Goal: Task Accomplishment & Management: Complete application form

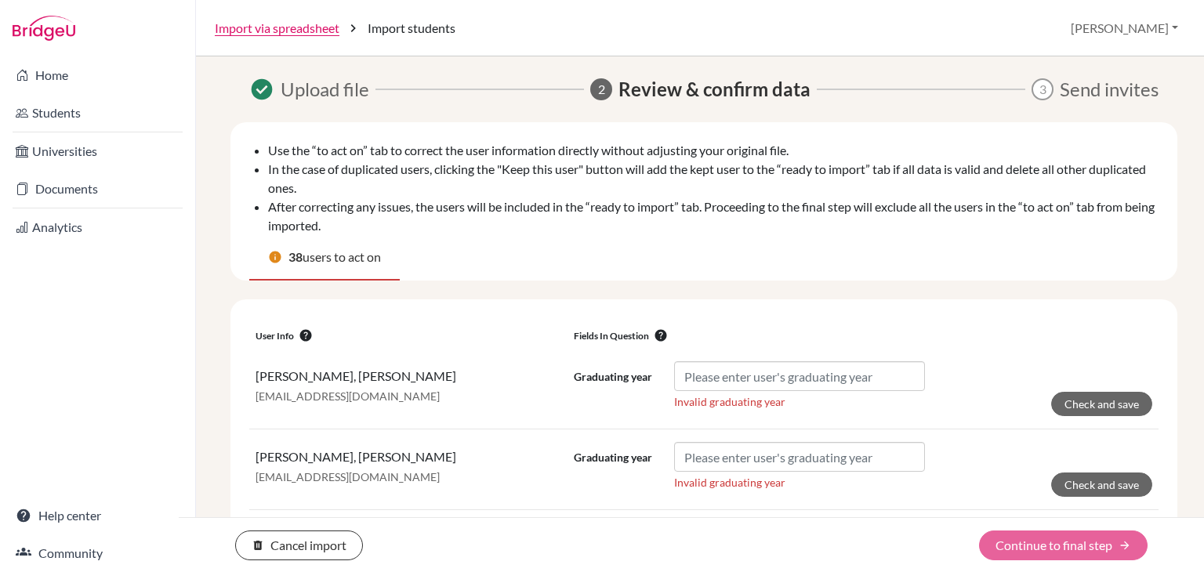
scroll to position [143, 0]
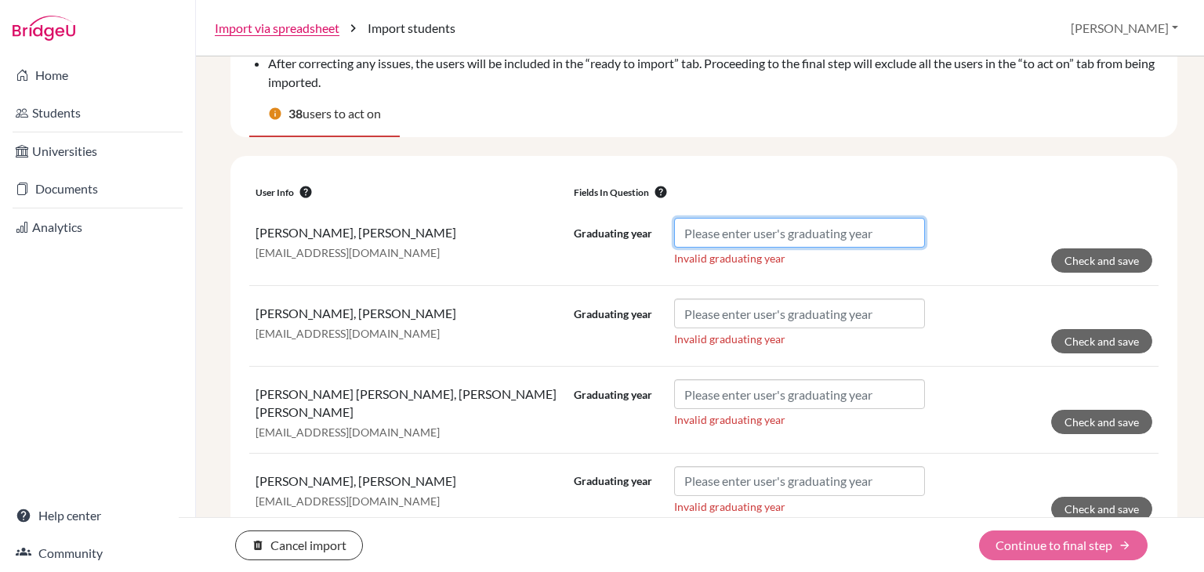
click at [708, 236] on input "Graduating year" at bounding box center [799, 233] width 251 height 30
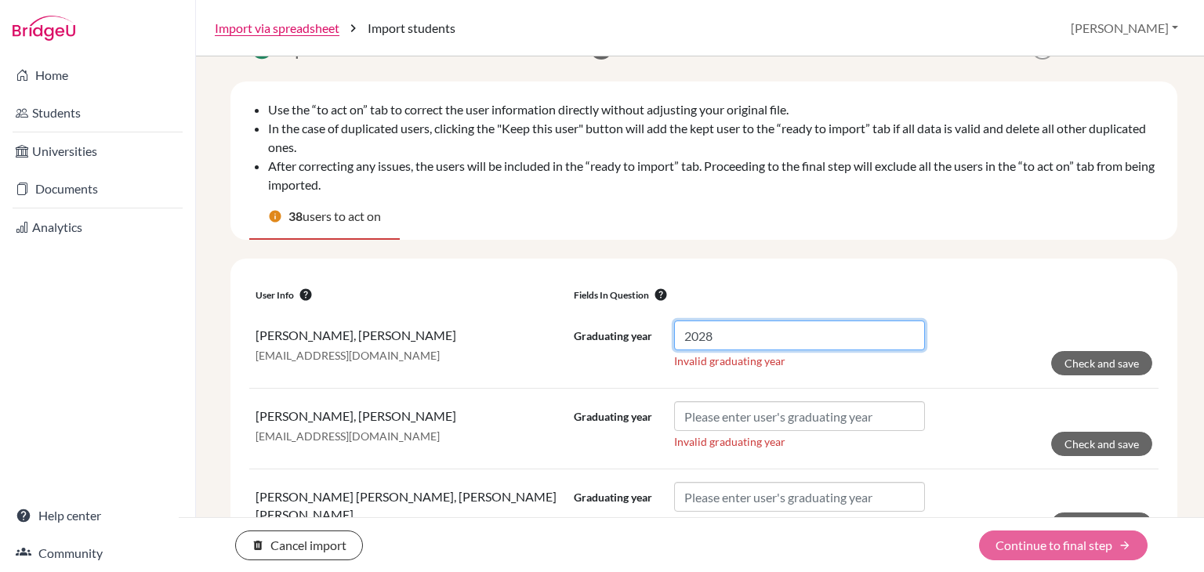
scroll to position [154, 0]
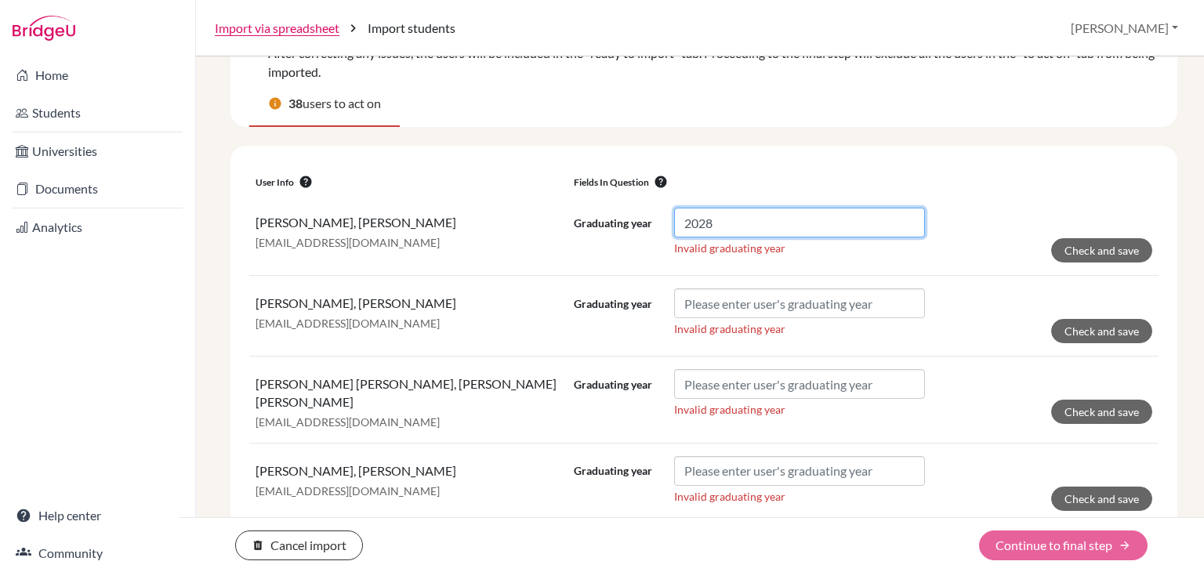
drag, startPoint x: 685, startPoint y: 216, endPoint x: 676, endPoint y: 215, distance: 8.8
click at [676, 215] on input "2028" at bounding box center [799, 223] width 251 height 30
type input "2028"
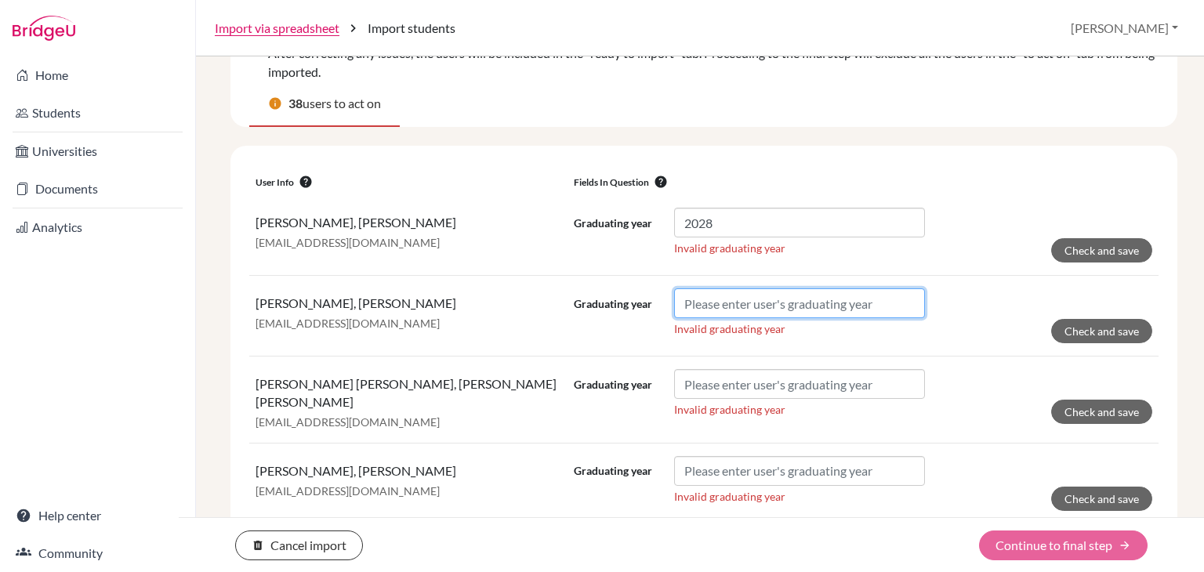
click at [722, 299] on input "Graduating year" at bounding box center [799, 303] width 251 height 30
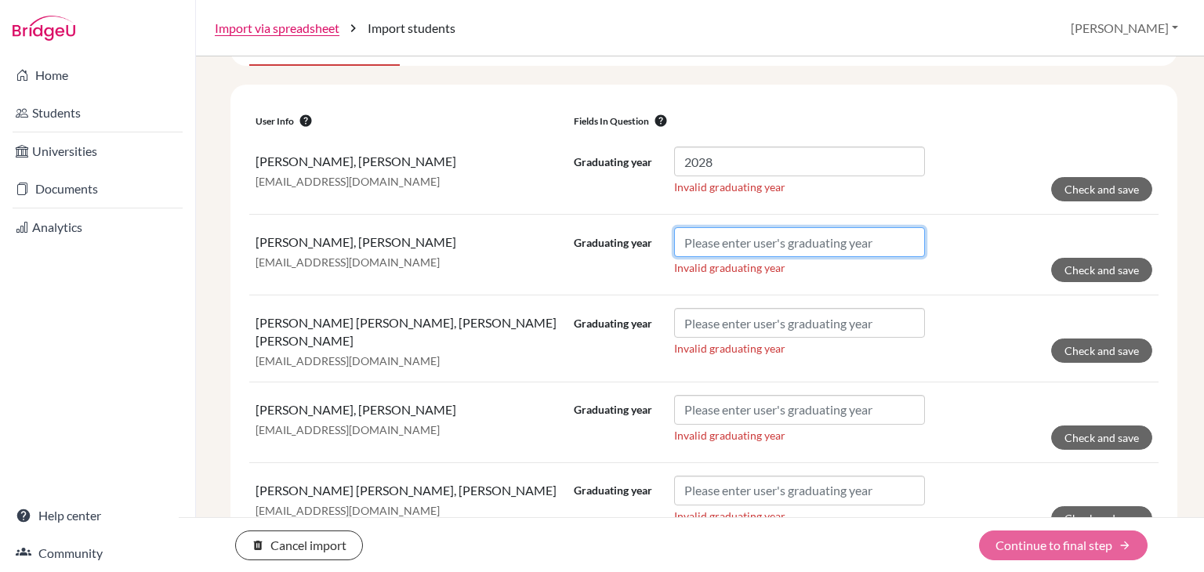
scroll to position [215, 0]
paste input "2028"
type input "2028"
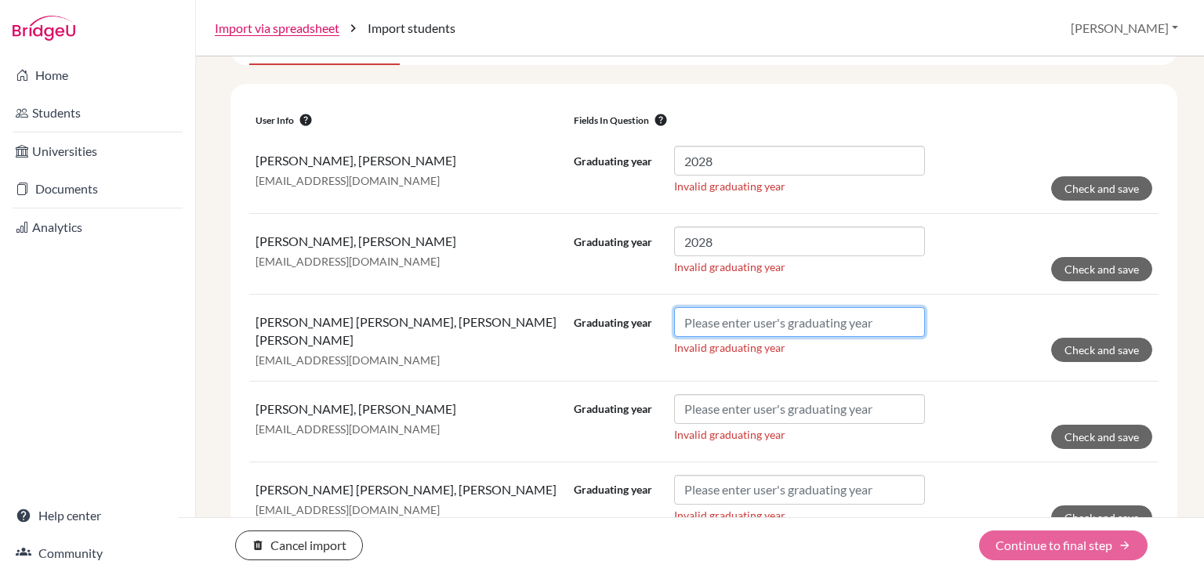
click at [725, 324] on input "Graduating year" at bounding box center [799, 322] width 251 height 30
paste input "2028"
type input "2028"
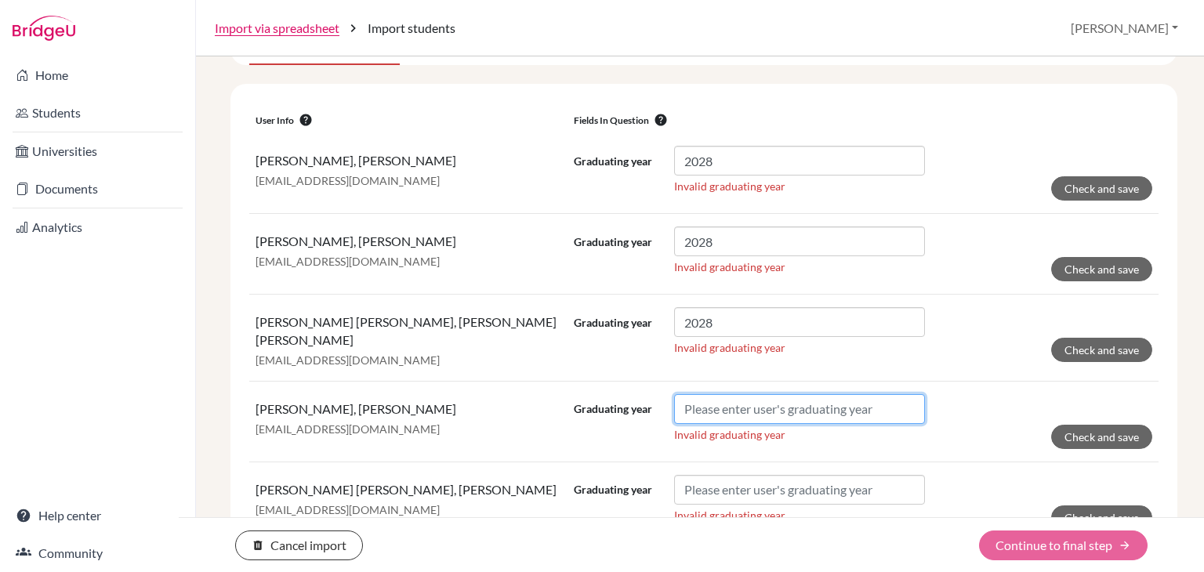
click at [715, 394] on input "Graduating year" at bounding box center [799, 409] width 251 height 30
paste input "2028"
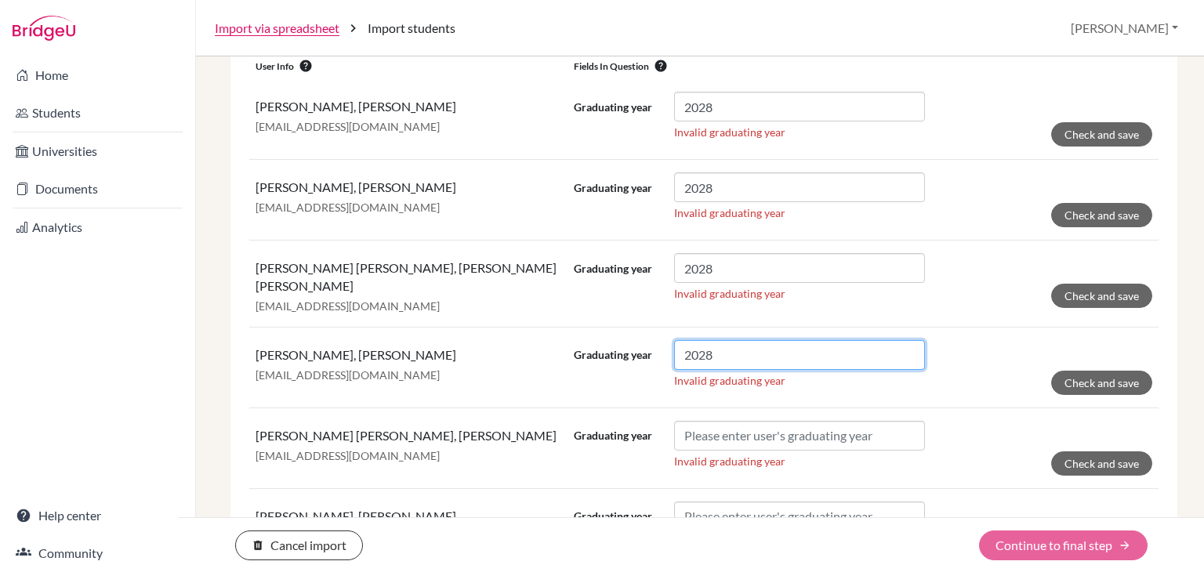
scroll to position [271, 0]
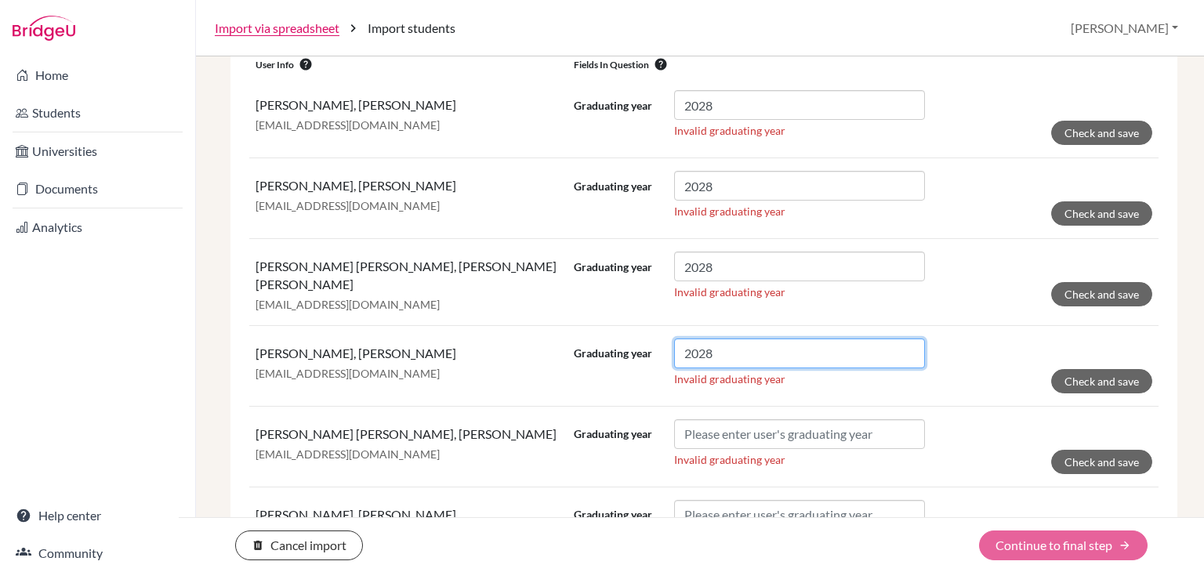
type input "2028"
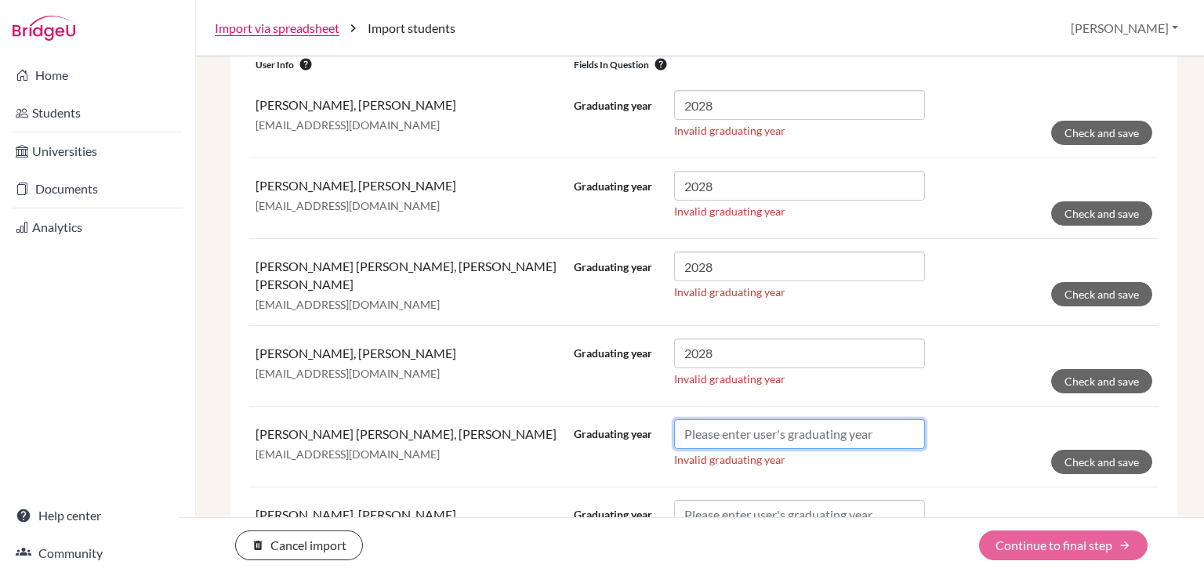
click at [715, 419] on input "Graduating year" at bounding box center [799, 434] width 251 height 30
paste input "2028"
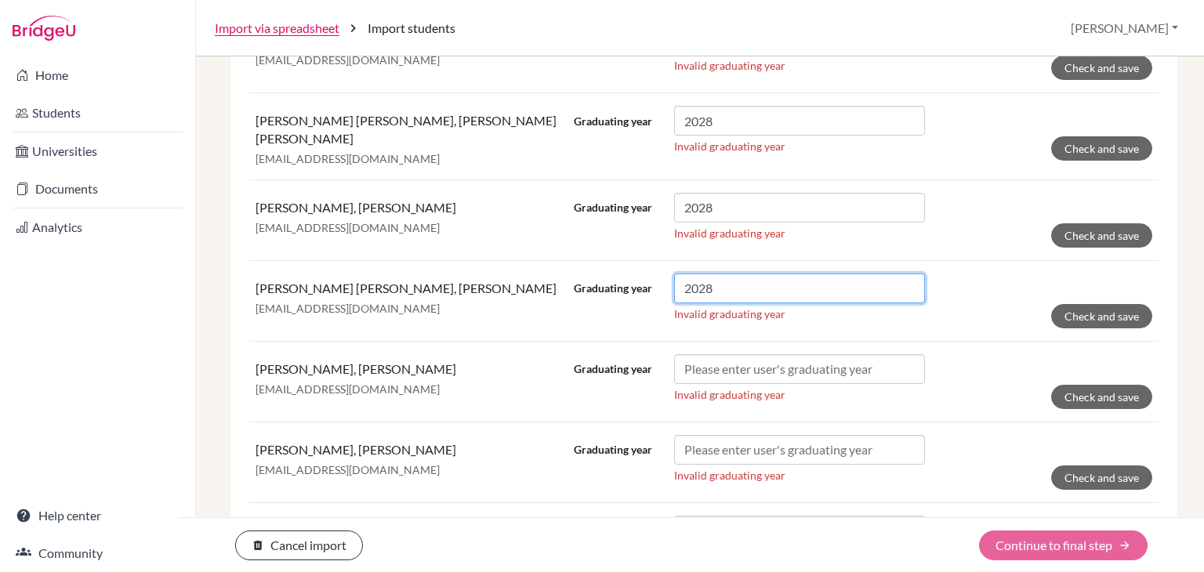
scroll to position [422, 0]
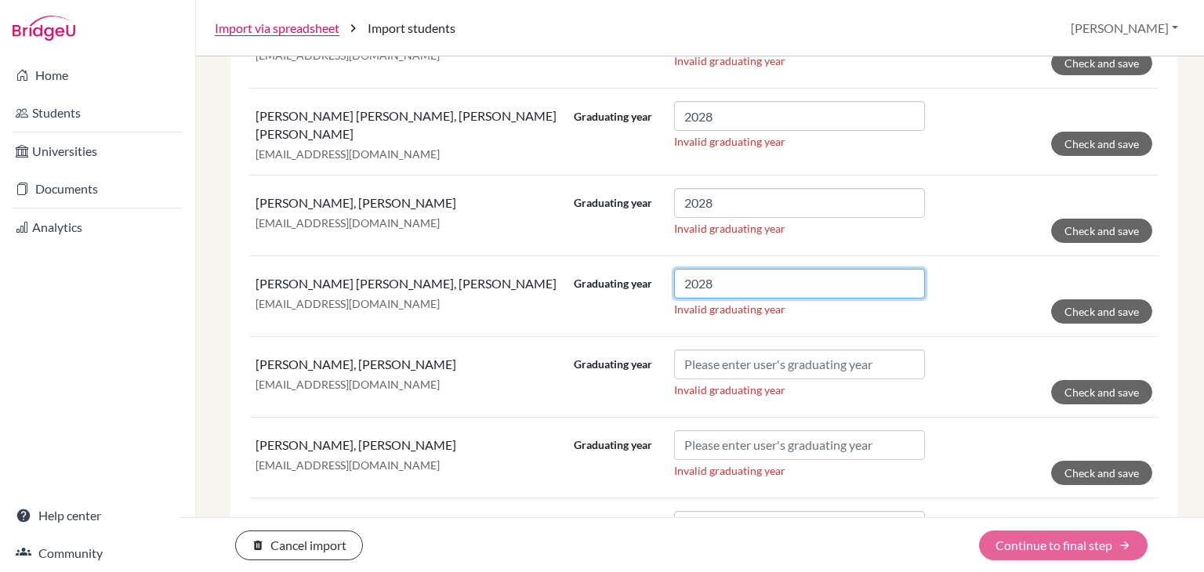
type input "2028"
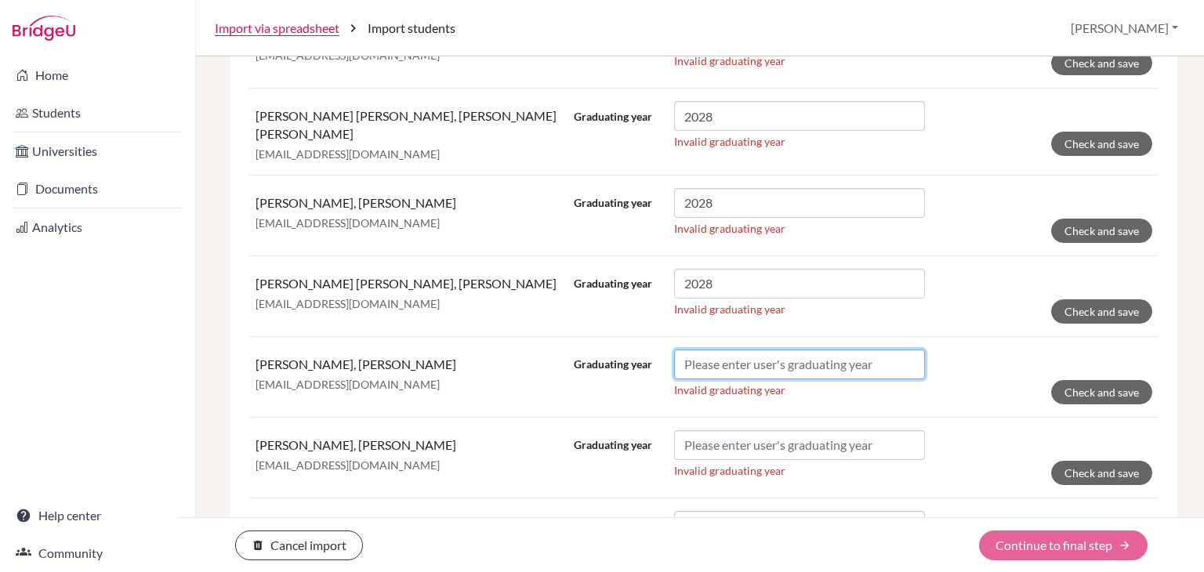
click at [708, 359] on input "Graduating year" at bounding box center [799, 365] width 251 height 30
paste input "2028"
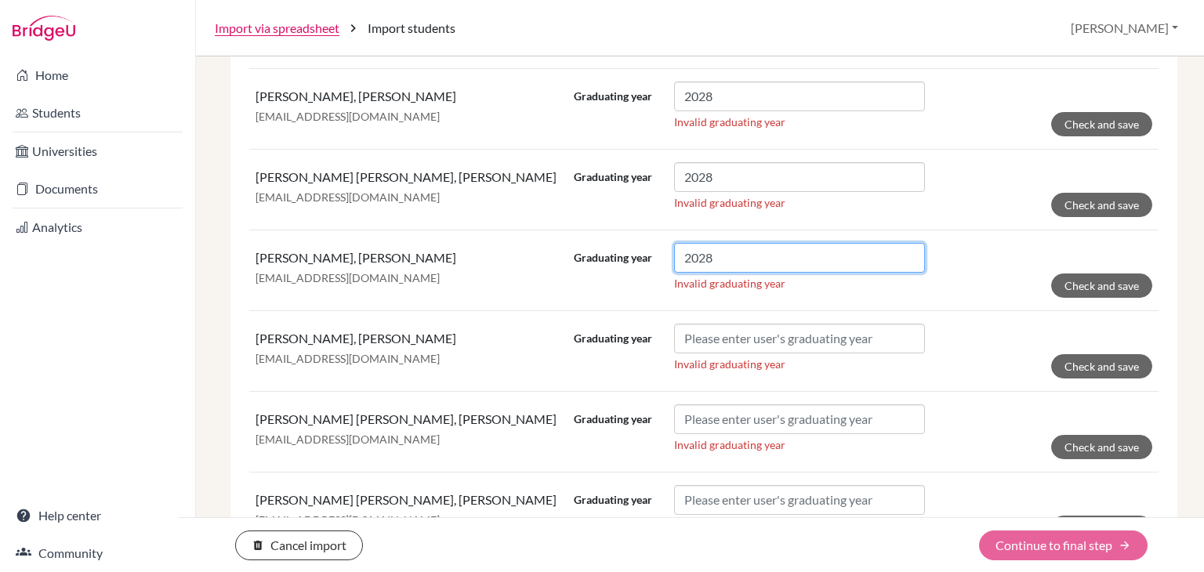
scroll to position [530, 0]
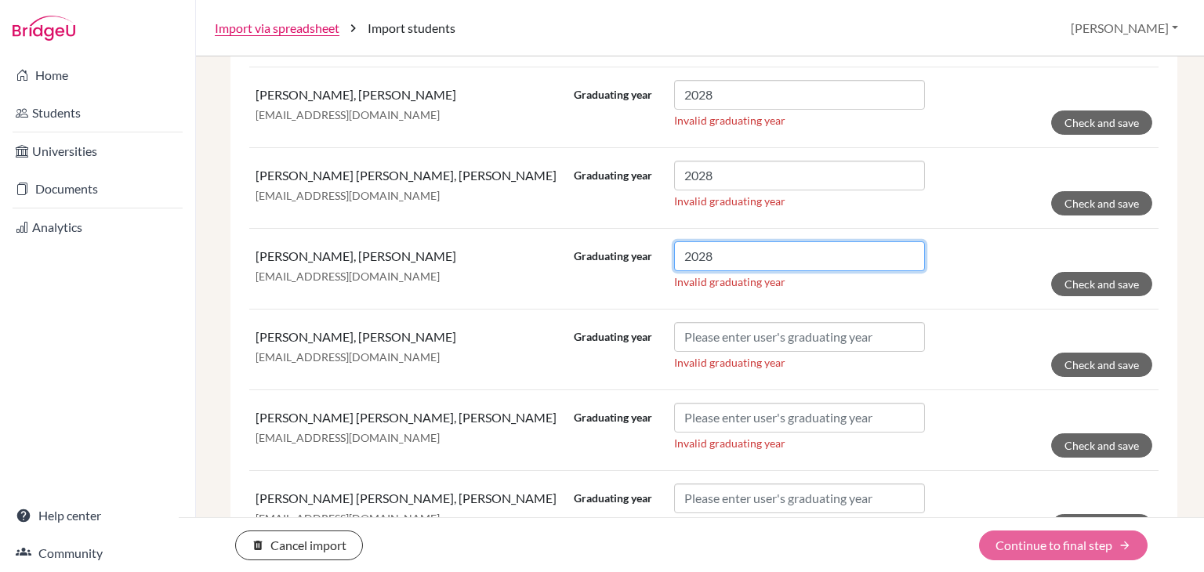
type input "2028"
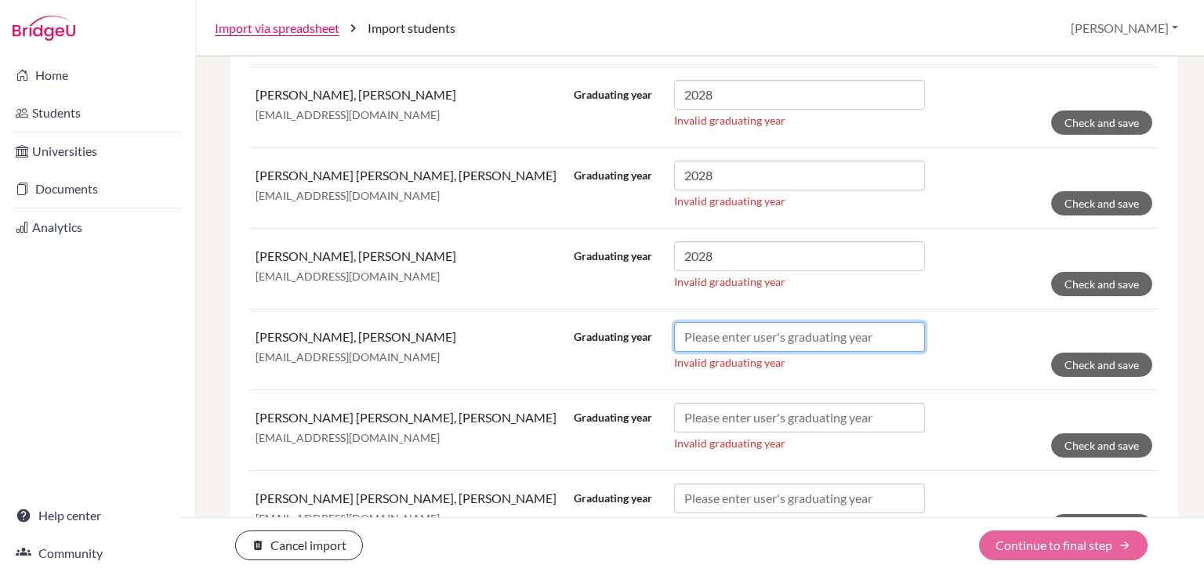
click at [708, 330] on input "Graduating year" at bounding box center [799, 337] width 251 height 30
paste input "2028"
type input "2028"
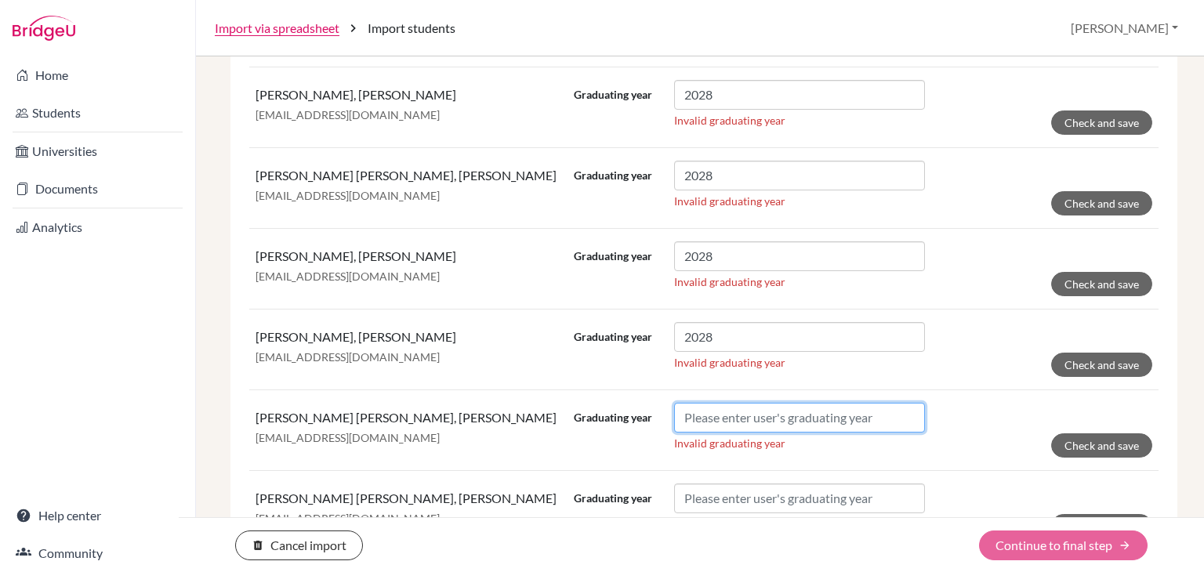
click at [715, 410] on input "Graduating year" at bounding box center [799, 418] width 251 height 30
paste input "2028"
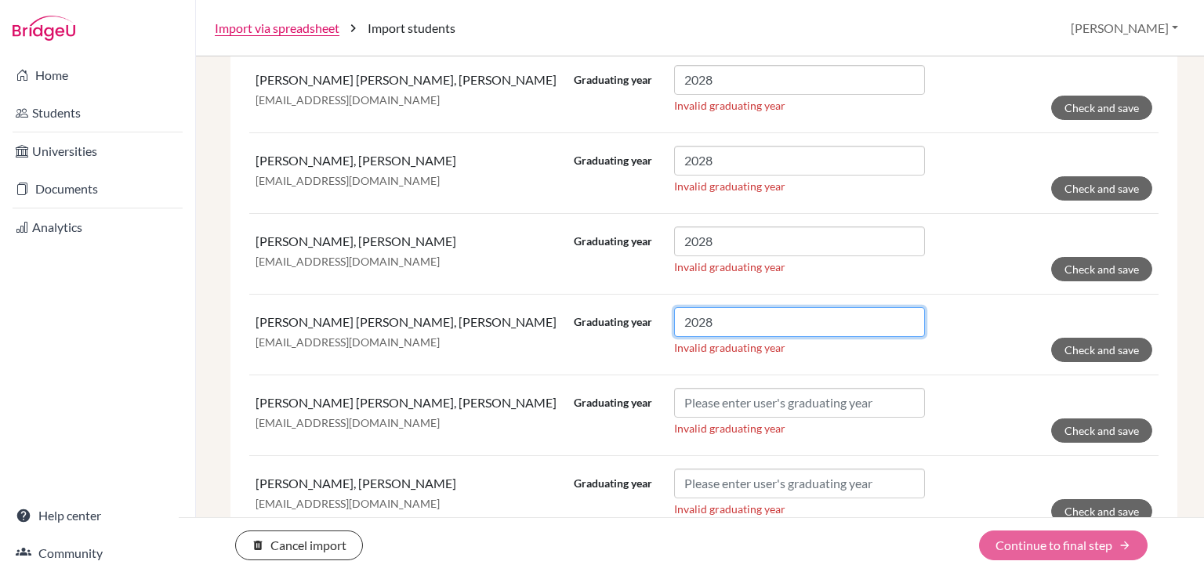
scroll to position [627, 0]
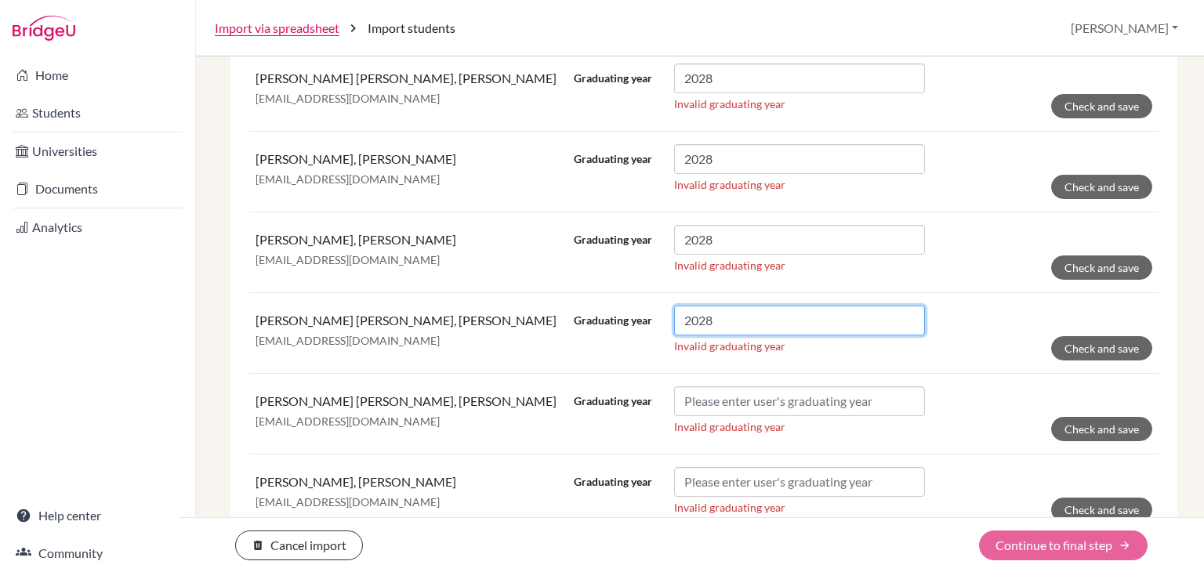
type input "2028"
click at [720, 377] on td "Graduating year Invalid graduating year Check and save" at bounding box center [862, 413] width 591 height 81
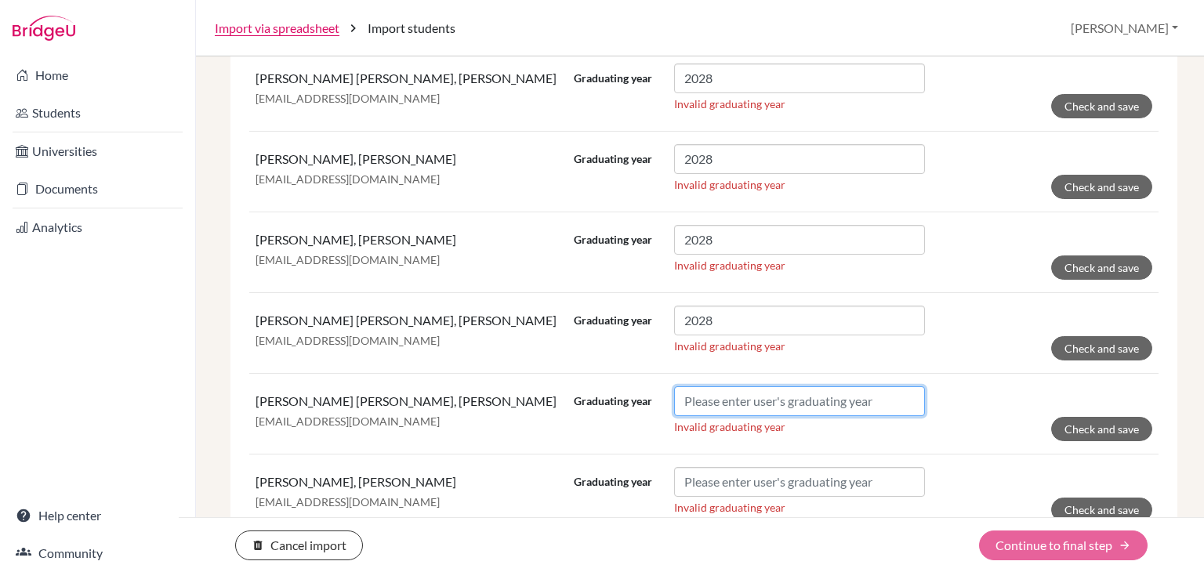
click at [721, 387] on input "Graduating year" at bounding box center [799, 401] width 251 height 30
paste input "2028"
type input "2028"
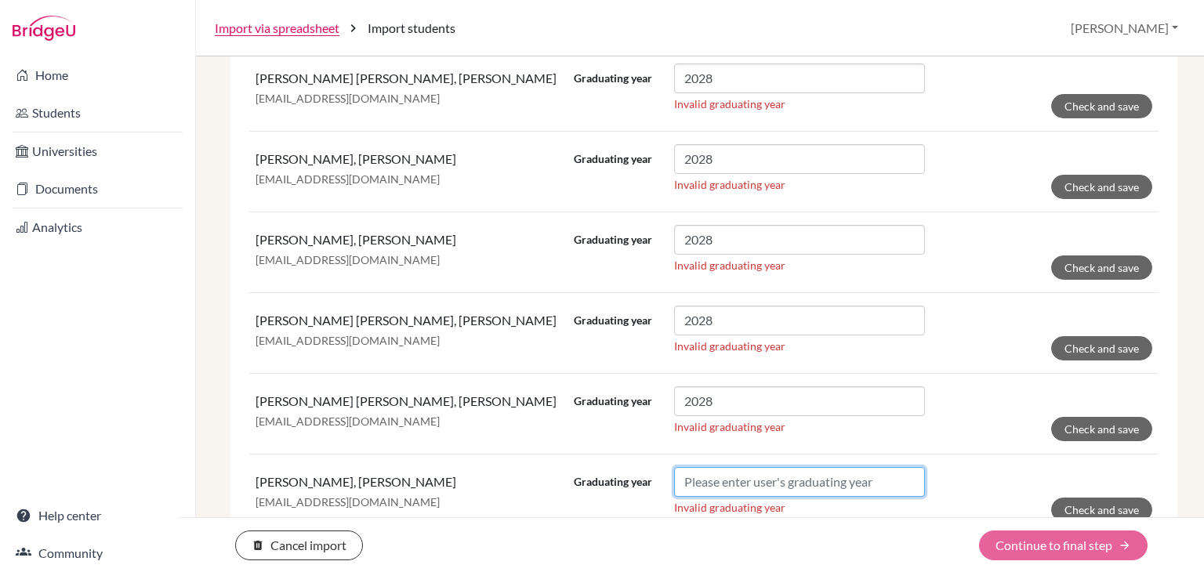
click at [733, 483] on input "Graduating year" at bounding box center [799, 482] width 251 height 30
paste input "2028"
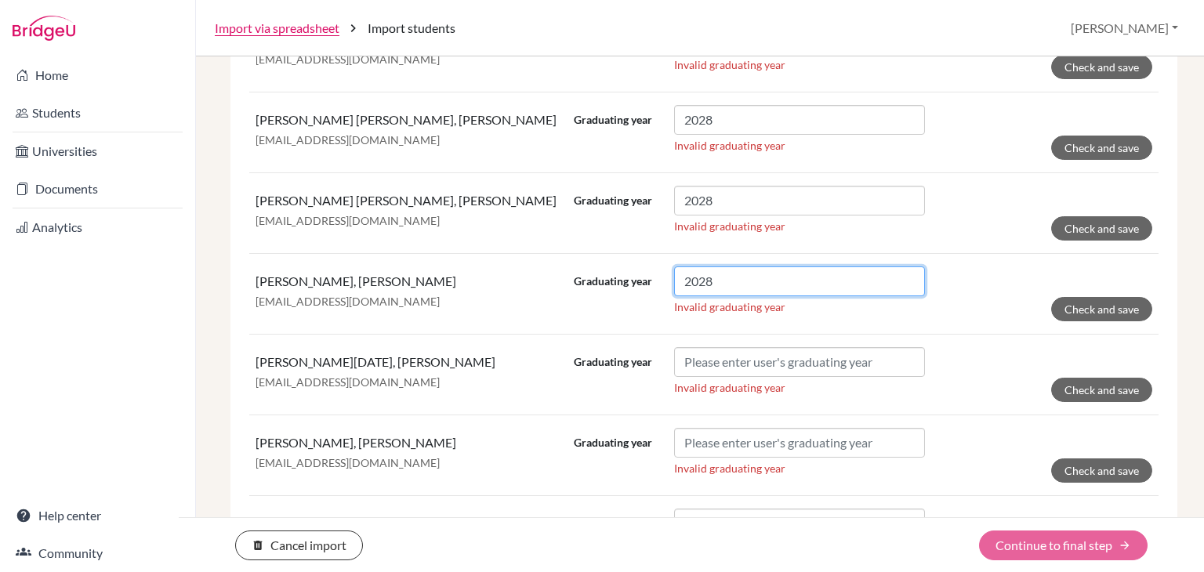
scroll to position [829, 0]
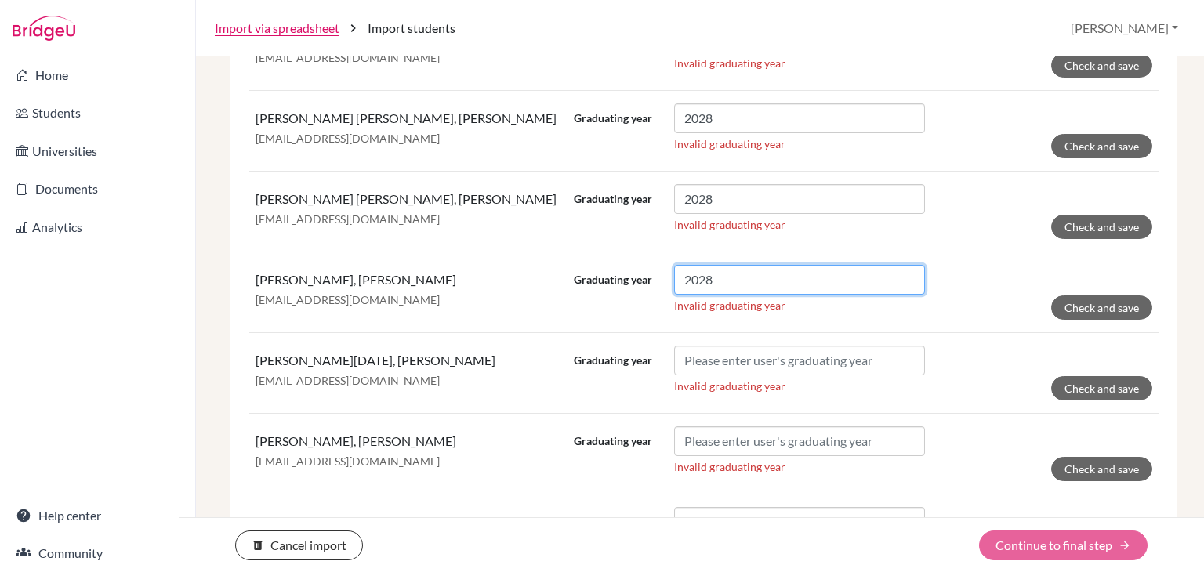
type input "2028"
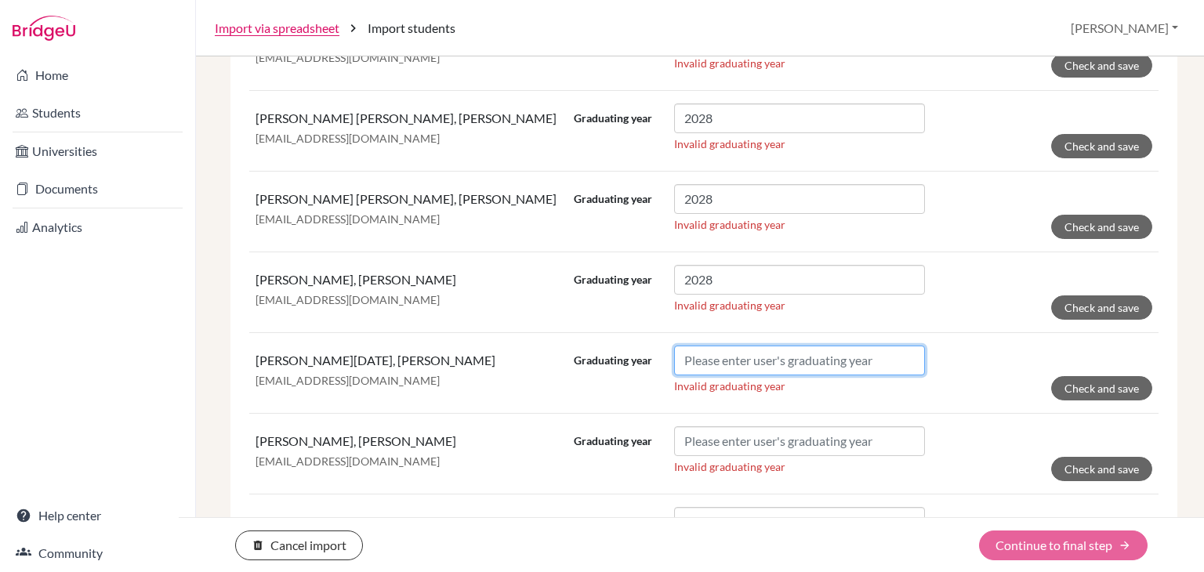
click at [757, 351] on input "Graduating year" at bounding box center [799, 361] width 251 height 30
paste input "2028"
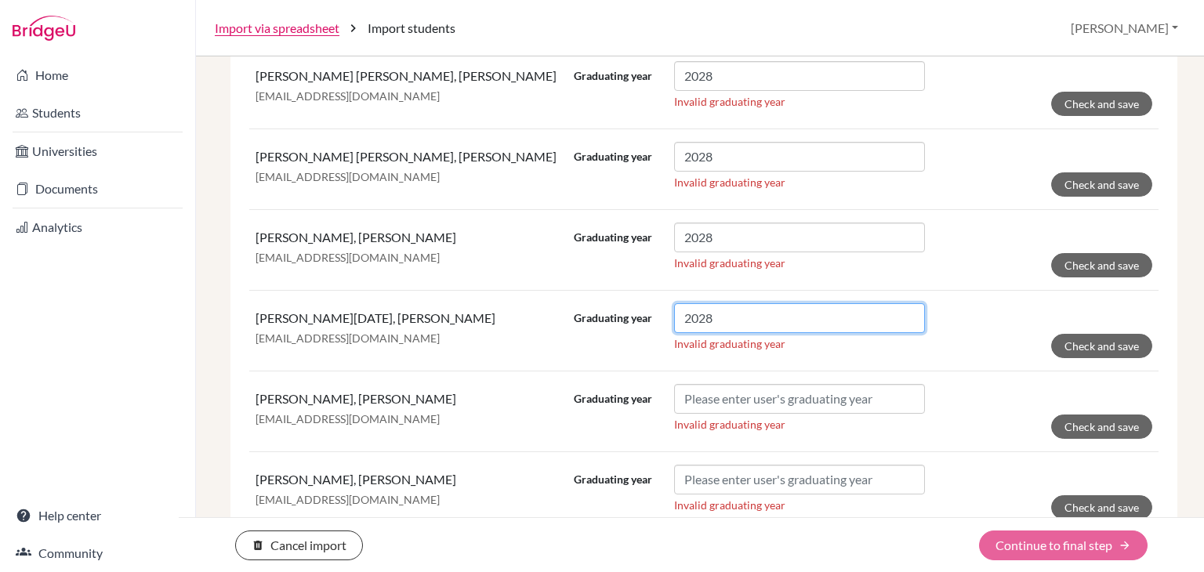
scroll to position [871, 0]
type input "2028"
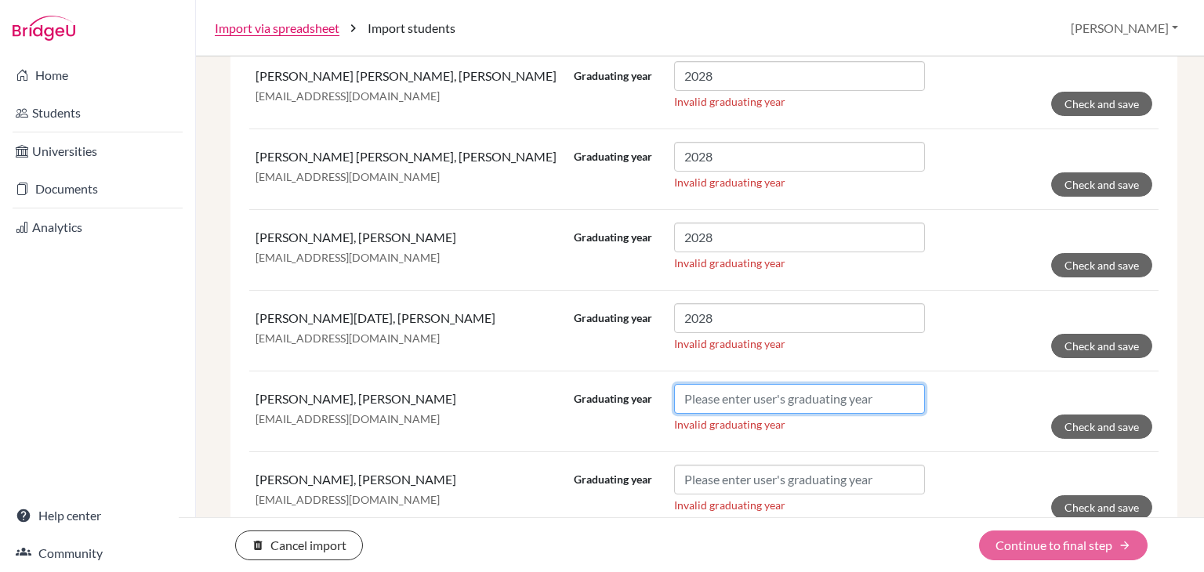
click at [690, 390] on input "Graduating year" at bounding box center [799, 399] width 251 height 30
paste input "2028"
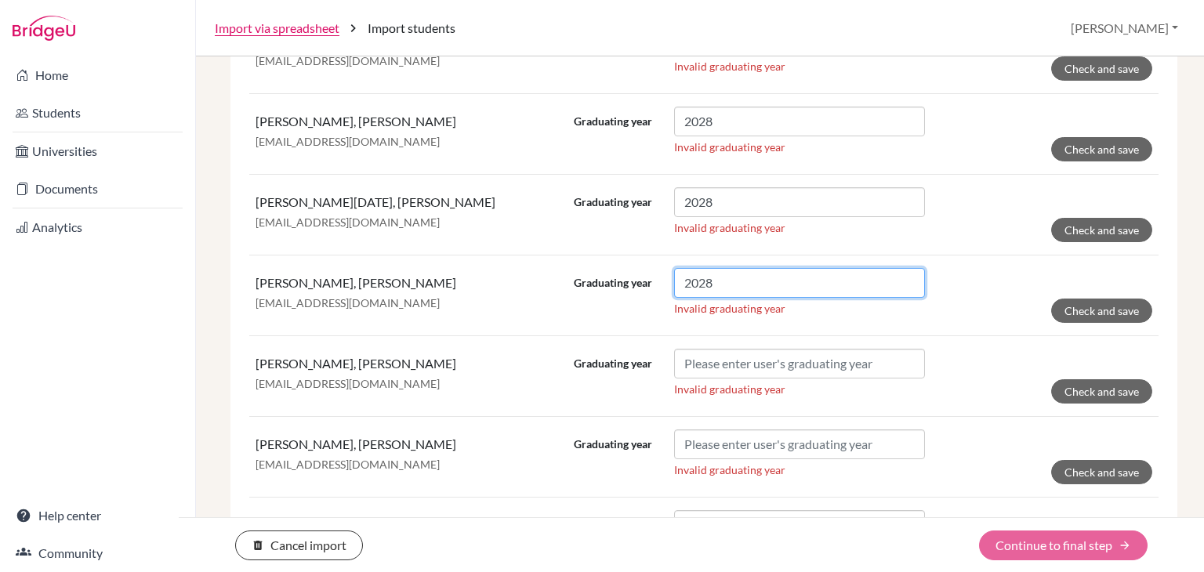
scroll to position [989, 0]
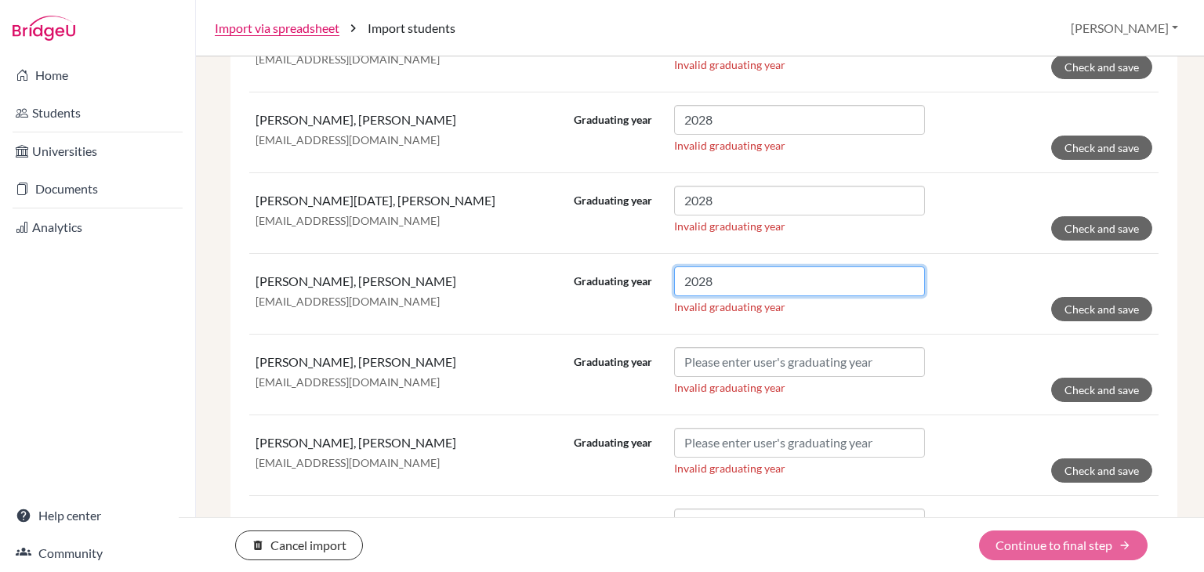
type input "2028"
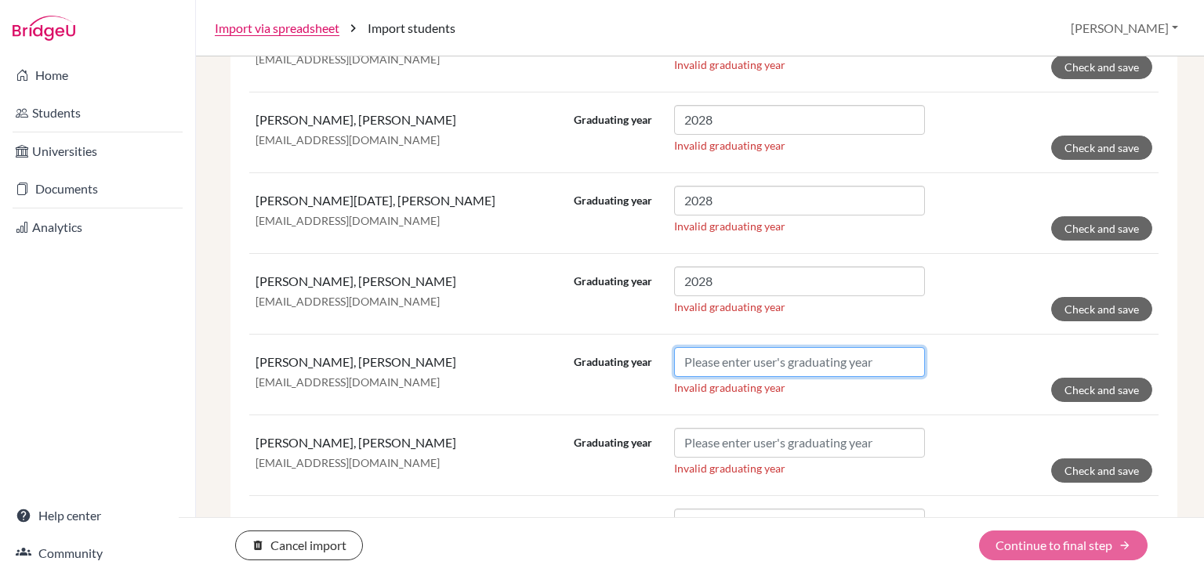
click at [708, 351] on input "Graduating year" at bounding box center [799, 362] width 251 height 30
paste input "2028"
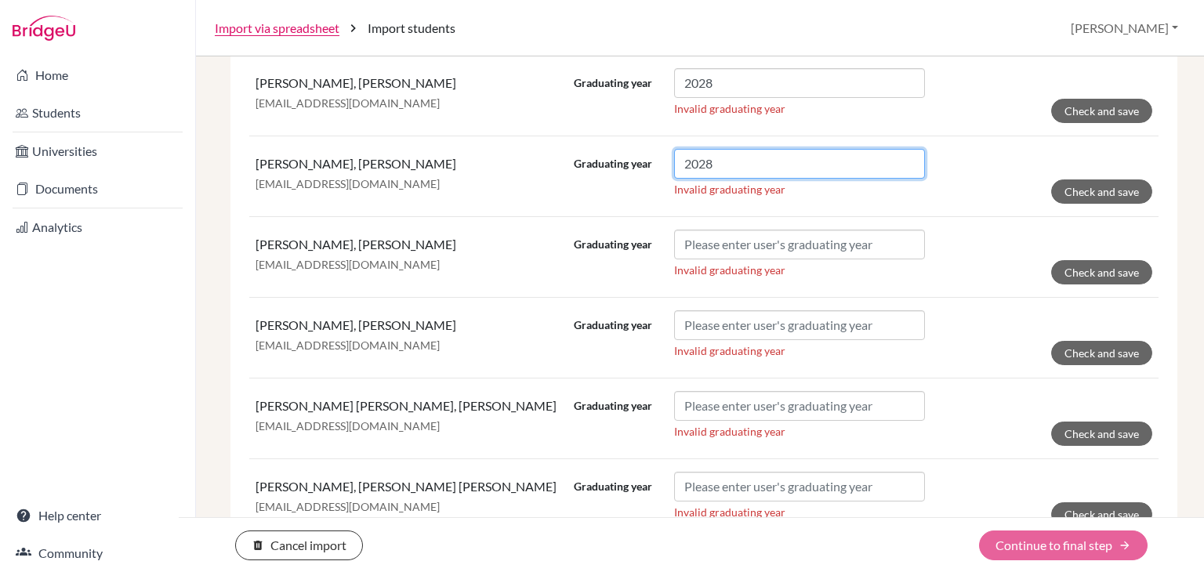
scroll to position [1190, 0]
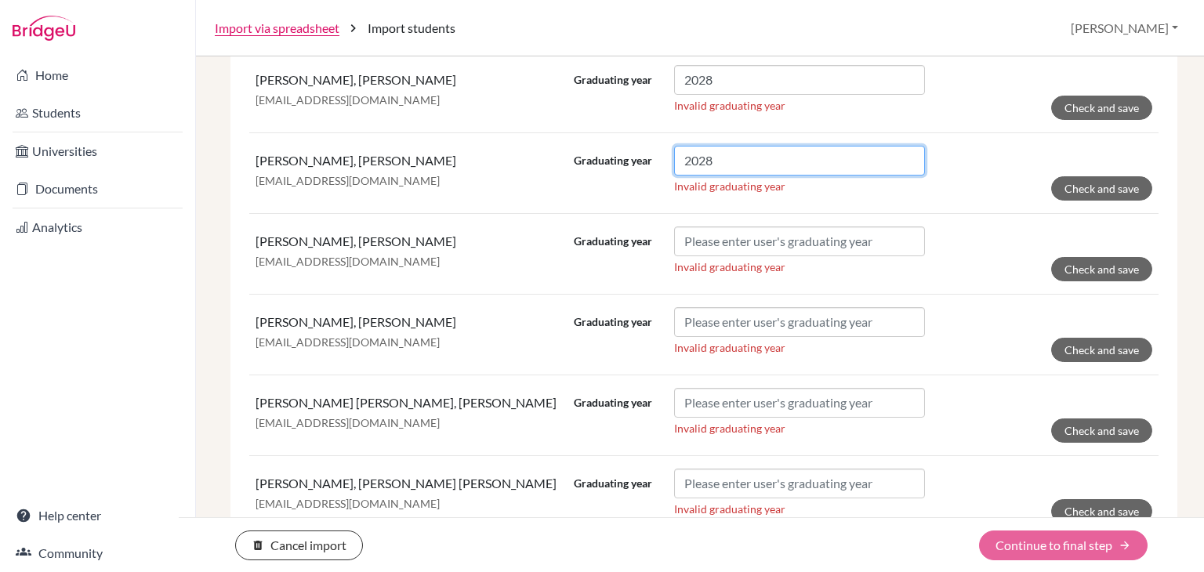
type input "2028"
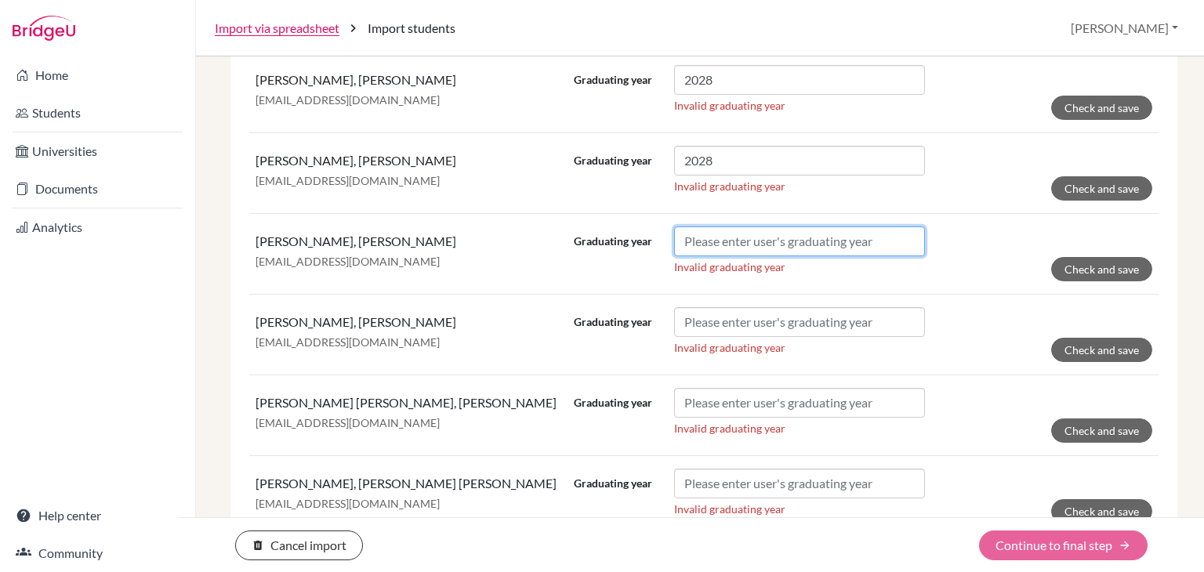
click at [718, 236] on input "Graduating year" at bounding box center [799, 241] width 251 height 30
paste input "2028"
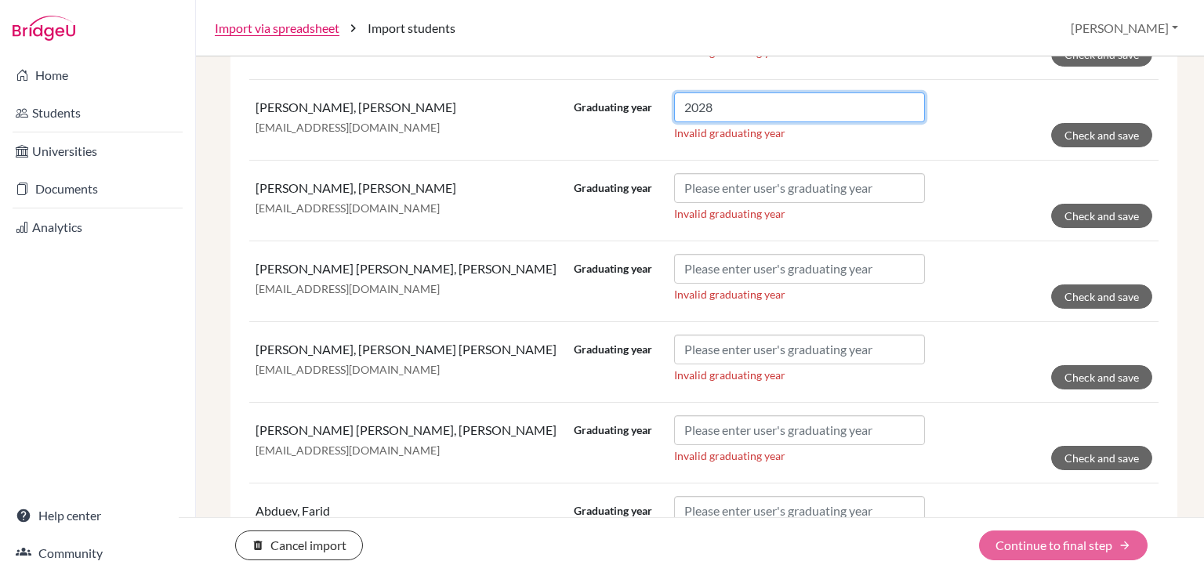
scroll to position [1325, 0]
type input "2028"
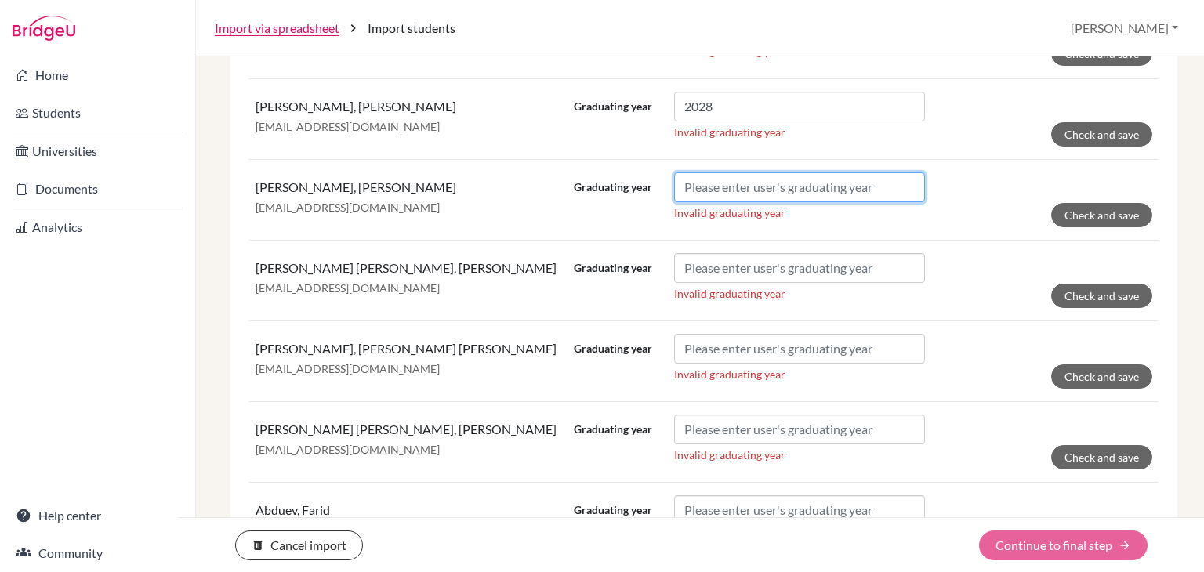
click at [738, 179] on input "Graduating year" at bounding box center [799, 187] width 251 height 30
paste input "2028"
type input "2028"
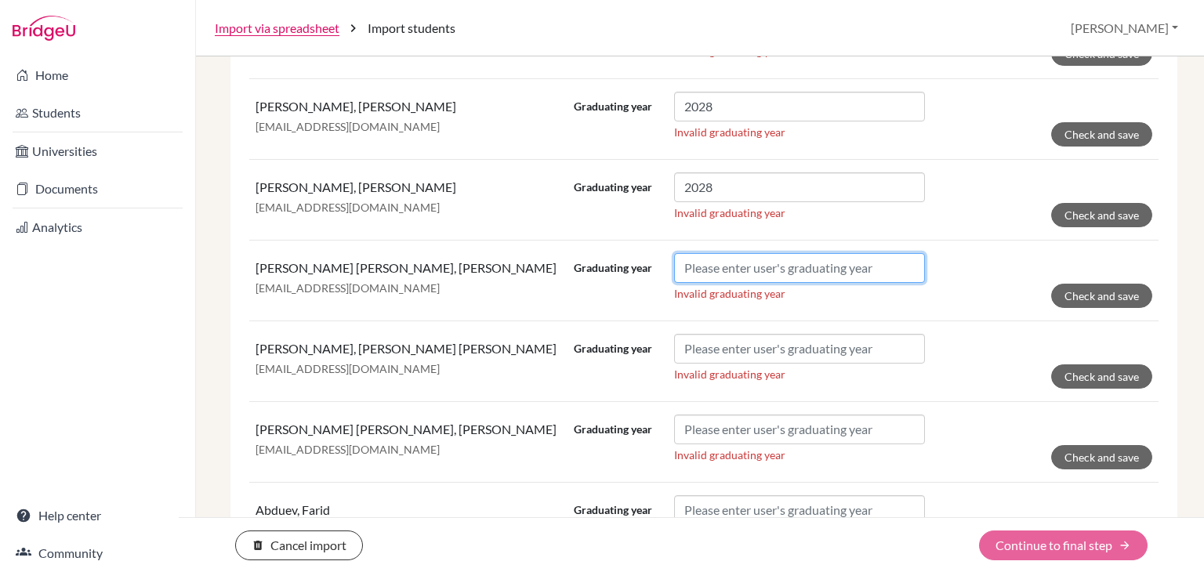
click at [751, 253] on input "Graduating year" at bounding box center [799, 268] width 251 height 30
paste input "2028"
type input "2028"
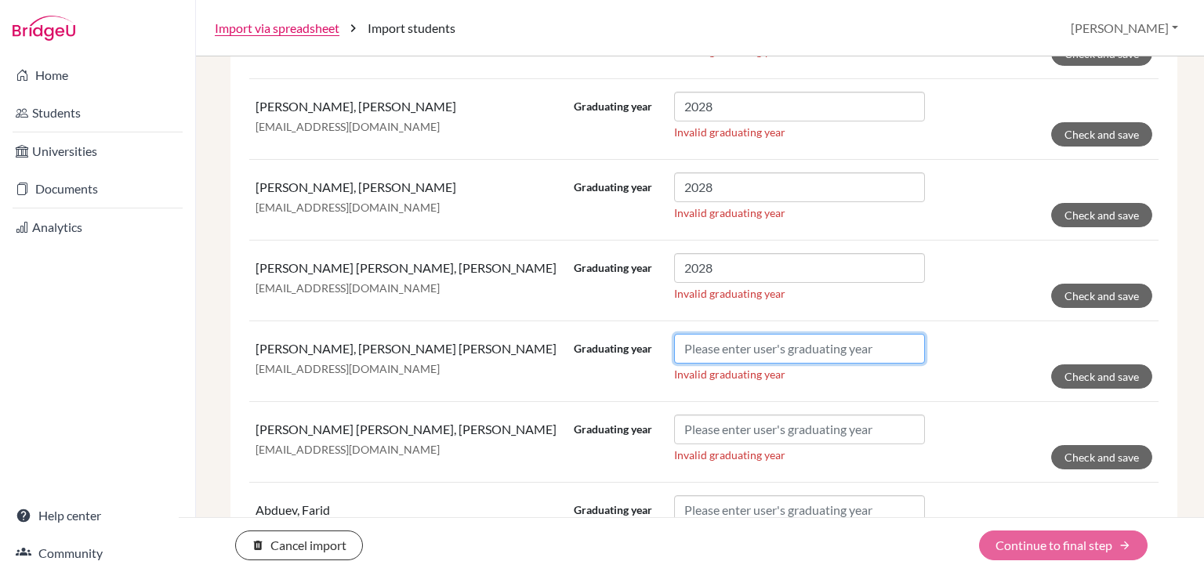
click at [759, 334] on input "Graduating year" at bounding box center [799, 349] width 251 height 30
paste input "2028"
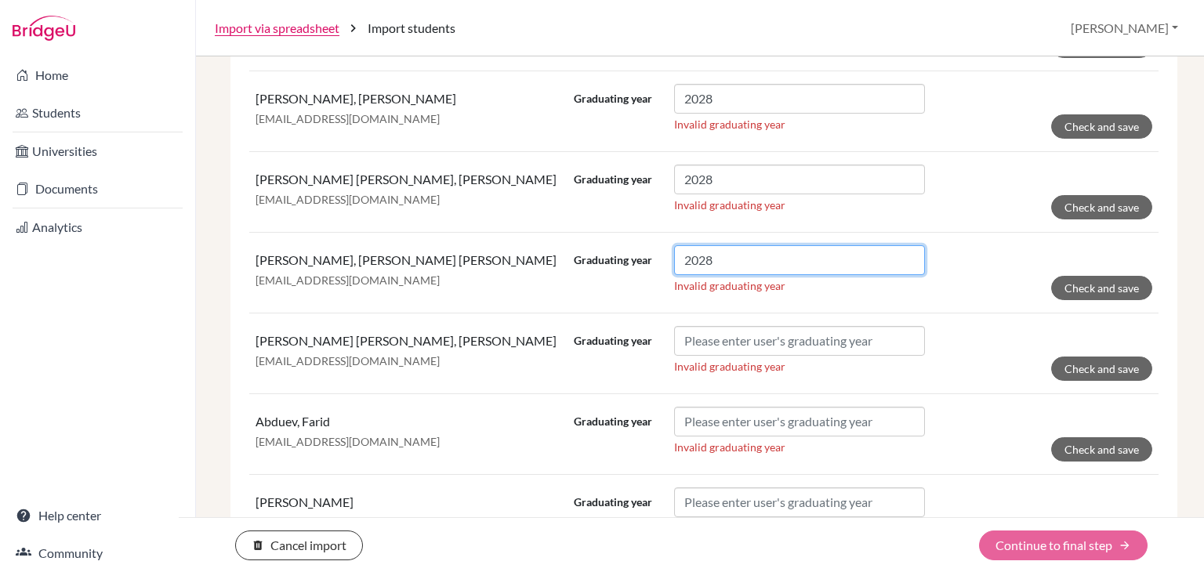
scroll to position [1419, 0]
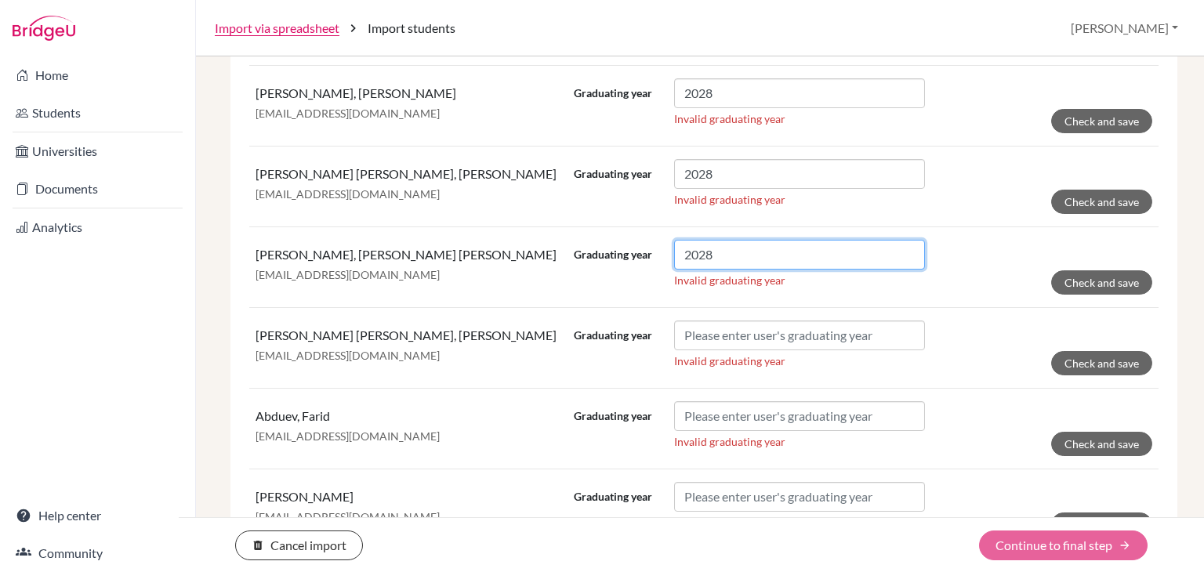
type input "2028"
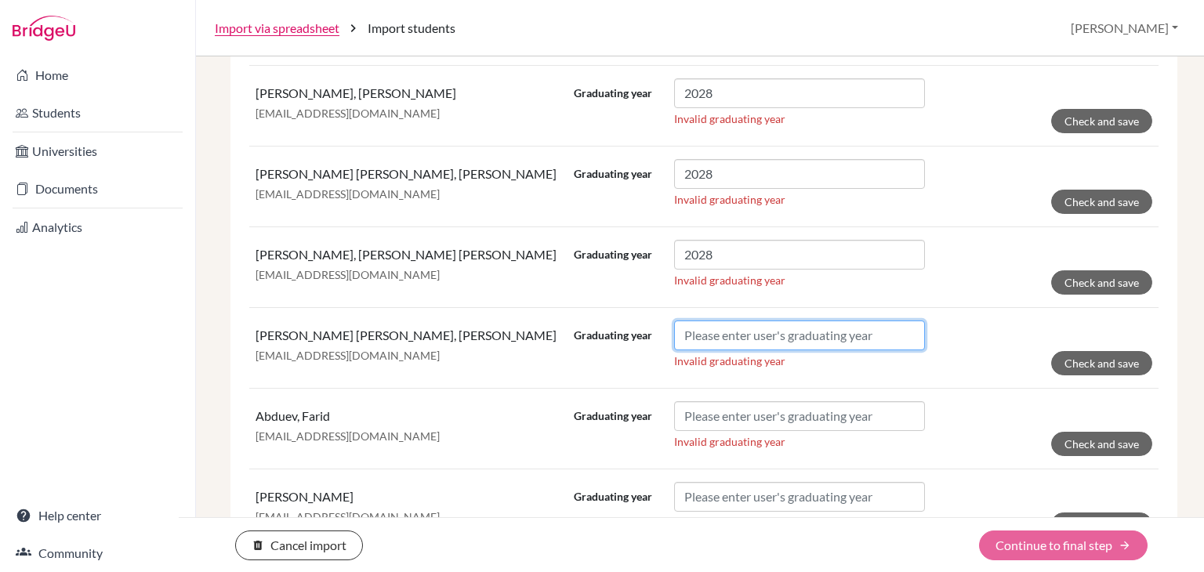
click at [758, 324] on input "Graduating year" at bounding box center [799, 336] width 251 height 30
paste input "2028"
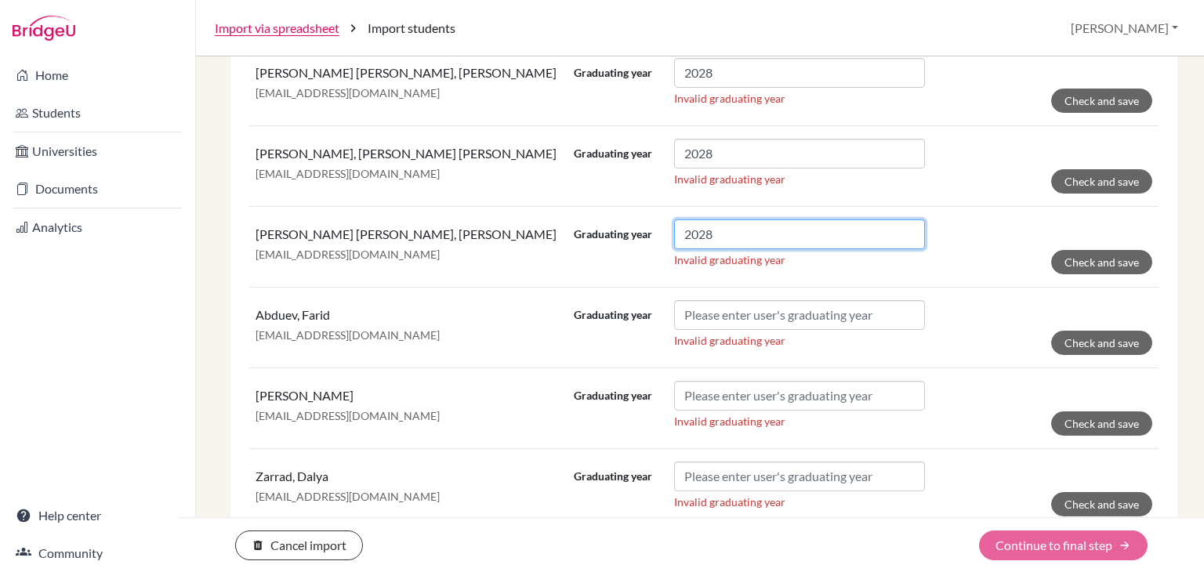
type input "2028"
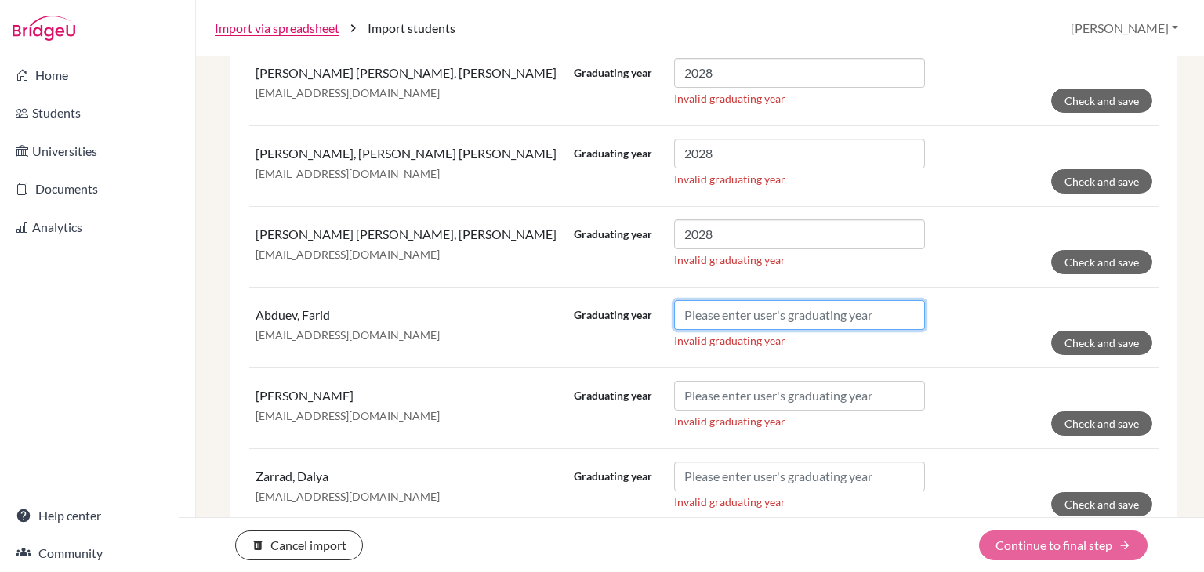
click at [755, 311] on input "Graduating year" at bounding box center [799, 315] width 251 height 30
paste input "2028"
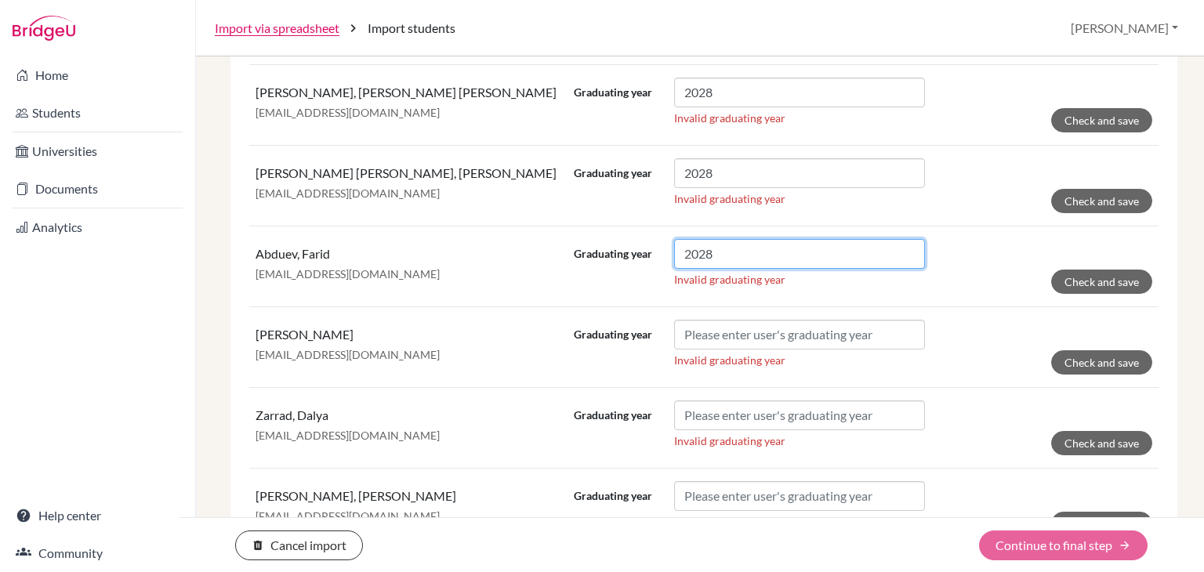
scroll to position [1586, 0]
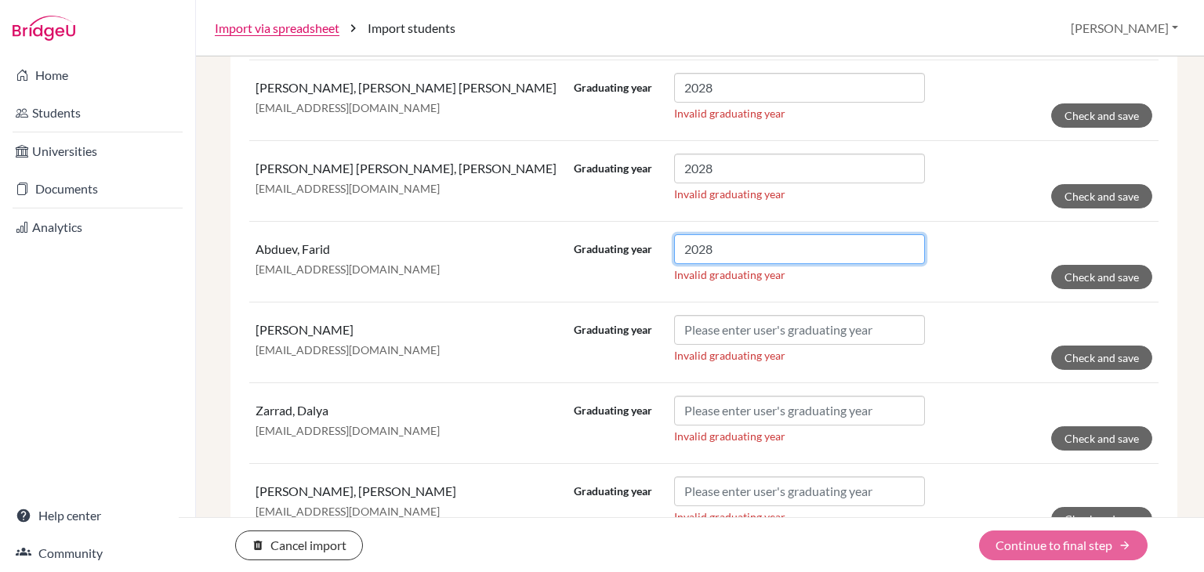
type input "2028"
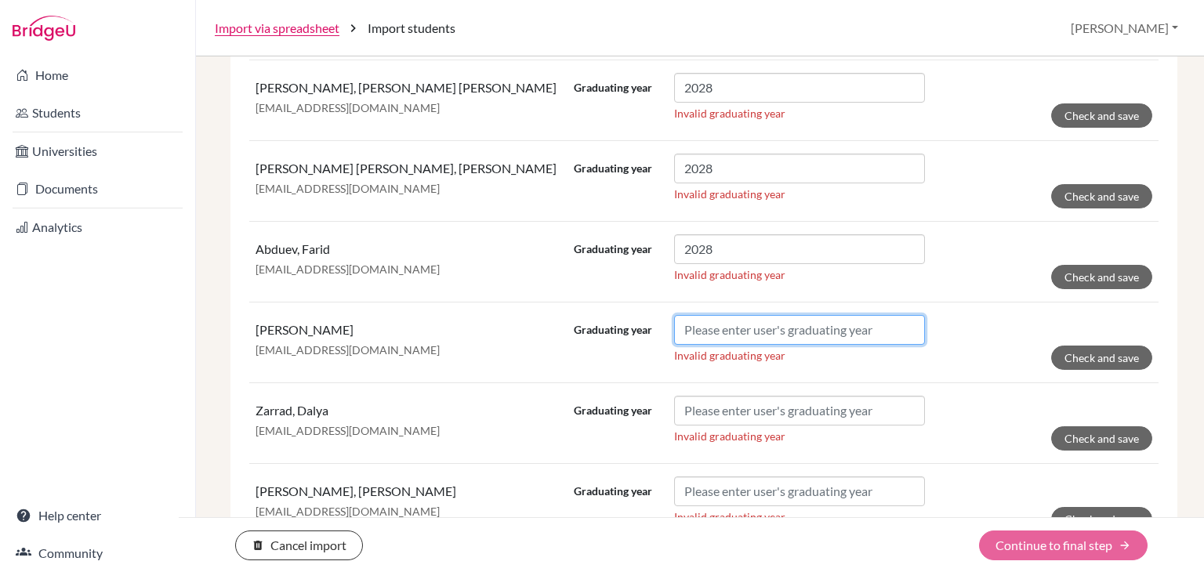
click at [755, 324] on input "Graduating year" at bounding box center [799, 330] width 251 height 30
paste input "2028"
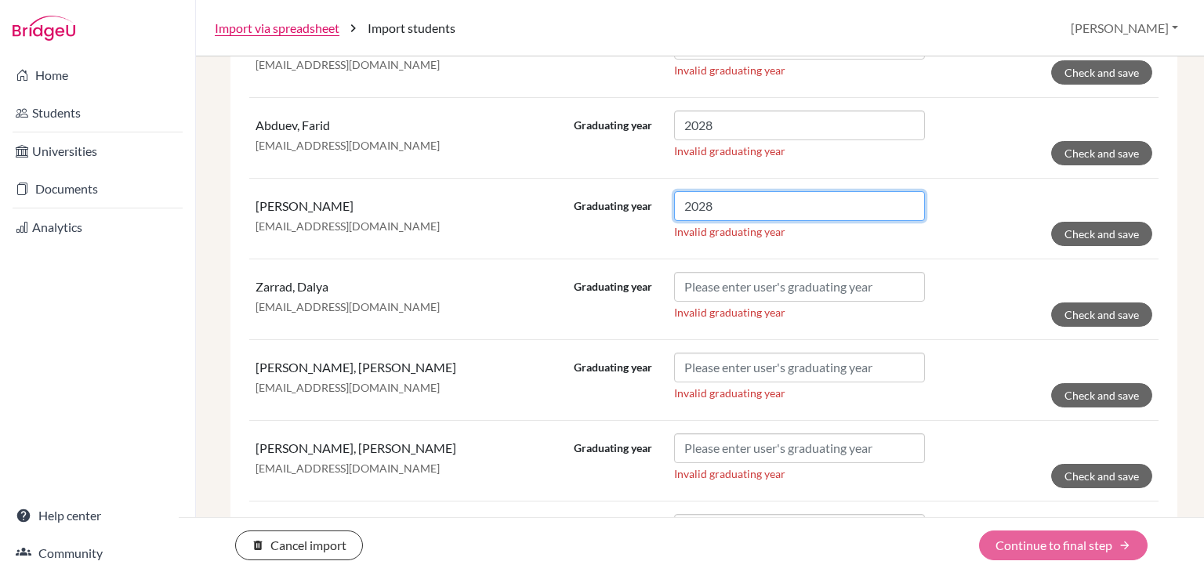
scroll to position [1711, 0]
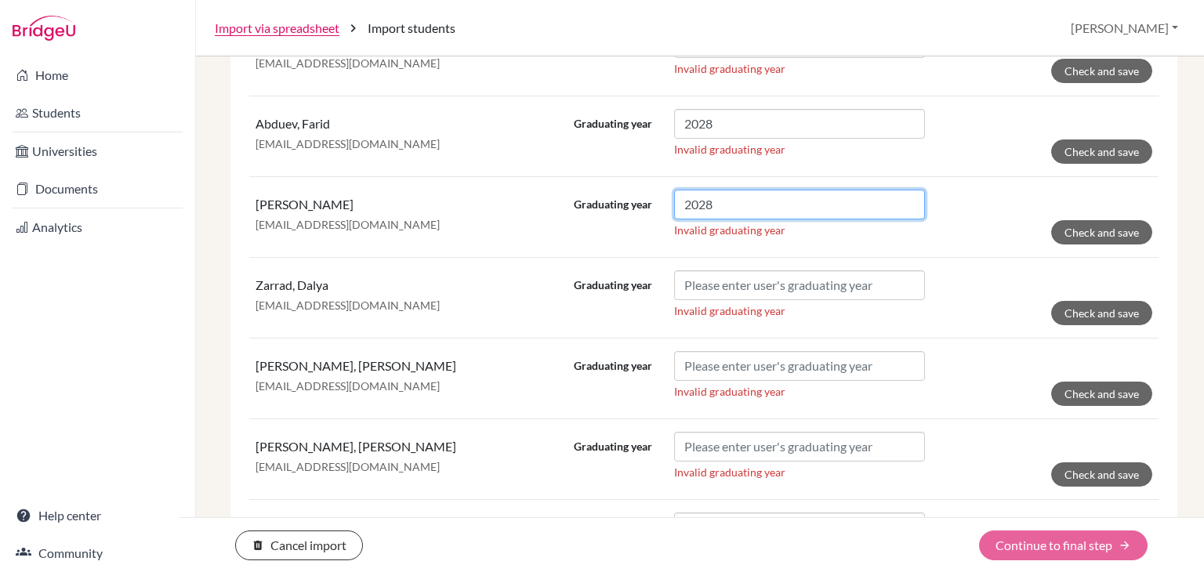
type input "2028"
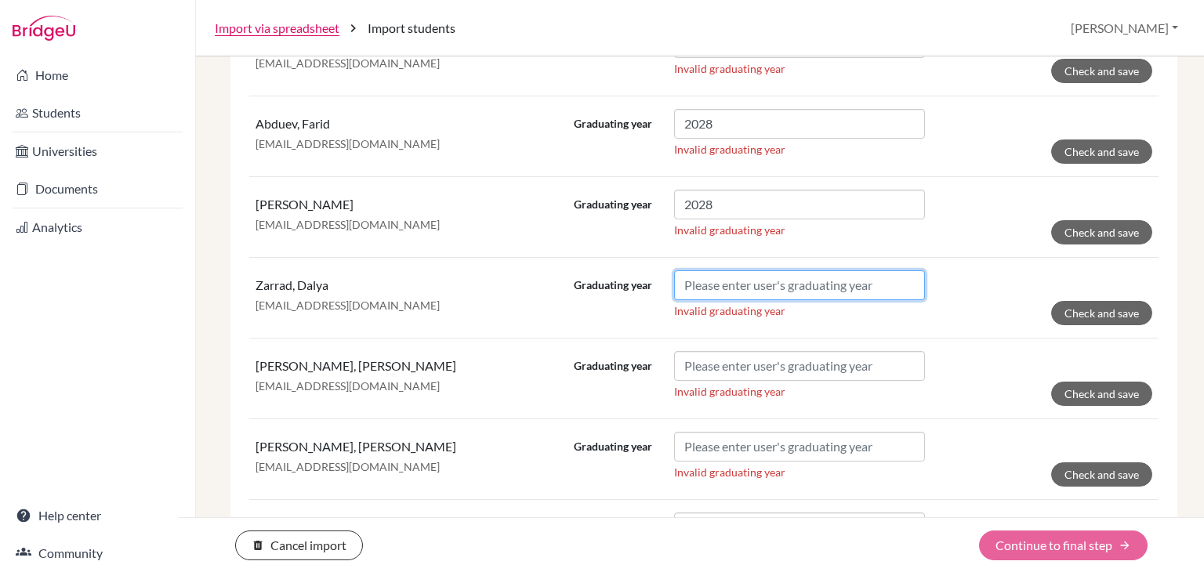
click at [752, 281] on input "Graduating year" at bounding box center [799, 285] width 251 height 30
paste input "2028"
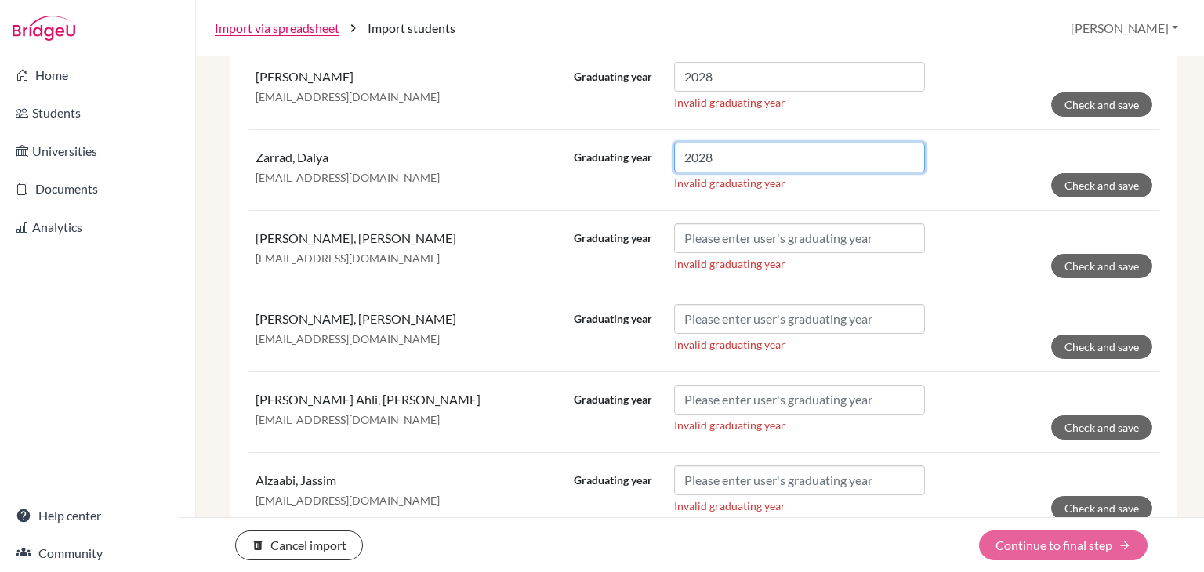
scroll to position [1840, 0]
type input "2028"
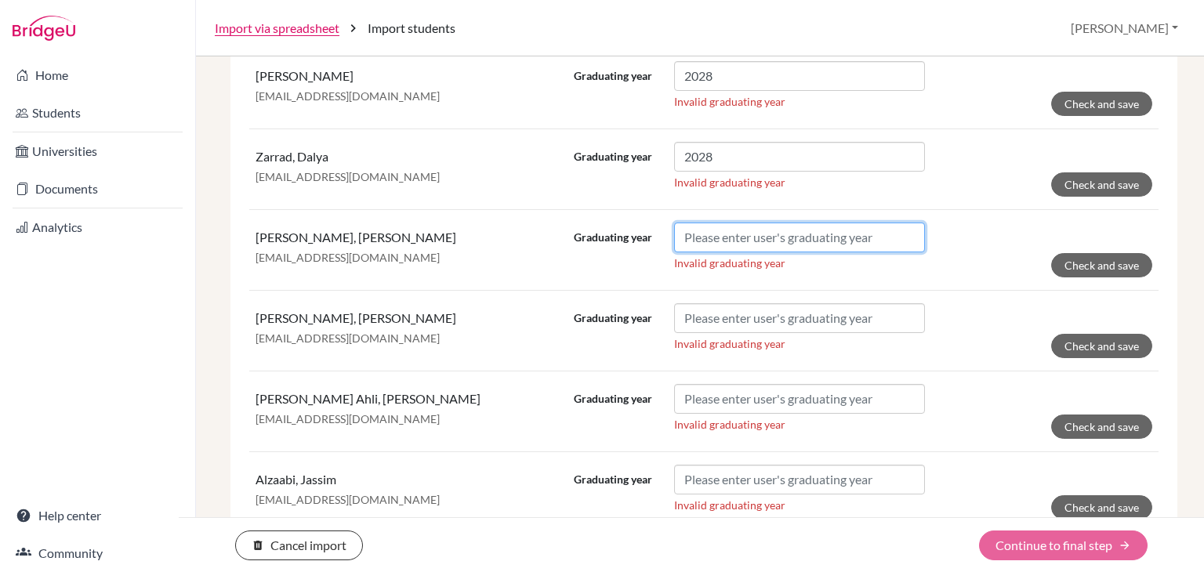
click at [750, 233] on input "Graduating year" at bounding box center [799, 238] width 251 height 30
paste input "2028"
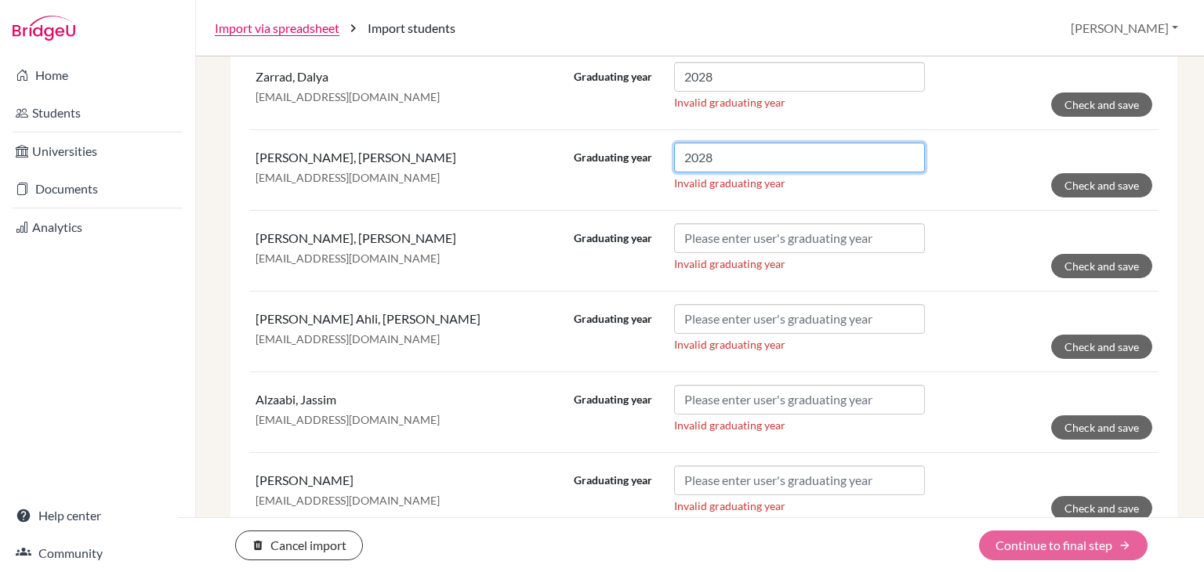
type input "2028"
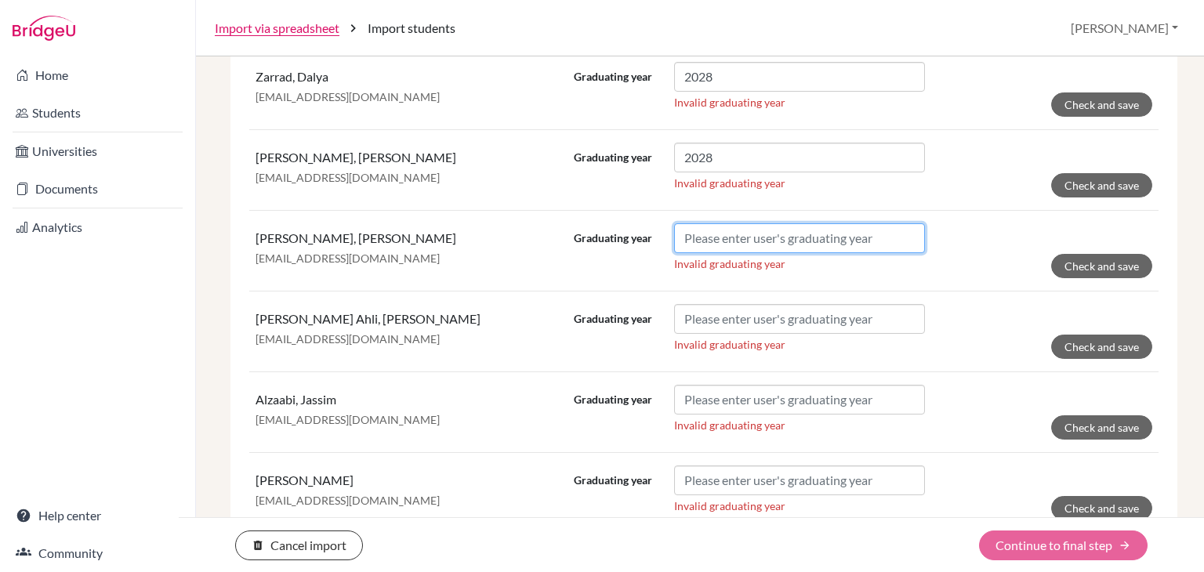
click at [749, 228] on input "Graduating year" at bounding box center [799, 238] width 251 height 30
paste input "2028"
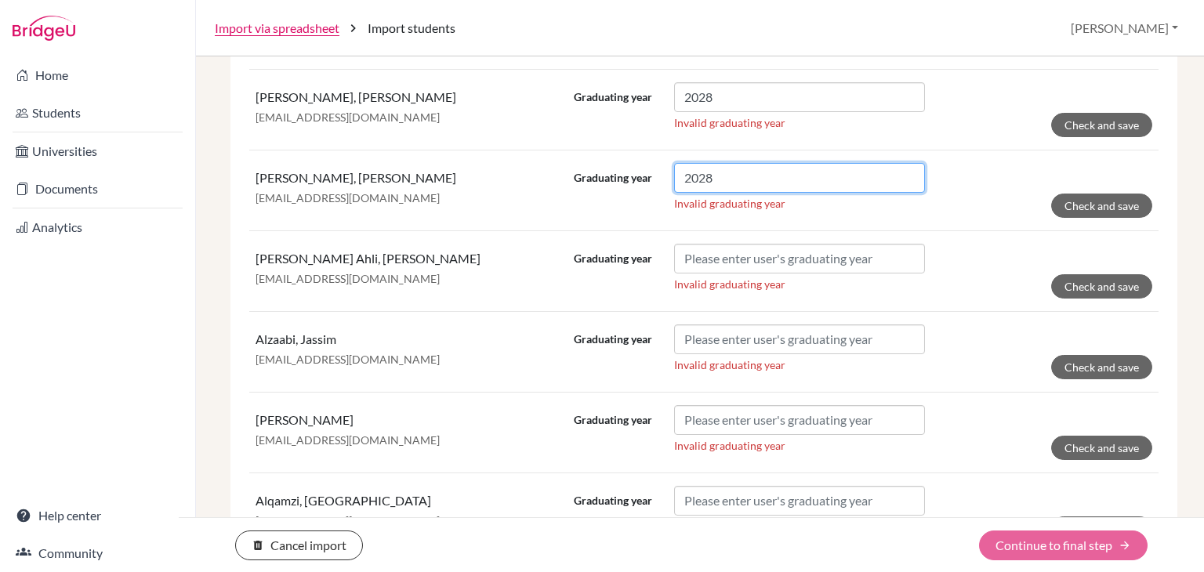
scroll to position [1981, 0]
type input "2028"
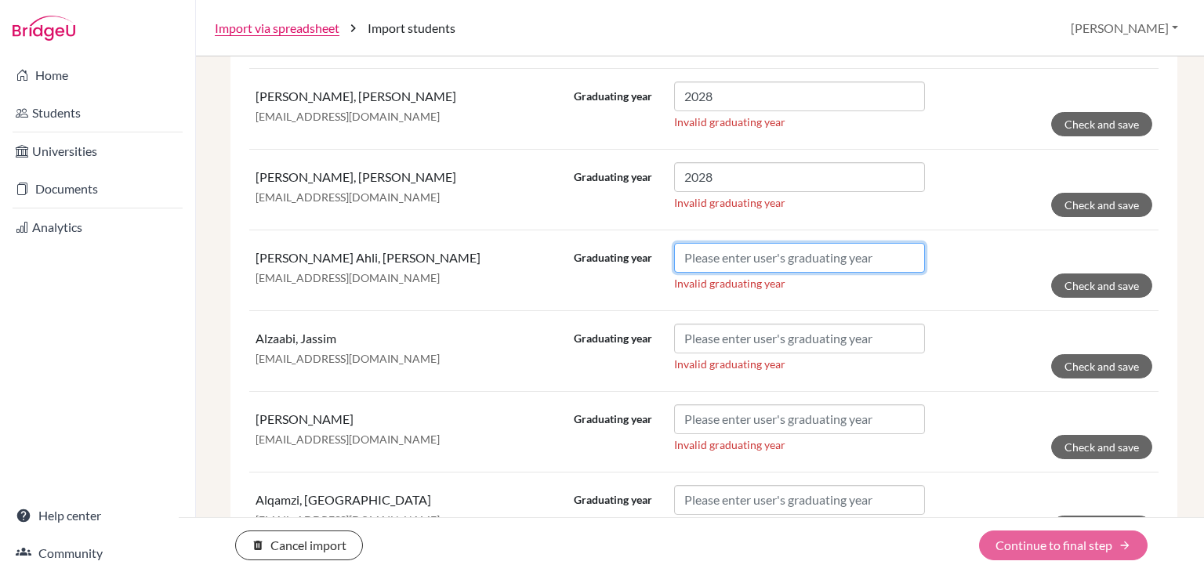
click at [733, 249] on input "Graduating year" at bounding box center [799, 258] width 251 height 30
paste input "2028"
type input "2028"
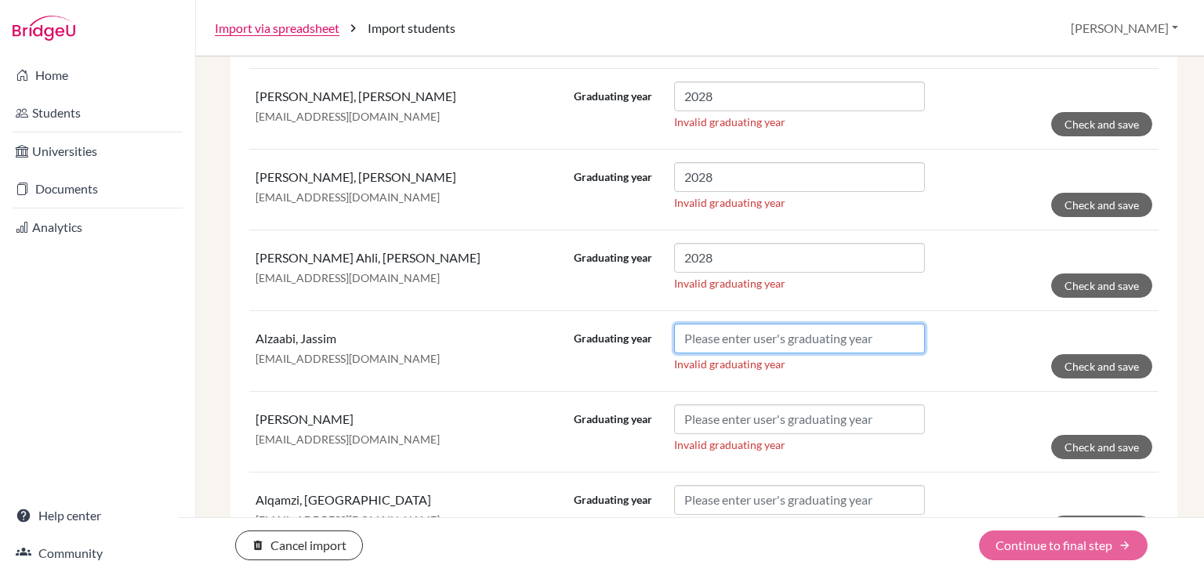
click at [743, 339] on input "Graduating year" at bounding box center [799, 339] width 251 height 30
paste input "2028"
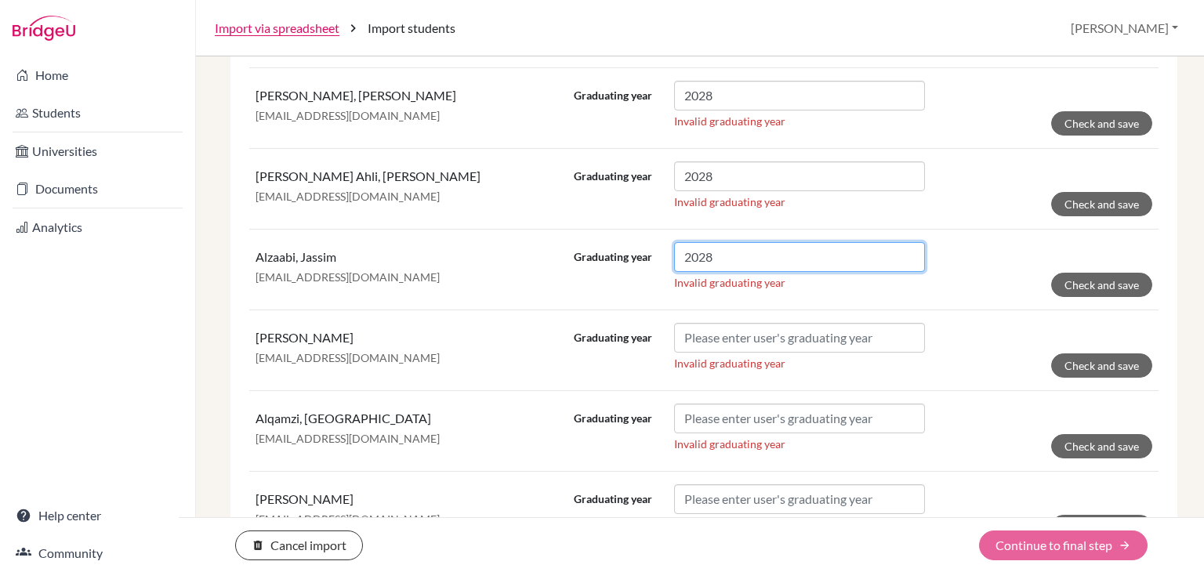
scroll to position [2063, 0]
type input "2028"
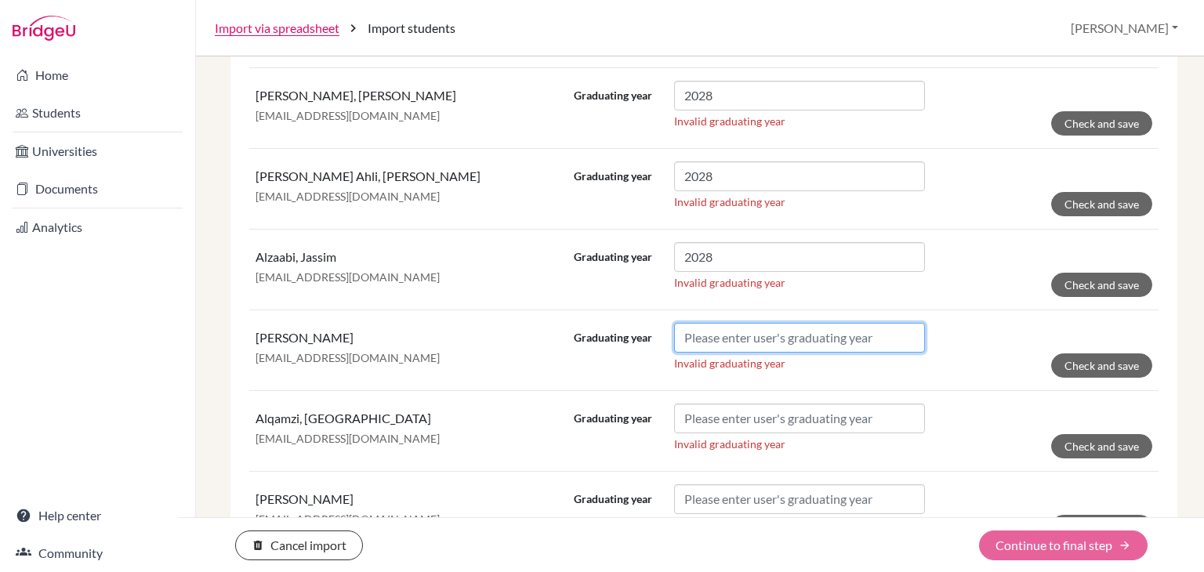
click at [740, 328] on input "Graduating year" at bounding box center [799, 338] width 251 height 30
paste input "2028"
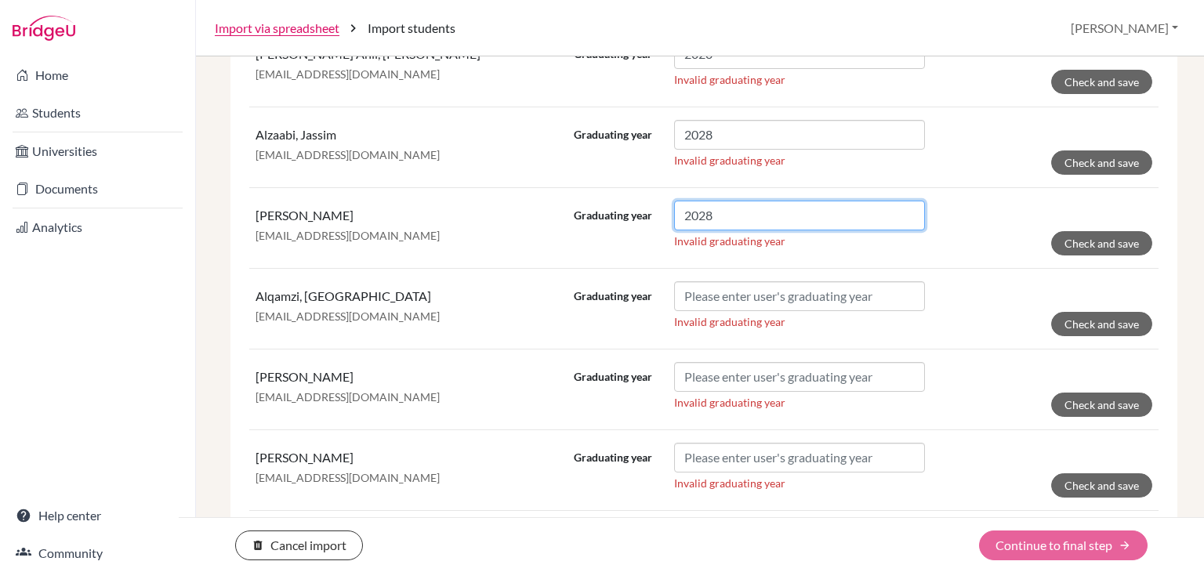
scroll to position [2185, 0]
type input "2028"
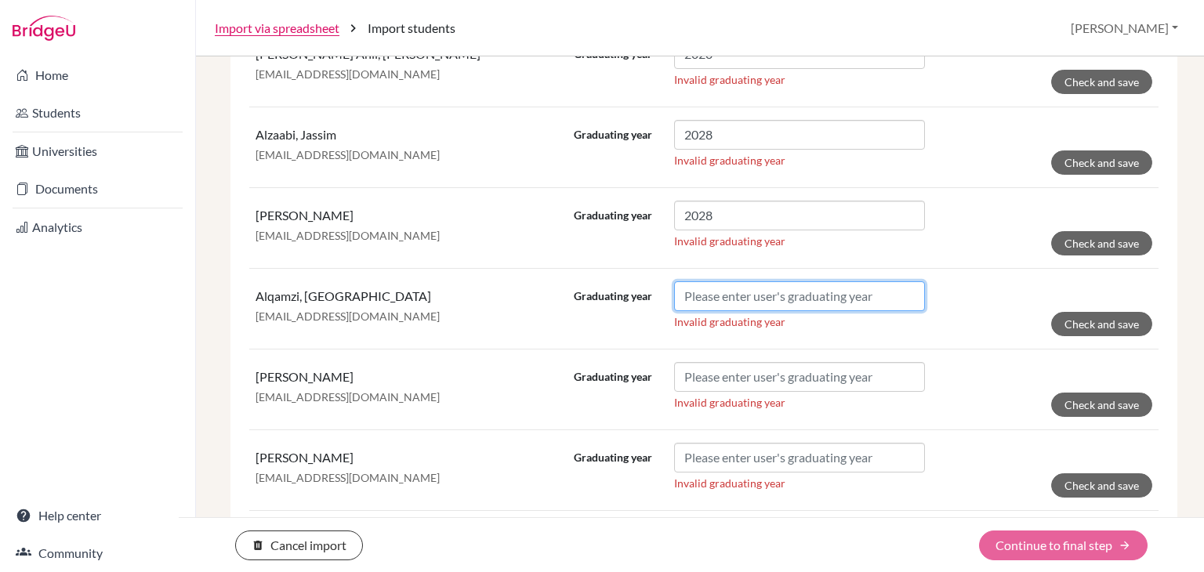
click at [730, 298] on input "Graduating year" at bounding box center [799, 296] width 251 height 30
paste input "2028"
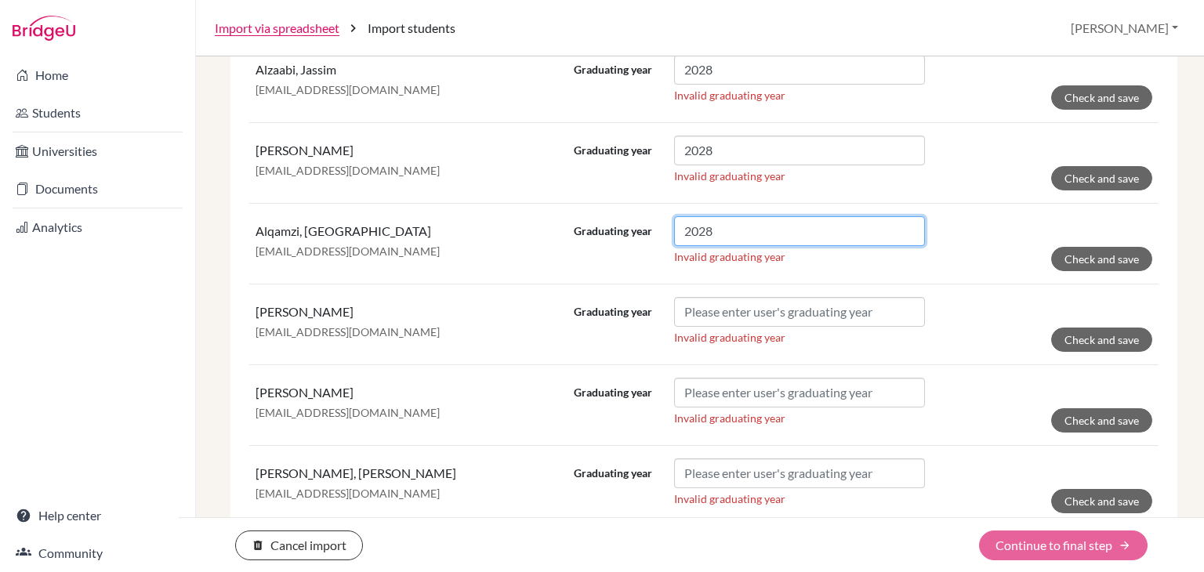
scroll to position [2251, 0]
type input "2028"
click at [755, 316] on div "Graduating year Invalid graduating year" at bounding box center [749, 323] width 351 height 55
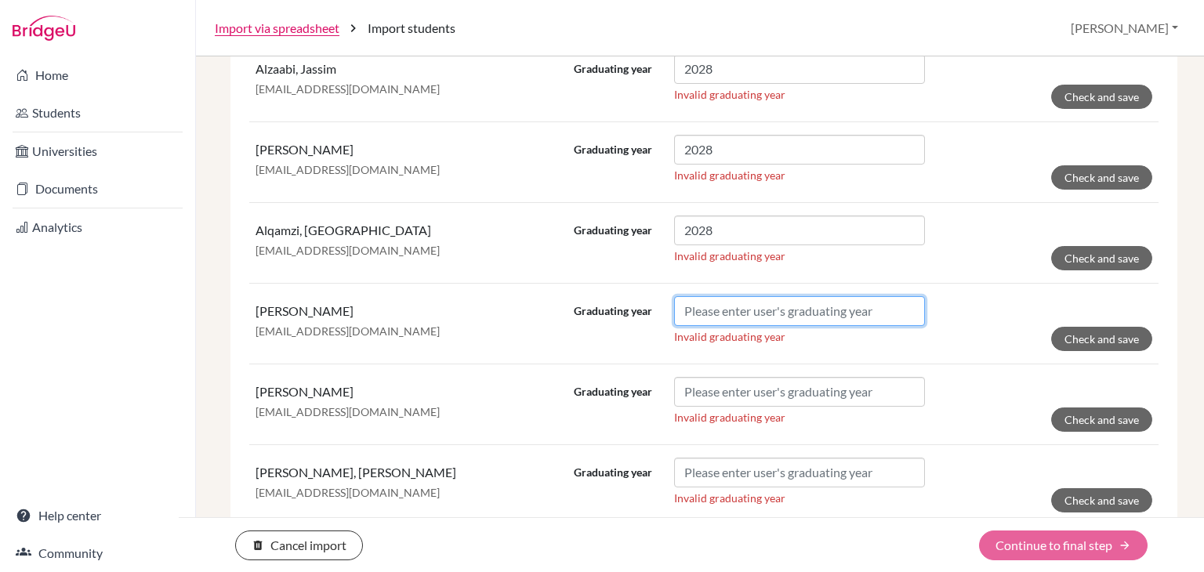
click at [754, 307] on input "Graduating year" at bounding box center [799, 311] width 251 height 30
paste input "2028"
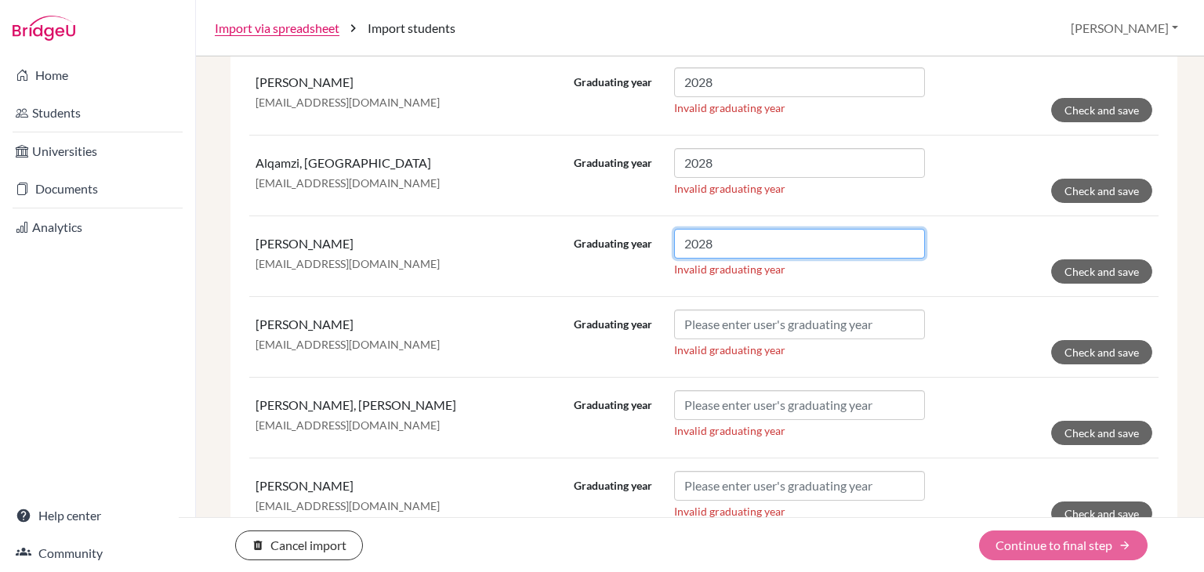
type input "2028"
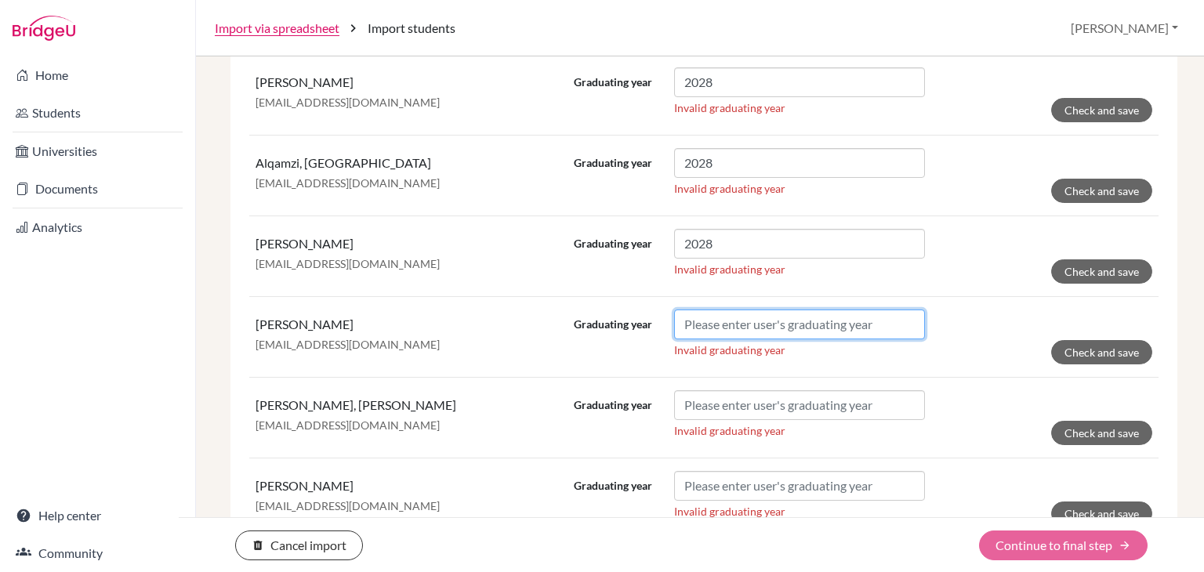
click at [754, 310] on input "Graduating year" at bounding box center [799, 325] width 251 height 30
paste input "2028"
type input "2028"
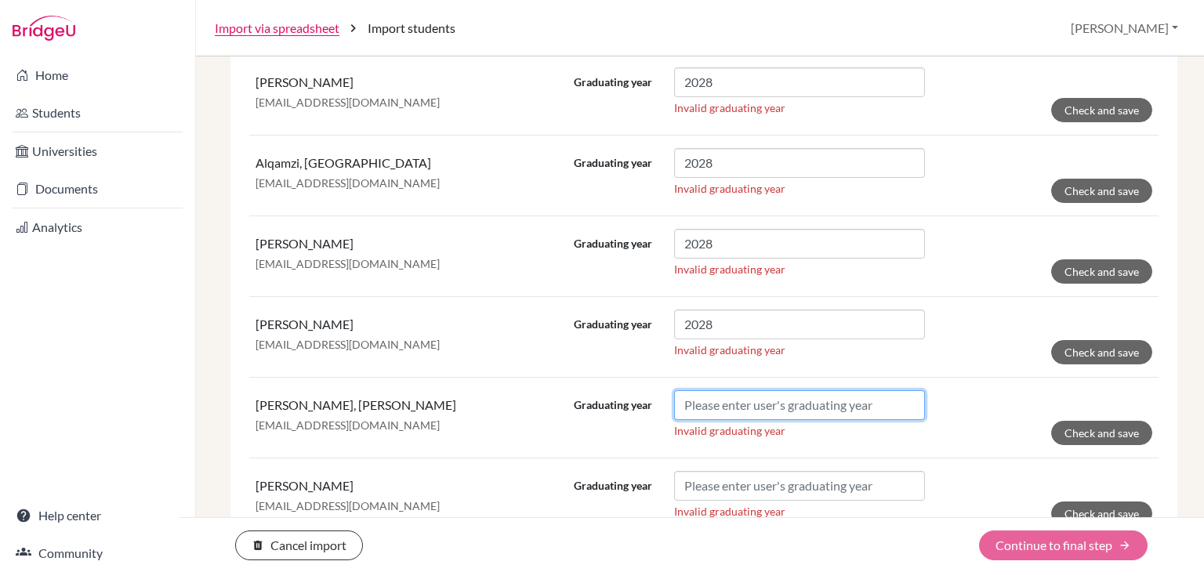
click at [739, 399] on input "Graduating year" at bounding box center [799, 405] width 251 height 30
paste input "2028"
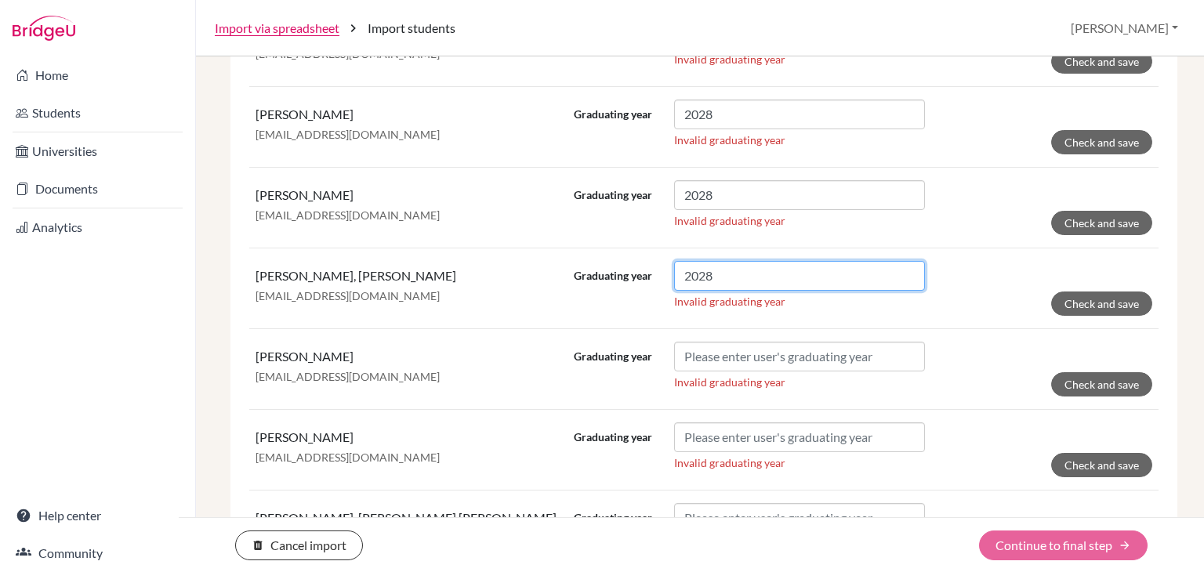
scroll to position [2450, 0]
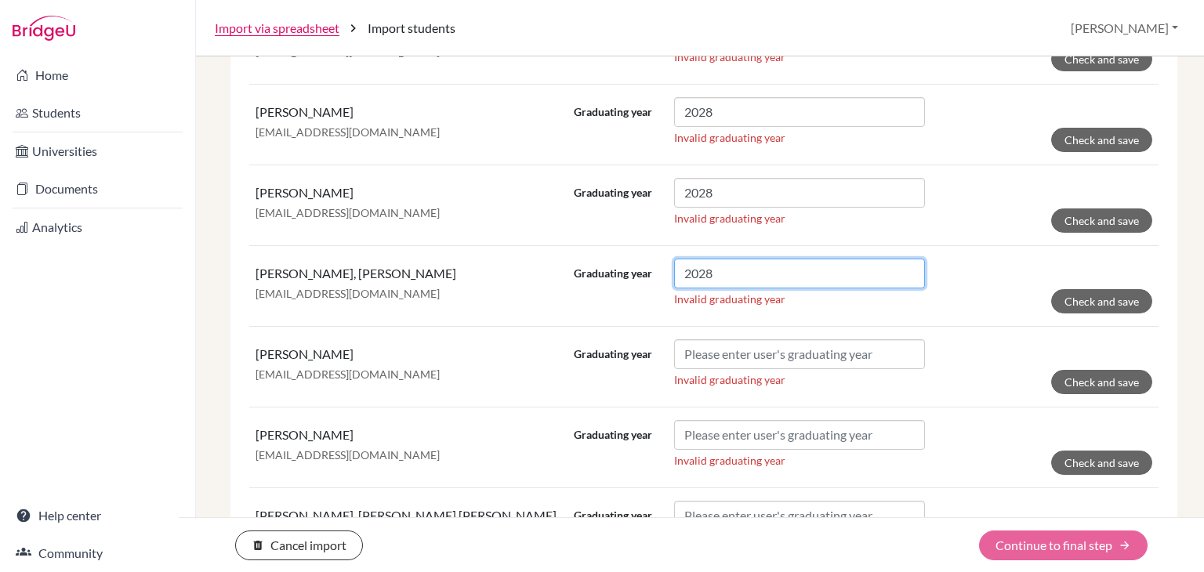
type input "2028"
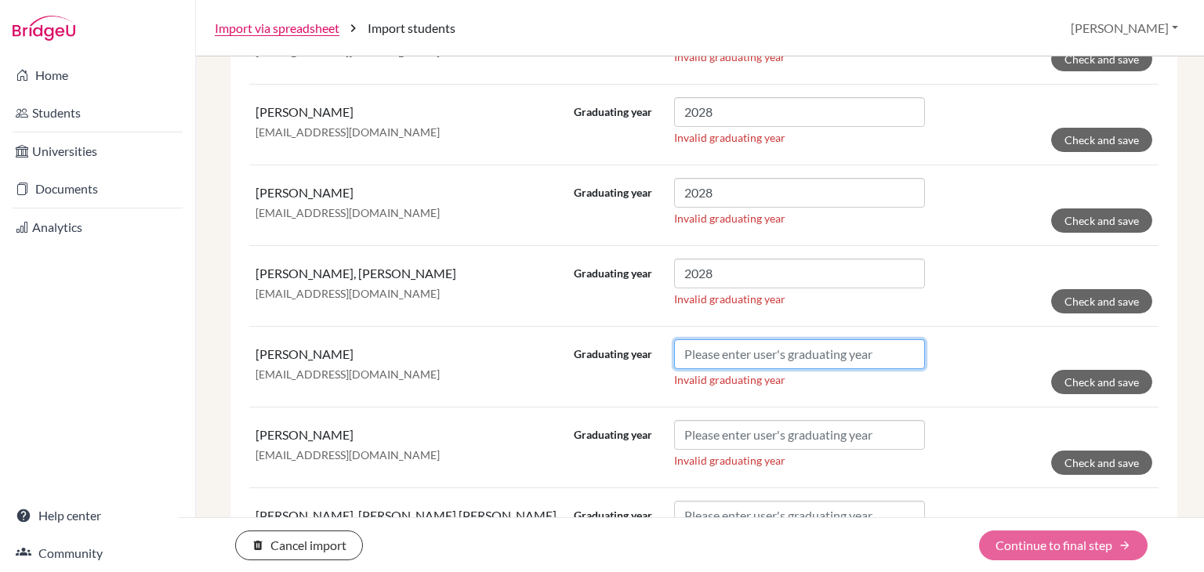
click at [737, 346] on input "Graduating year" at bounding box center [799, 354] width 251 height 30
paste input "2028"
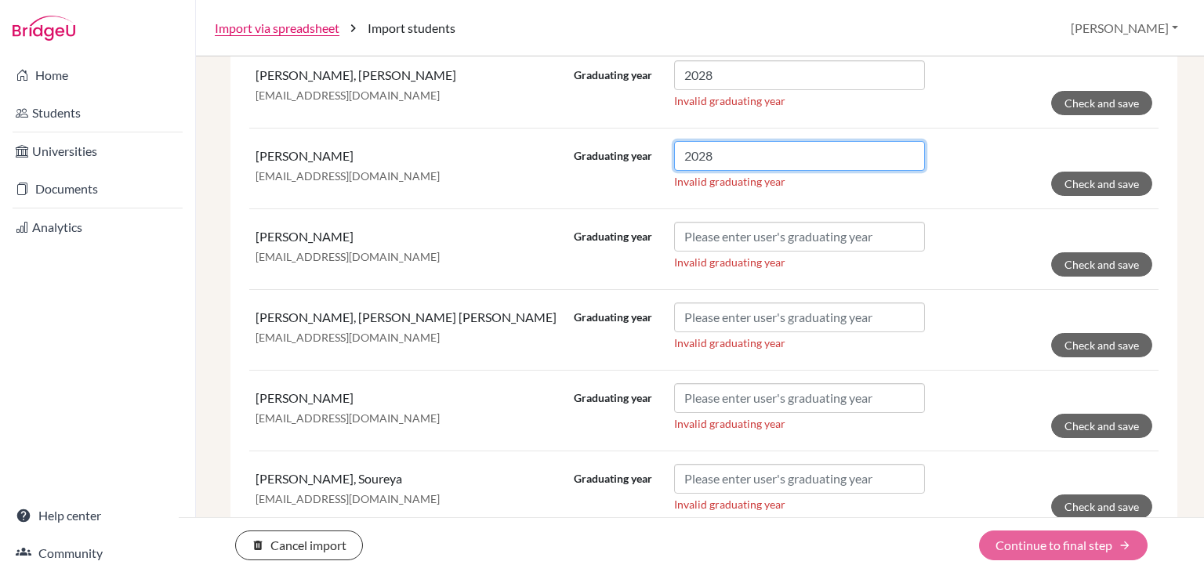
scroll to position [2649, 0]
type input "2028"
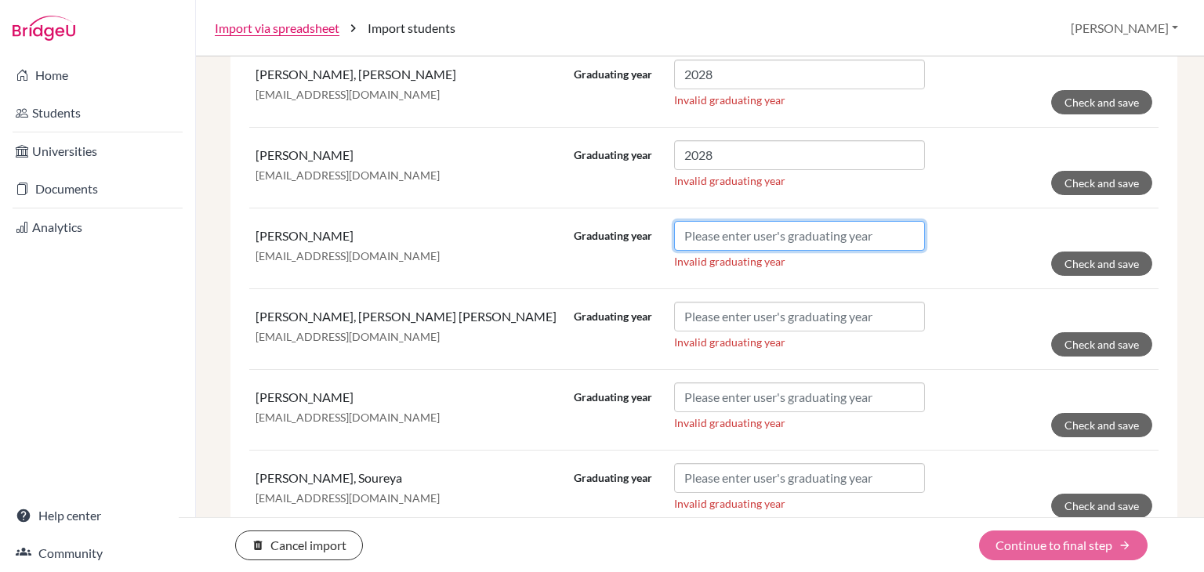
click at [725, 230] on input "Graduating year" at bounding box center [799, 236] width 251 height 30
paste
type input "2028"
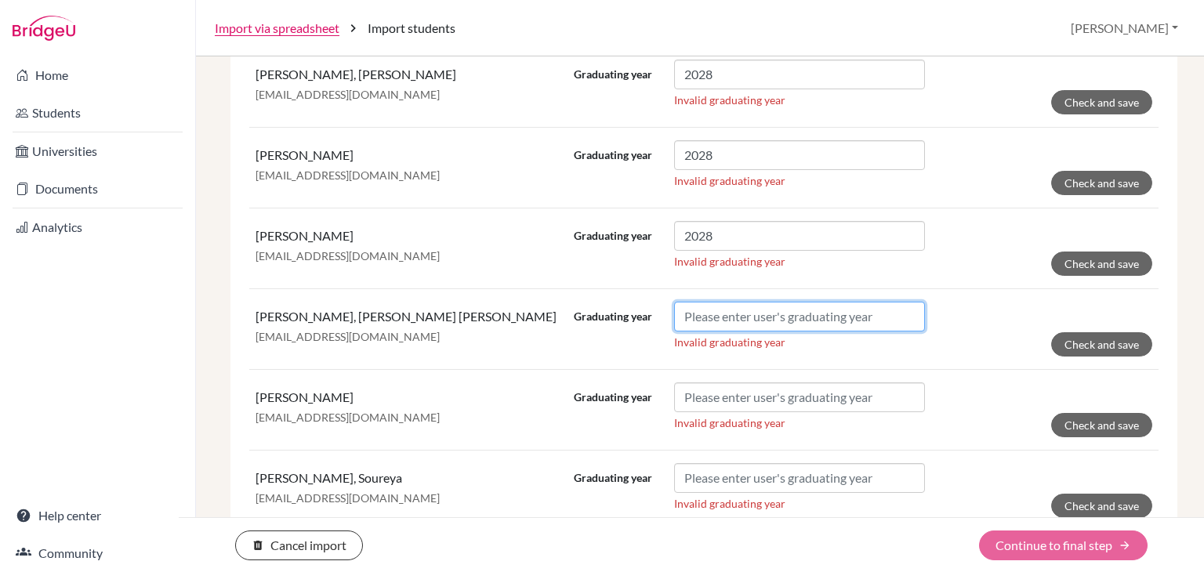
click at [785, 310] on input "Graduating year" at bounding box center [799, 317] width 251 height 30
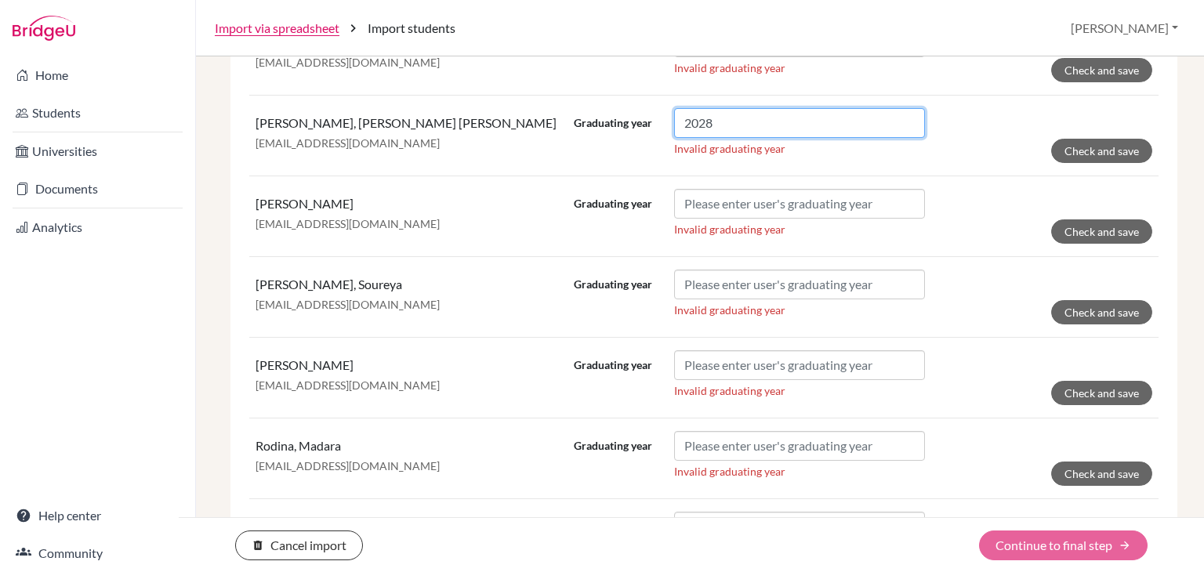
scroll to position [2845, 0]
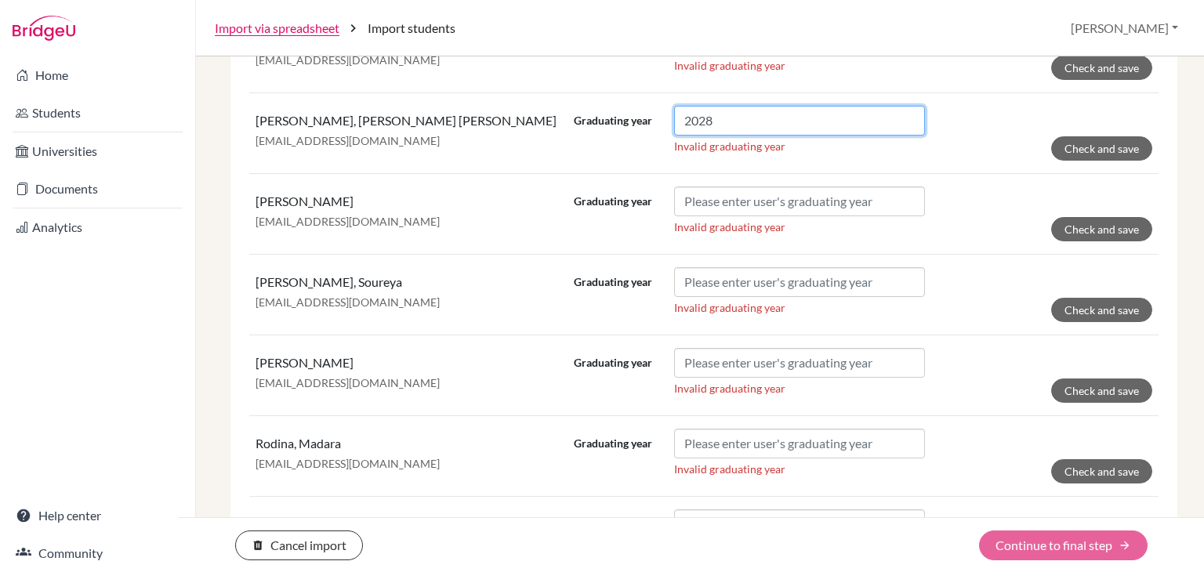
type input "2028"
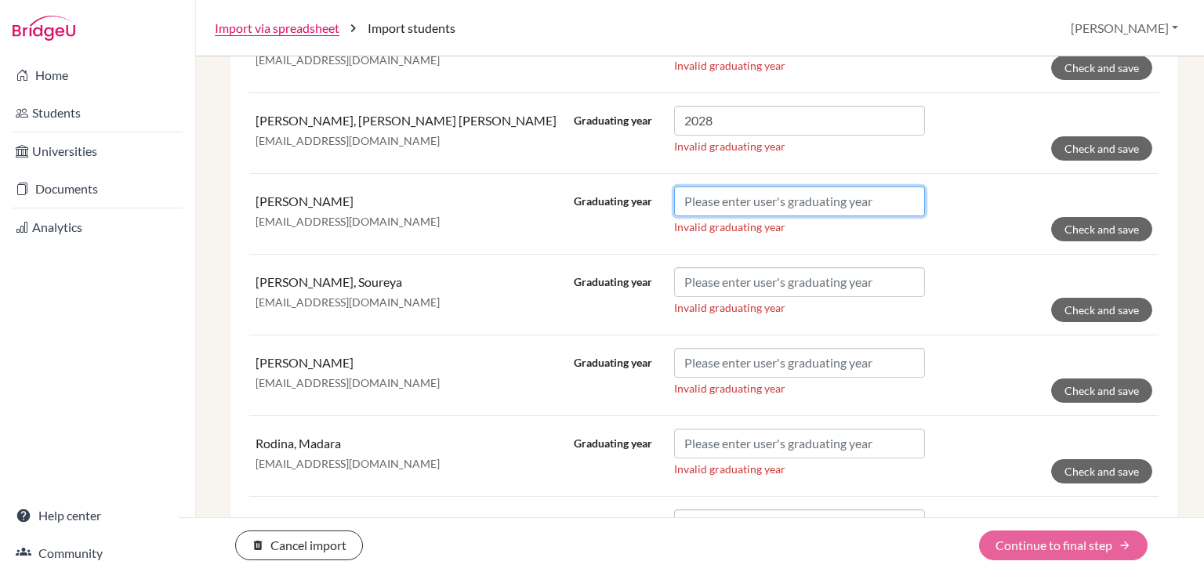
click at [756, 187] on input "Graduating year" at bounding box center [799, 202] width 251 height 30
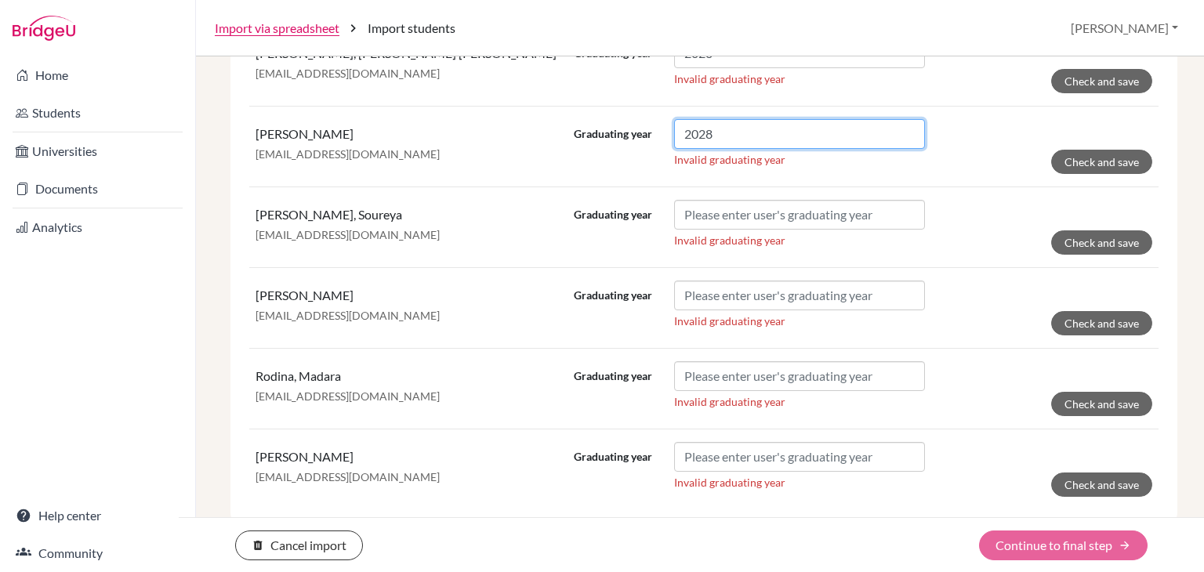
type input "2028"
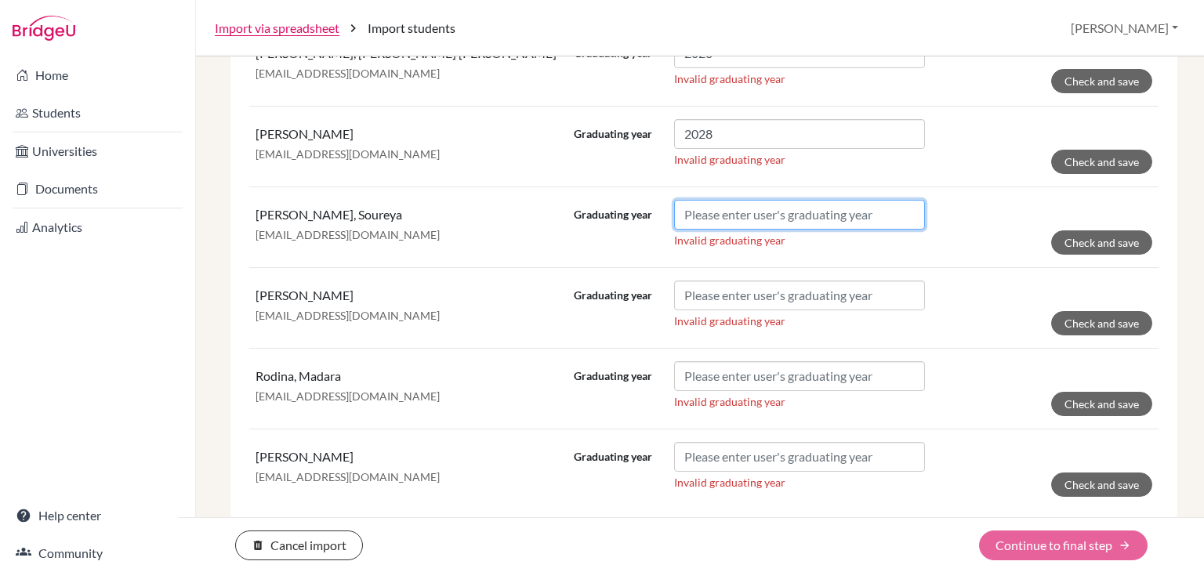
click at [755, 201] on input "Graduating year" at bounding box center [799, 215] width 251 height 30
type input "2028"
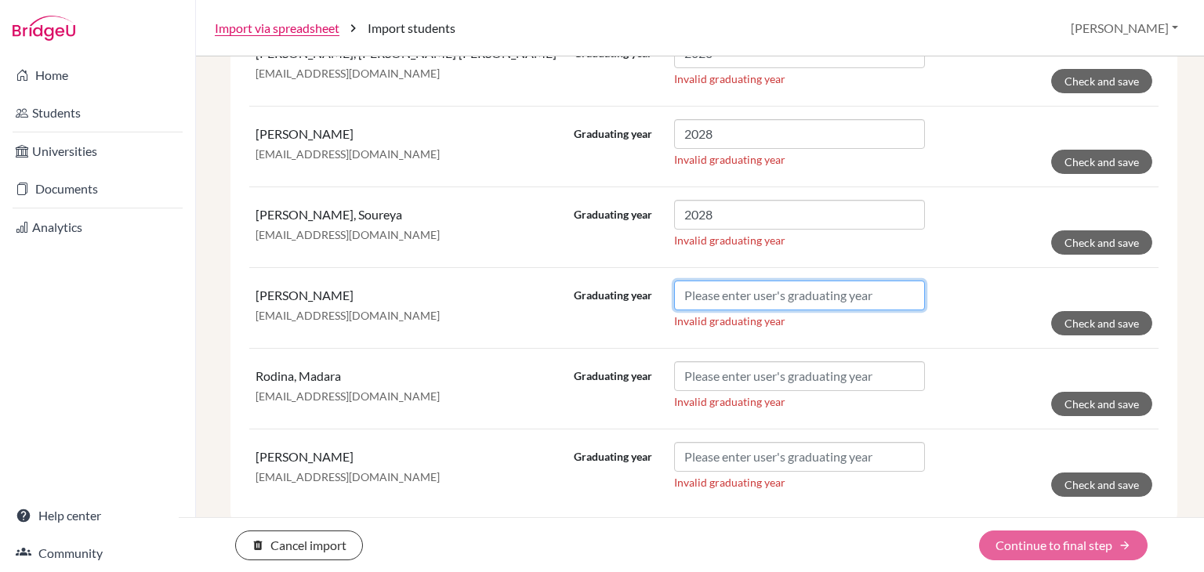
click at [775, 281] on input "Graduating year" at bounding box center [799, 296] width 251 height 30
type input "2028"
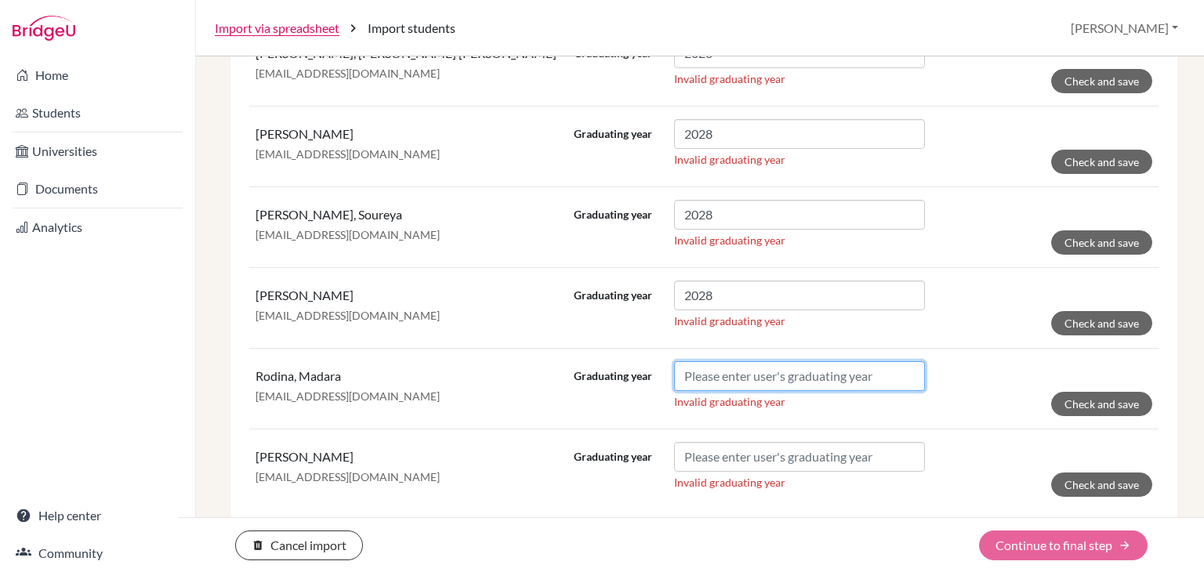
click at [787, 364] on input "Graduating year" at bounding box center [799, 376] width 251 height 30
type input "2028"
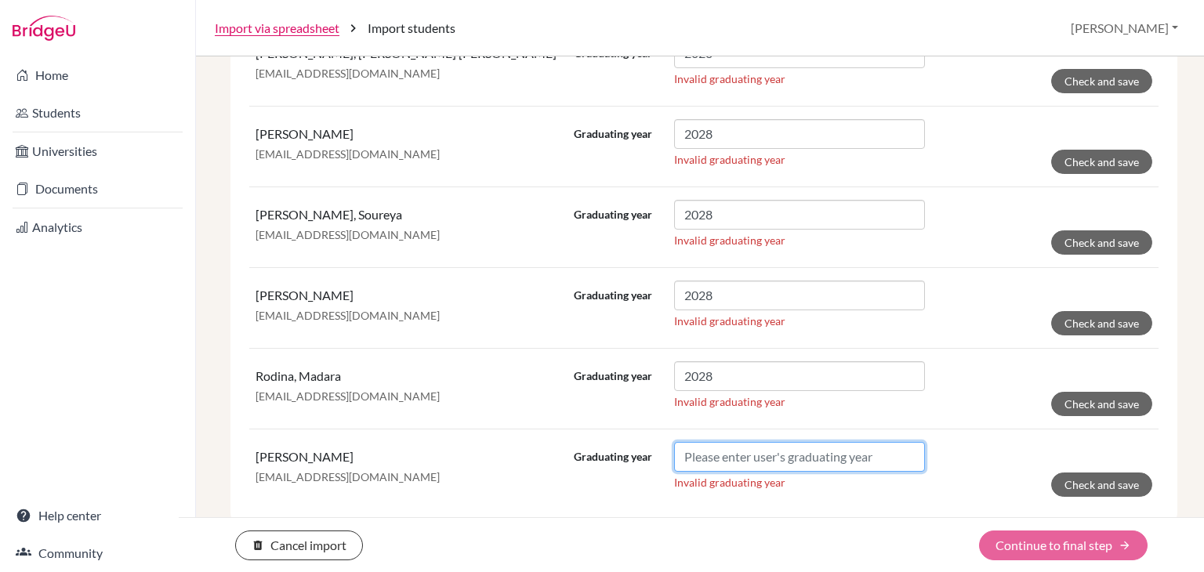
click at [822, 454] on input "Graduating year" at bounding box center [799, 457] width 251 height 30
type input "2028"
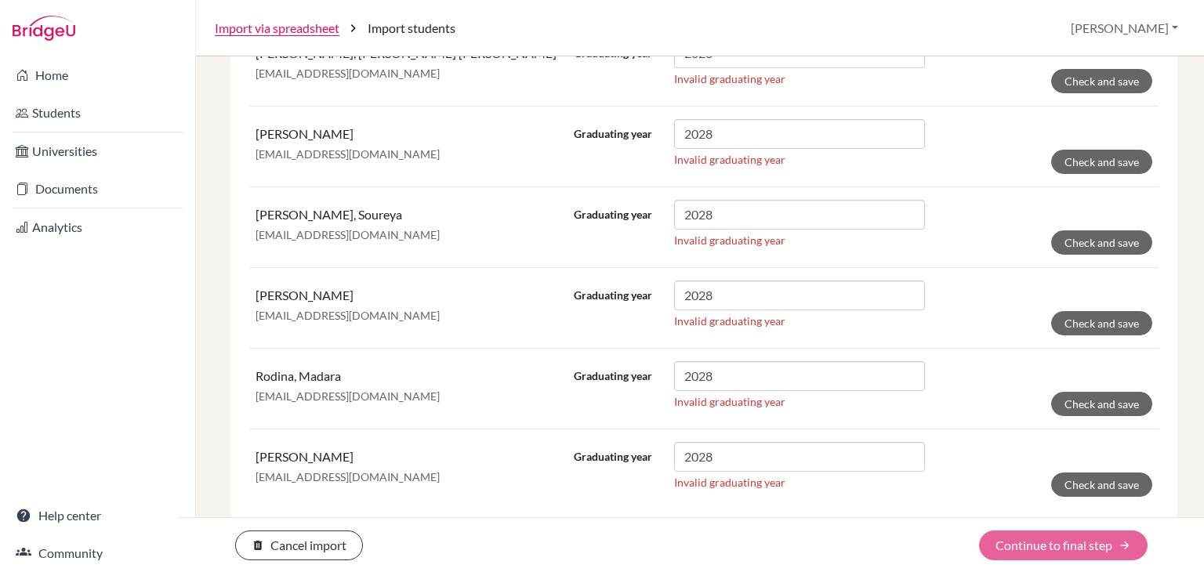
click at [1124, 537] on div "delete Cancel import Continue to final step arrow_forward" at bounding box center [691, 546] width 1025 height 30
click at [1075, 537] on div "delete Cancel import Continue to final step arrow_forward" at bounding box center [691, 546] width 1025 height 30
click at [1132, 548] on div "delete Cancel import Continue to final step arrow_forward" at bounding box center [691, 546] width 1025 height 30
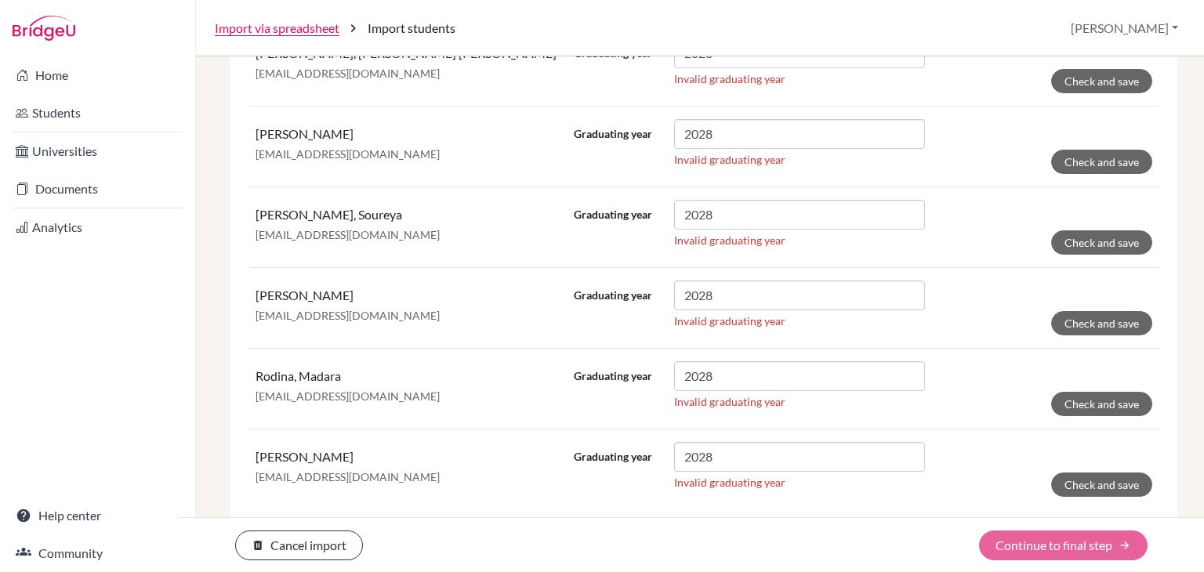
click at [1132, 548] on div "delete Cancel import Continue to final step arrow_forward" at bounding box center [691, 546] width 1025 height 30
click at [1120, 540] on div "delete Cancel import Continue to final step arrow_forward" at bounding box center [691, 546] width 1025 height 30
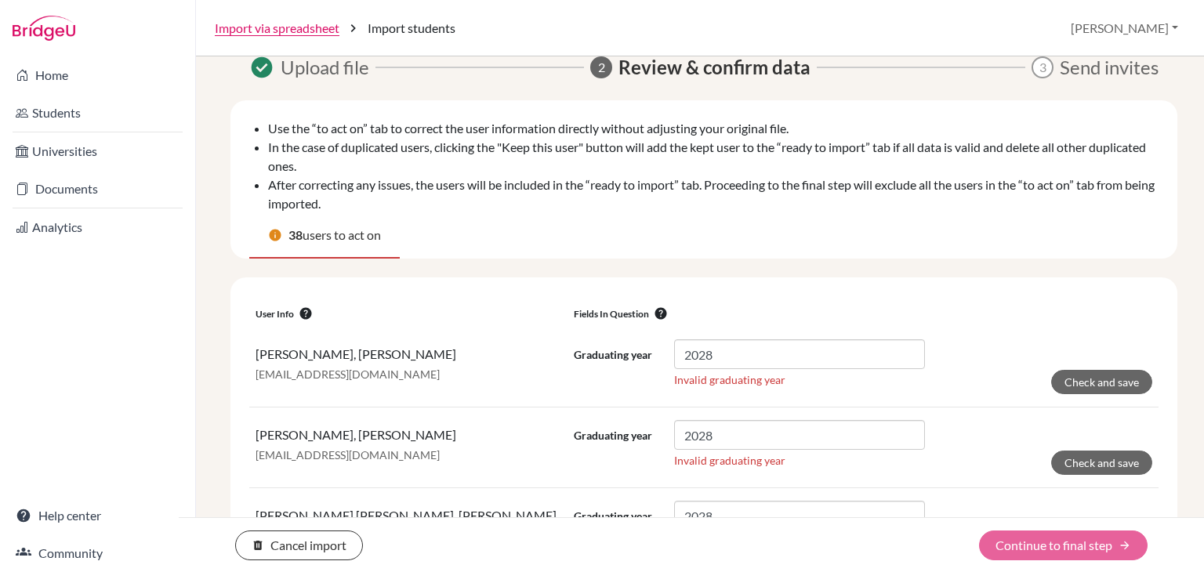
scroll to position [10, 0]
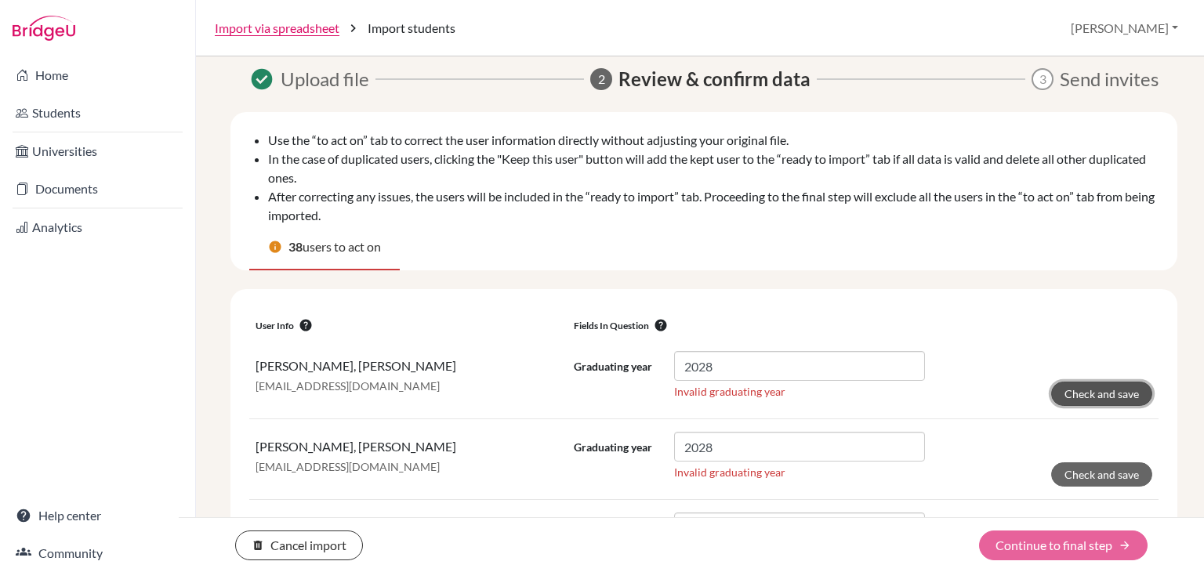
click at [1095, 400] on button "Check and save" at bounding box center [1101, 394] width 101 height 24
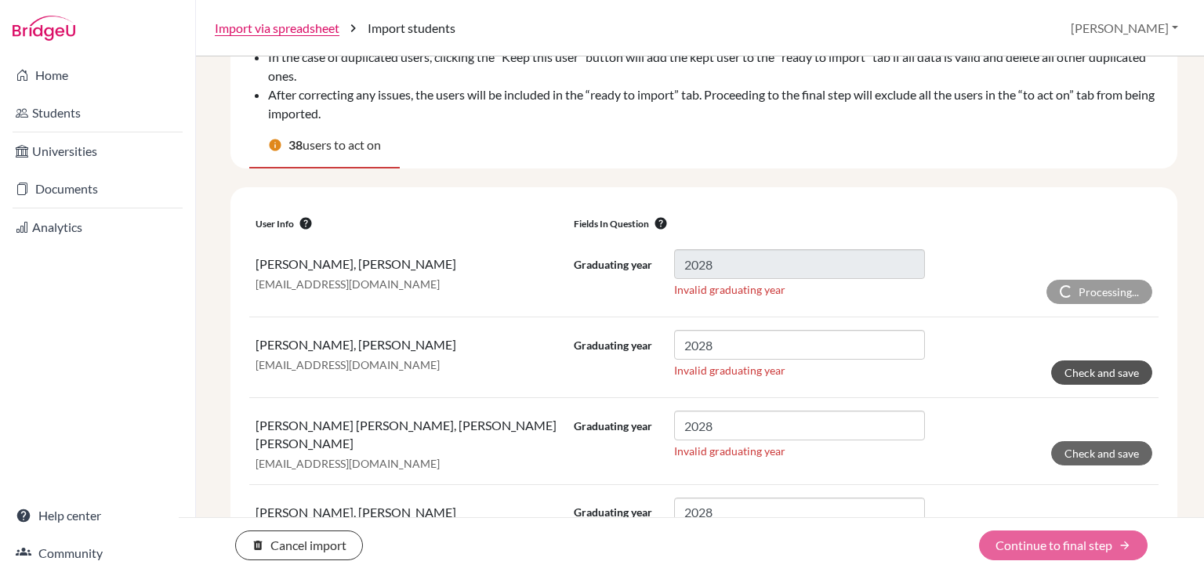
scroll to position [167, 0]
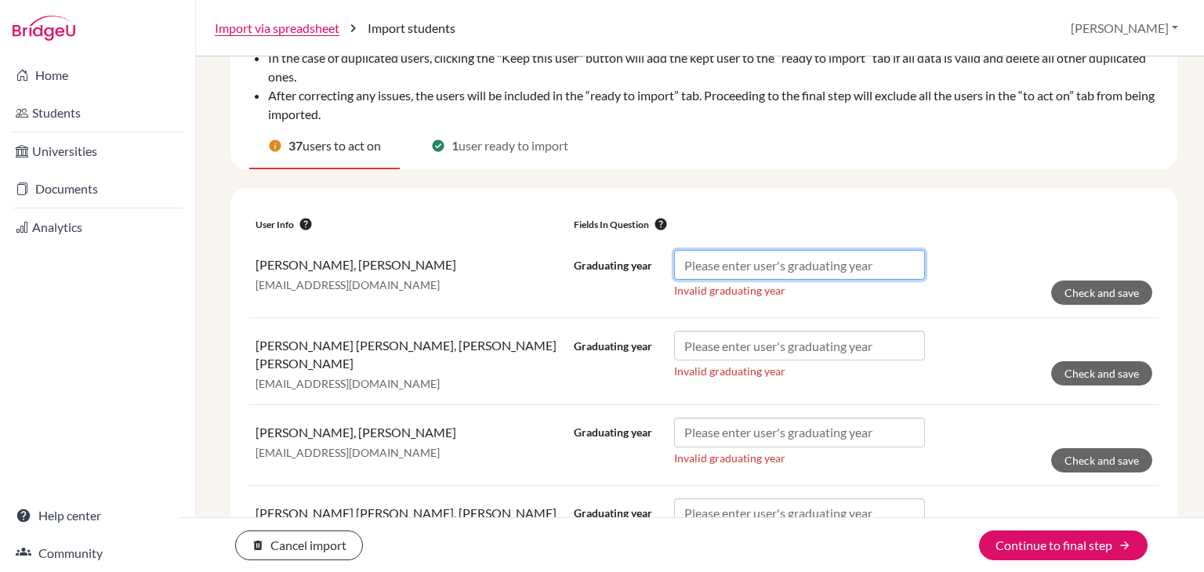
click at [759, 261] on input "Graduating year" at bounding box center [799, 265] width 251 height 30
paste input "2028"
type input "2028"
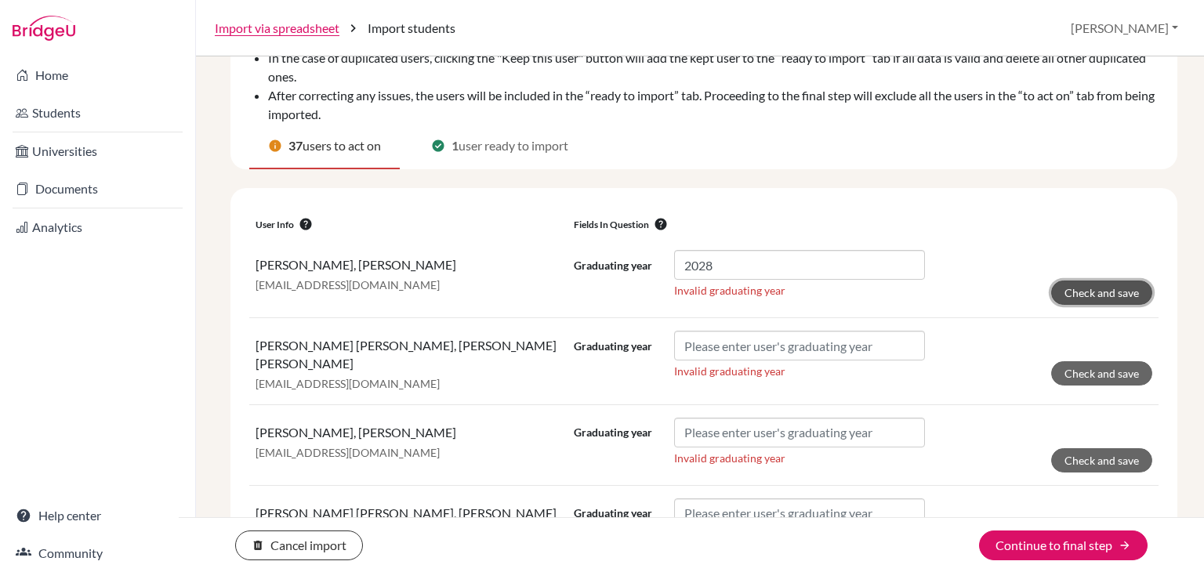
click at [1120, 288] on button "Check and save" at bounding box center [1101, 293] width 101 height 24
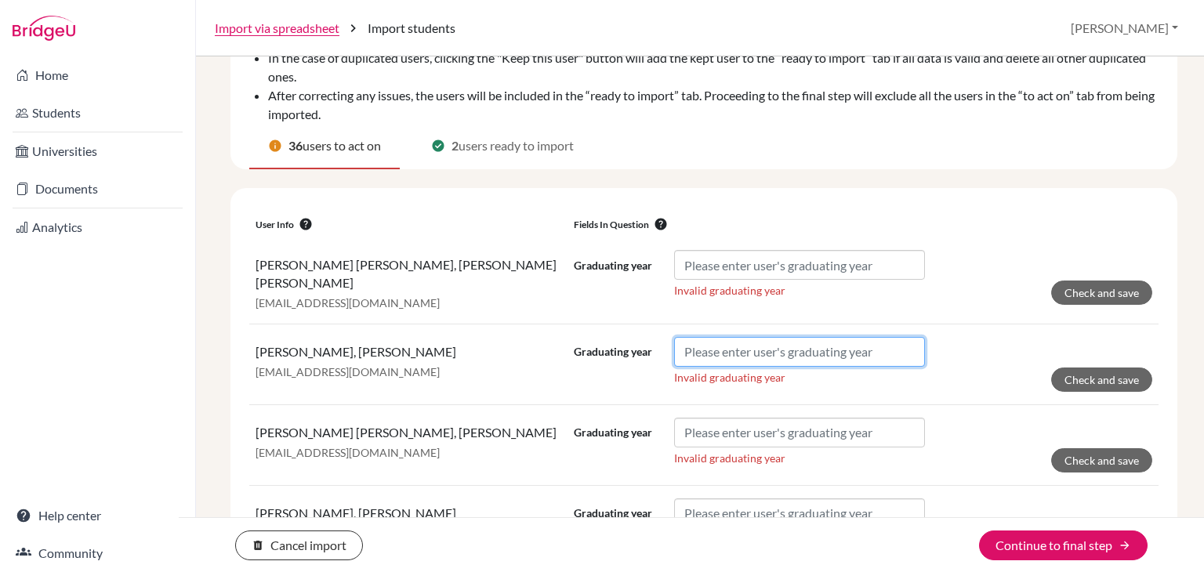
click at [864, 340] on input "Graduating year" at bounding box center [799, 352] width 251 height 30
paste input "2028"
type input "2028"
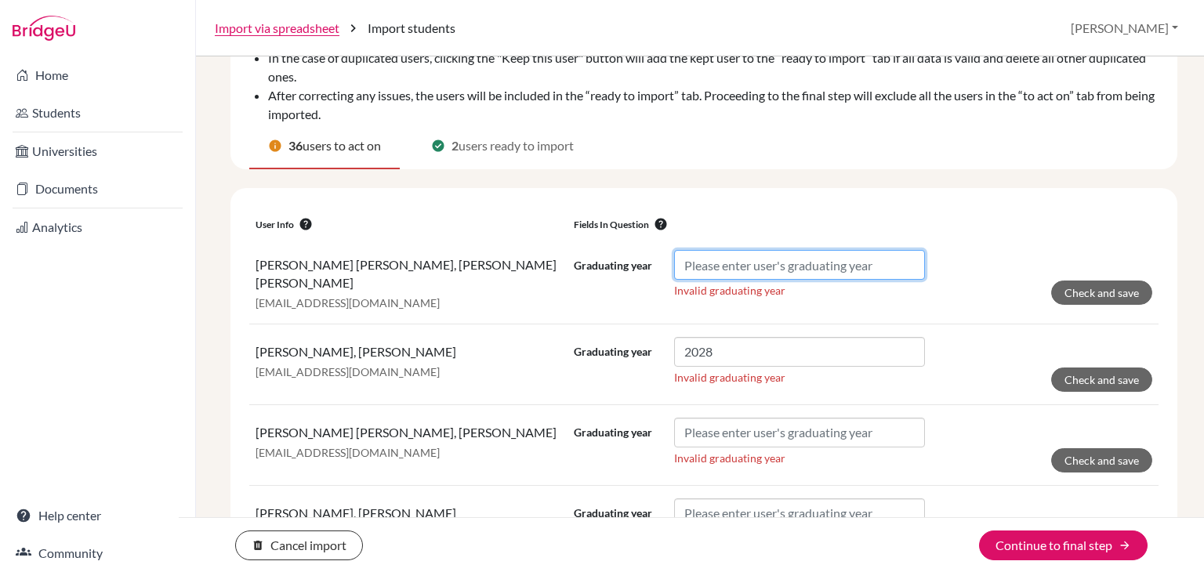
click at [833, 268] on input "Graduating year" at bounding box center [799, 265] width 251 height 30
paste input "2028"
type input "2028"
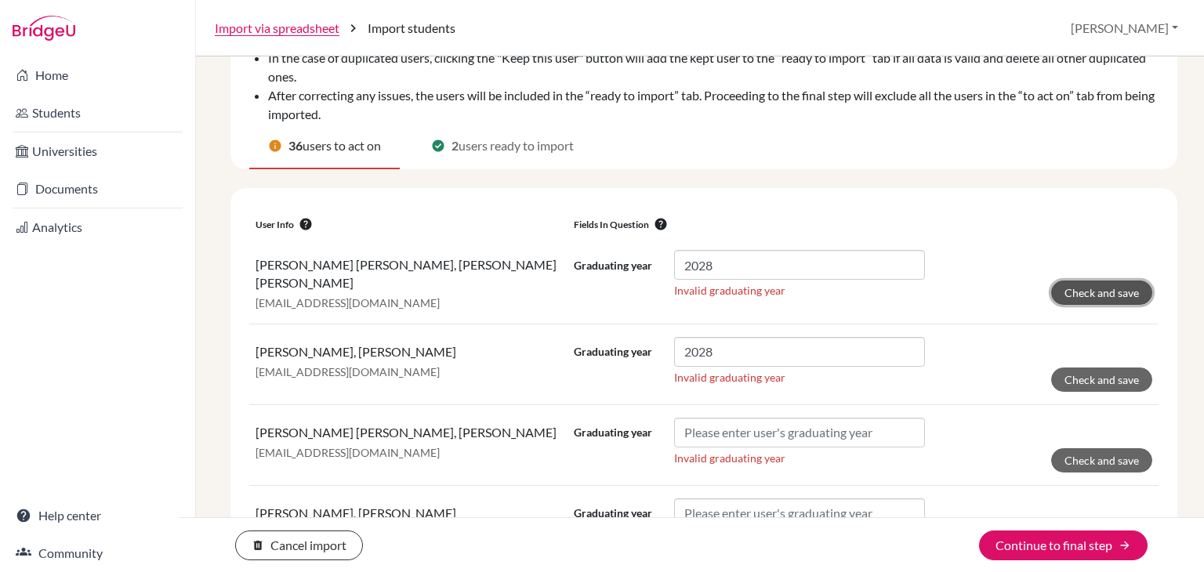
click at [1090, 289] on button "Check and save" at bounding box center [1101, 293] width 101 height 24
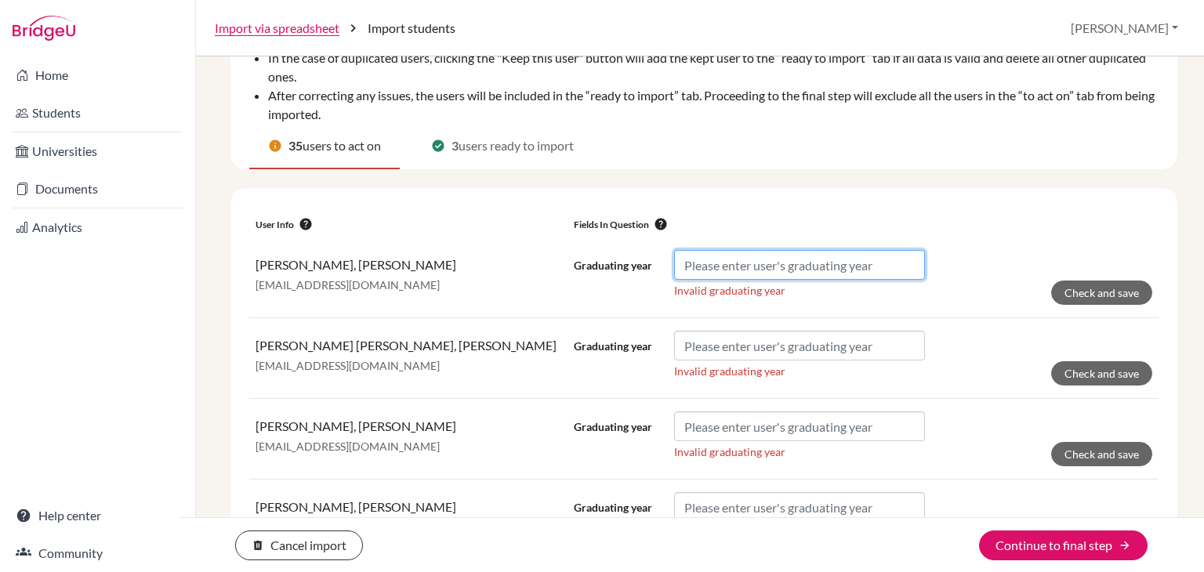
click at [840, 277] on input "Graduating year" at bounding box center [799, 265] width 251 height 30
paste input "2028"
type input "2028"
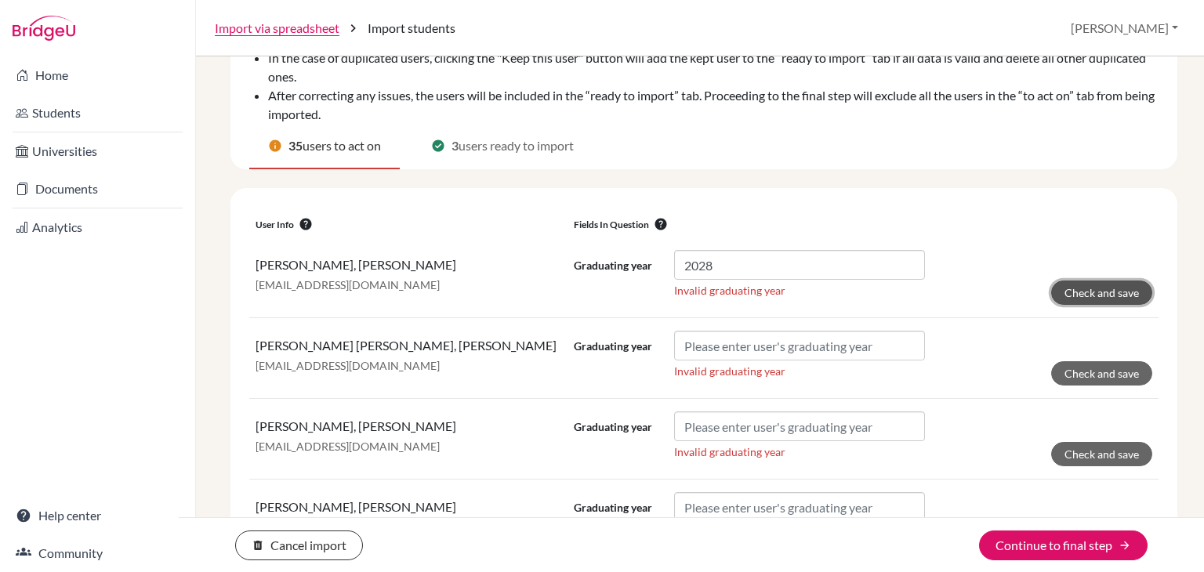
click at [1122, 294] on button "Check and save" at bounding box center [1101, 293] width 101 height 24
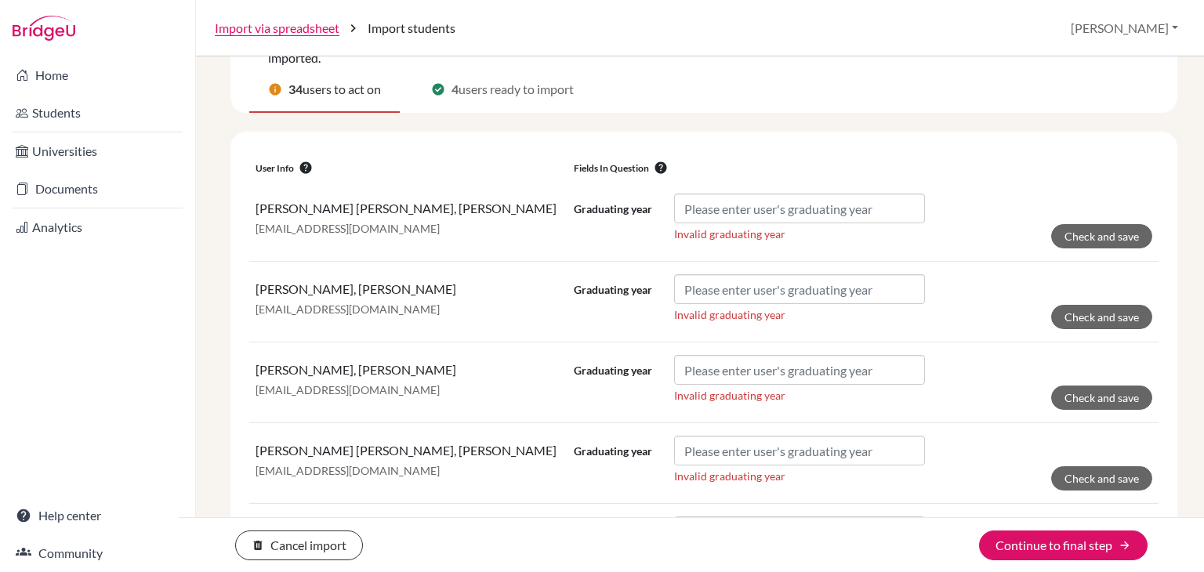
scroll to position [224, 0]
click at [755, 214] on input "Graduating year" at bounding box center [799, 208] width 251 height 30
paste input "2028"
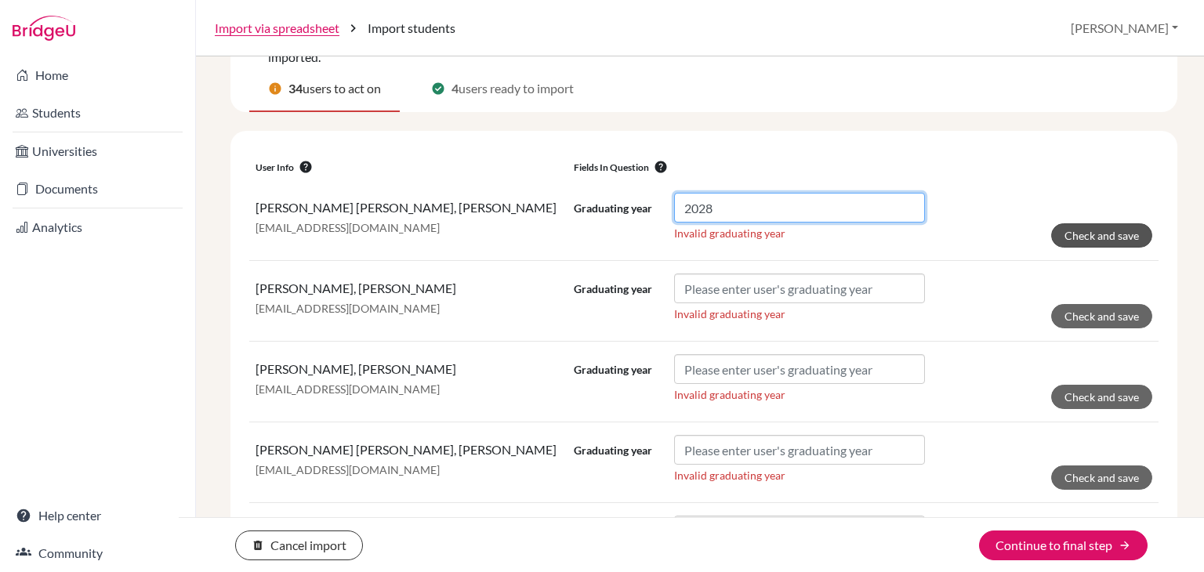
type input "2028"
click at [1072, 232] on button "Check and save" at bounding box center [1101, 235] width 101 height 24
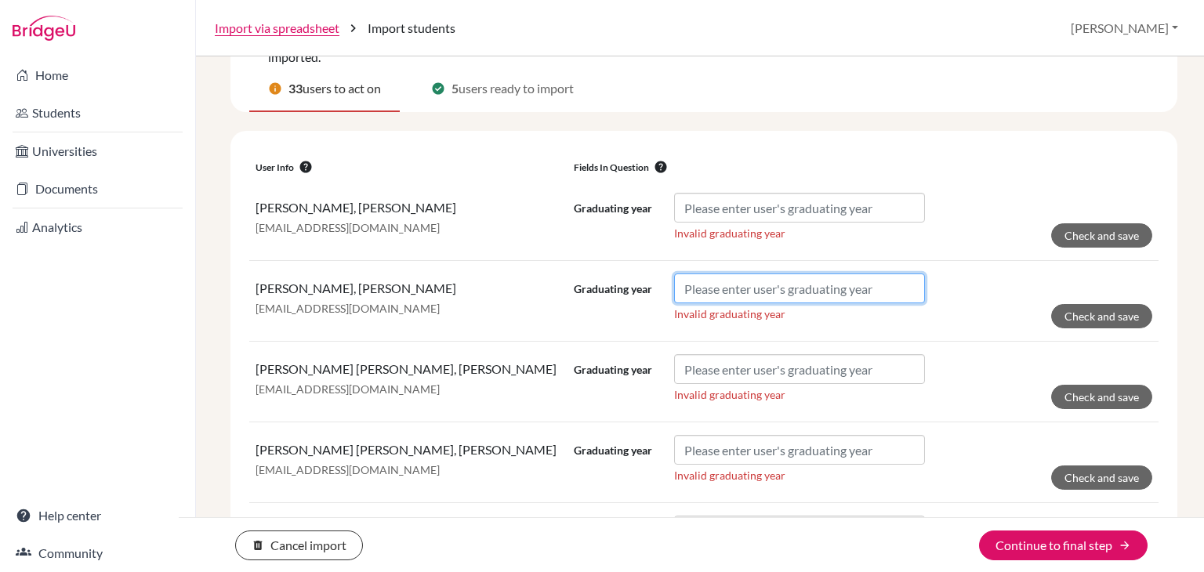
drag, startPoint x: 785, startPoint y: 286, endPoint x: 781, endPoint y: 268, distance: 18.6
click at [785, 286] on input "Graduating year" at bounding box center [799, 288] width 251 height 30
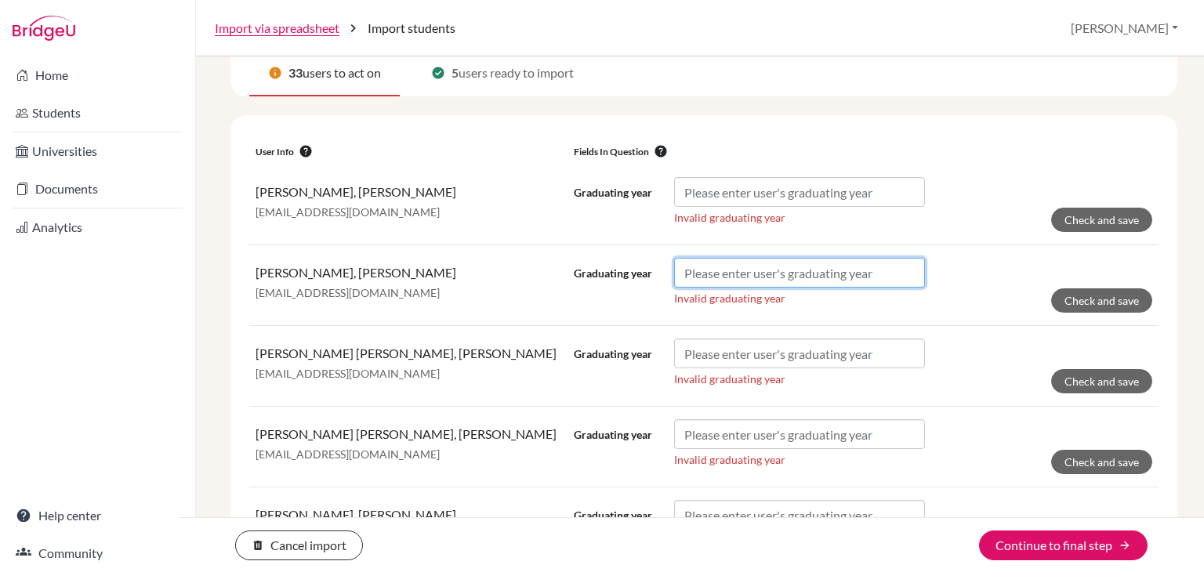
scroll to position [241, 0]
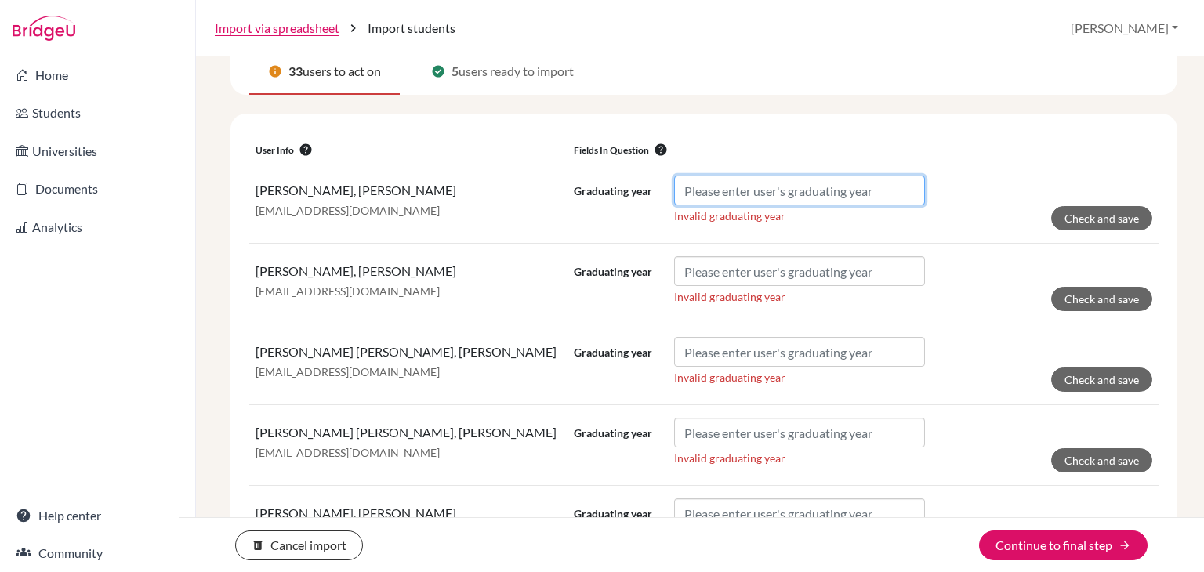
click at [754, 187] on input "Graduating year" at bounding box center [799, 191] width 251 height 30
paste input "2028"
type input "2028"
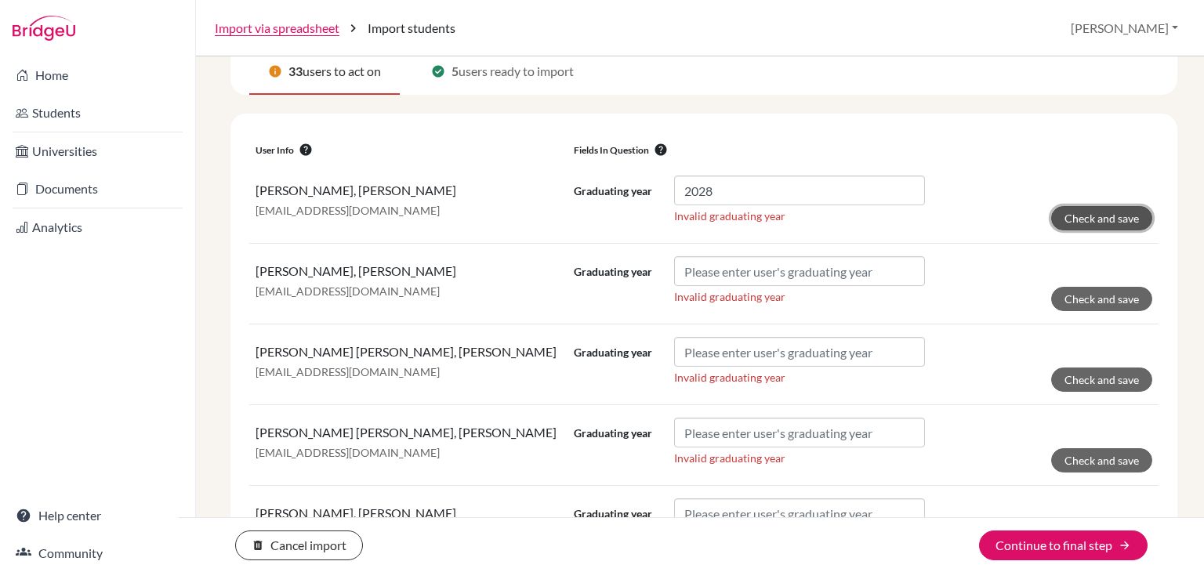
click at [1110, 204] on form "Graduating year 2028 Invalid graduating year Check and save" at bounding box center [863, 203] width 578 height 55
click at [1113, 219] on button "Check and save" at bounding box center [1101, 218] width 101 height 24
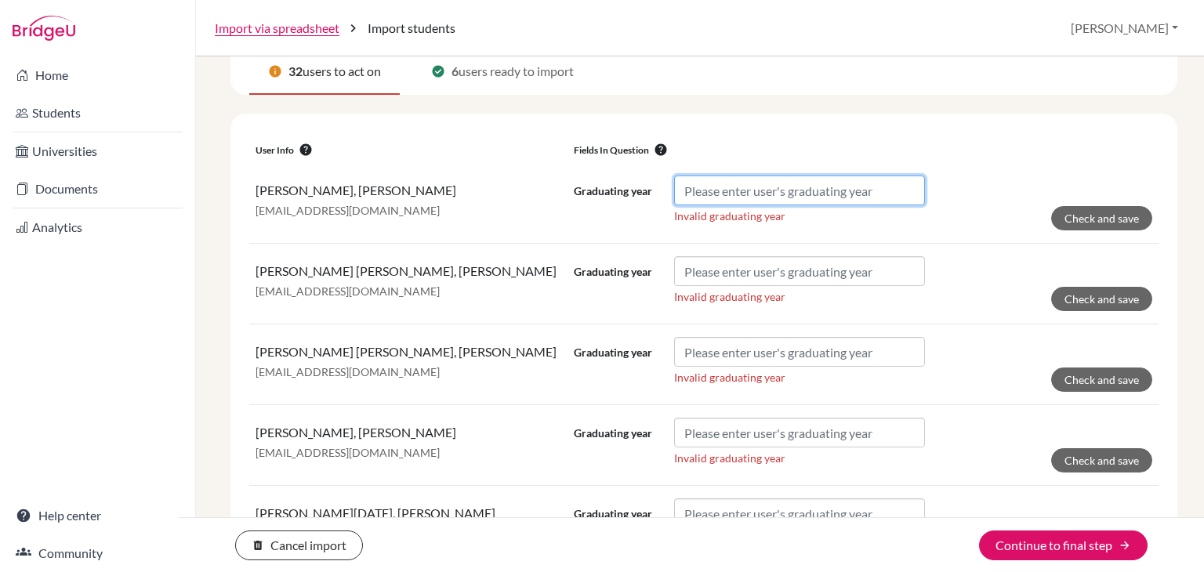
click at [893, 182] on input "Graduating year" at bounding box center [799, 191] width 251 height 30
paste input "2028"
type input "2028"
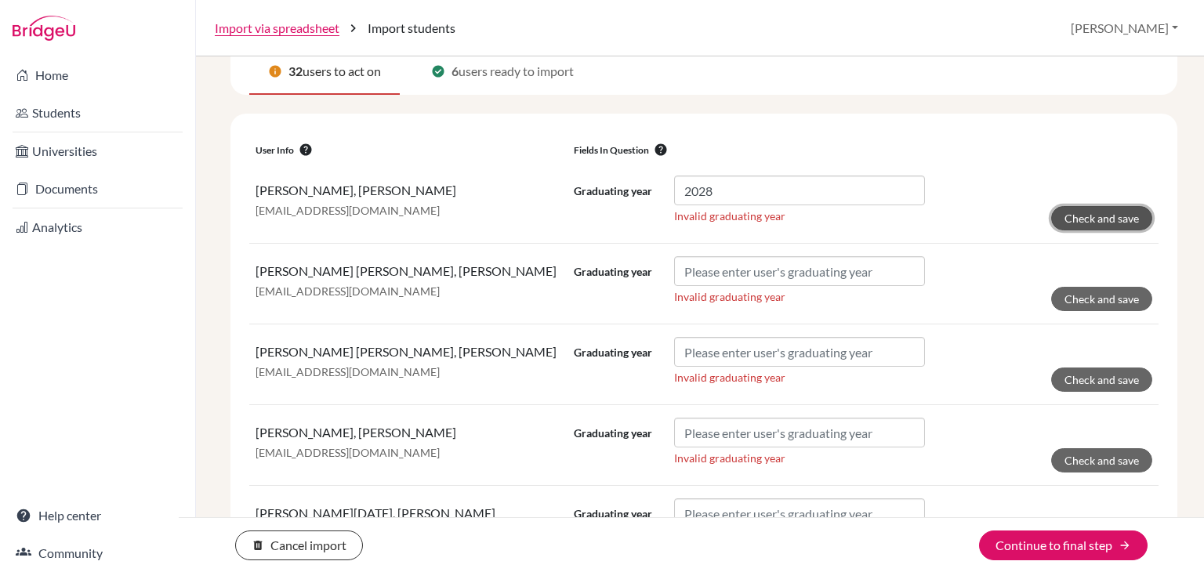
click at [1099, 206] on button "Check and save" at bounding box center [1101, 218] width 101 height 24
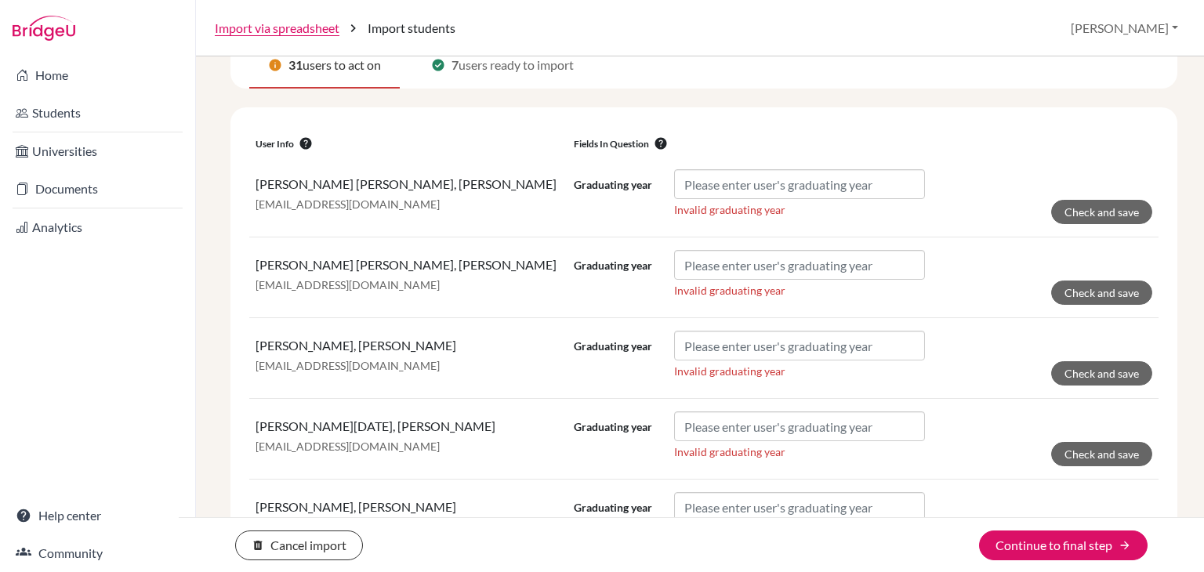
scroll to position [259, 0]
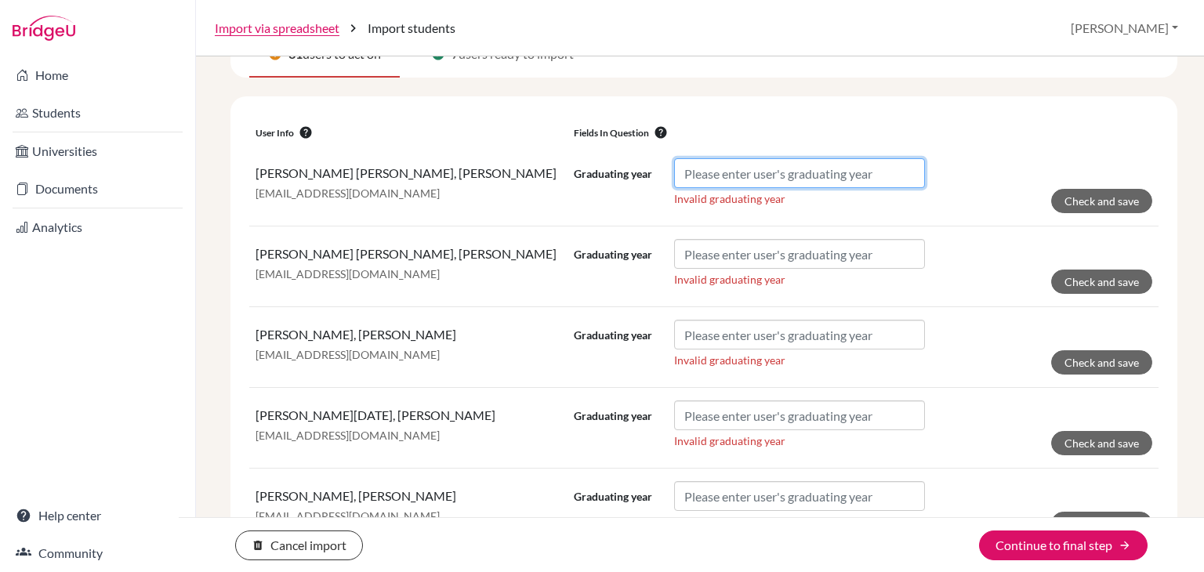
click at [799, 173] on input "Graduating year" at bounding box center [799, 173] width 251 height 30
paste input "2028"
type input "2028"
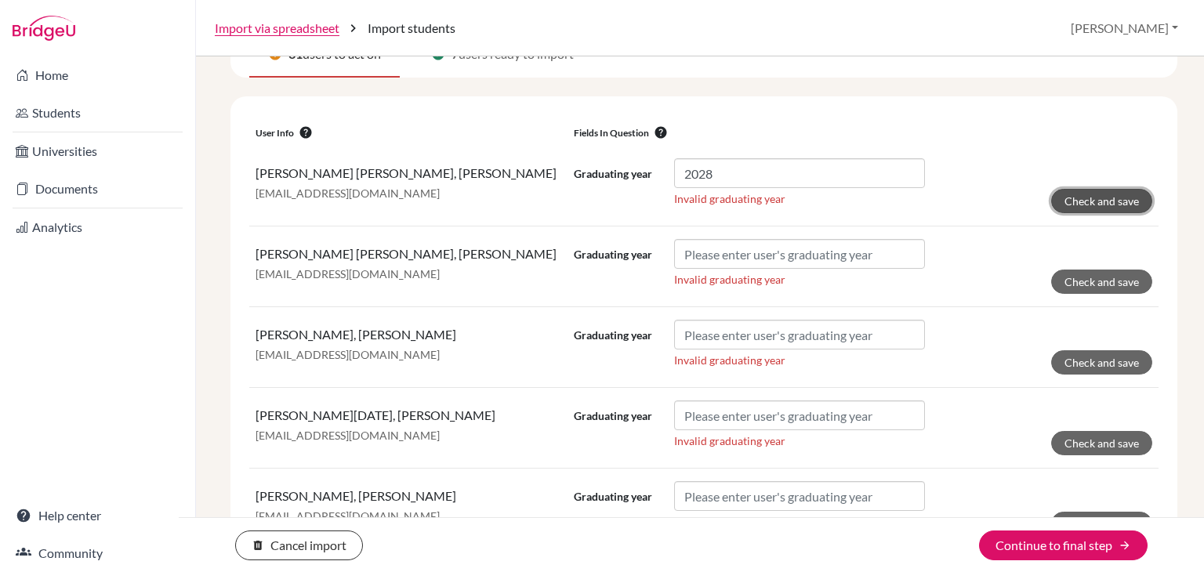
click at [1071, 201] on button "Check and save" at bounding box center [1101, 201] width 101 height 24
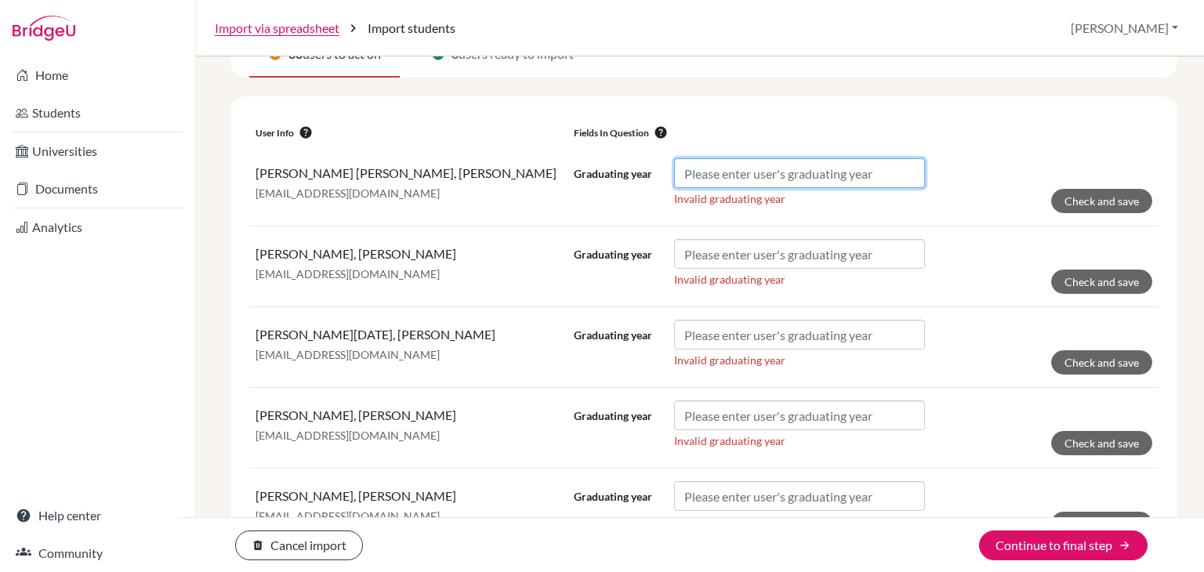
click at [747, 177] on input "Graduating year" at bounding box center [799, 173] width 251 height 30
paste input "2028"
type input "2028"
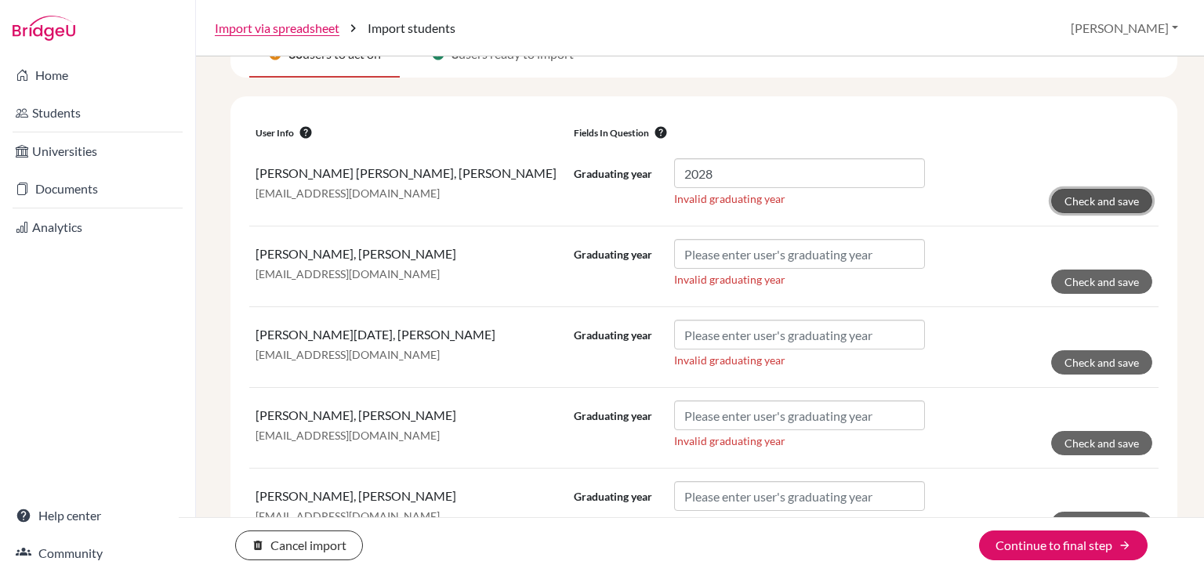
click at [1085, 209] on button "Check and save" at bounding box center [1101, 201] width 101 height 24
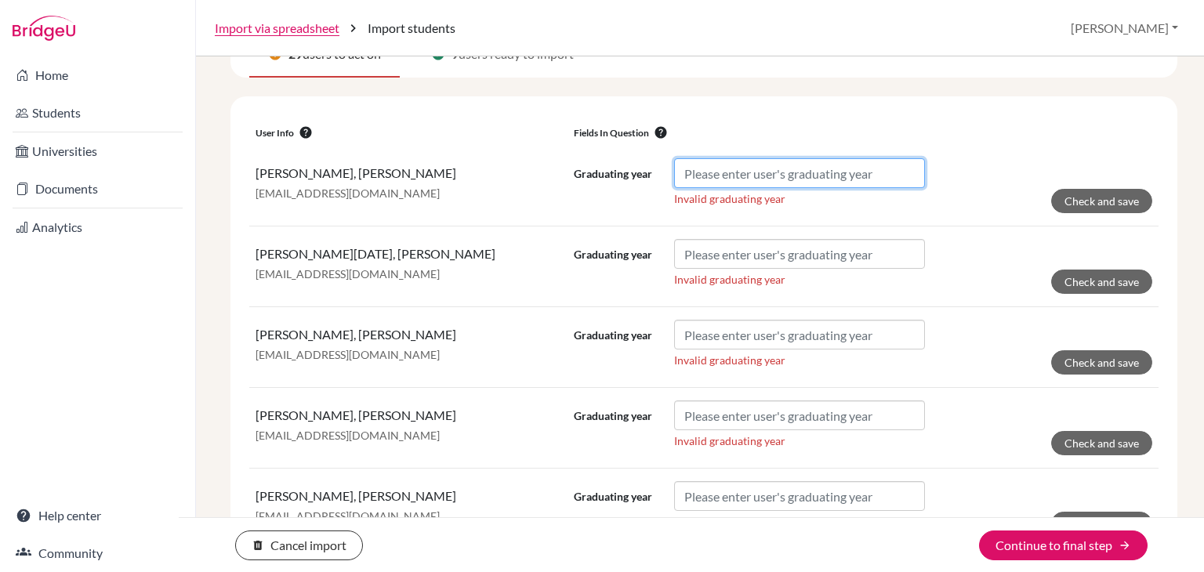
click at [787, 173] on input "Graduating year" at bounding box center [799, 173] width 251 height 30
paste input "2028"
type input "2028"
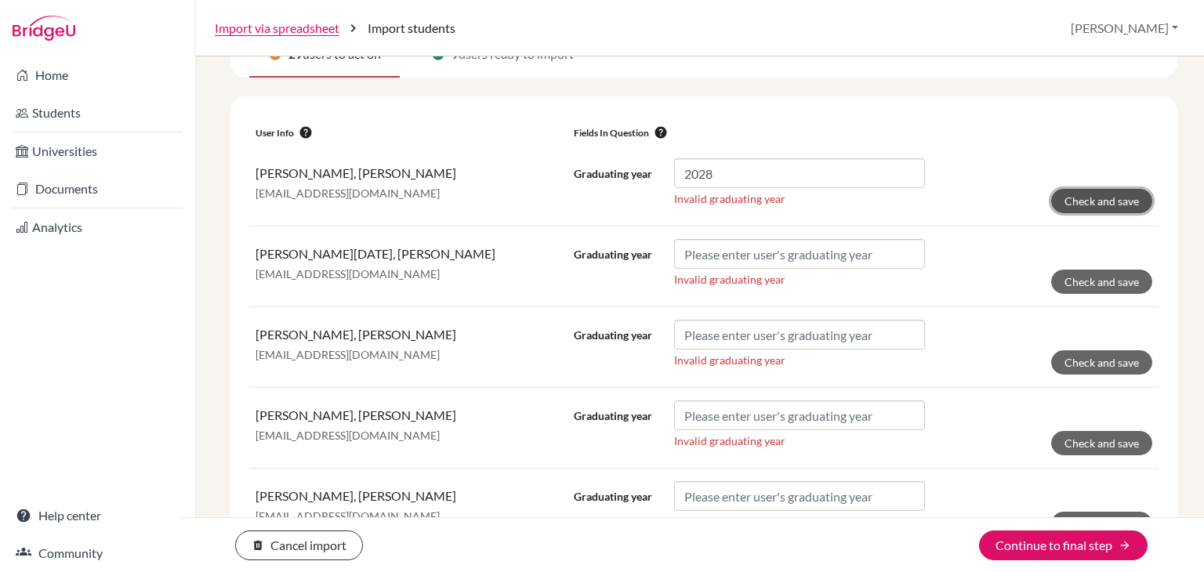
click at [1085, 193] on button "Check and save" at bounding box center [1101, 201] width 101 height 24
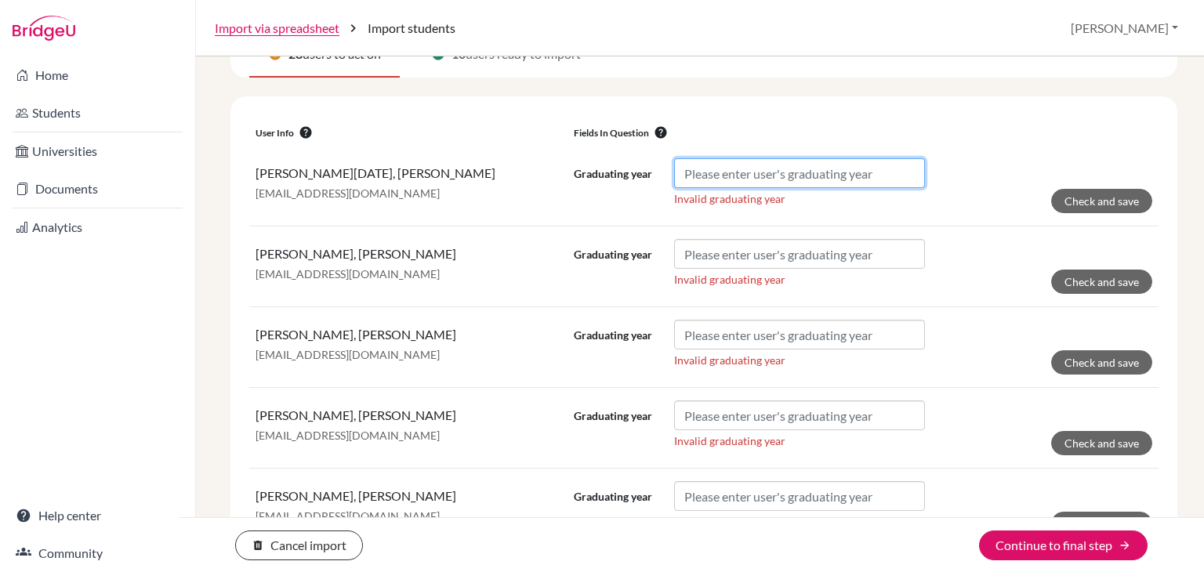
click at [832, 171] on input "Graduating year" at bounding box center [799, 173] width 251 height 30
paste input "2028"
type input "2028"
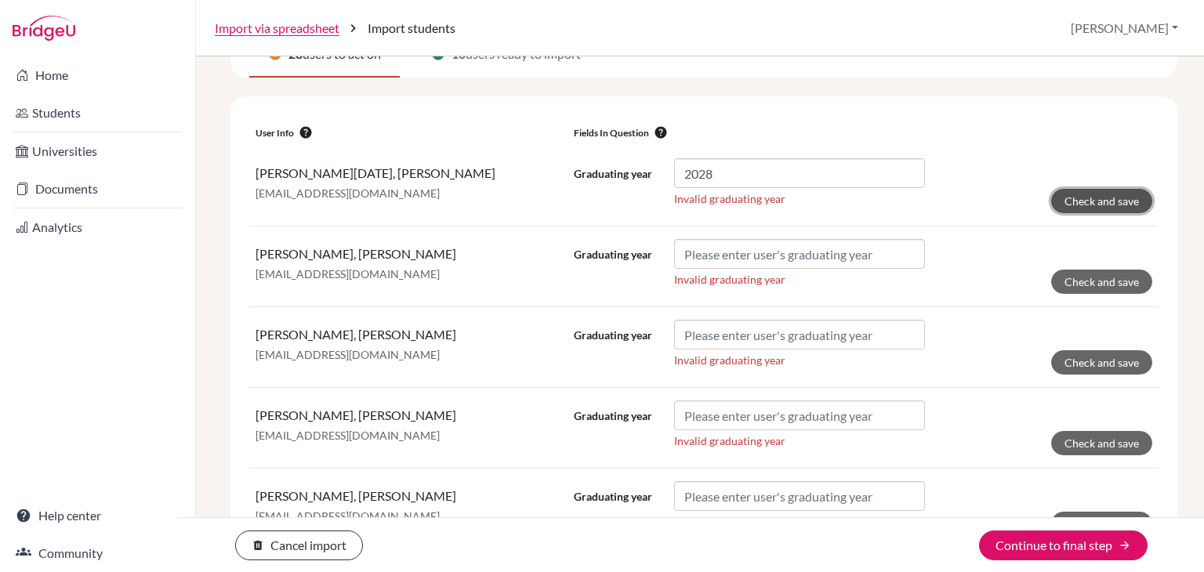
click at [1128, 207] on button "Check and save" at bounding box center [1101, 201] width 101 height 24
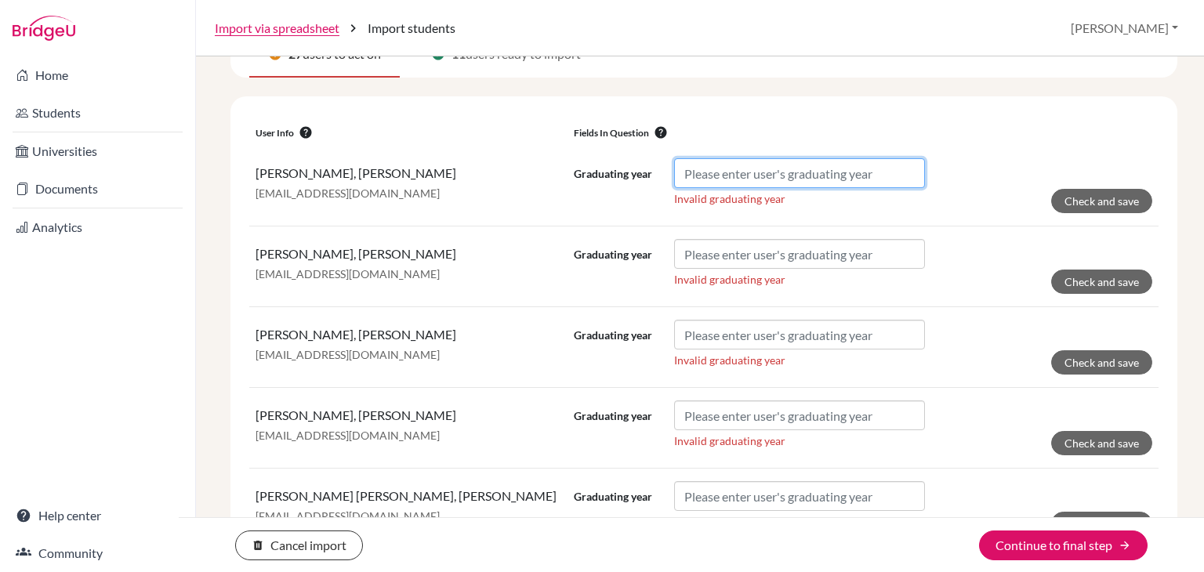
click at [842, 176] on input "Graduating year" at bounding box center [799, 173] width 251 height 30
paste input "2028"
type input "2028"
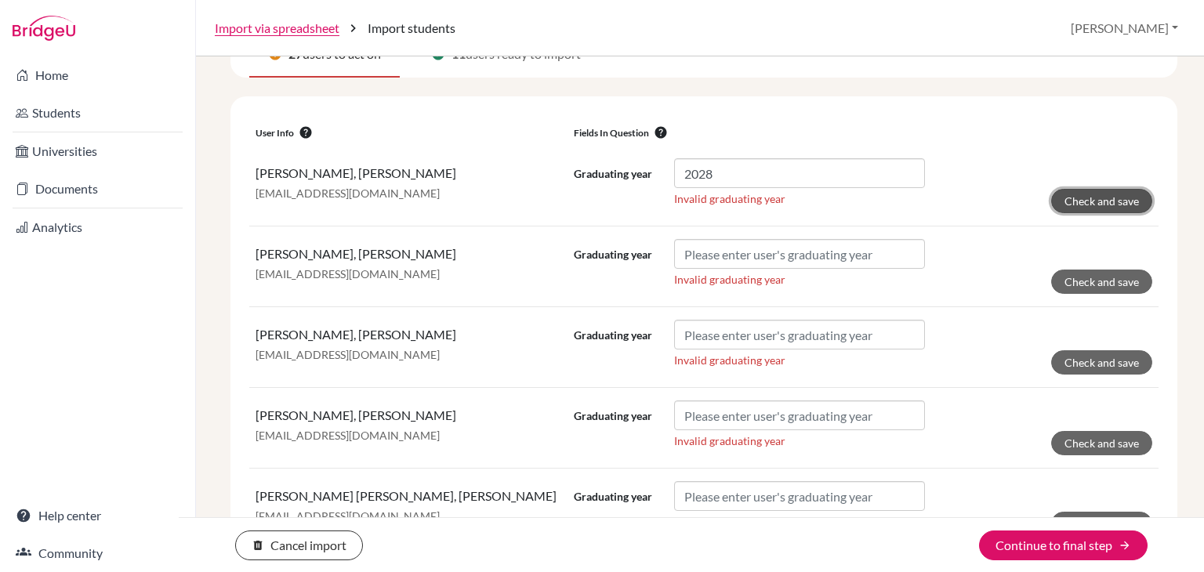
click at [1083, 198] on button "Check and save" at bounding box center [1101, 201] width 101 height 24
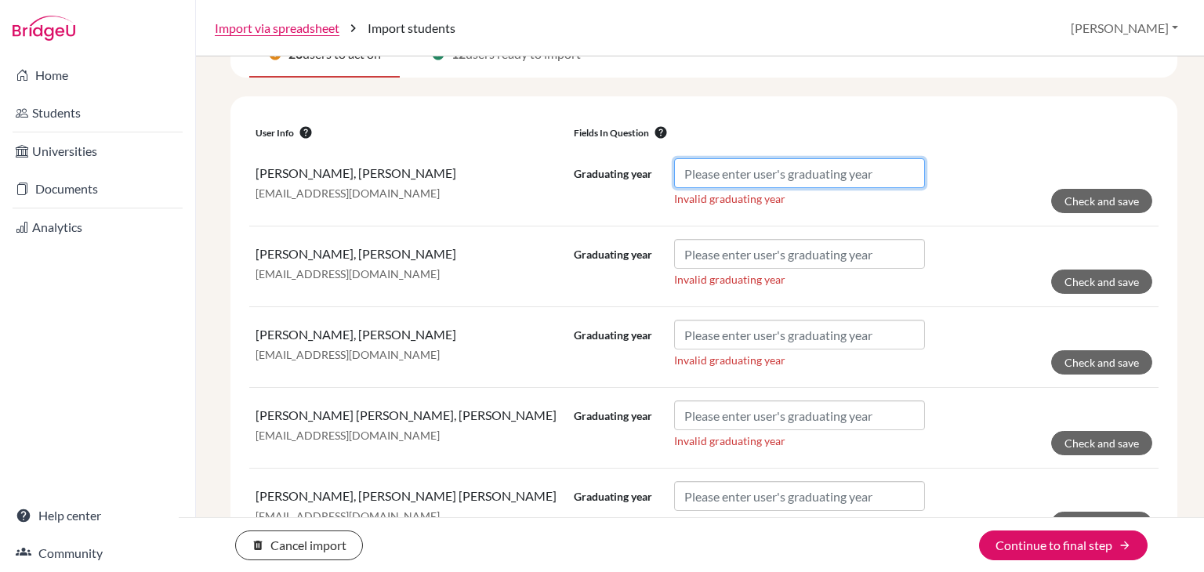
click at [898, 173] on input "Graduating year" at bounding box center [799, 173] width 251 height 30
paste input "2028"
type input "2028"
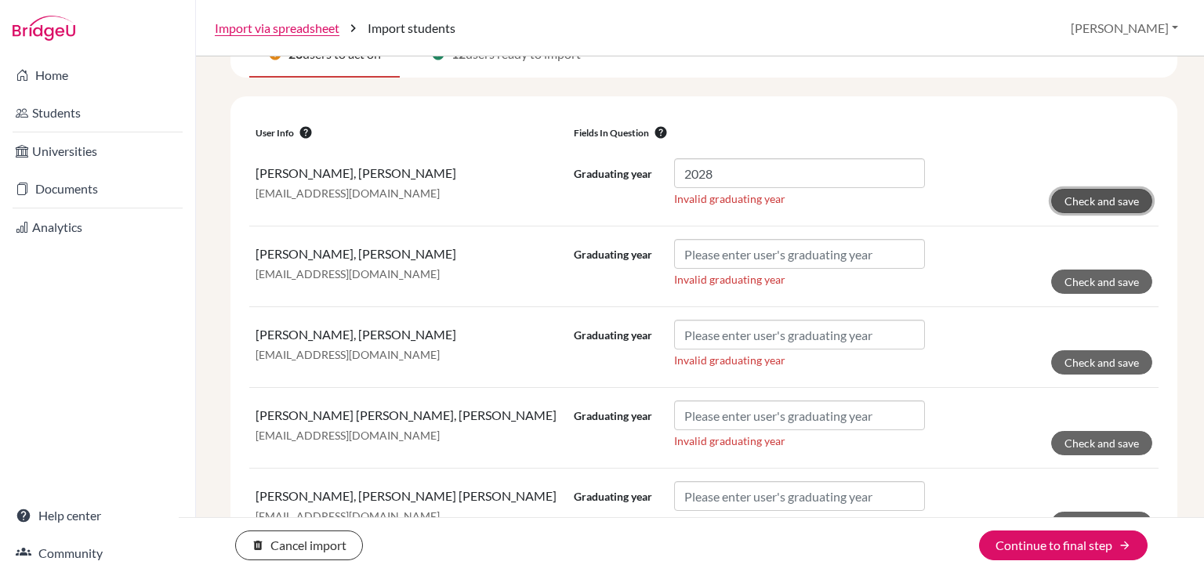
click at [1054, 198] on button "Check and save" at bounding box center [1101, 201] width 101 height 24
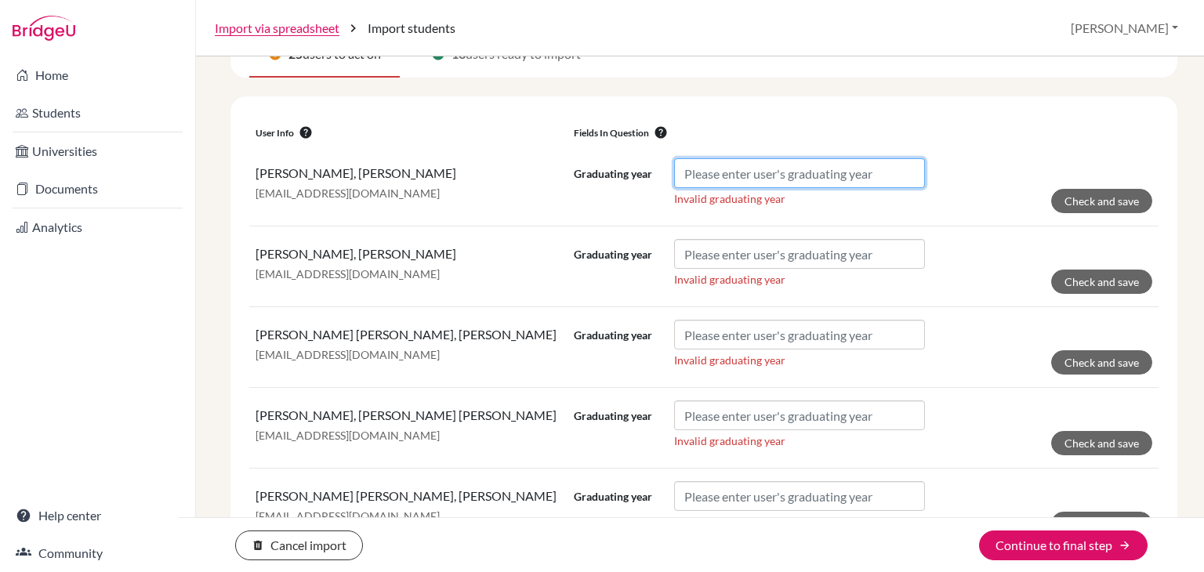
click at [877, 167] on input "Graduating year" at bounding box center [799, 173] width 251 height 30
paste input "2028"
type input "2028"
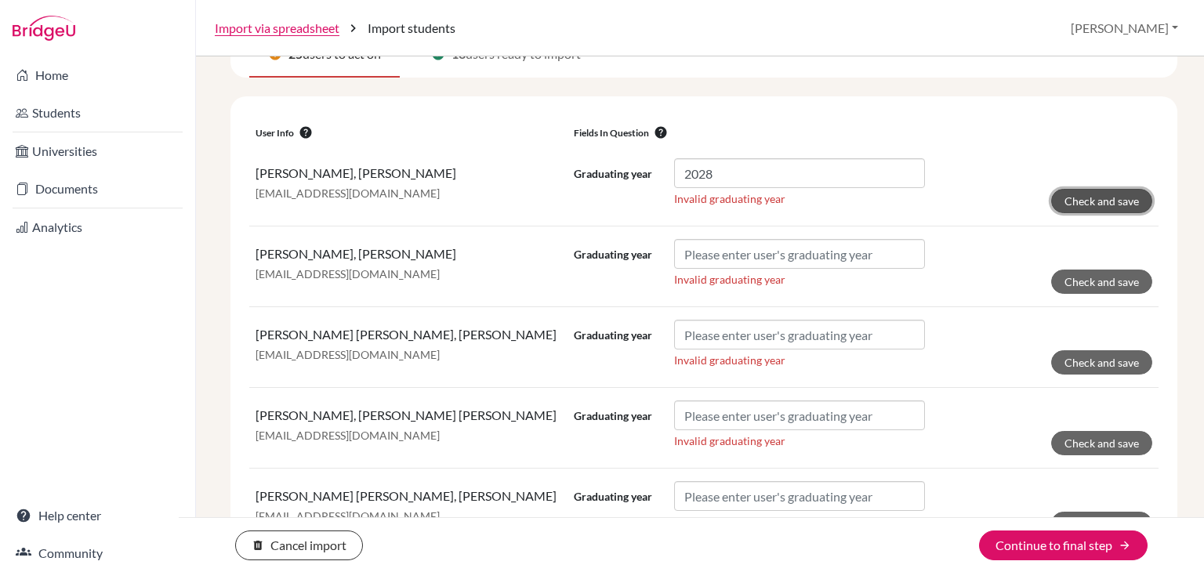
click at [1077, 201] on button "Check and save" at bounding box center [1101, 201] width 101 height 24
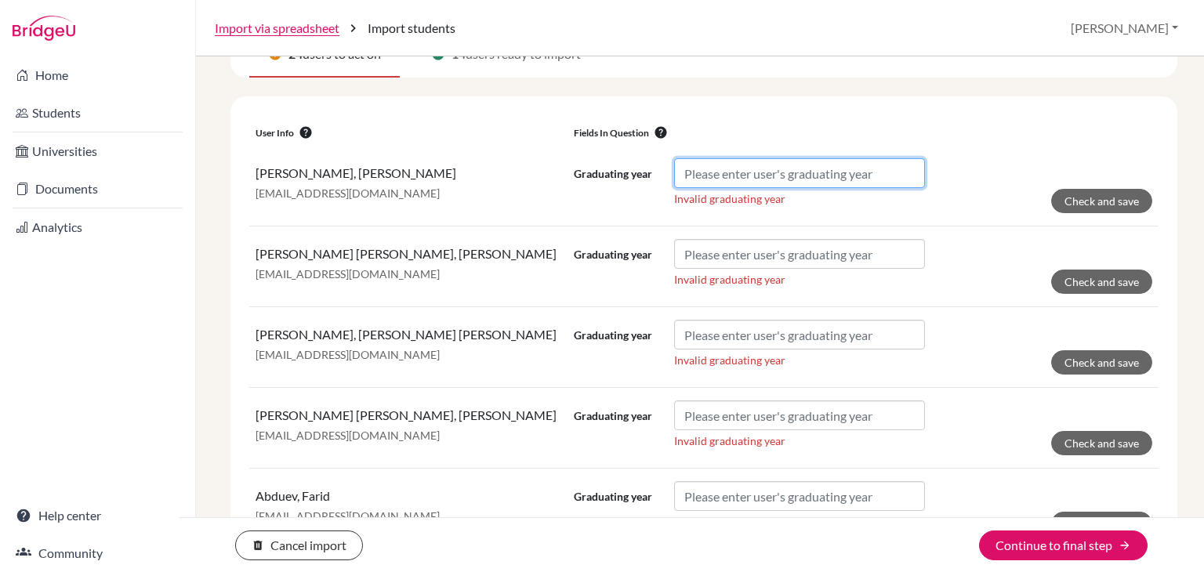
click at [743, 172] on input "Graduating year" at bounding box center [799, 173] width 251 height 30
paste input "2028"
type input "2028"
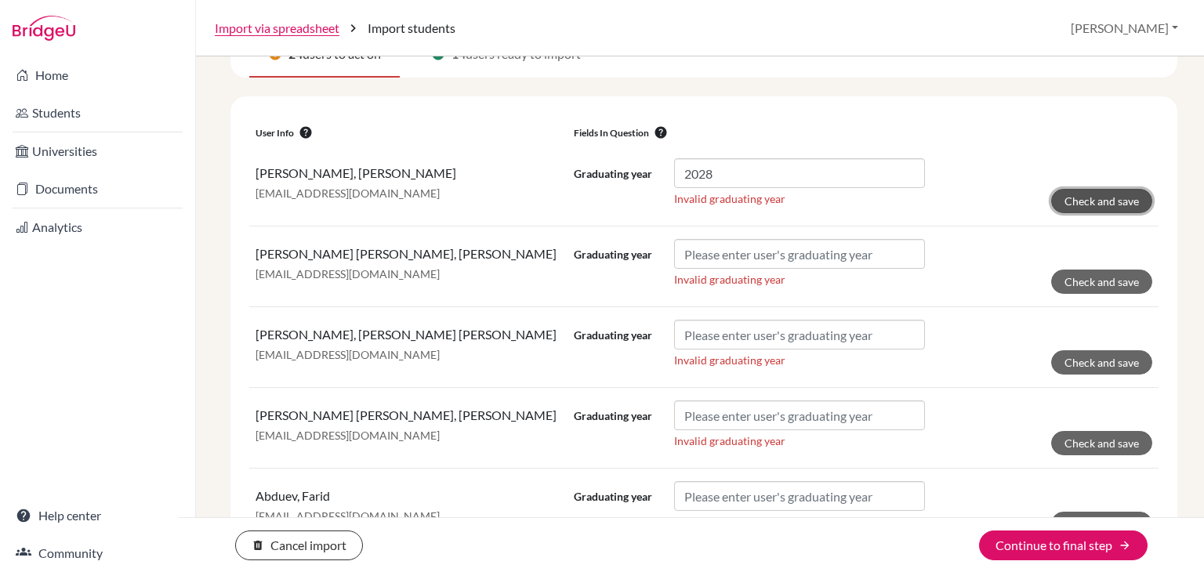
click at [1097, 205] on button "Check and save" at bounding box center [1101, 201] width 101 height 24
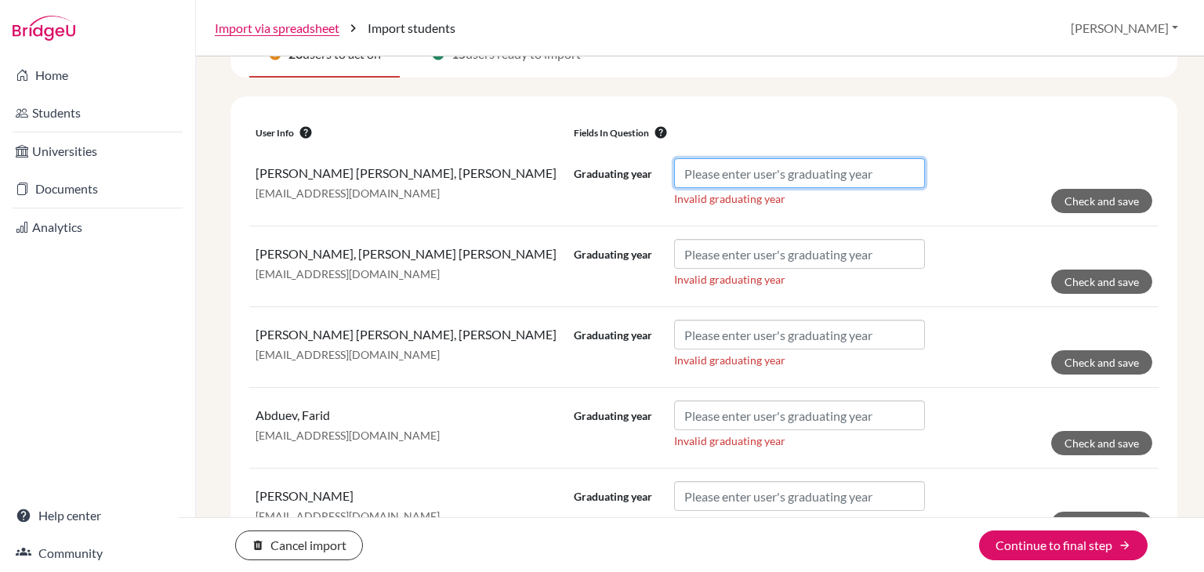
click at [907, 174] on input "Graduating year" at bounding box center [799, 173] width 251 height 30
paste input "2028"
type input "2028"
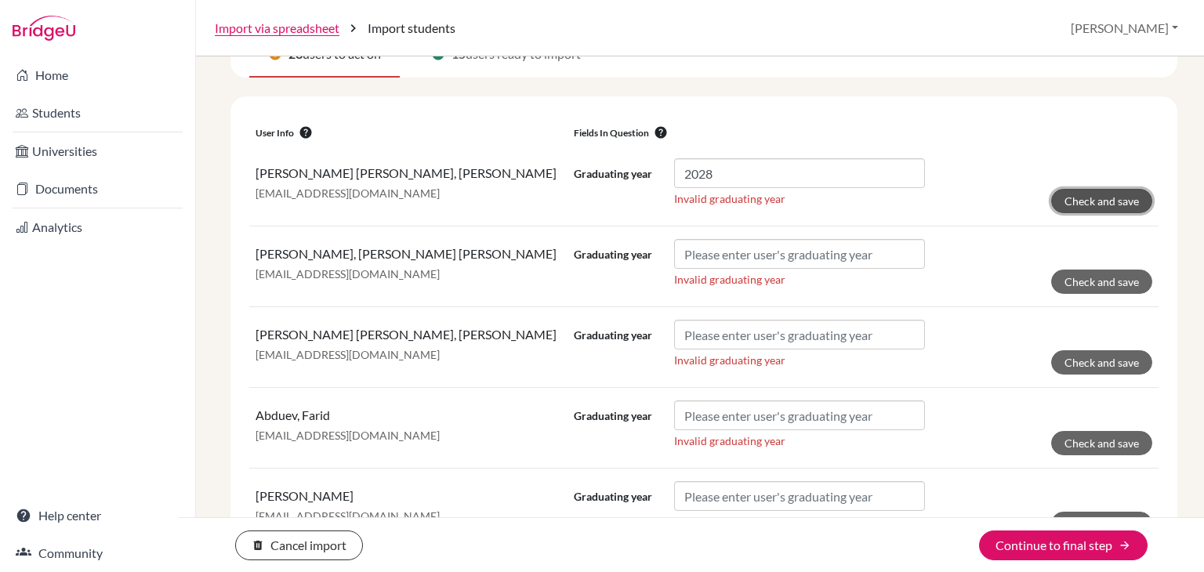
click at [1100, 198] on button "Check and save" at bounding box center [1101, 201] width 101 height 24
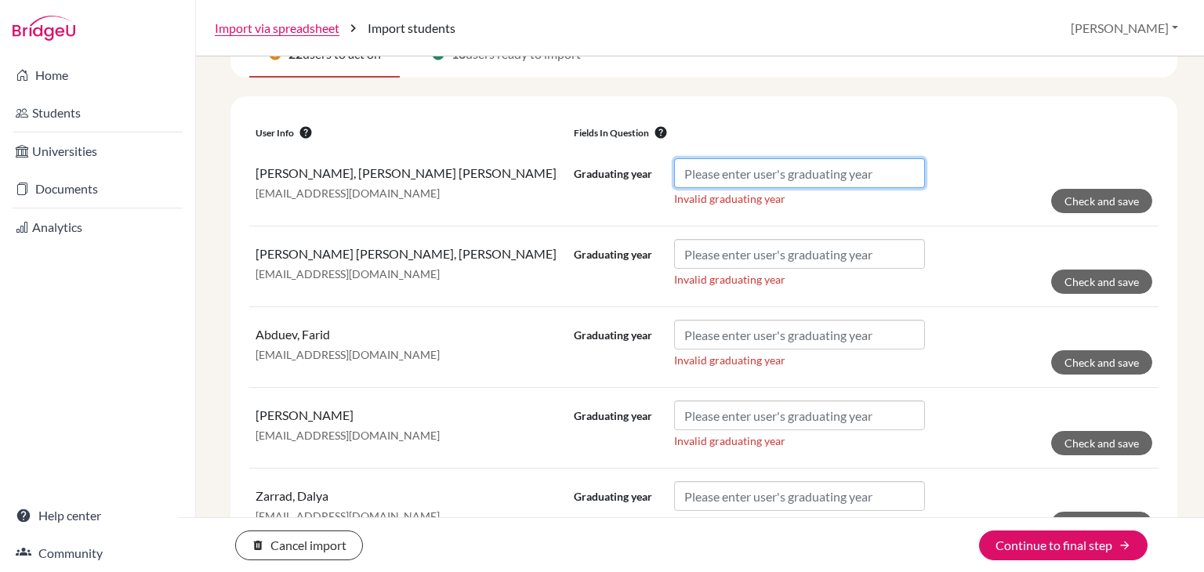
click at [768, 171] on input "Graduating year" at bounding box center [799, 173] width 251 height 30
paste input "2028"
type input "2028"
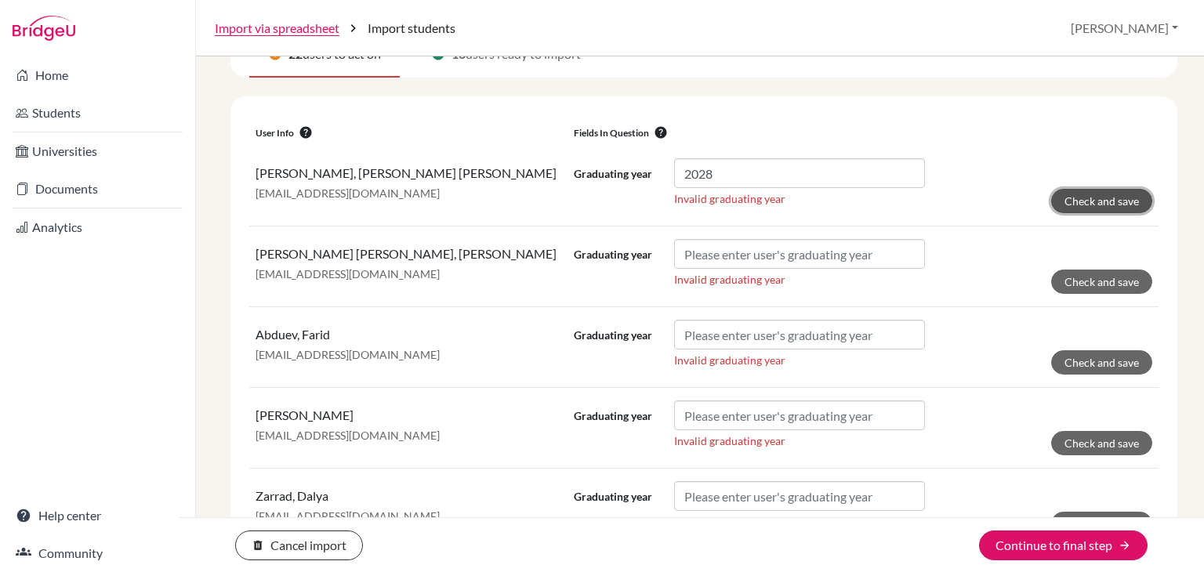
click at [1090, 198] on button "Check and save" at bounding box center [1101, 201] width 101 height 24
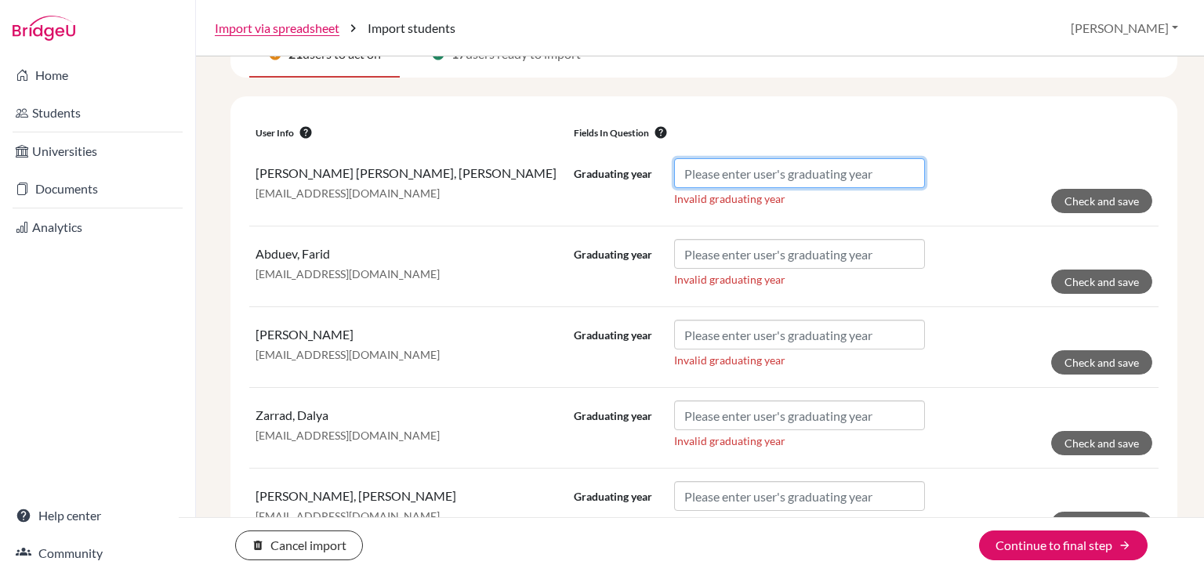
click at [879, 183] on input "Graduating year" at bounding box center [799, 173] width 251 height 30
paste input "2028"
type input "2028"
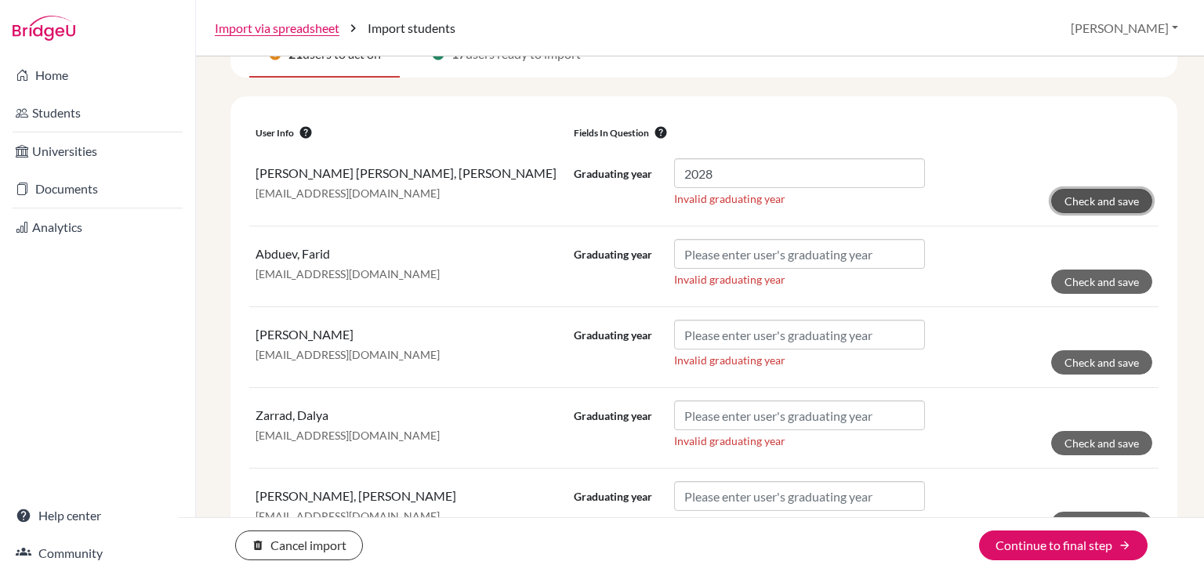
click at [1135, 199] on button "Check and save" at bounding box center [1101, 201] width 101 height 24
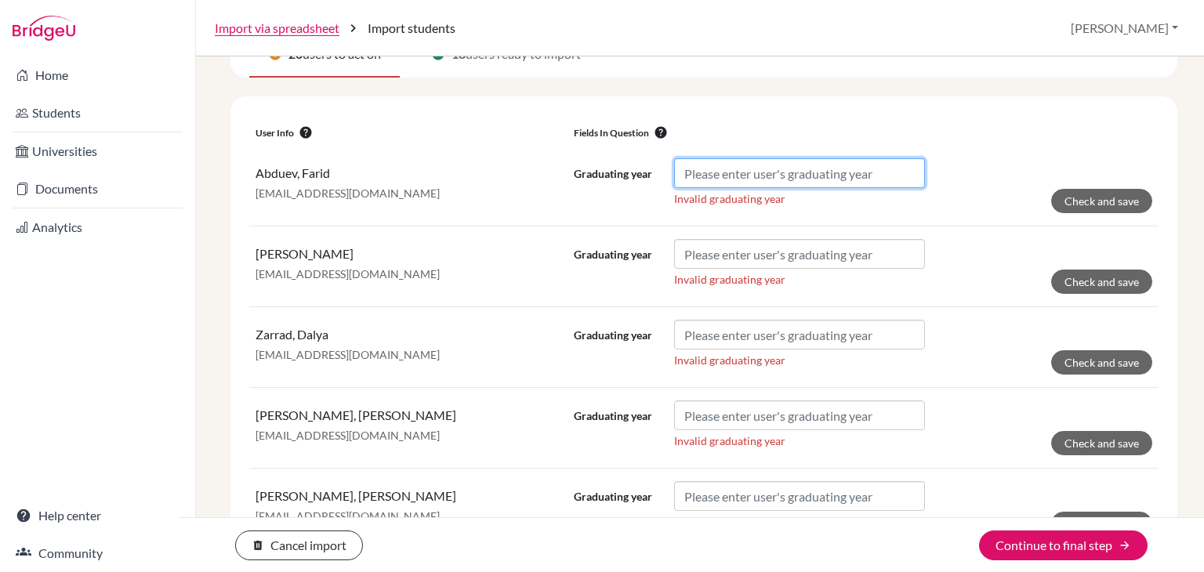
click at [867, 165] on input "Graduating year" at bounding box center [799, 173] width 251 height 30
paste input "2028"
type input "2028"
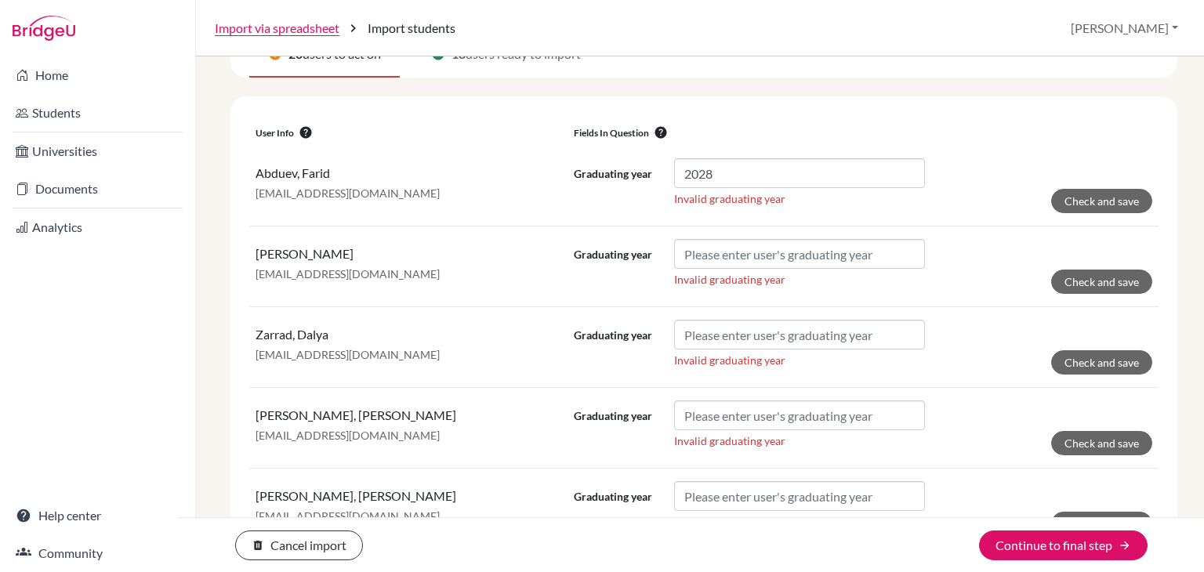
click at [1103, 186] on form "Graduating year 2028 Invalid graduating year Check and save" at bounding box center [863, 185] width 578 height 55
click at [1103, 198] on button "Check and save" at bounding box center [1101, 201] width 101 height 24
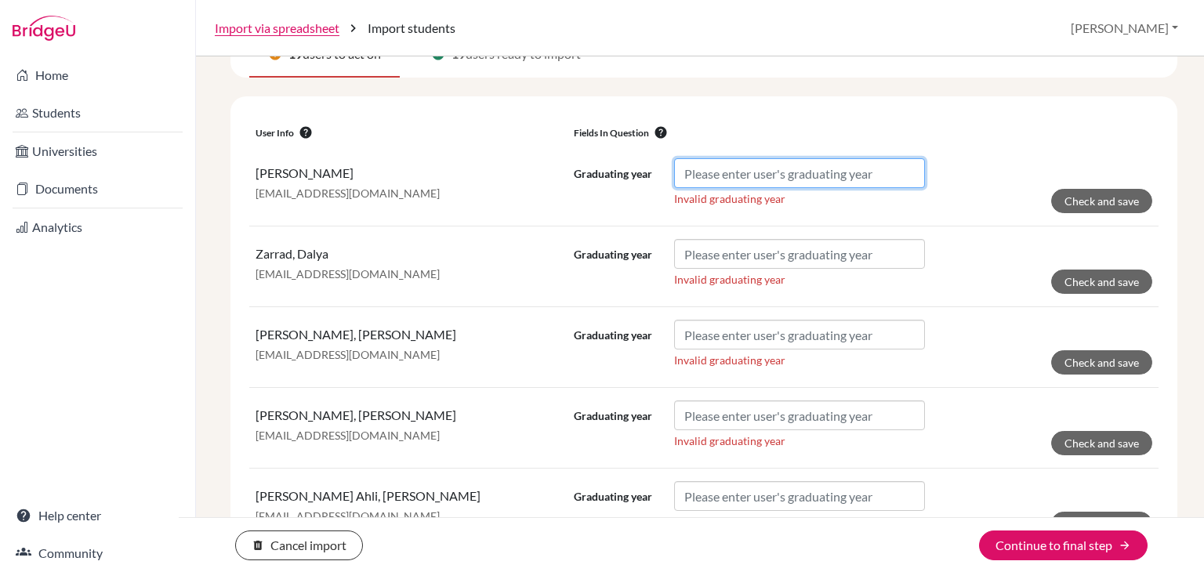
click at [864, 165] on input "Graduating year" at bounding box center [799, 173] width 251 height 30
paste input "2028"
type input "2028"
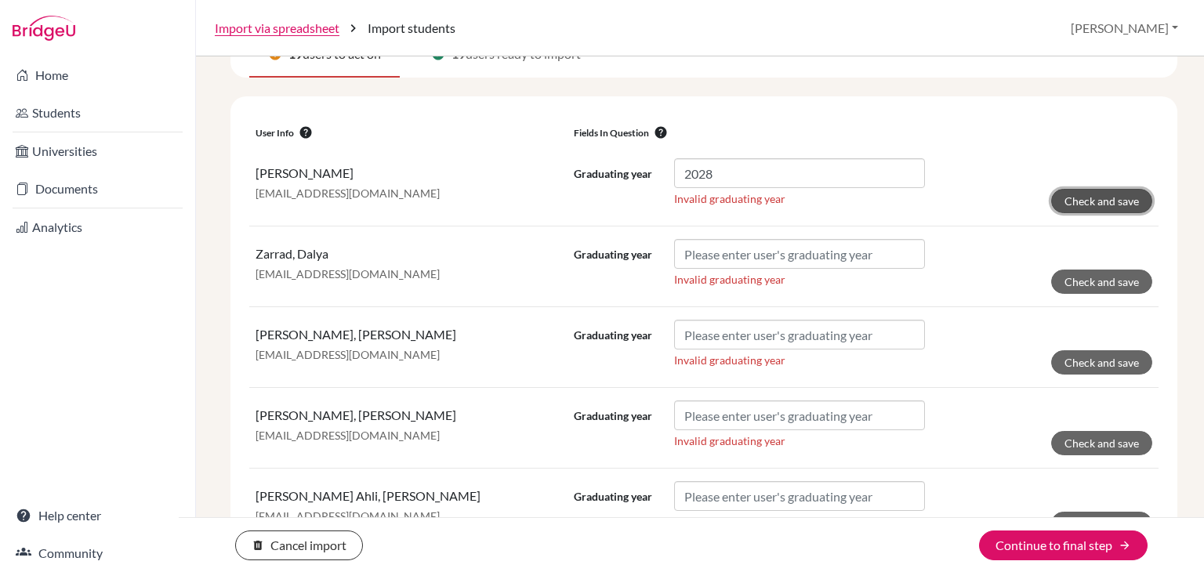
click at [1118, 207] on button "Check and save" at bounding box center [1101, 201] width 101 height 24
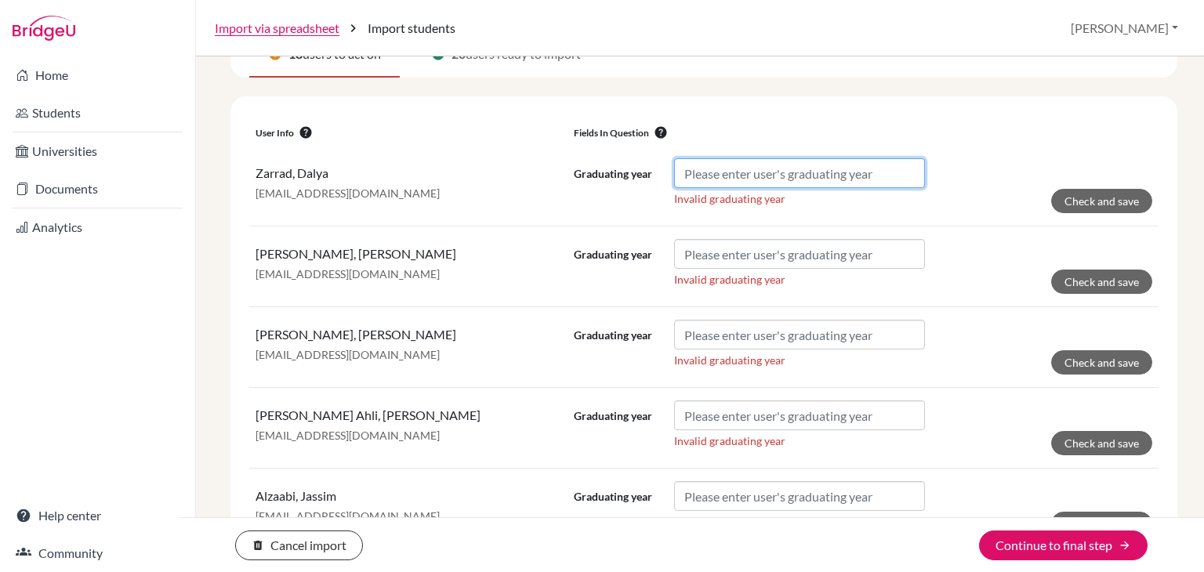
click at [881, 180] on input "Graduating year" at bounding box center [799, 173] width 251 height 30
paste input "2028"
type input "2028"
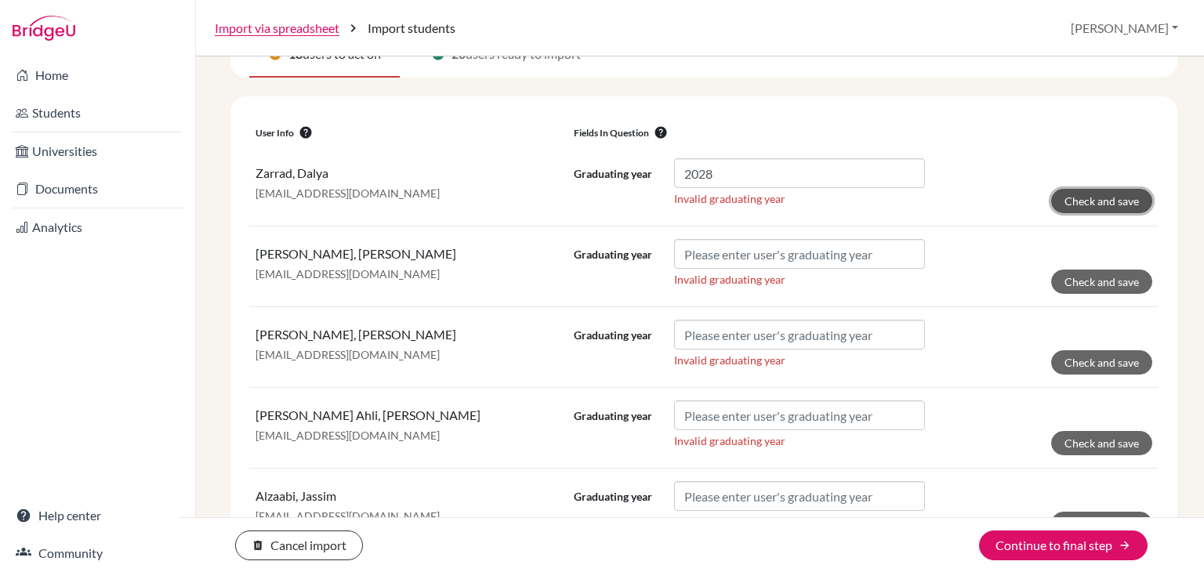
click at [1122, 199] on button "Check and save" at bounding box center [1101, 201] width 101 height 24
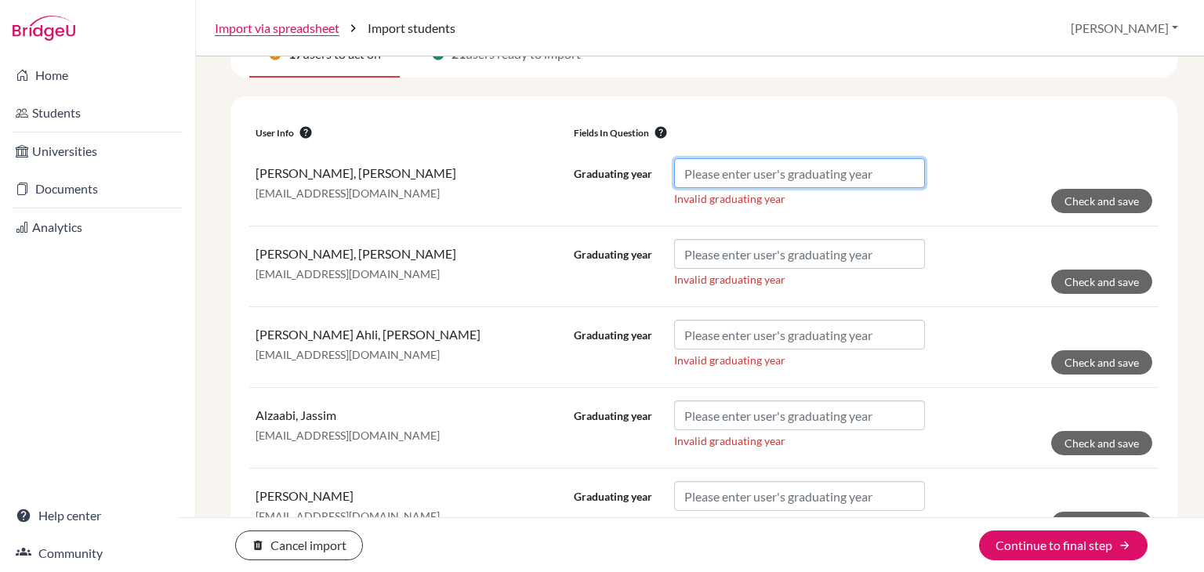
drag, startPoint x: 847, startPoint y: 176, endPoint x: 856, endPoint y: 180, distance: 9.5
click at [856, 180] on input "Graduating year" at bounding box center [799, 173] width 251 height 30
paste input "2028"
type input "2028"
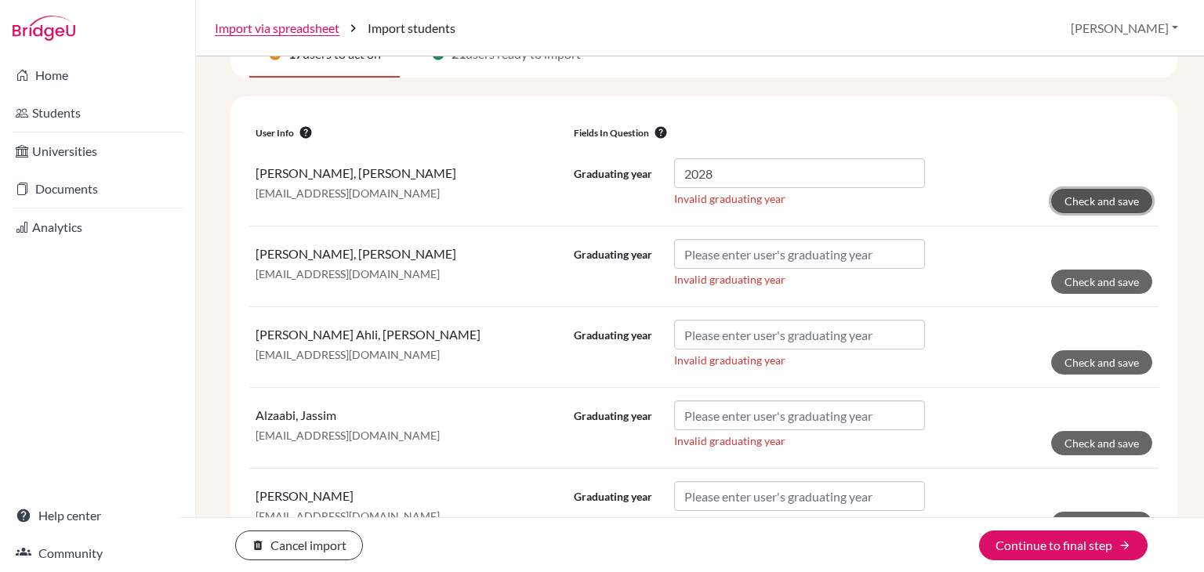
click at [1117, 198] on button "Check and save" at bounding box center [1101, 201] width 101 height 24
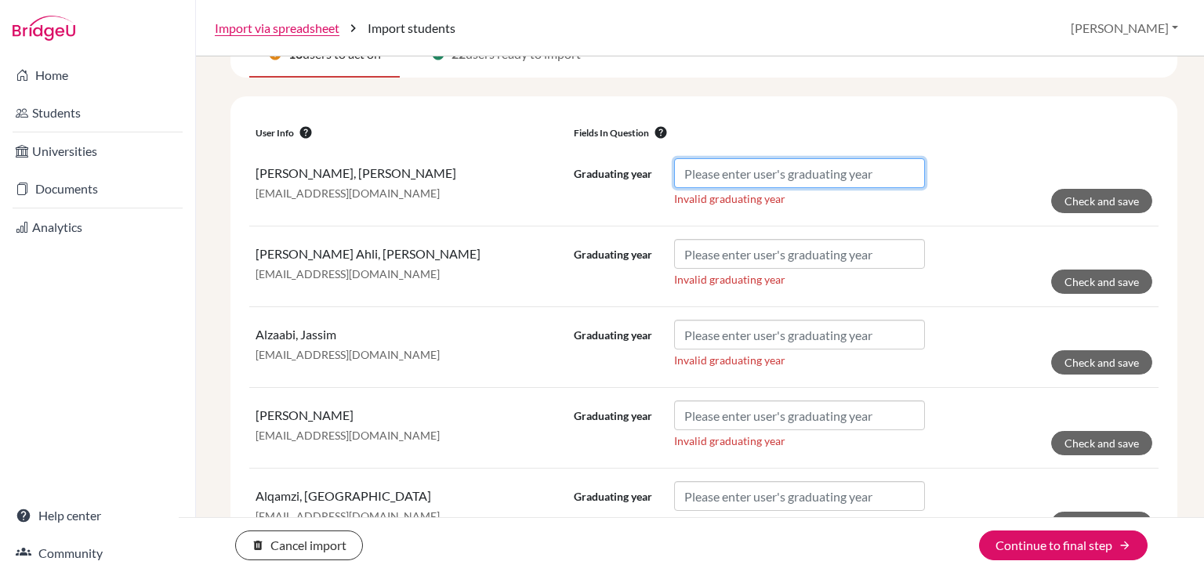
click at [778, 181] on input "Graduating year" at bounding box center [799, 173] width 251 height 30
paste input "2028"
type input "2028"
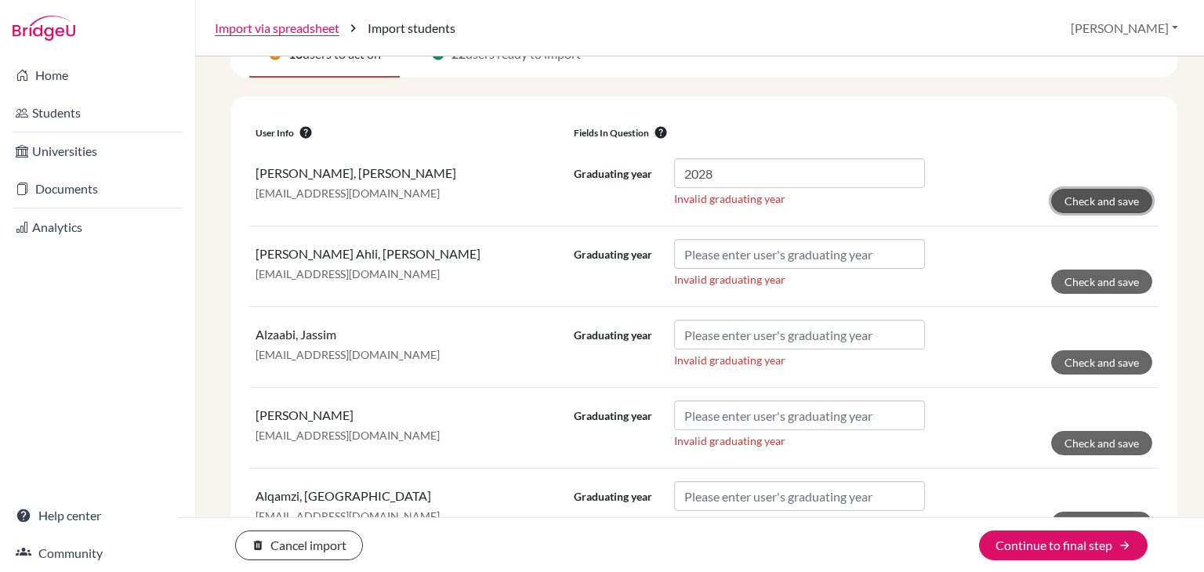
click at [1094, 195] on button "Check and save" at bounding box center [1101, 201] width 101 height 24
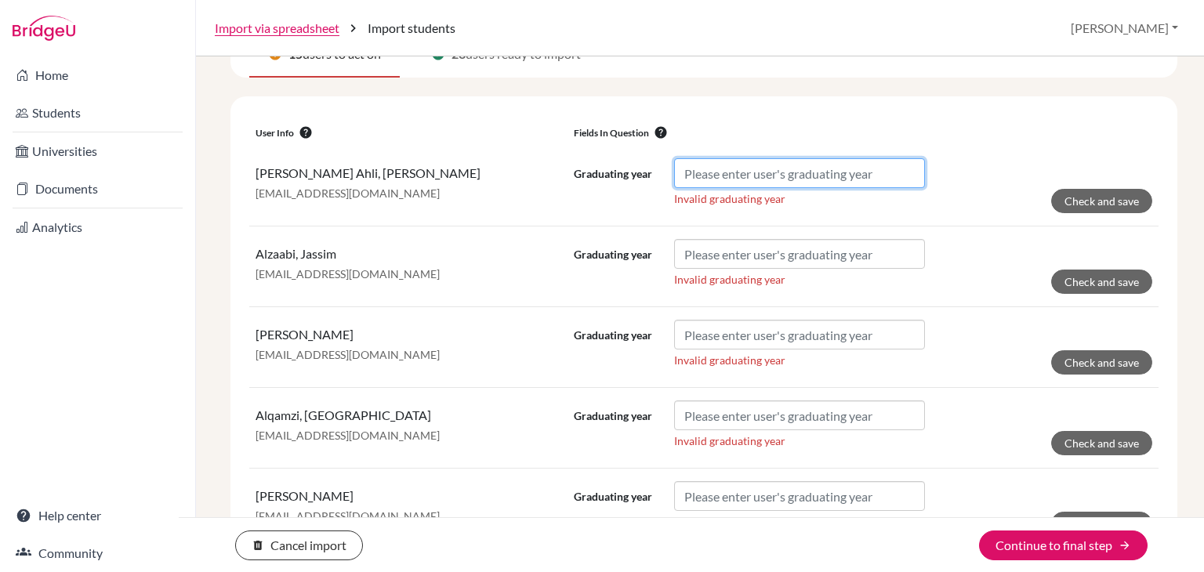
click at [861, 183] on input "Graduating year" at bounding box center [799, 173] width 251 height 30
paste input "2028"
type input "2028"
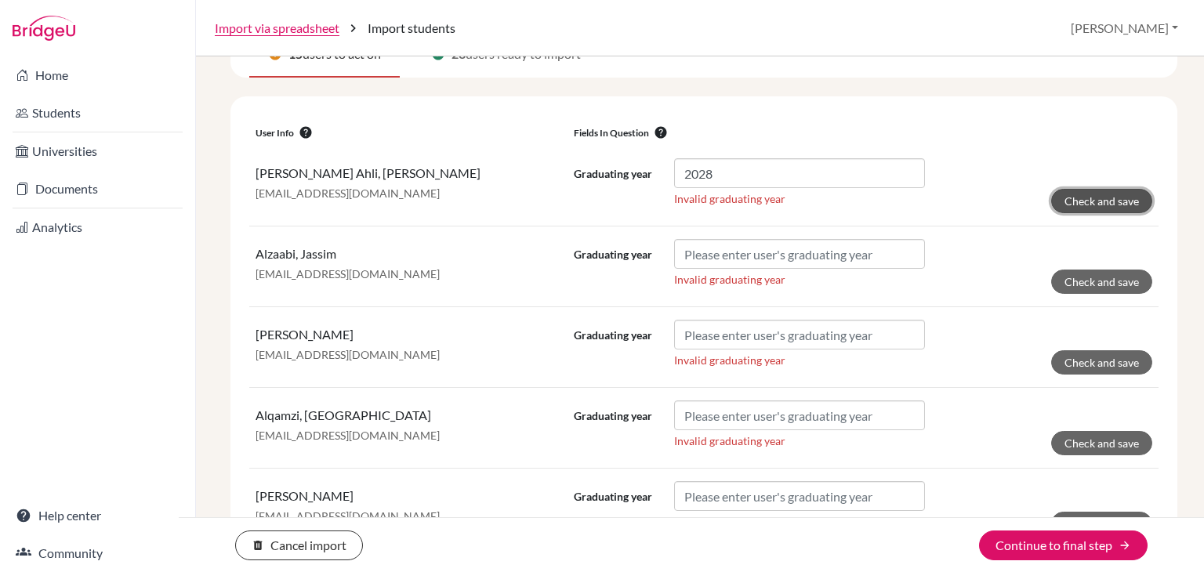
click at [1125, 193] on button "Check and save" at bounding box center [1101, 201] width 101 height 24
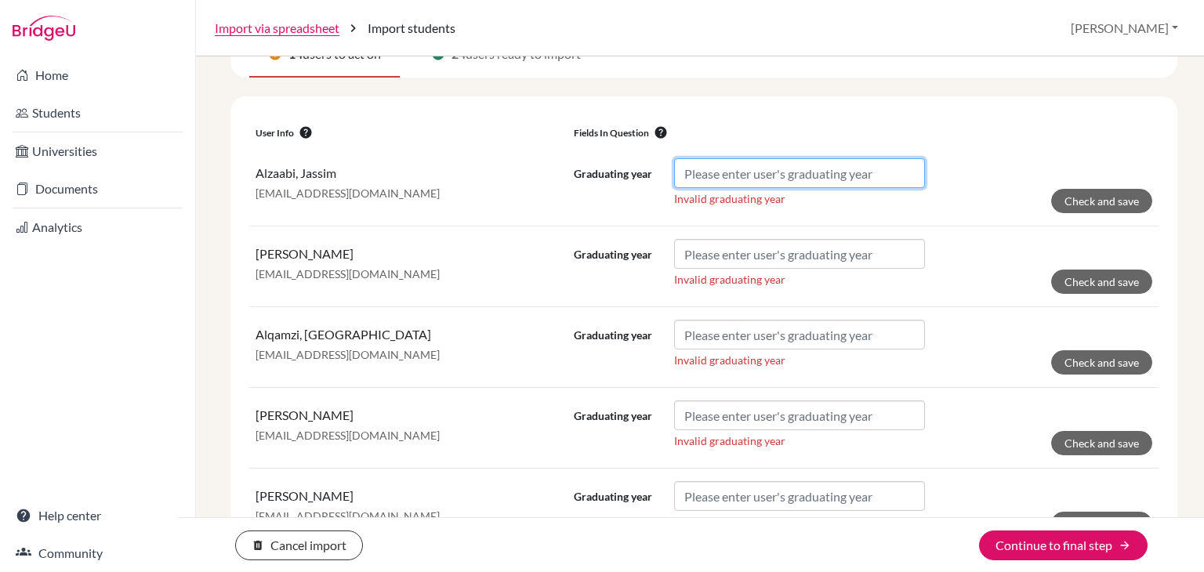
click at [830, 176] on input "Graduating year" at bounding box center [799, 173] width 251 height 30
paste input "2028"
type input "2028"
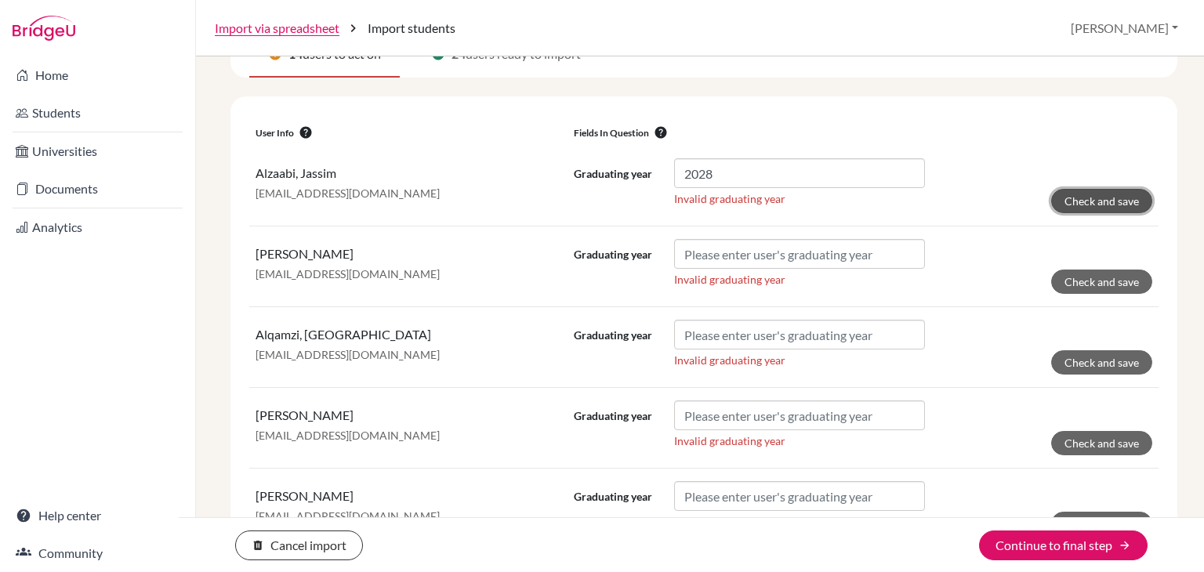
click at [1118, 194] on button "Check and save" at bounding box center [1101, 201] width 101 height 24
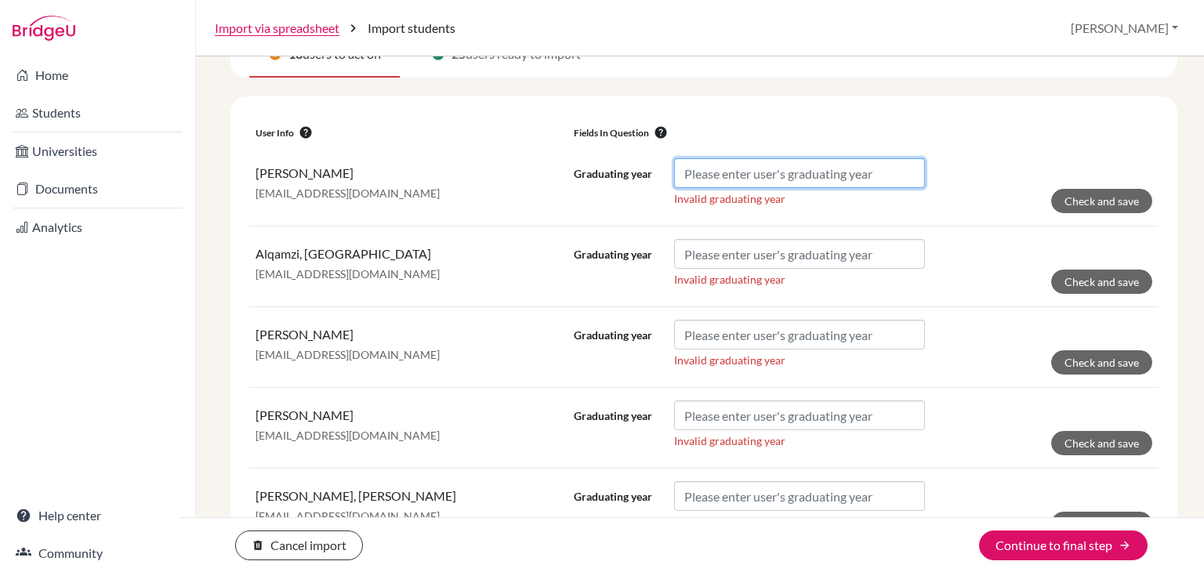
click at [841, 167] on input "Graduating year" at bounding box center [799, 173] width 251 height 30
paste input "2028"
type input "2028"
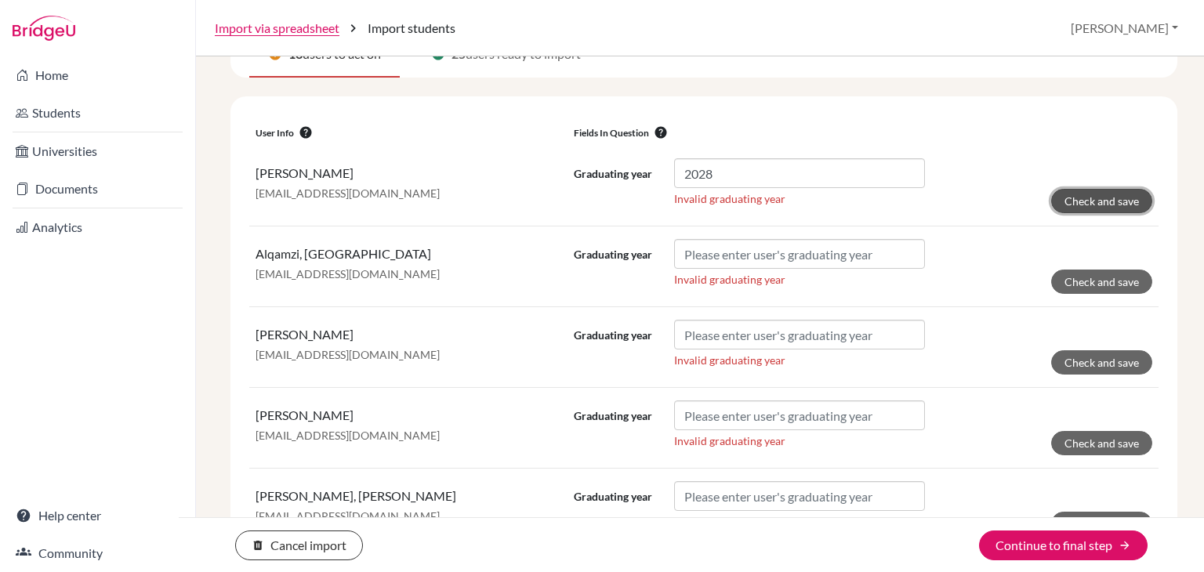
click at [1056, 199] on button "Check and save" at bounding box center [1101, 201] width 101 height 24
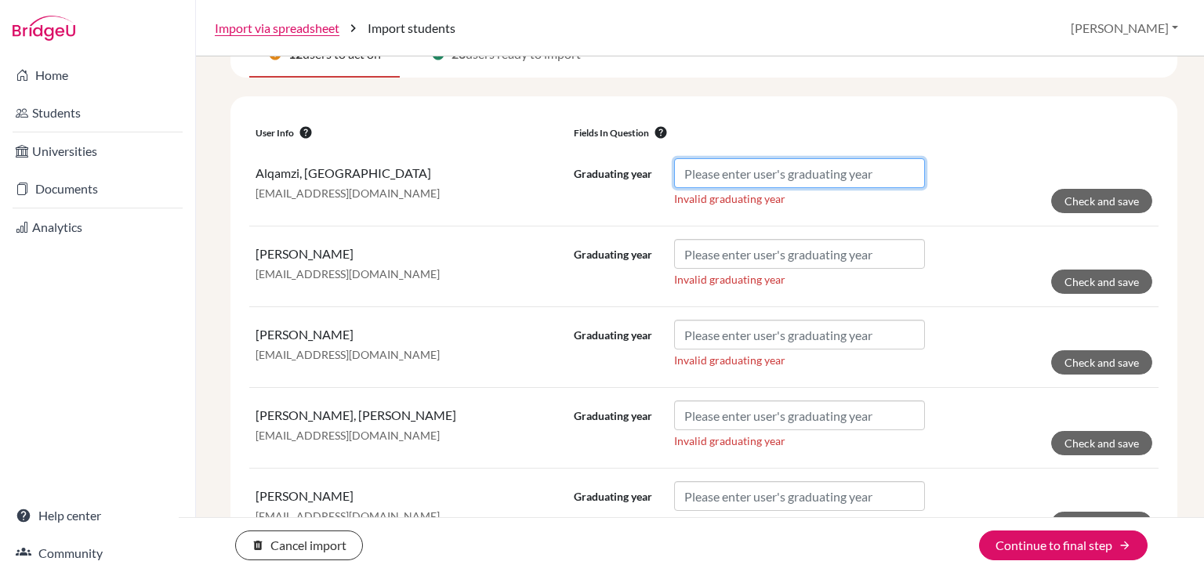
click at [828, 178] on input "Graduating year" at bounding box center [799, 173] width 251 height 30
paste input "2028"
type input "2028"
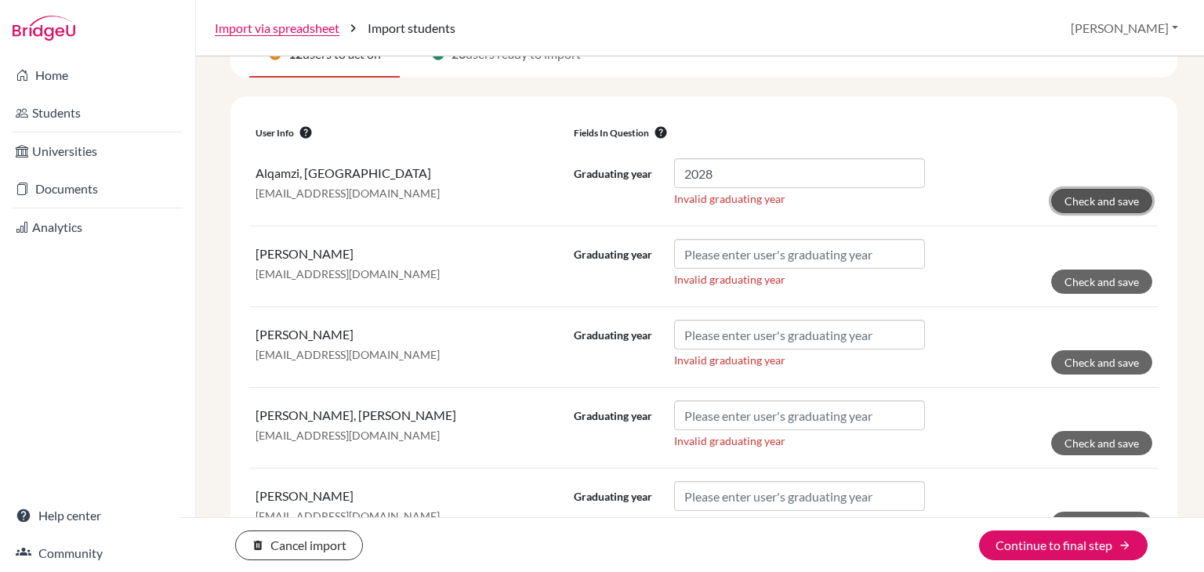
click at [1079, 192] on button "Check and save" at bounding box center [1101, 201] width 101 height 24
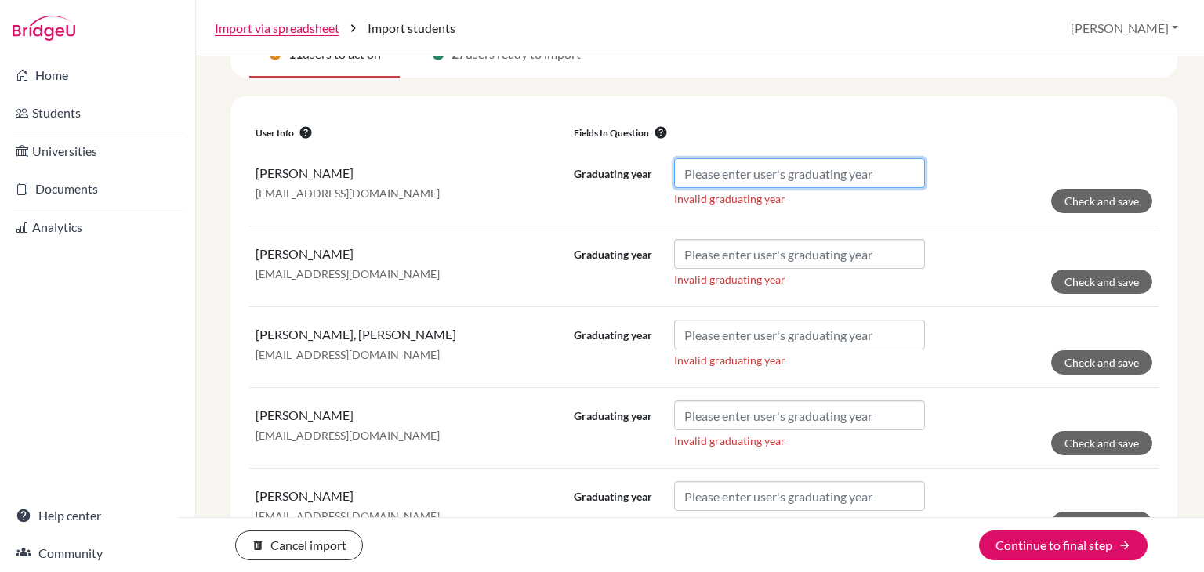
click at [878, 162] on input "Graduating year" at bounding box center [799, 173] width 251 height 30
paste input "2028"
type input "2028"
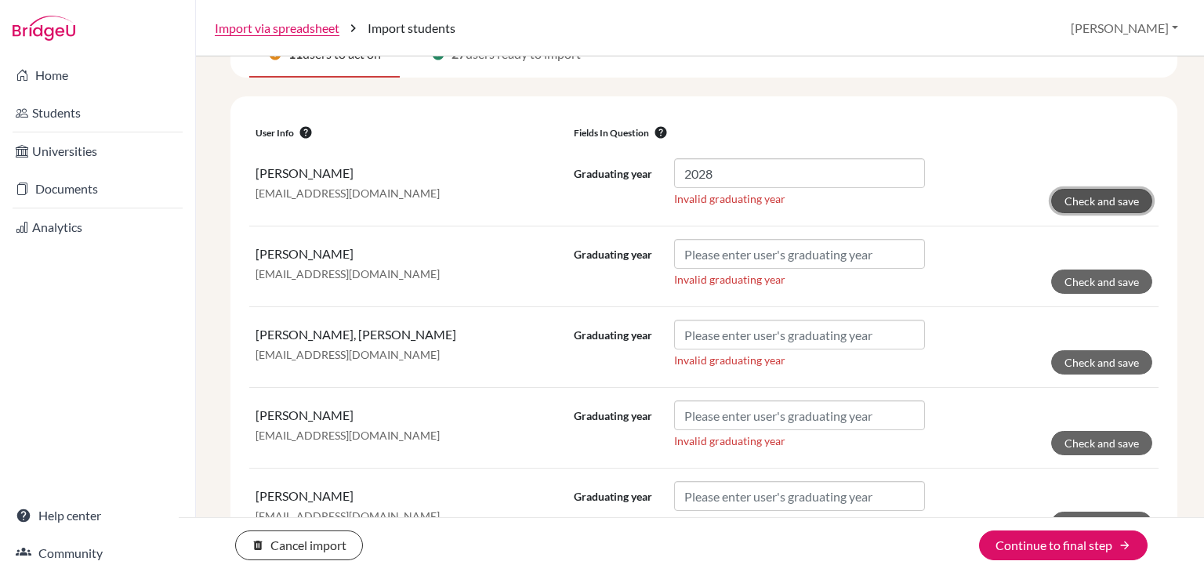
click at [1100, 208] on button "Check and save" at bounding box center [1101, 201] width 101 height 24
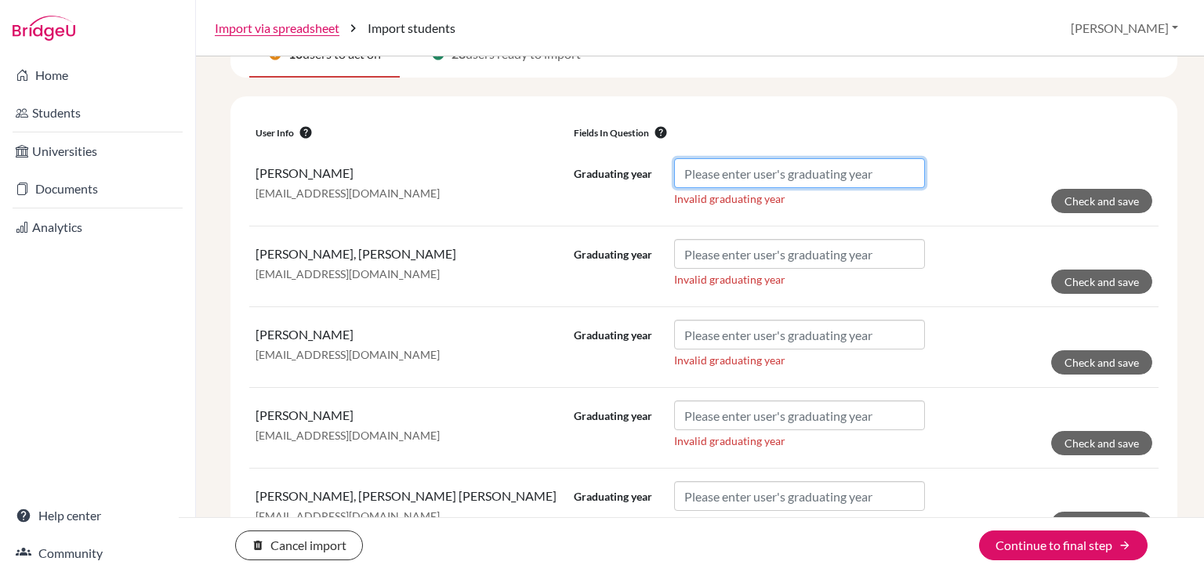
click at [854, 176] on input "Graduating year" at bounding box center [799, 173] width 251 height 30
paste input "2028"
type input "2028"
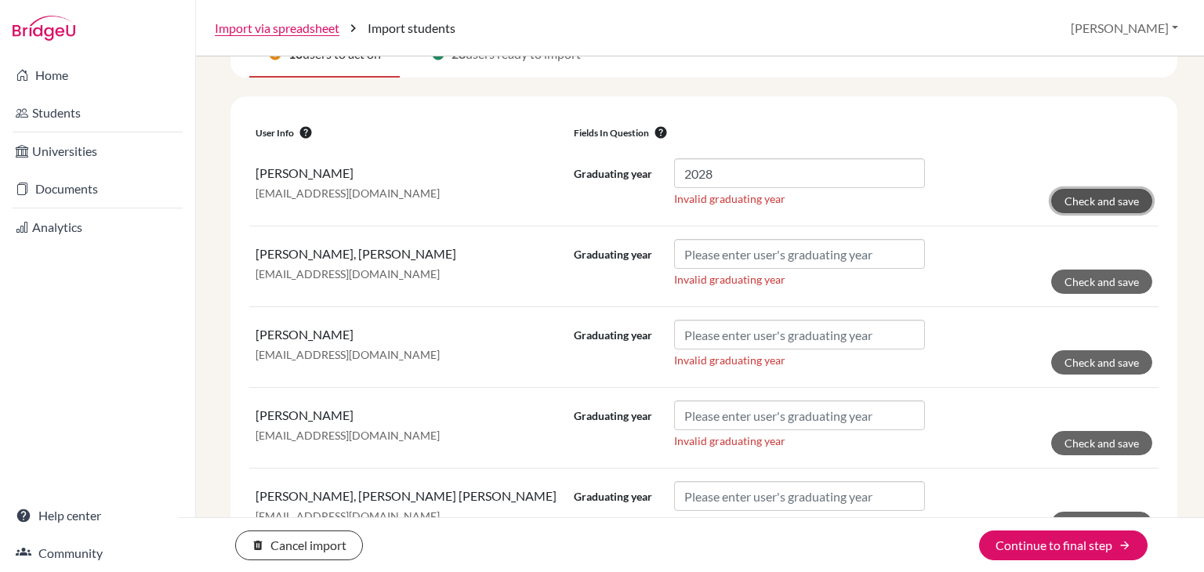
click at [1103, 201] on button "Check and save" at bounding box center [1101, 201] width 101 height 24
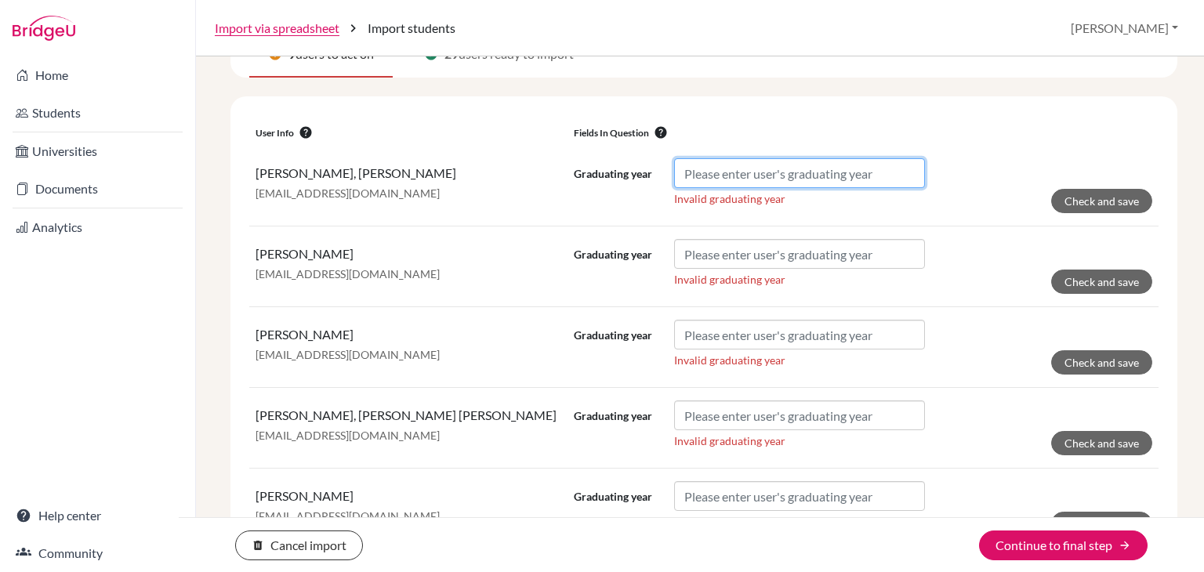
click at [900, 165] on input "Graduating year" at bounding box center [799, 173] width 251 height 30
paste input "2028"
type input "2028"
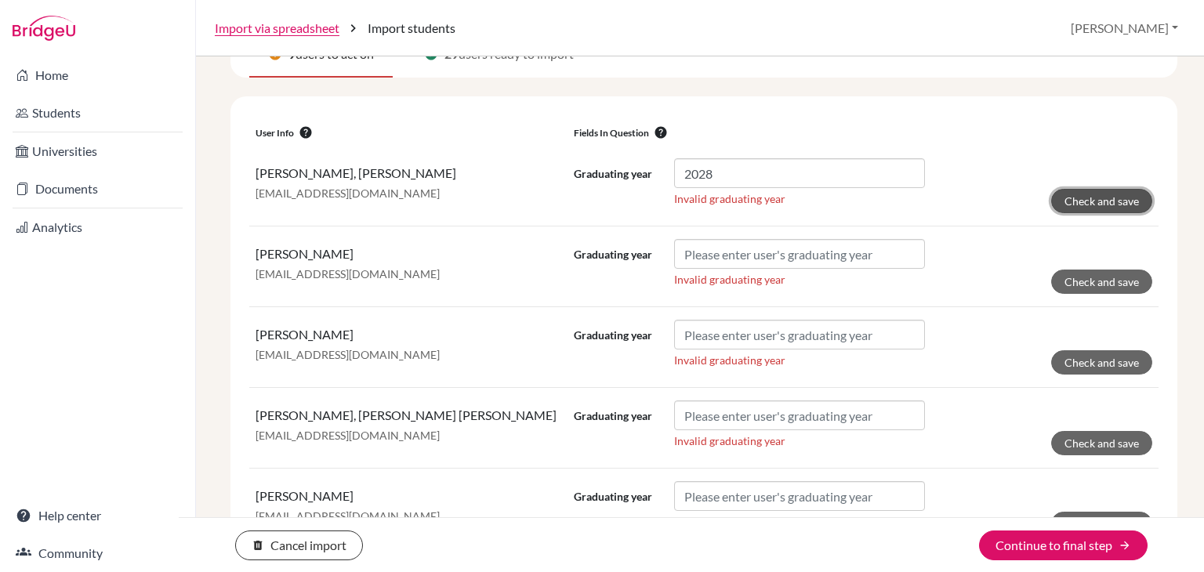
click at [1076, 198] on button "Check and save" at bounding box center [1101, 201] width 101 height 24
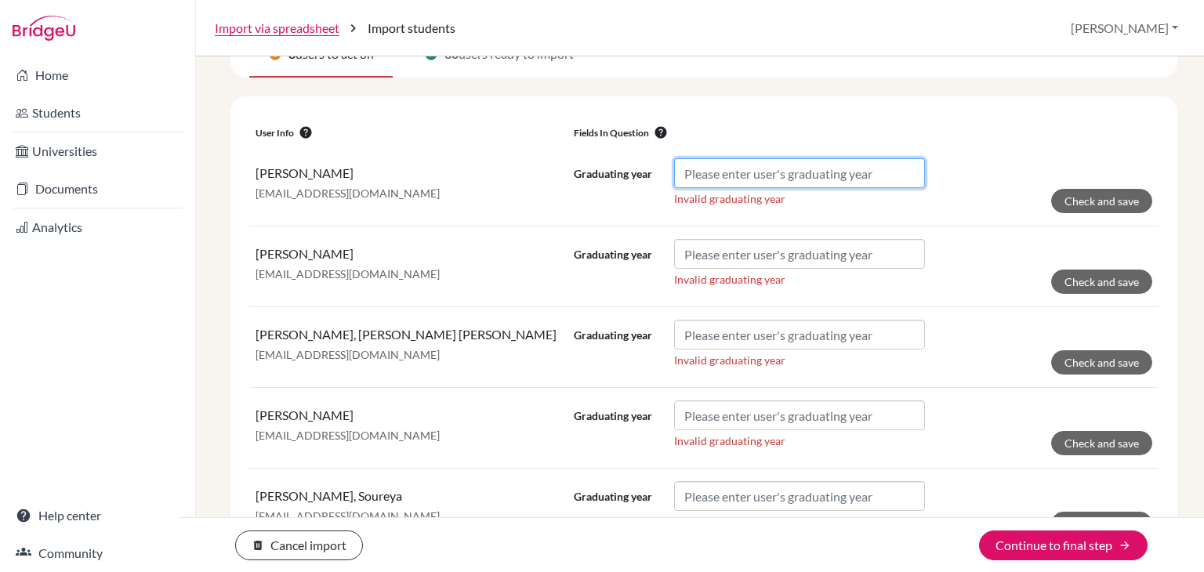
click at [882, 169] on input "Graduating year" at bounding box center [799, 173] width 251 height 30
paste input "2028"
type input "2028"
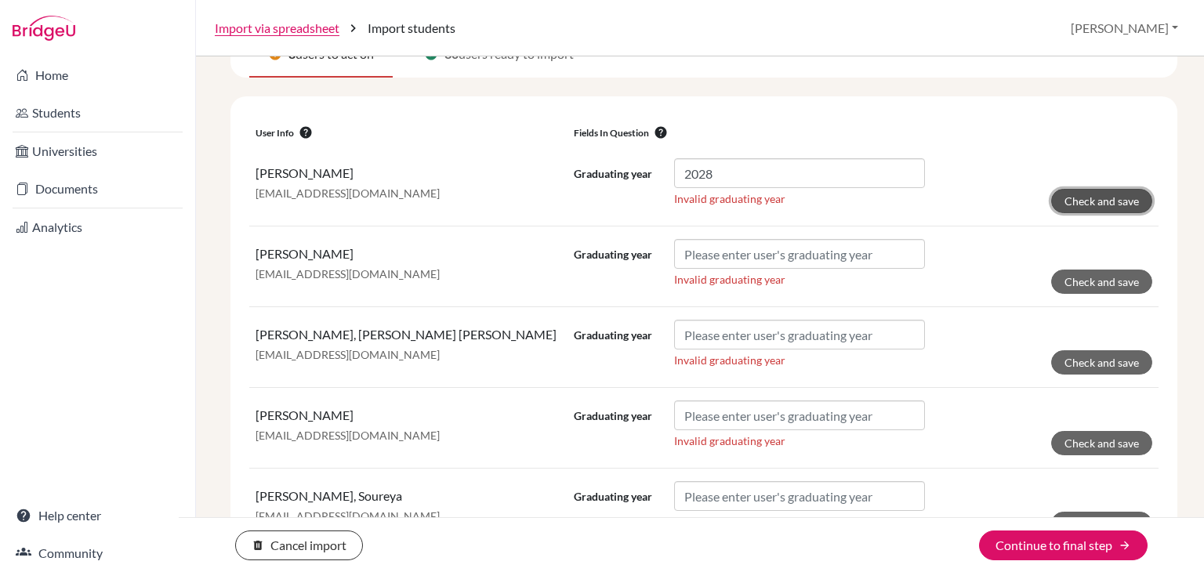
click at [1106, 196] on button "Check and save" at bounding box center [1101, 201] width 101 height 24
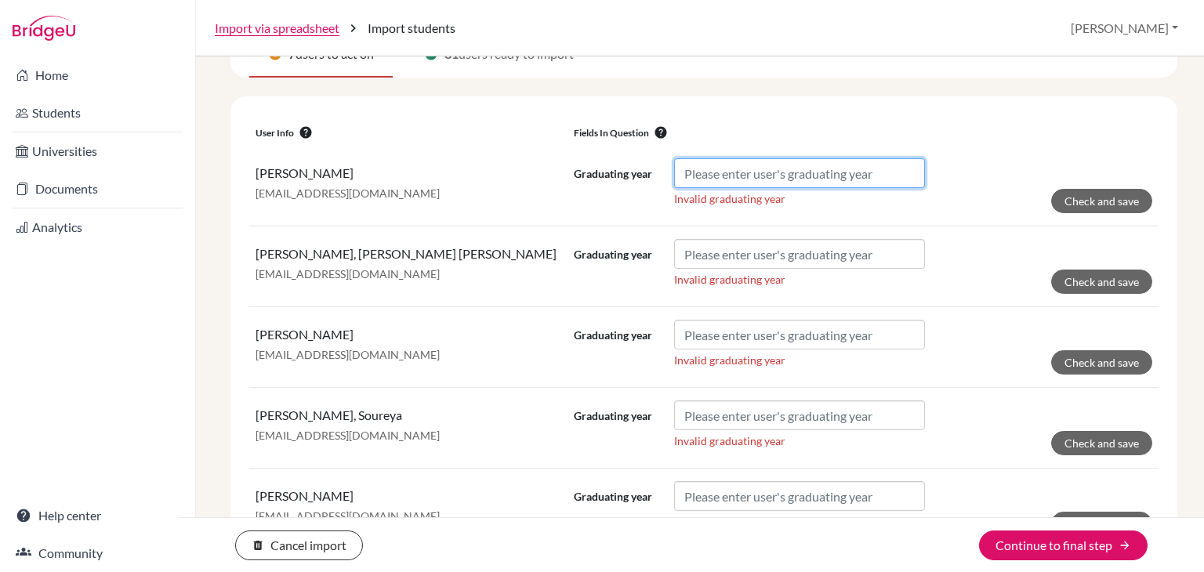
click at [765, 176] on input "Graduating year" at bounding box center [799, 173] width 251 height 30
paste input "2028"
type input "2028"
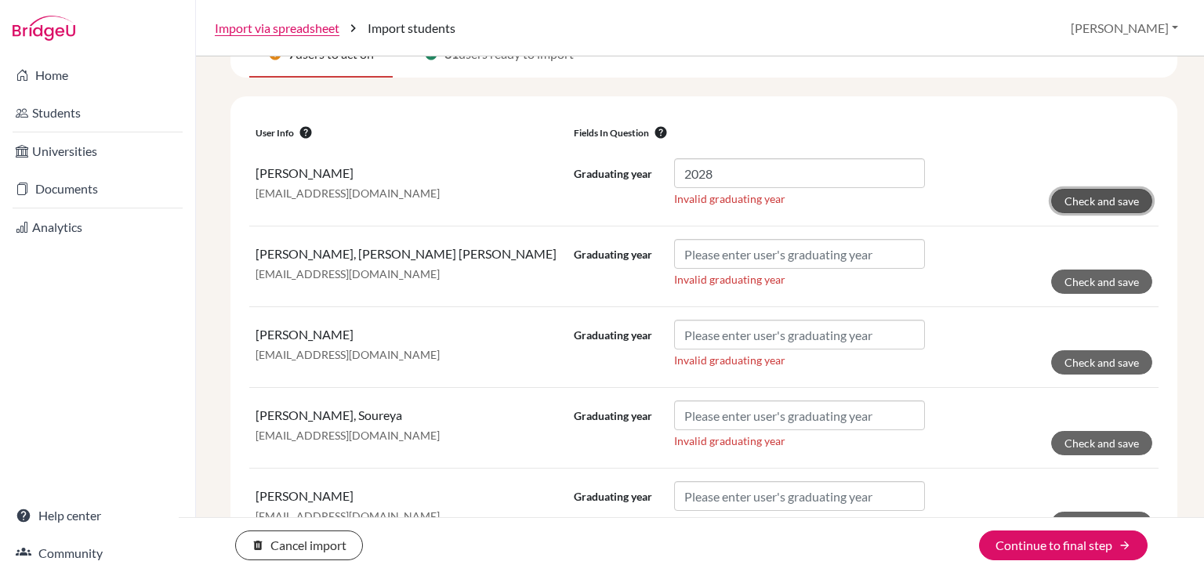
click at [1105, 195] on button "Check and save" at bounding box center [1101, 201] width 101 height 24
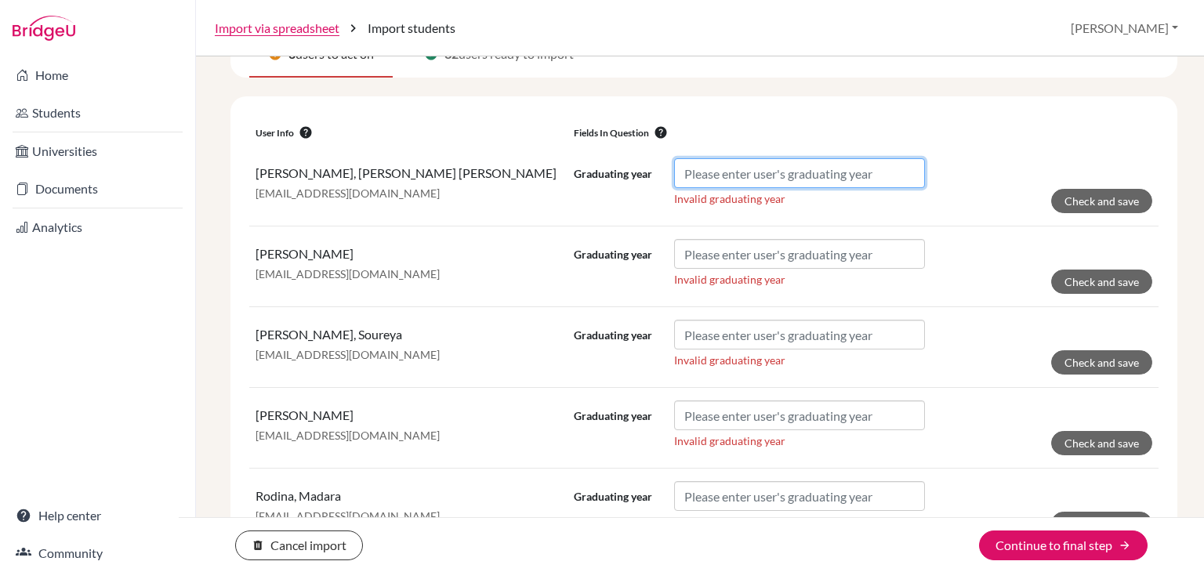
click at [902, 174] on input "Graduating year" at bounding box center [799, 173] width 251 height 30
paste input "2028"
type input "2028"
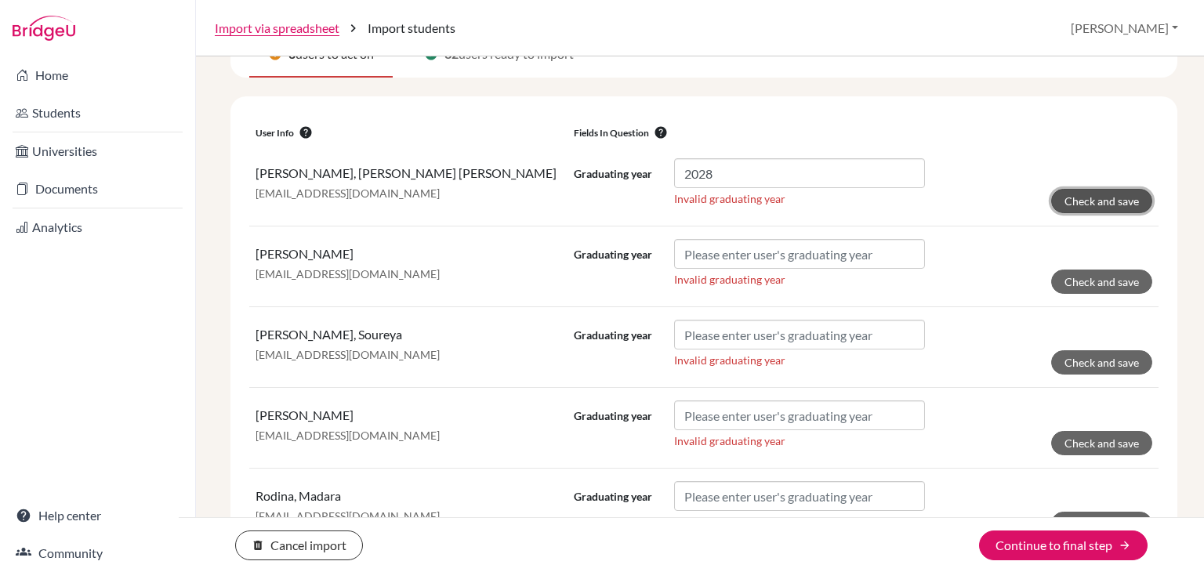
click at [1125, 194] on button "Check and save" at bounding box center [1101, 201] width 101 height 24
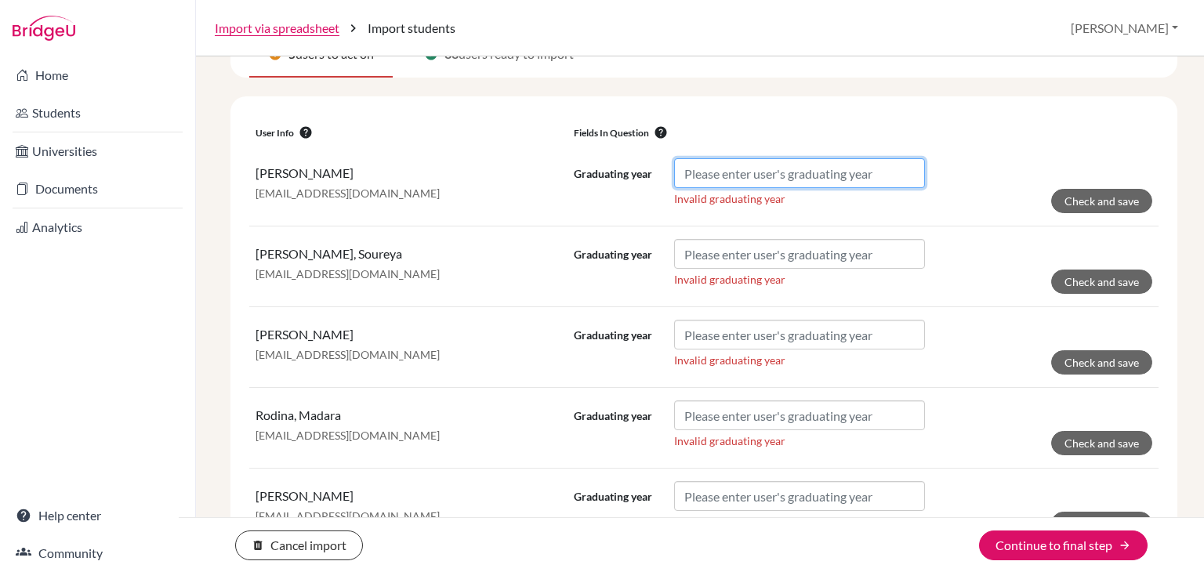
click at [740, 173] on input "Graduating year" at bounding box center [799, 173] width 251 height 30
paste input "2028"
type input "2028"
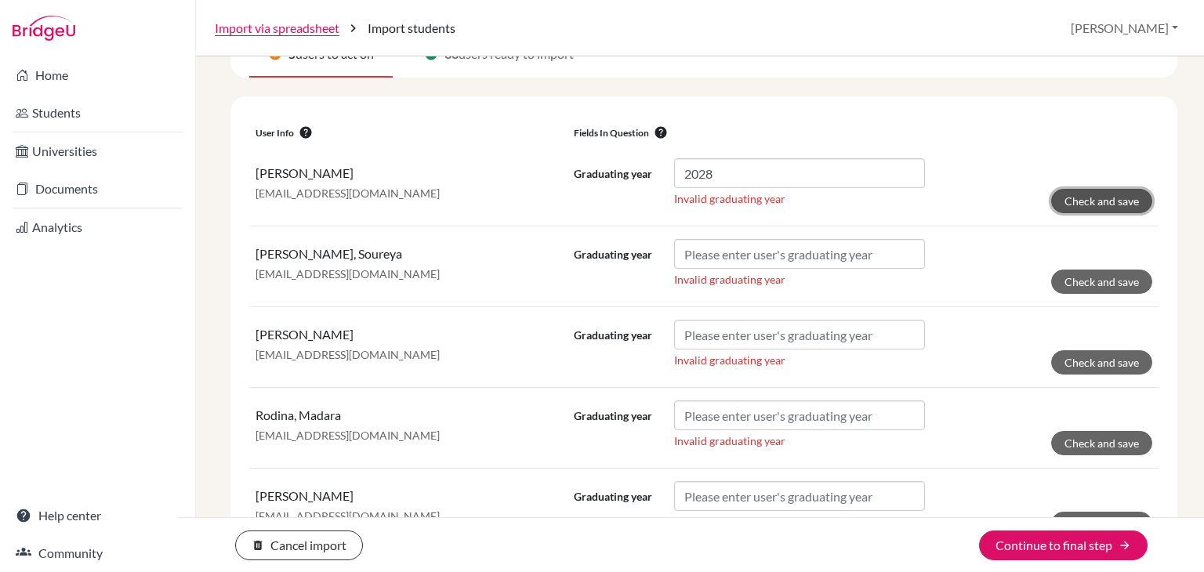
click at [1076, 200] on button "Check and save" at bounding box center [1101, 201] width 101 height 24
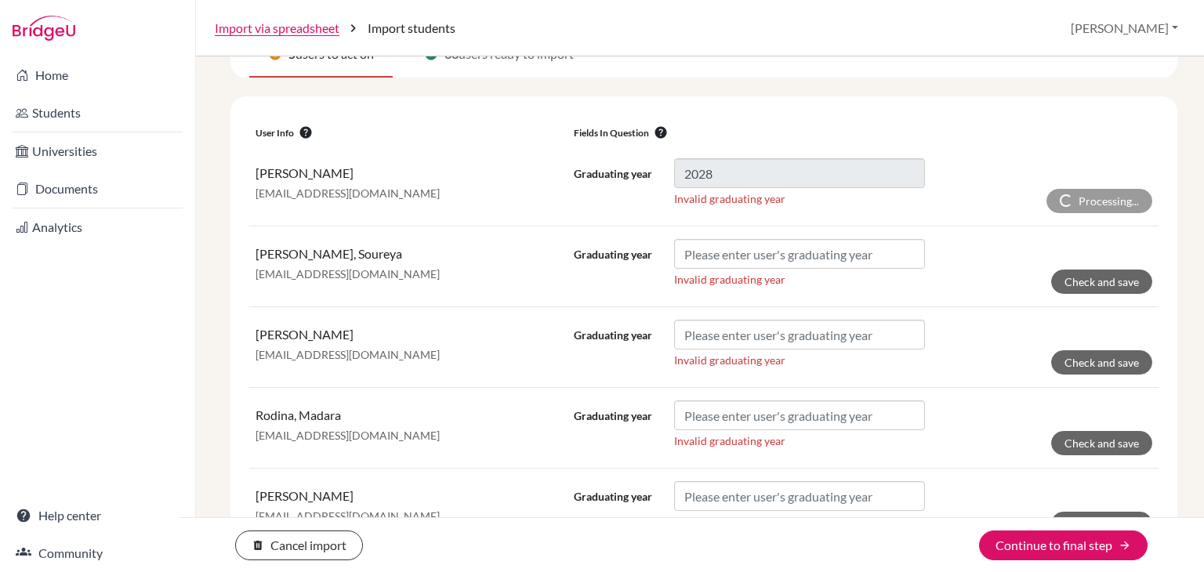
scroll to position [229, 0]
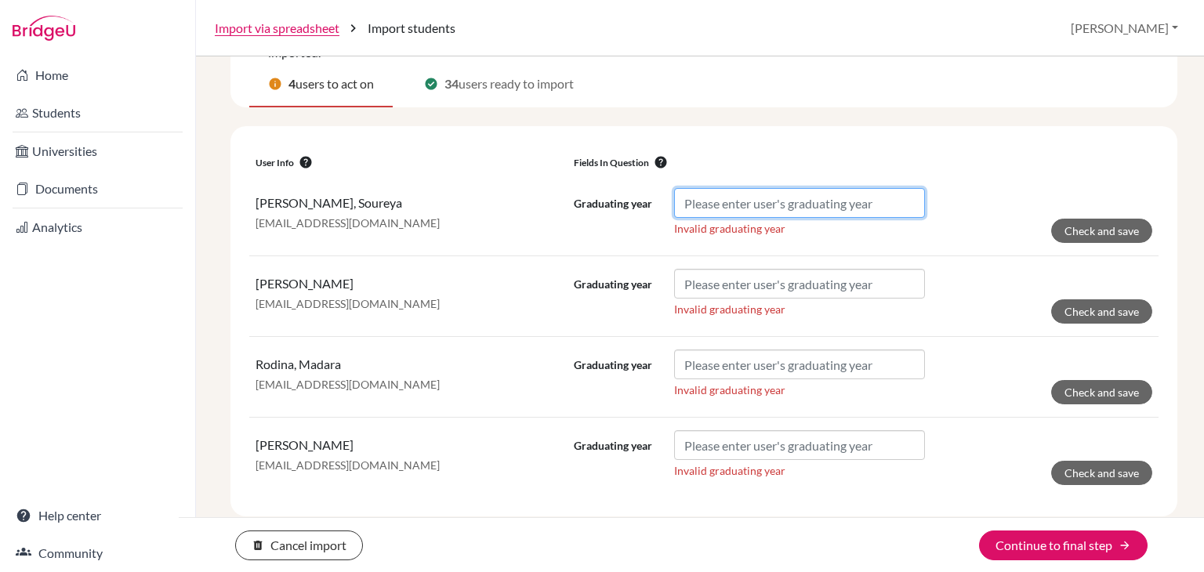
click at [813, 197] on input "Graduating year" at bounding box center [799, 203] width 251 height 30
paste input "2028"
type input "2028"
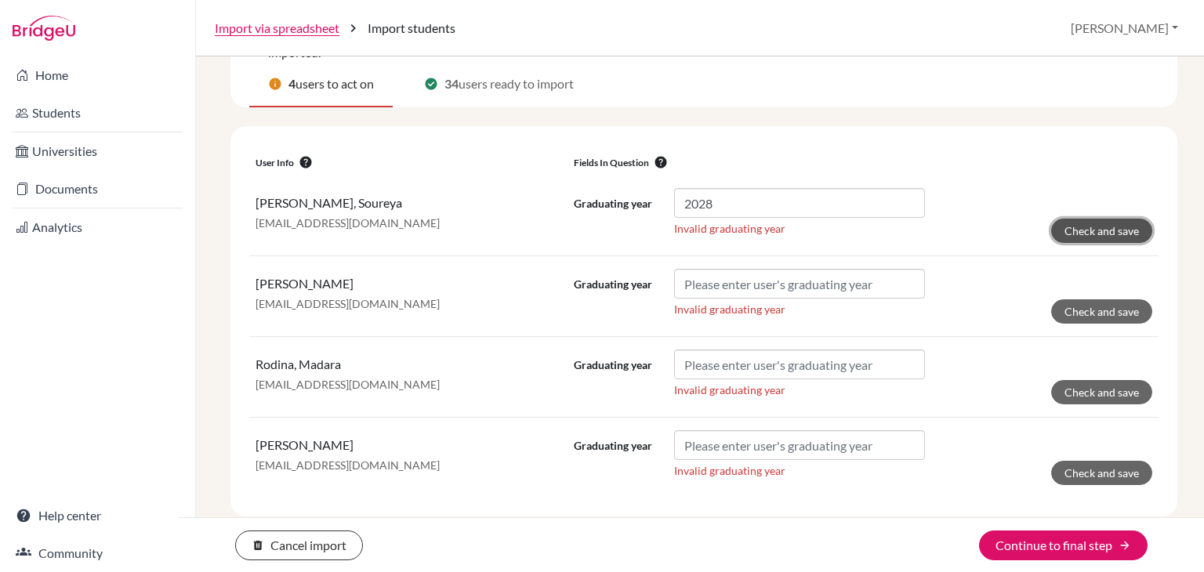
click at [1070, 230] on button "Check and save" at bounding box center [1101, 231] width 101 height 24
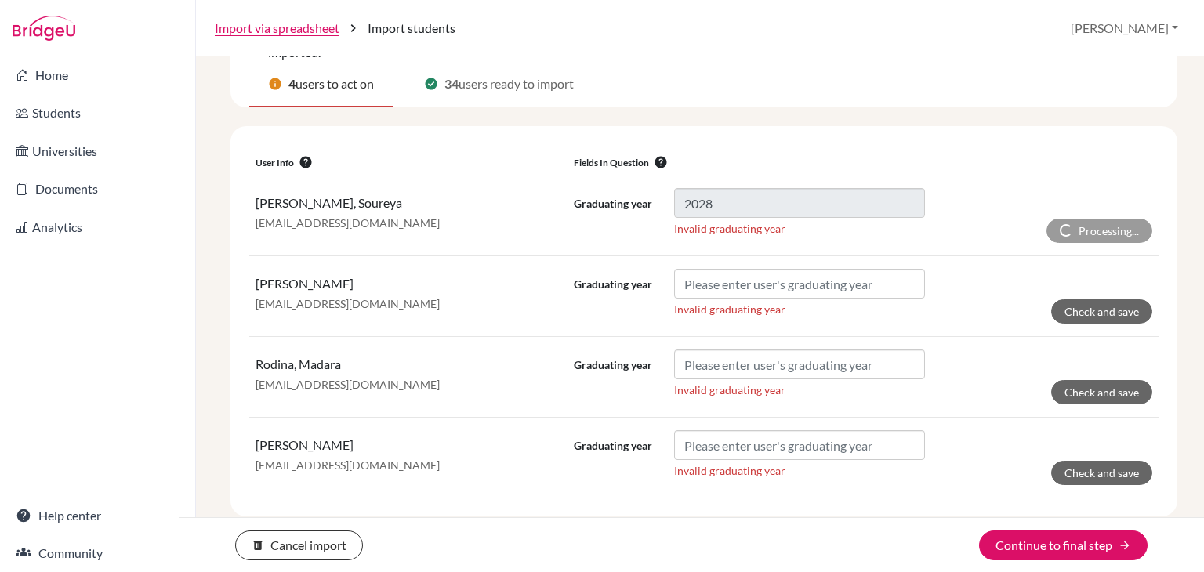
scroll to position [147, 0]
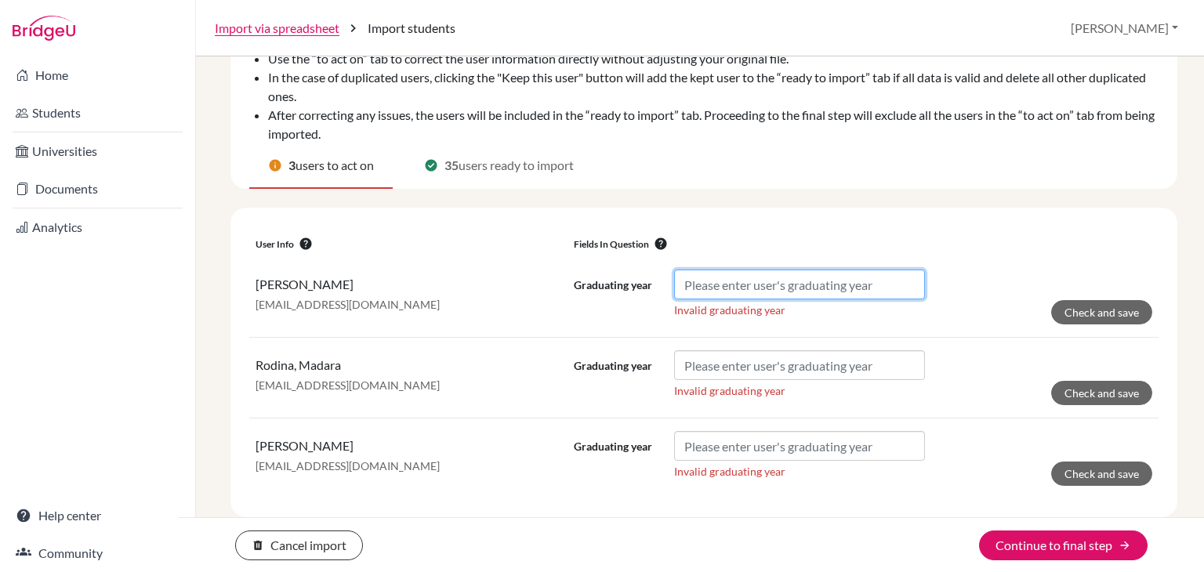
click at [729, 277] on input "Graduating year" at bounding box center [799, 285] width 251 height 30
paste input "2028"
type input "2028"
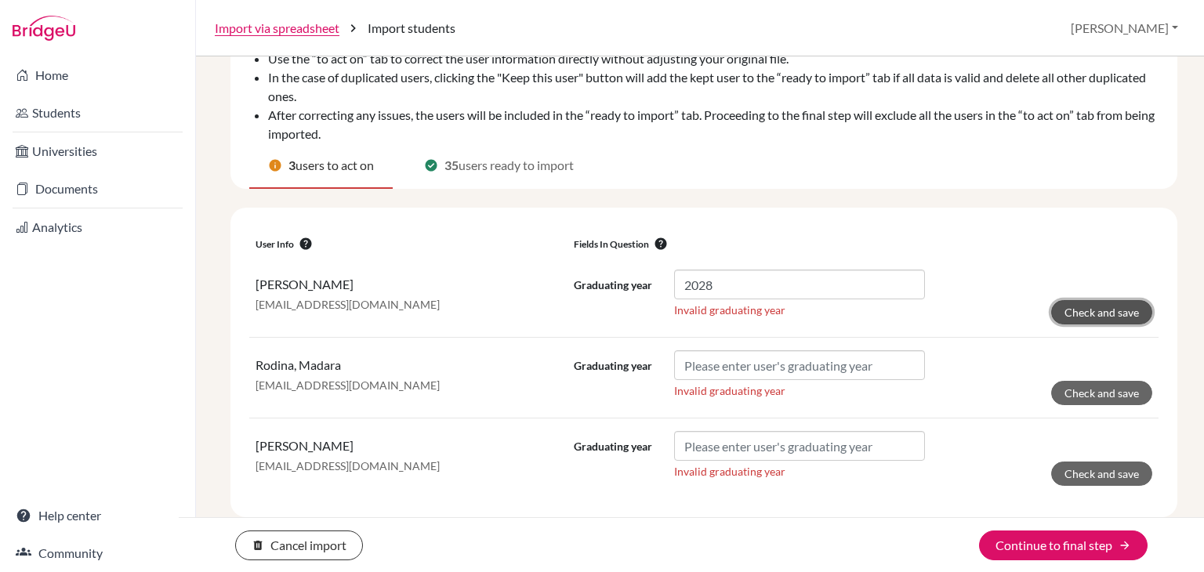
click at [1051, 314] on button "Check and save" at bounding box center [1101, 312] width 101 height 24
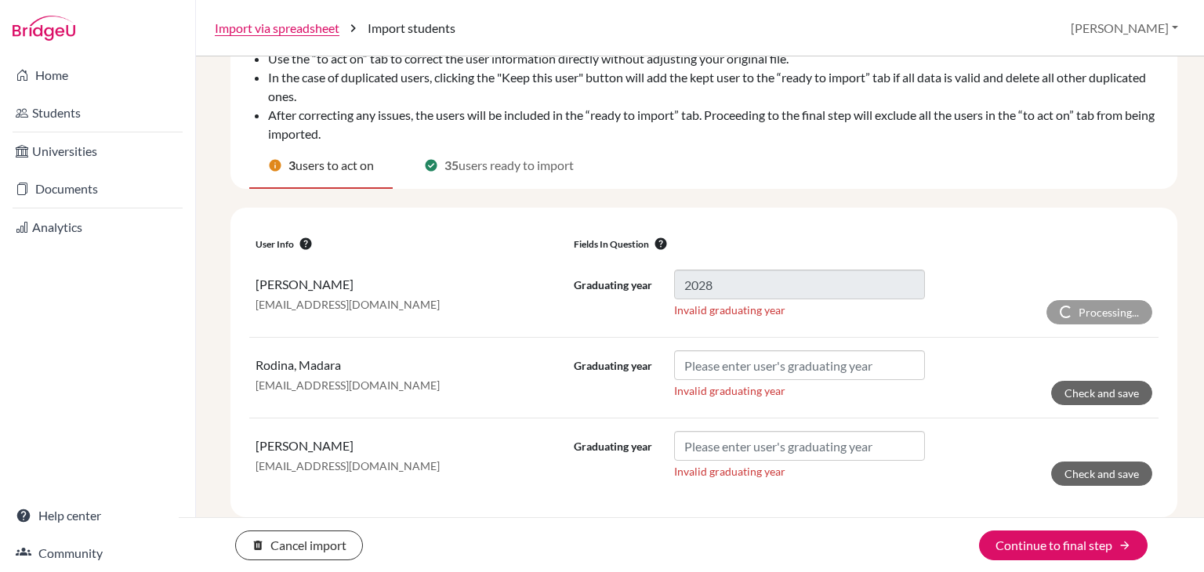
scroll to position [67, 0]
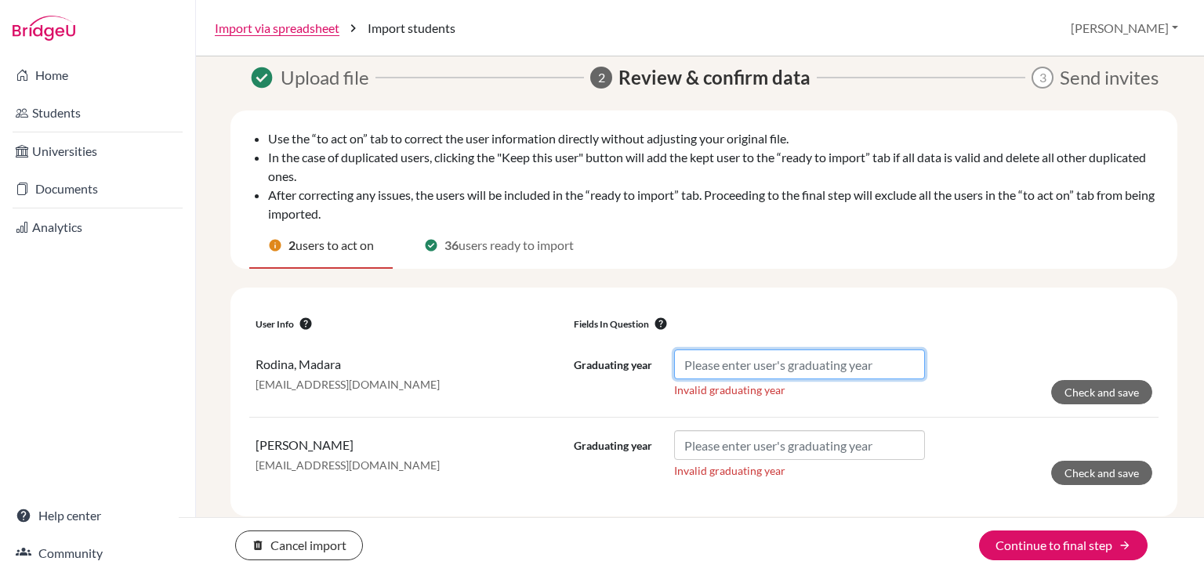
click at [849, 364] on input "Graduating year" at bounding box center [799, 365] width 251 height 30
paste input "2028"
type input "2028"
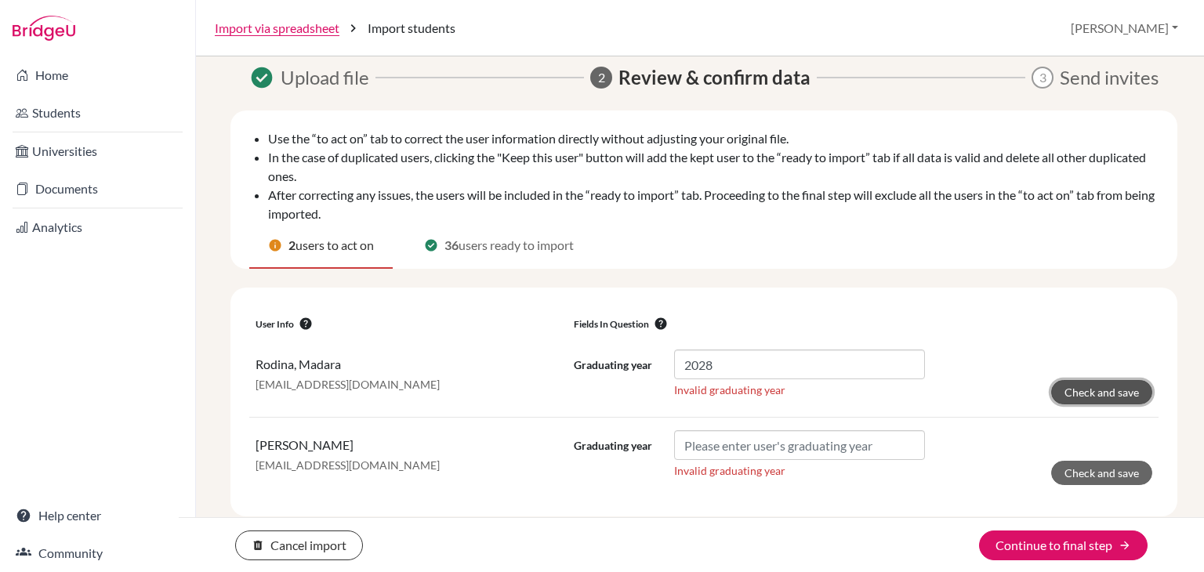
click at [1095, 393] on button "Check and save" at bounding box center [1101, 392] width 101 height 24
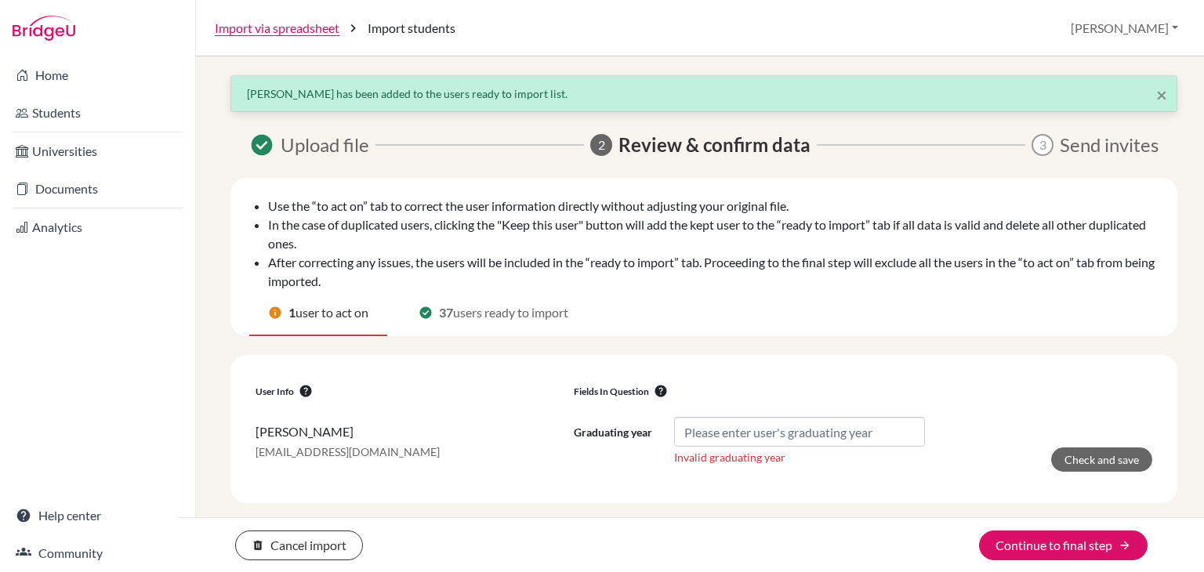
scroll to position [0, 0]
click at [783, 436] on input "Graduating year" at bounding box center [799, 432] width 251 height 30
paste input "2028"
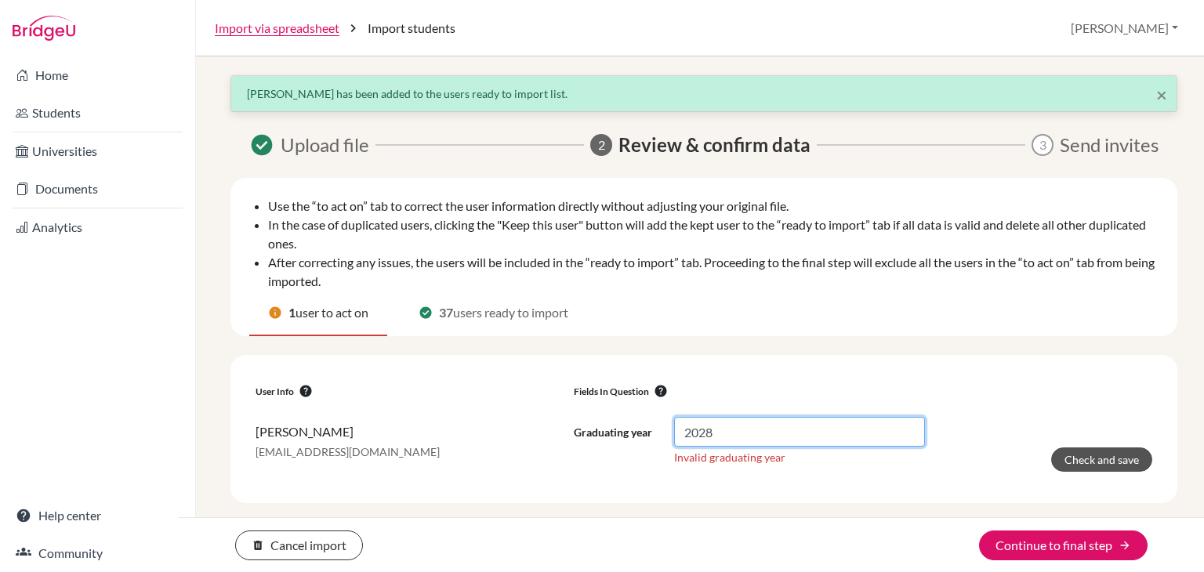
type input "2028"
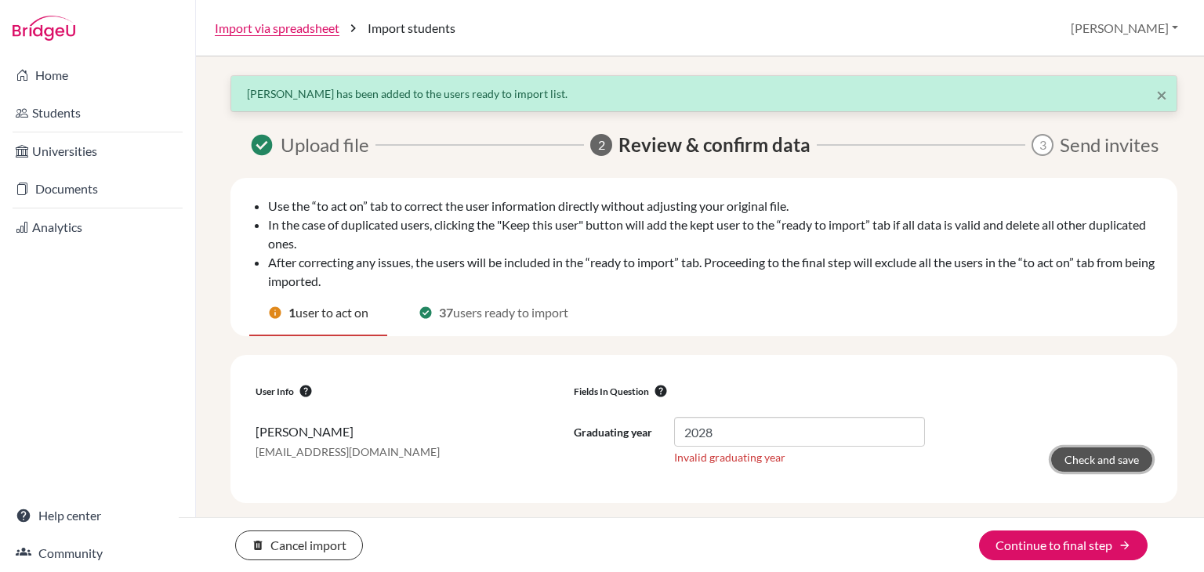
click at [1089, 461] on button "Check and save" at bounding box center [1101, 459] width 101 height 24
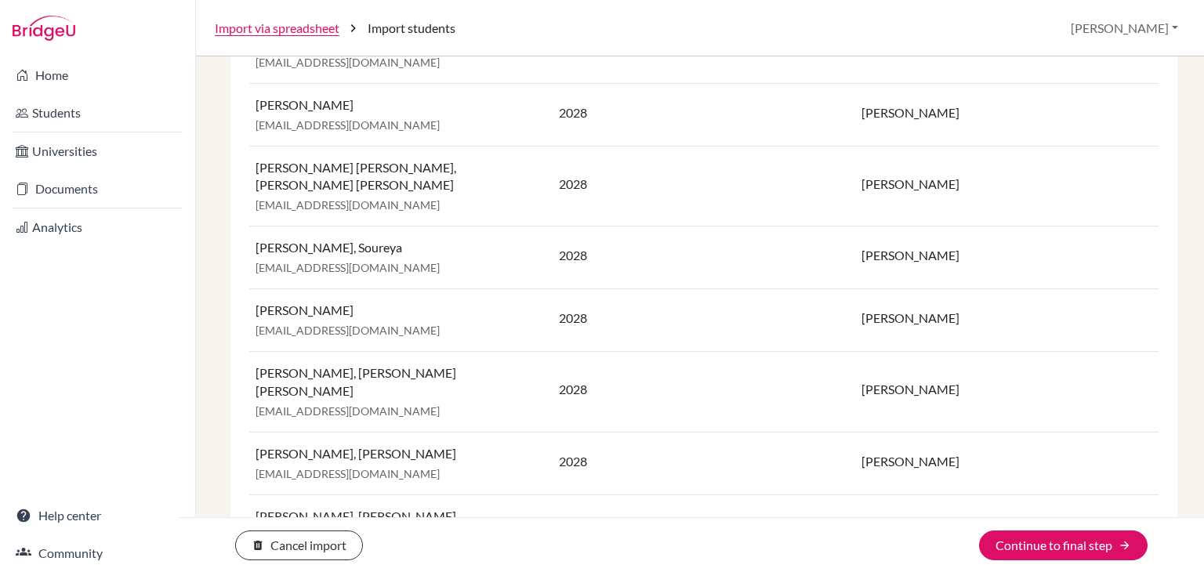
scroll to position [2226, 0]
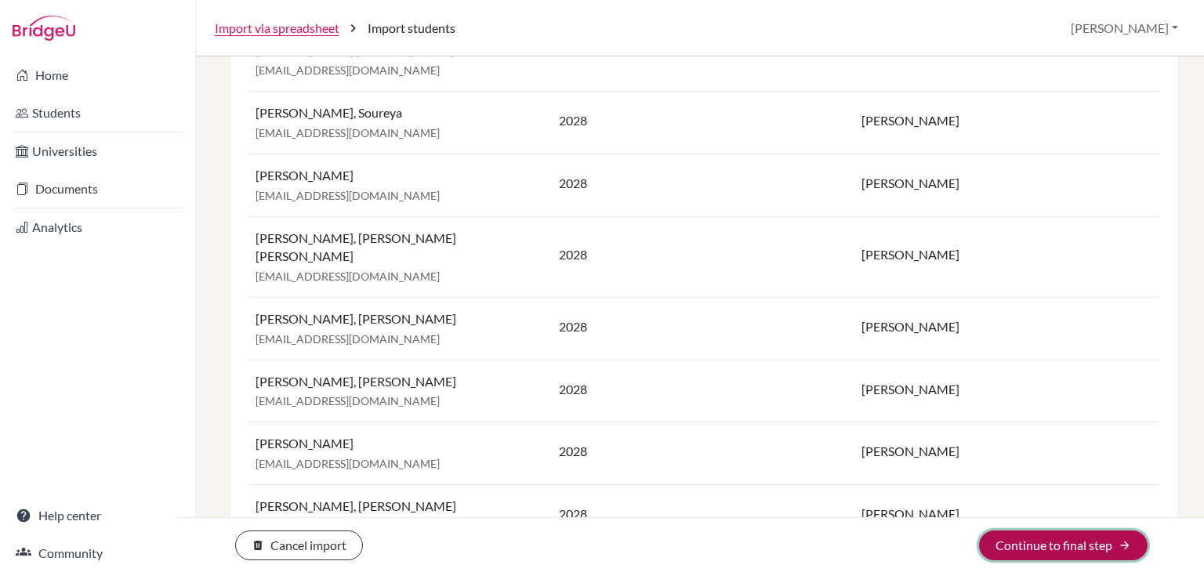
click at [1128, 548] on icon "arrow_forward" at bounding box center [1124, 545] width 13 height 13
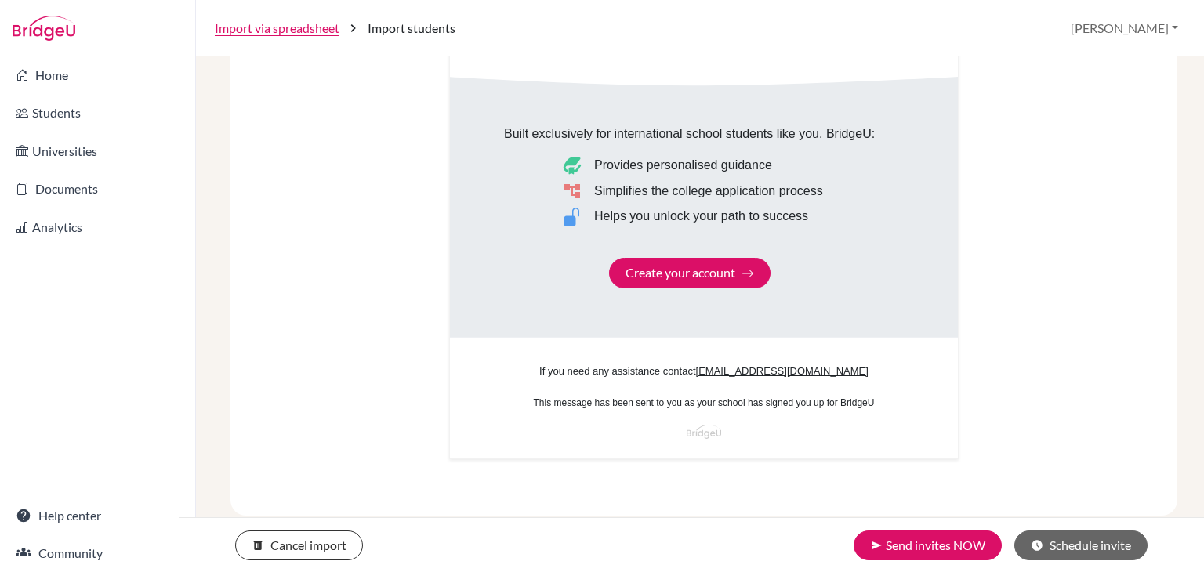
scroll to position [974, 0]
click at [891, 549] on button "send Send invites NOW" at bounding box center [927, 546] width 148 height 30
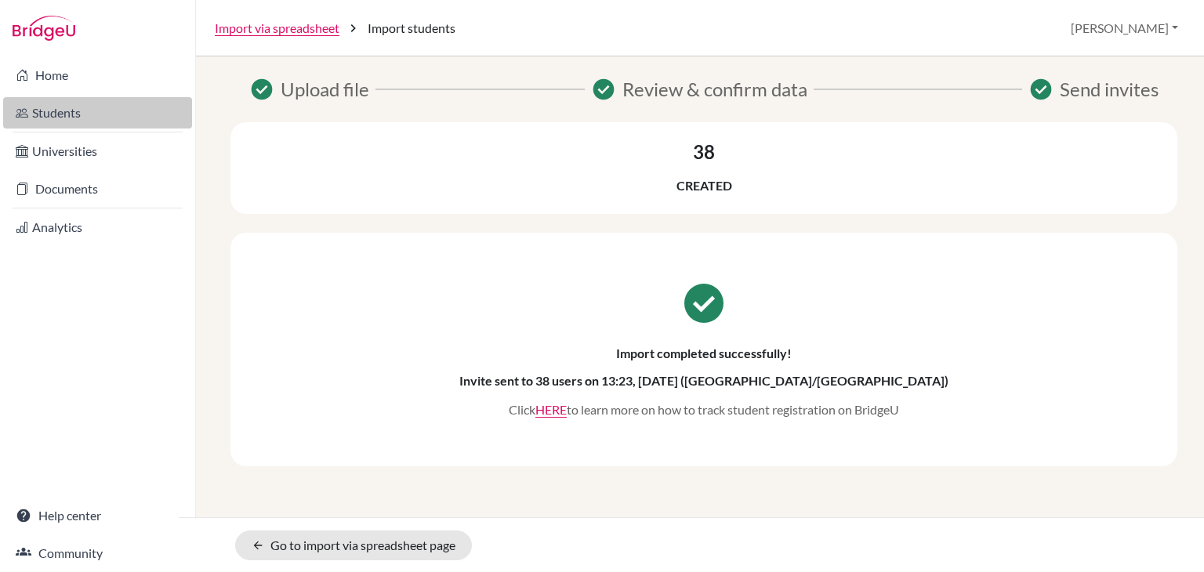
click at [45, 114] on link "Students" at bounding box center [97, 112] width 189 height 31
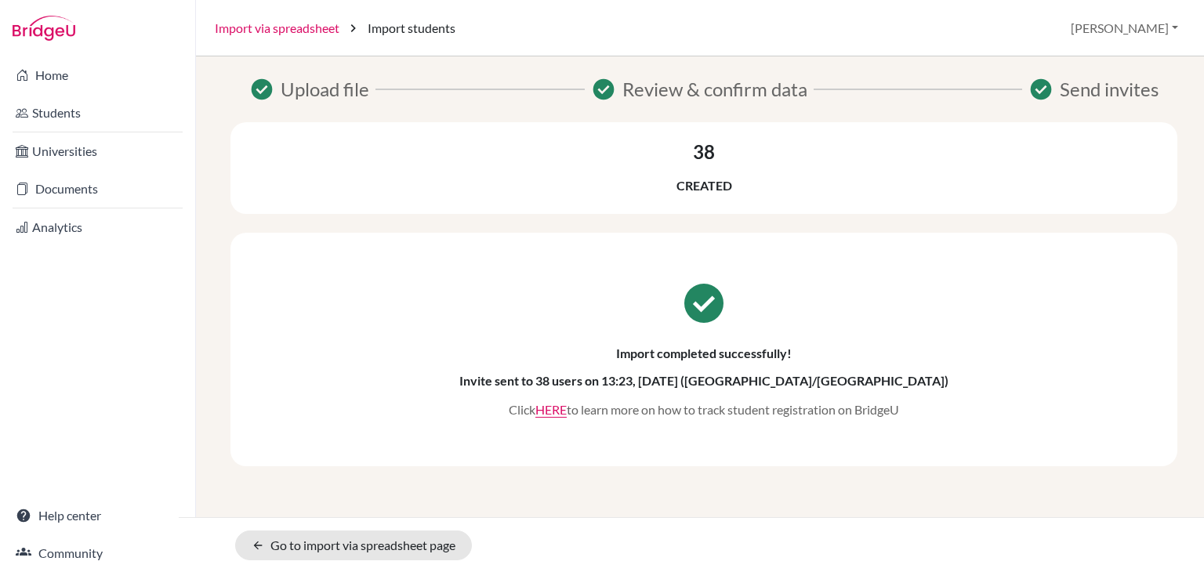
click at [298, 29] on link "Import via spreadsheet" at bounding box center [277, 28] width 125 height 19
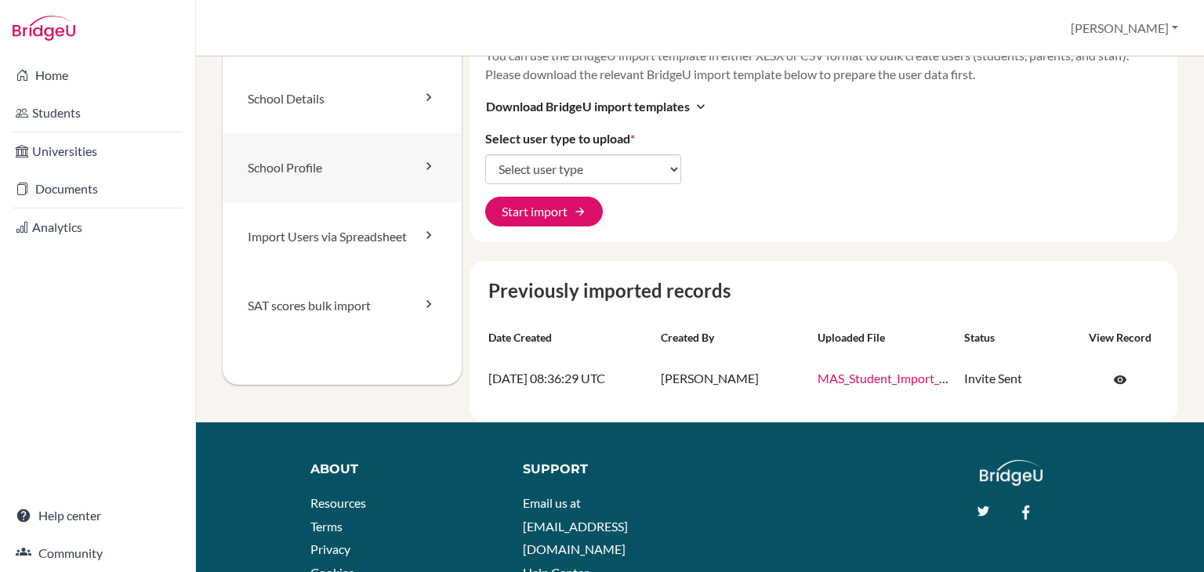
scroll to position [83, 0]
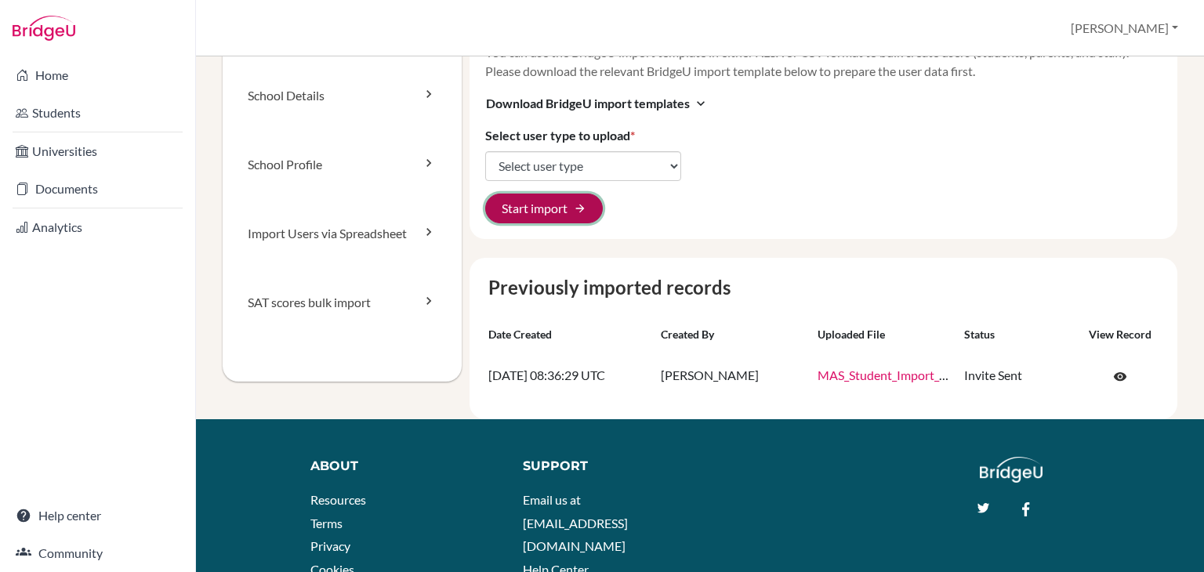
click at [569, 208] on button "Start import arrow_forward" at bounding box center [544, 209] width 118 height 30
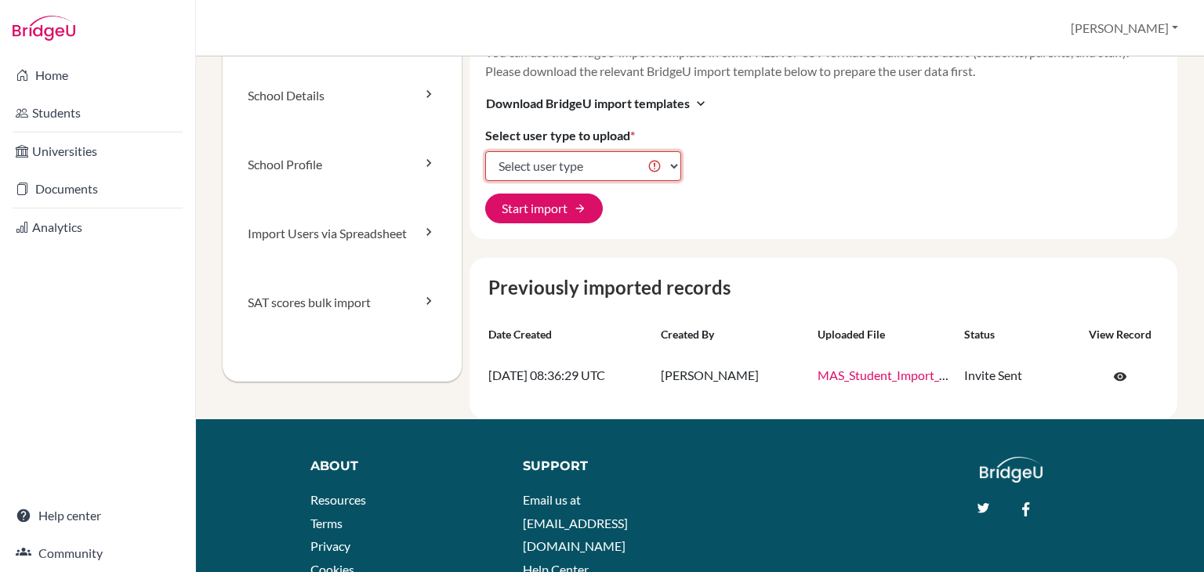
click at [606, 167] on select "Select user type Students Students and parents Parents Advisors Report writers" at bounding box center [583, 166] width 196 height 30
select select "students"
click at [485, 151] on select "Select user type Students Students and parents Parents Advisors Report writers" at bounding box center [583, 166] width 196 height 30
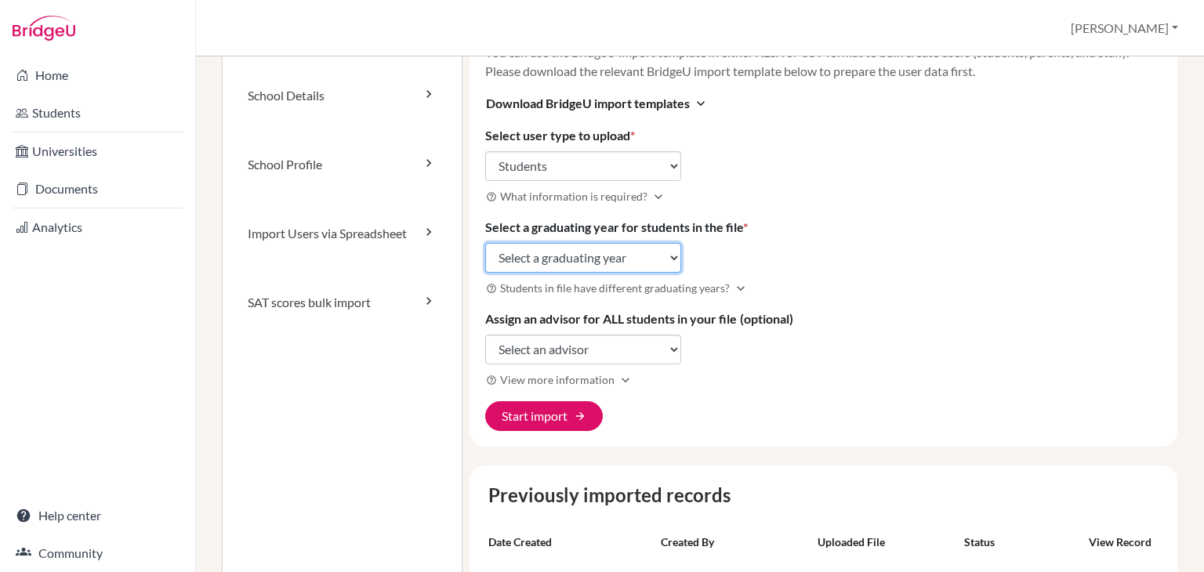
click at [532, 255] on select "Select a graduating year 2024 2025 2026 2027 2028 2029" at bounding box center [583, 258] width 196 height 30
select select "2029"
click at [485, 243] on select "Select a graduating year [DATE] 2025 2026 2027 2028 2029" at bounding box center [583, 258] width 196 height 30
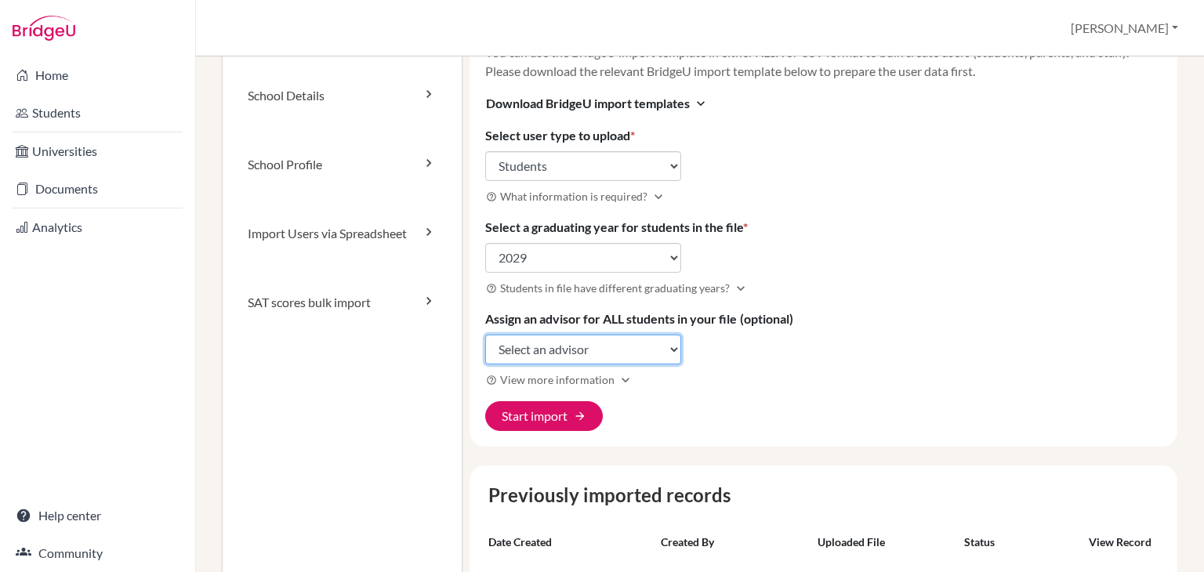
click at [548, 355] on select "Select an advisor [PERSON_NAME]" at bounding box center [583, 350] width 196 height 30
select select "470863"
click at [485, 335] on select "Select an advisor [PERSON_NAME]" at bounding box center [583, 350] width 196 height 30
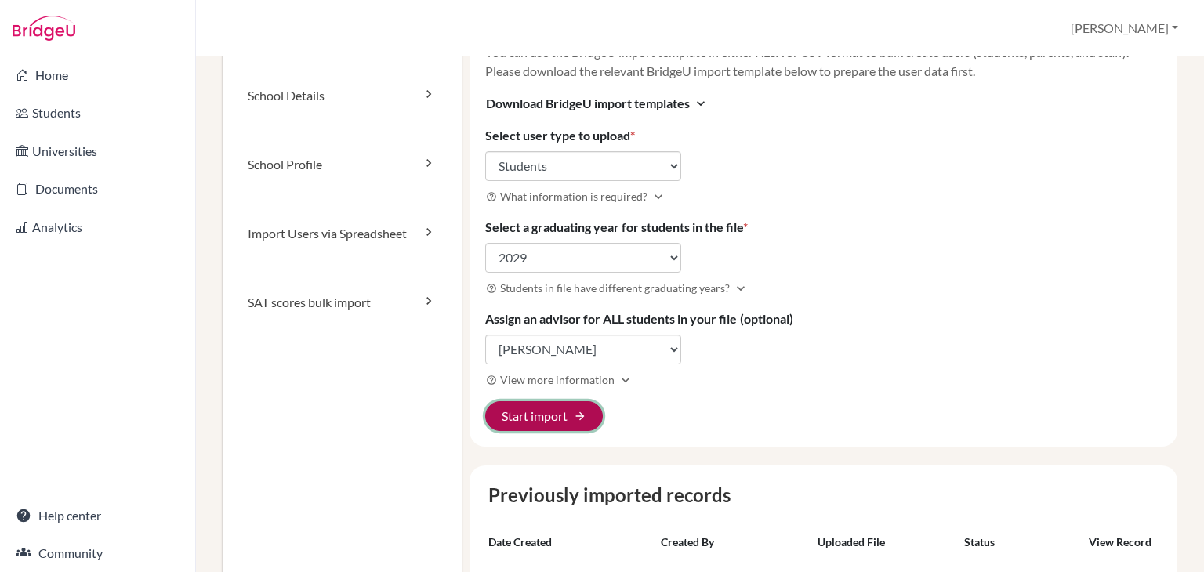
click at [541, 409] on button "Start import arrow_forward" at bounding box center [544, 416] width 118 height 30
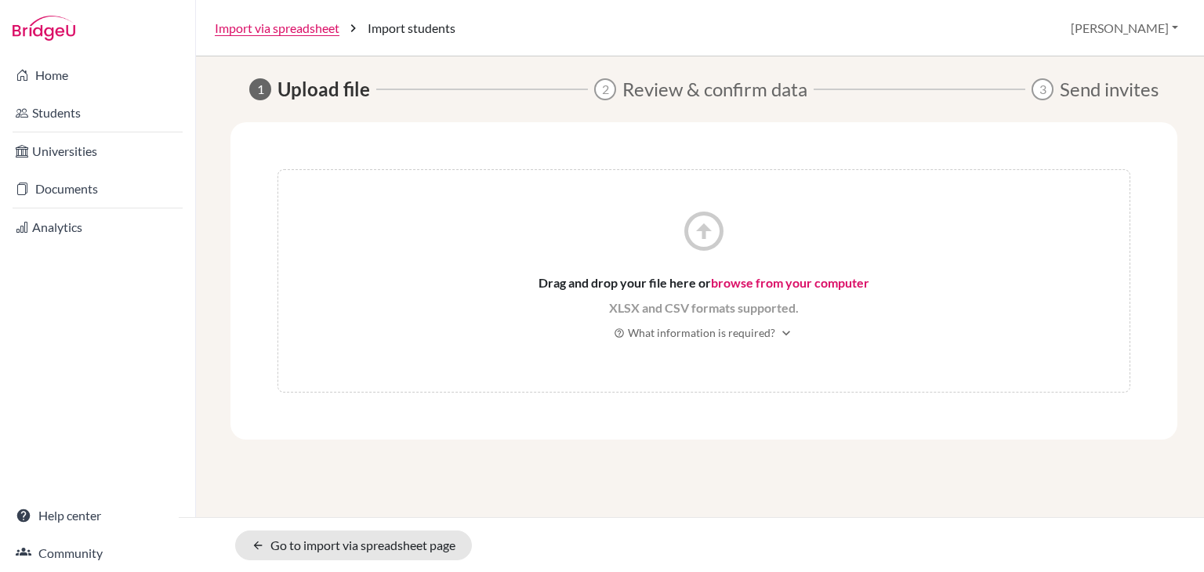
click at [781, 281] on link "browse from your computer" at bounding box center [790, 282] width 158 height 15
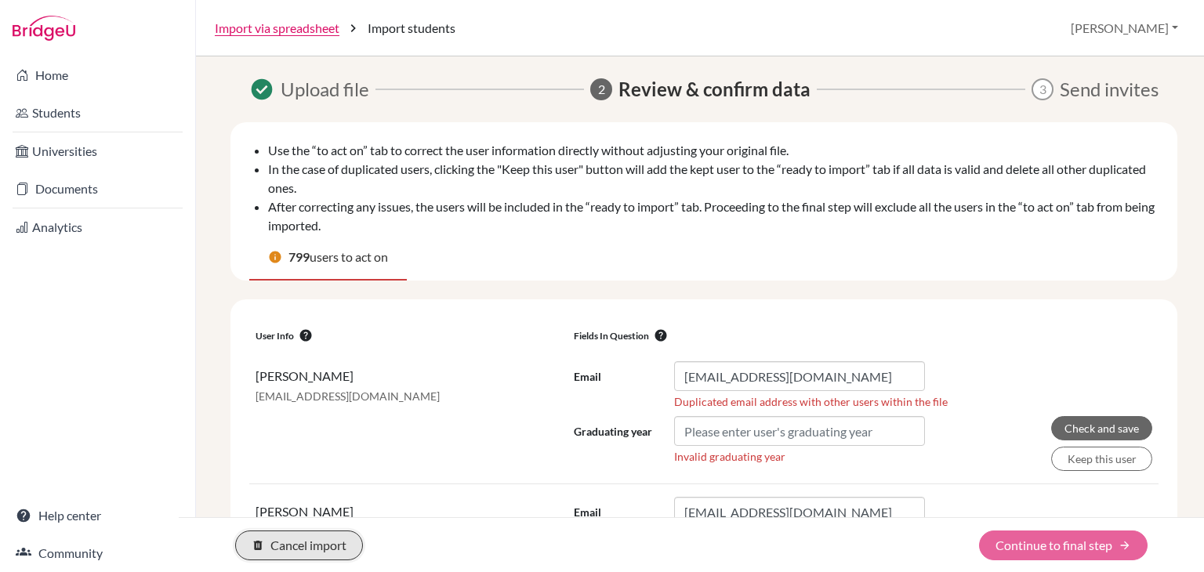
click at [317, 538] on button "delete Cancel import" at bounding box center [299, 546] width 128 height 30
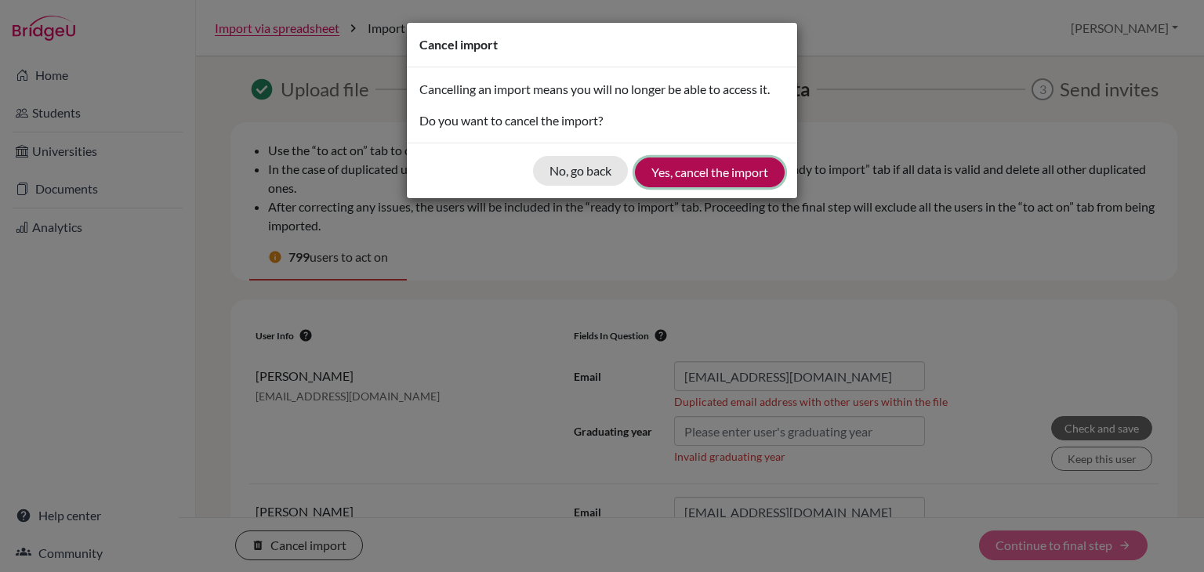
click at [683, 165] on button "Yes, cancel the import" at bounding box center [710, 173] width 150 height 30
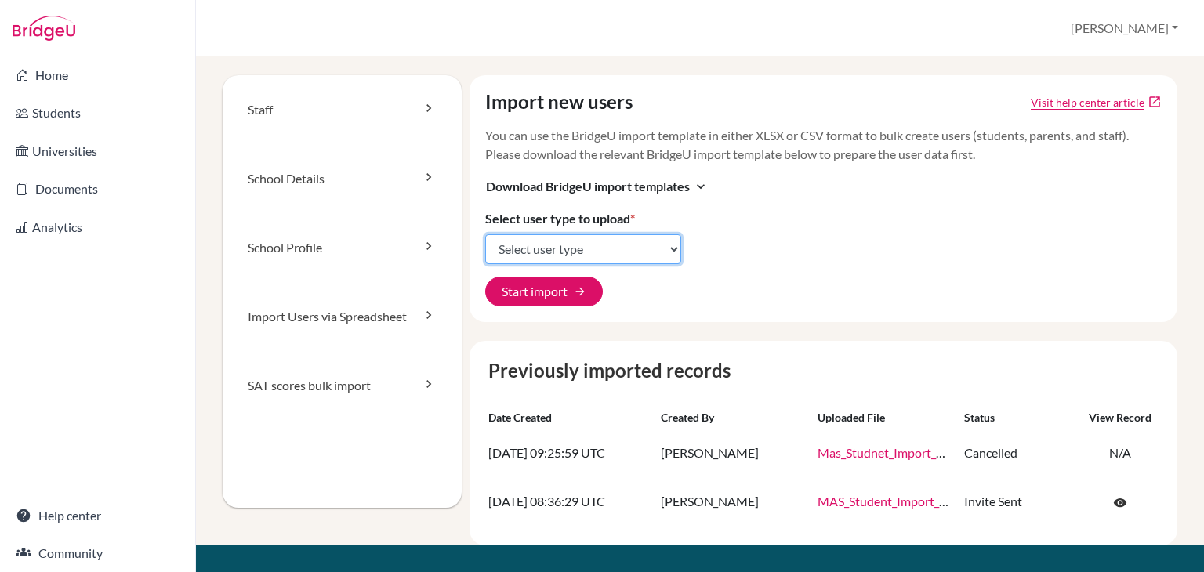
click at [513, 248] on select "Select user type Students Students and parents Parents Advisors Report writers" at bounding box center [583, 249] width 196 height 30
select select "students"
click at [485, 234] on select "Select user type Students Students and parents Parents Advisors Report writers" at bounding box center [583, 249] width 196 height 30
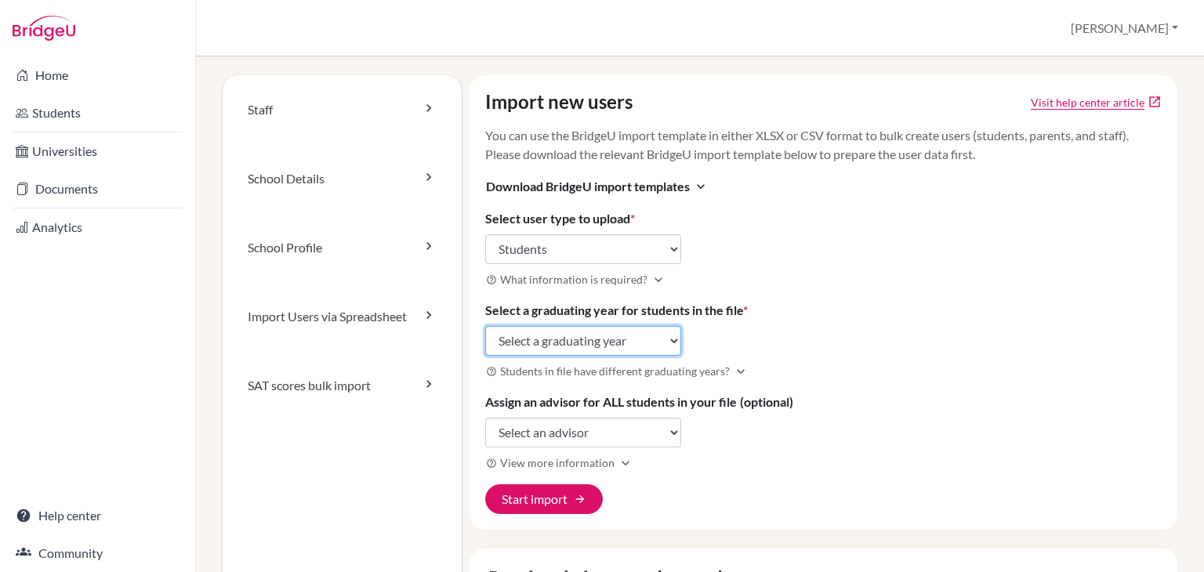
click at [529, 337] on select "Select a graduating year [DATE] 2025 2026 2027 2028 2029" at bounding box center [583, 341] width 196 height 30
select select "2029"
click at [485, 326] on select "Select a graduating year [DATE] 2025 2026 2027 2028 2029" at bounding box center [583, 341] width 196 height 30
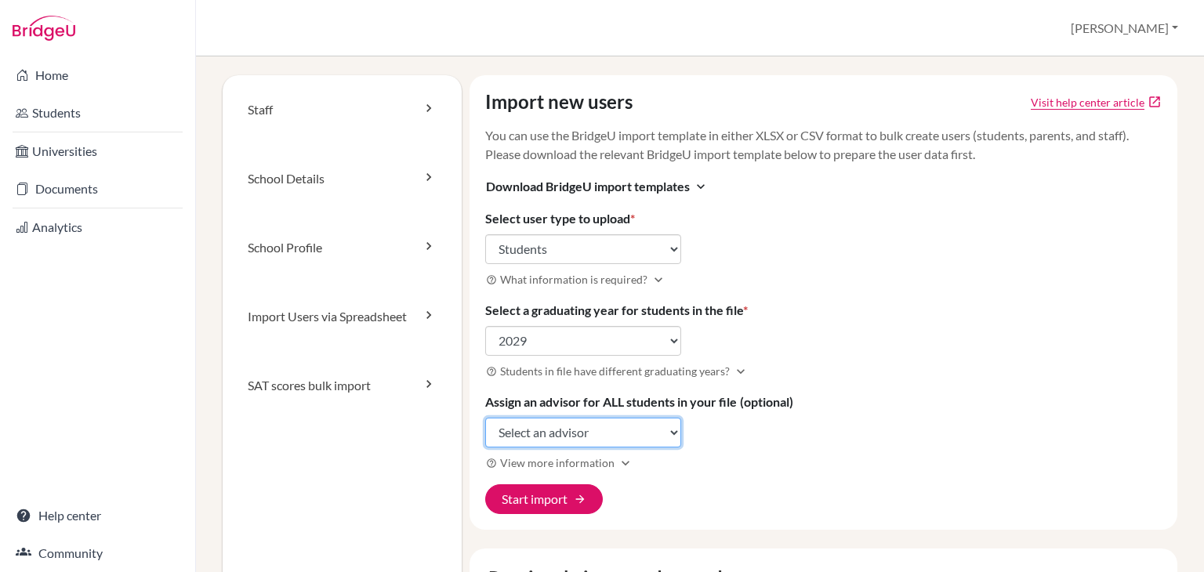
click at [509, 430] on select "Select an advisor [PERSON_NAME]" at bounding box center [583, 433] width 196 height 30
select select "470863"
click at [485, 418] on select "Select an advisor [PERSON_NAME]" at bounding box center [583, 433] width 196 height 30
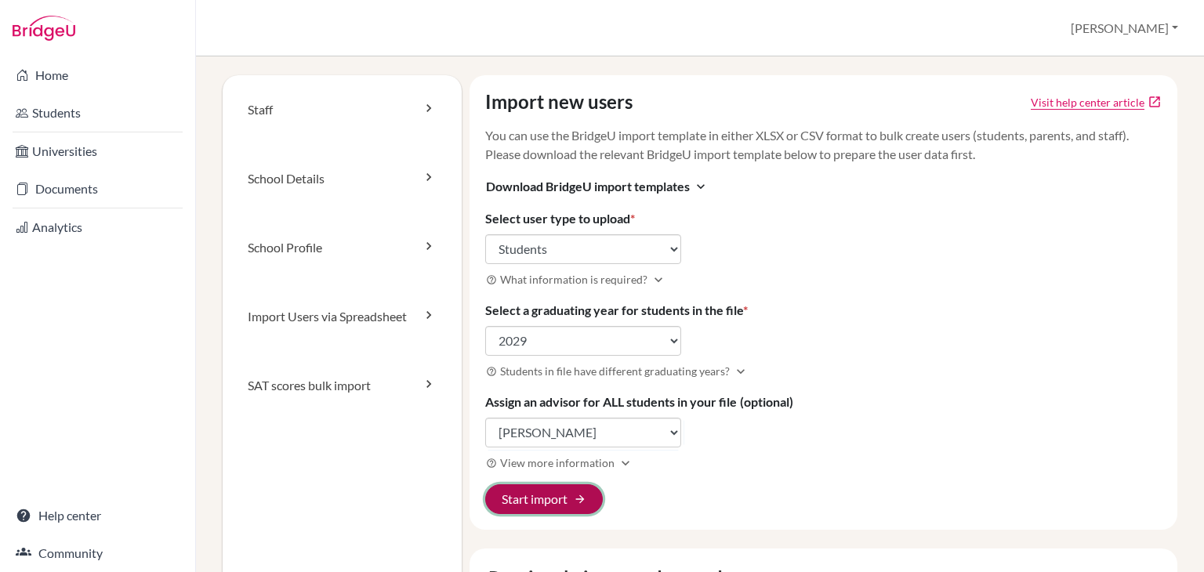
click at [520, 494] on button "Start import arrow_forward" at bounding box center [544, 499] width 118 height 30
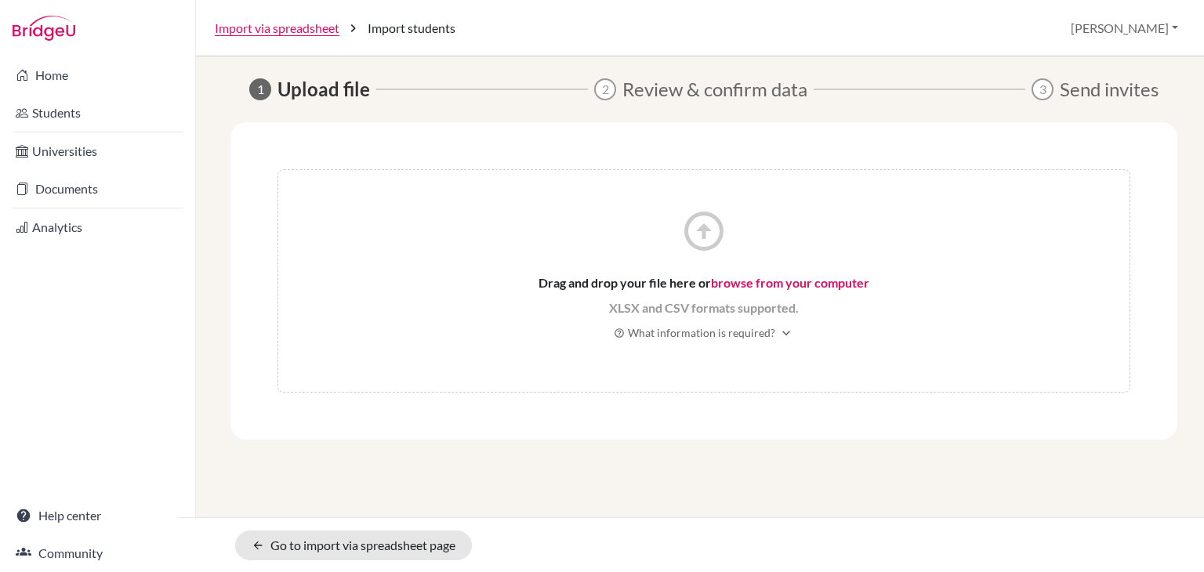
click at [802, 283] on link "browse from your computer" at bounding box center [790, 282] width 158 height 15
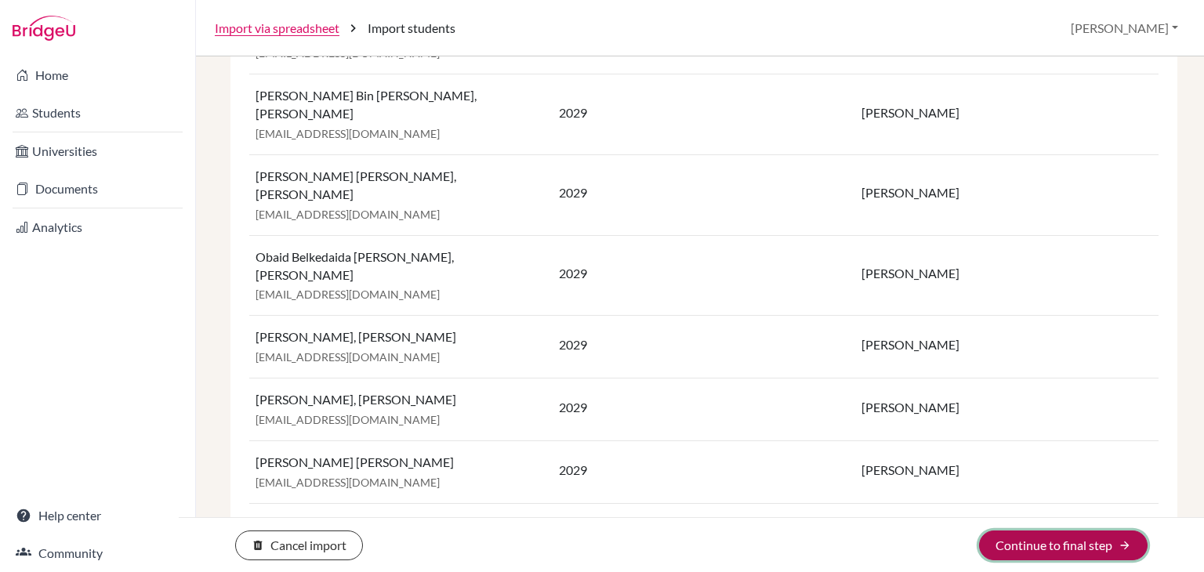
click at [1117, 541] on button "Continue to final step arrow_forward" at bounding box center [1063, 546] width 168 height 30
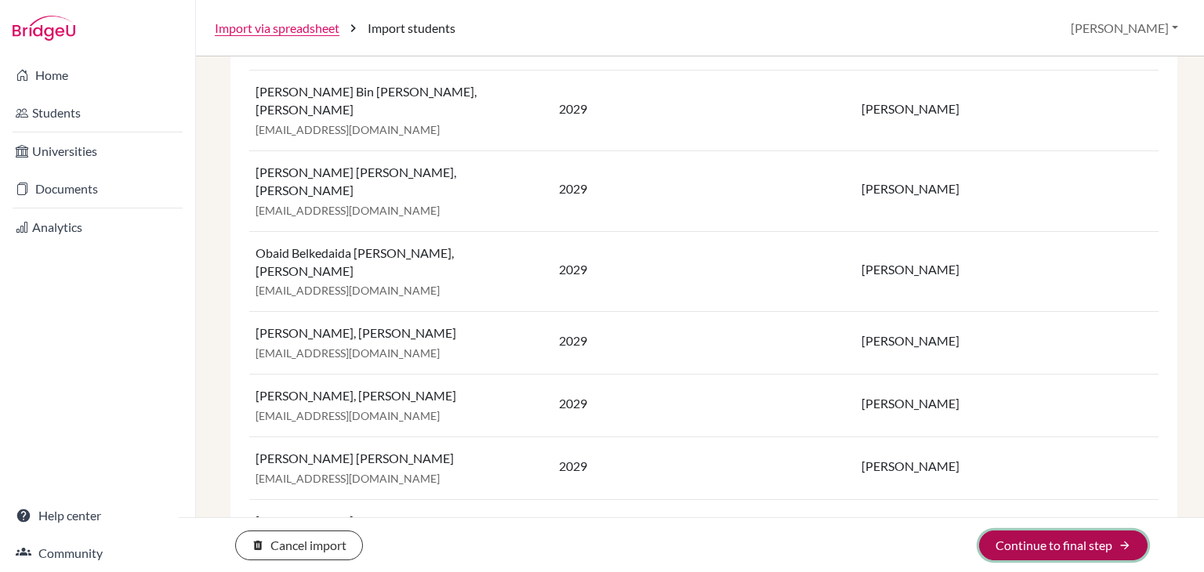
scroll to position [1423, 0]
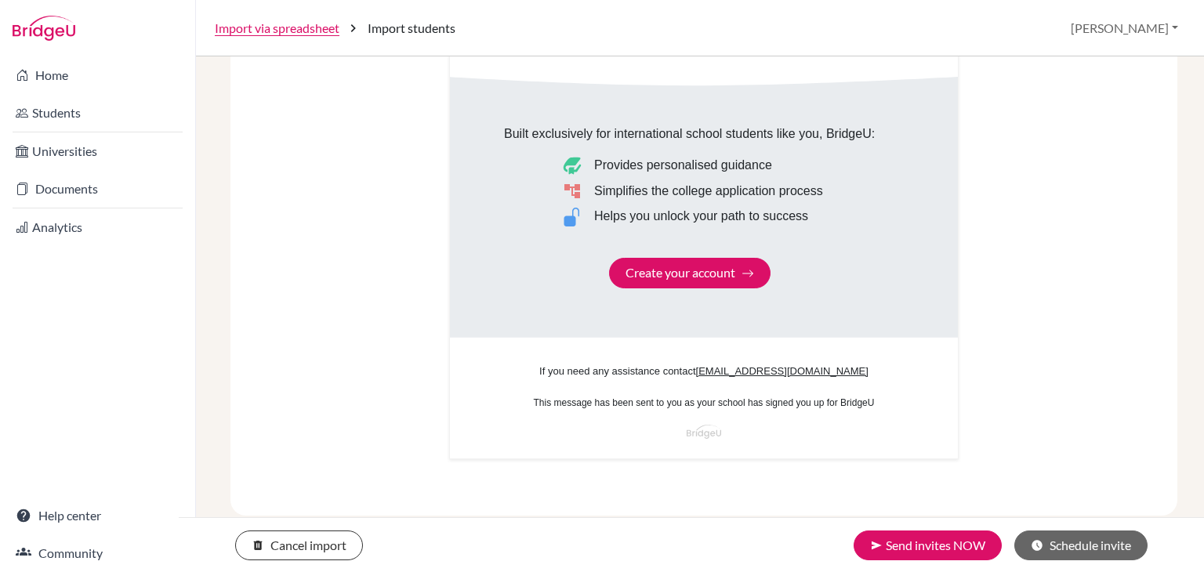
scroll to position [974, 0]
click at [908, 552] on button "send Send invites NOW" at bounding box center [927, 546] width 148 height 30
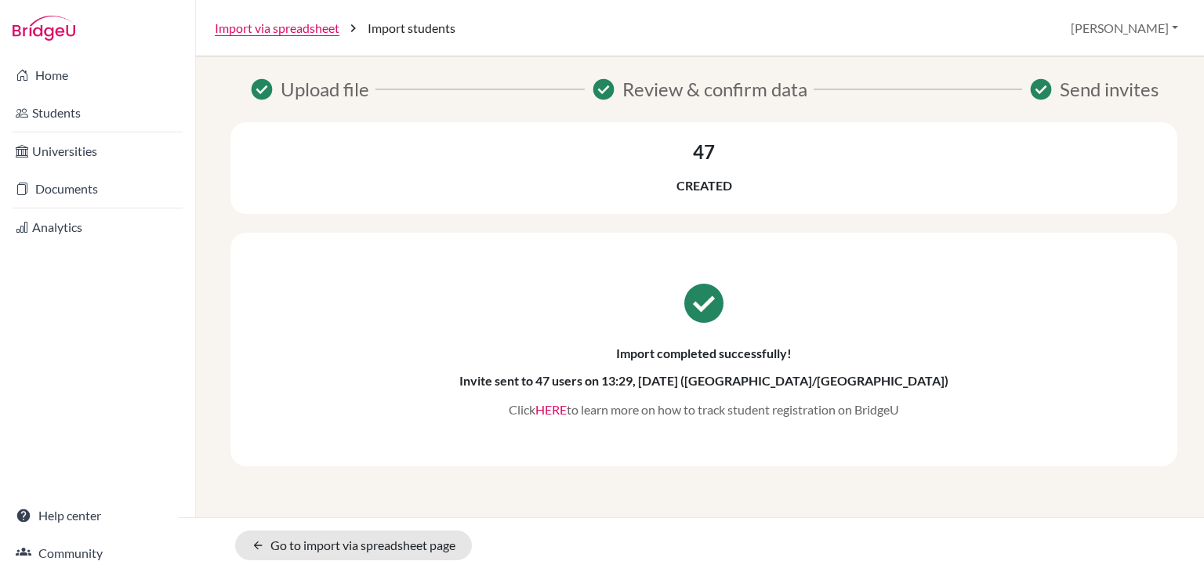
click at [549, 415] on link "HERE" at bounding box center [550, 409] width 31 height 15
click at [58, 79] on link "Home" at bounding box center [97, 75] width 189 height 31
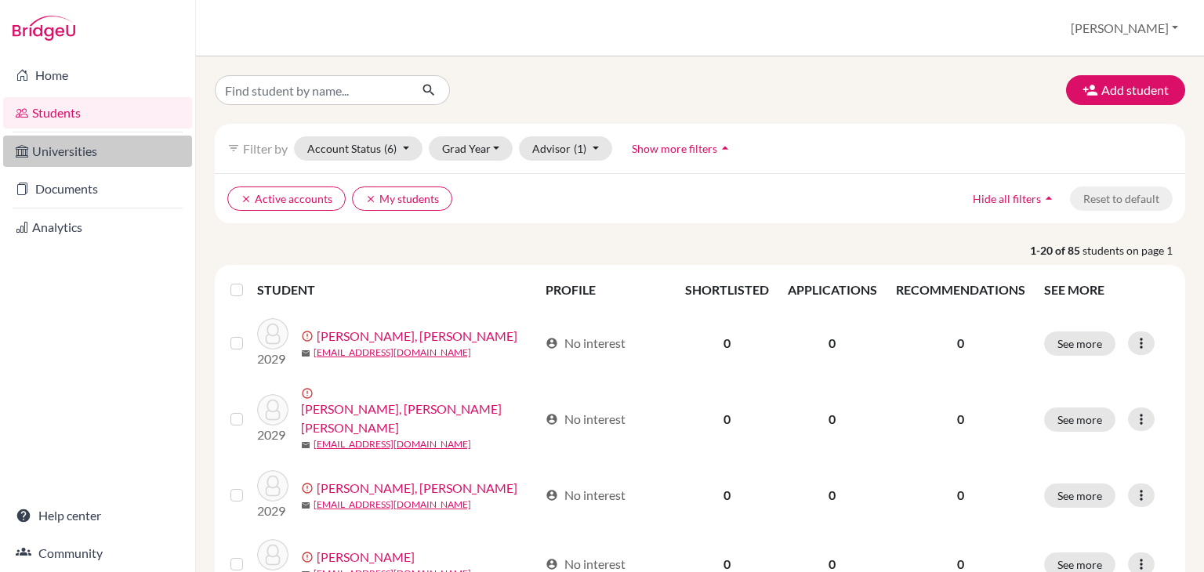
click at [120, 155] on link "Universities" at bounding box center [97, 151] width 189 height 31
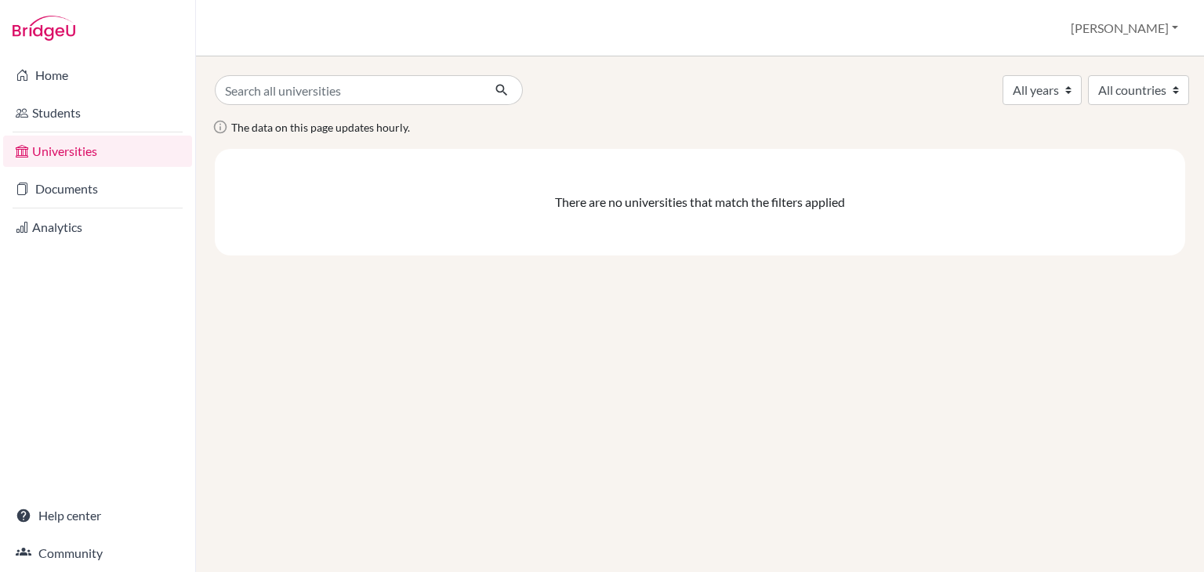
click at [101, 191] on link "Documents" at bounding box center [97, 188] width 189 height 31
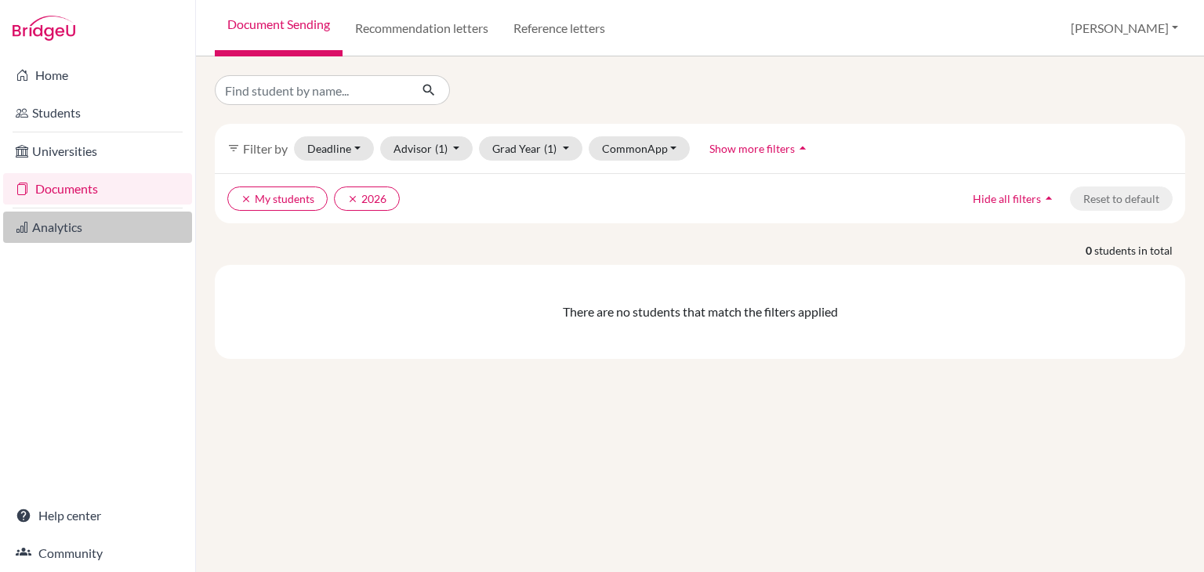
click at [128, 223] on link "Analytics" at bounding box center [97, 227] width 189 height 31
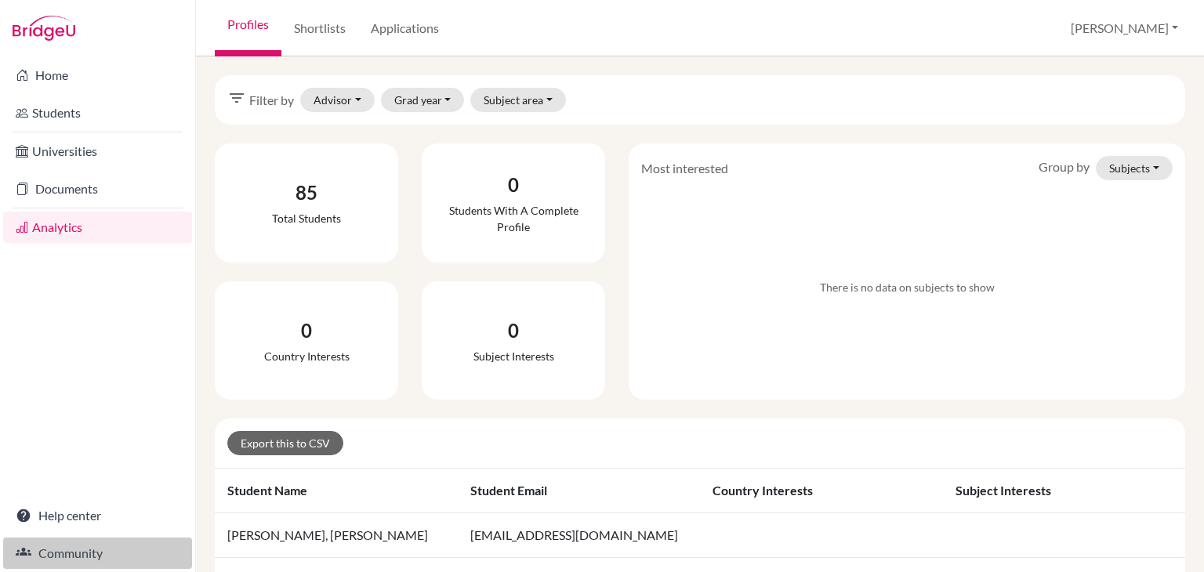
click at [105, 549] on link "Community" at bounding box center [97, 553] width 189 height 31
click at [1161, 30] on button "[PERSON_NAME]" at bounding box center [1123, 28] width 121 height 30
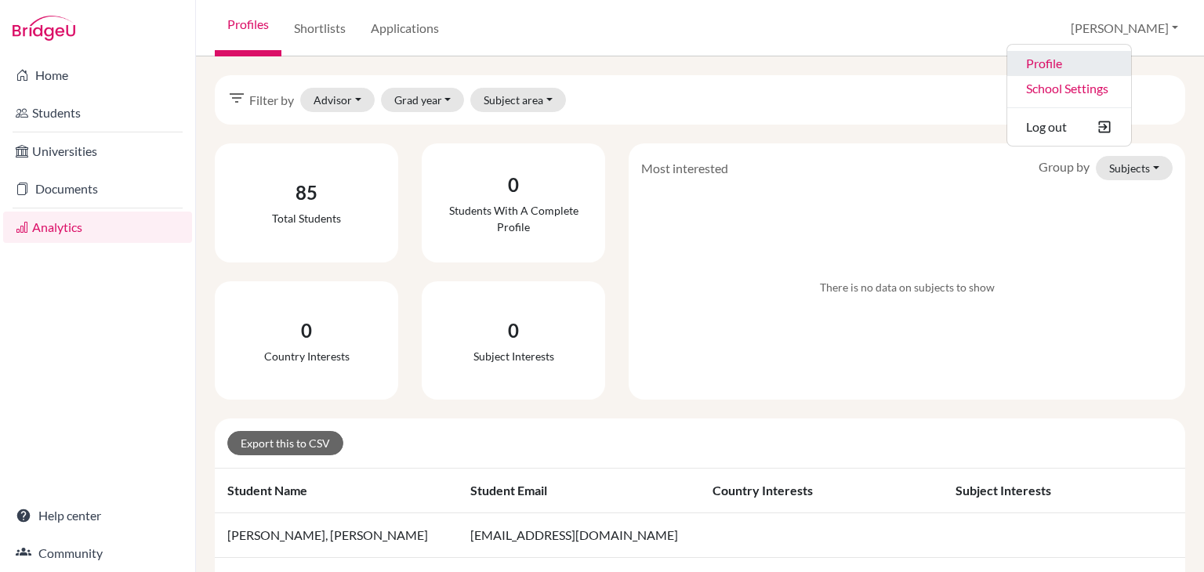
click at [1108, 65] on link "Profile" at bounding box center [1069, 63] width 124 height 25
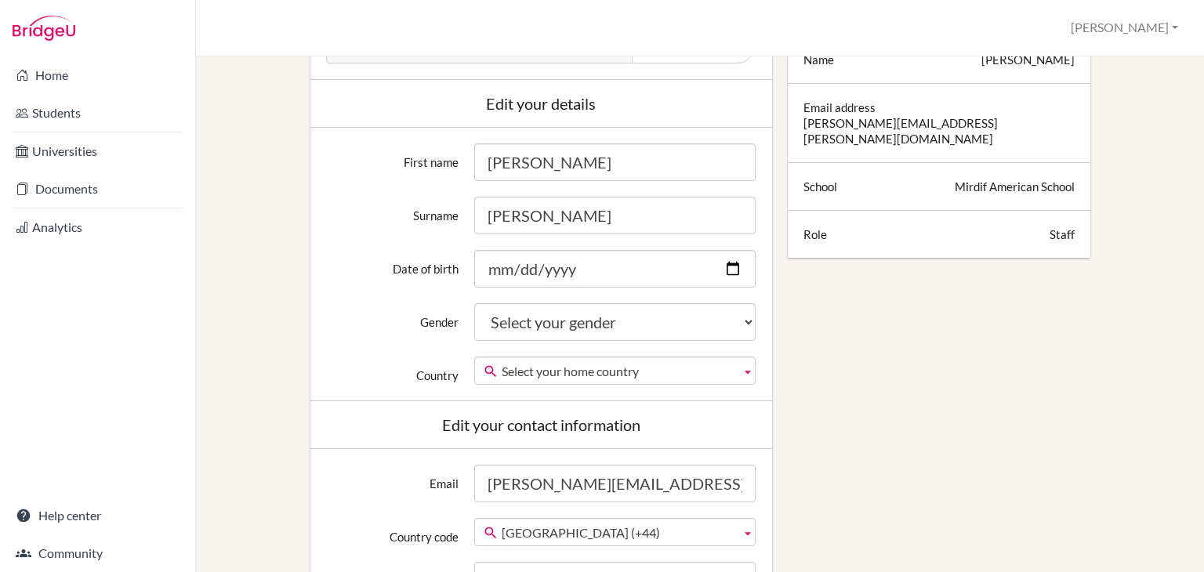
scroll to position [238, 0]
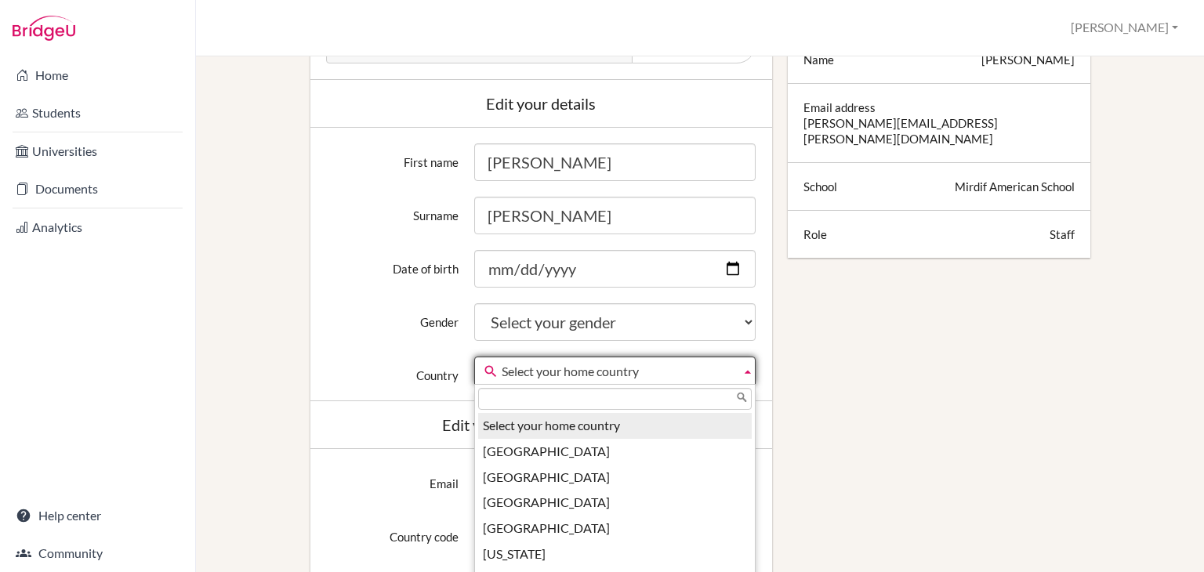
click at [522, 374] on span "Select your home country" at bounding box center [618, 371] width 233 height 28
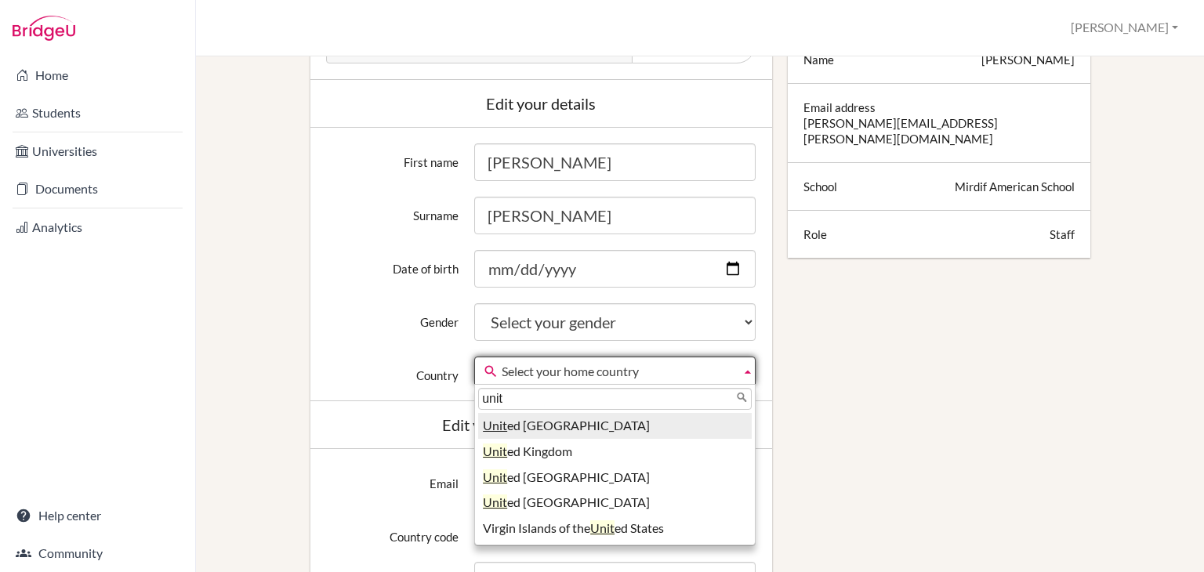
type input "unit"
click at [538, 436] on li "Unit ed [GEOGRAPHIC_DATA]" at bounding box center [614, 426] width 273 height 26
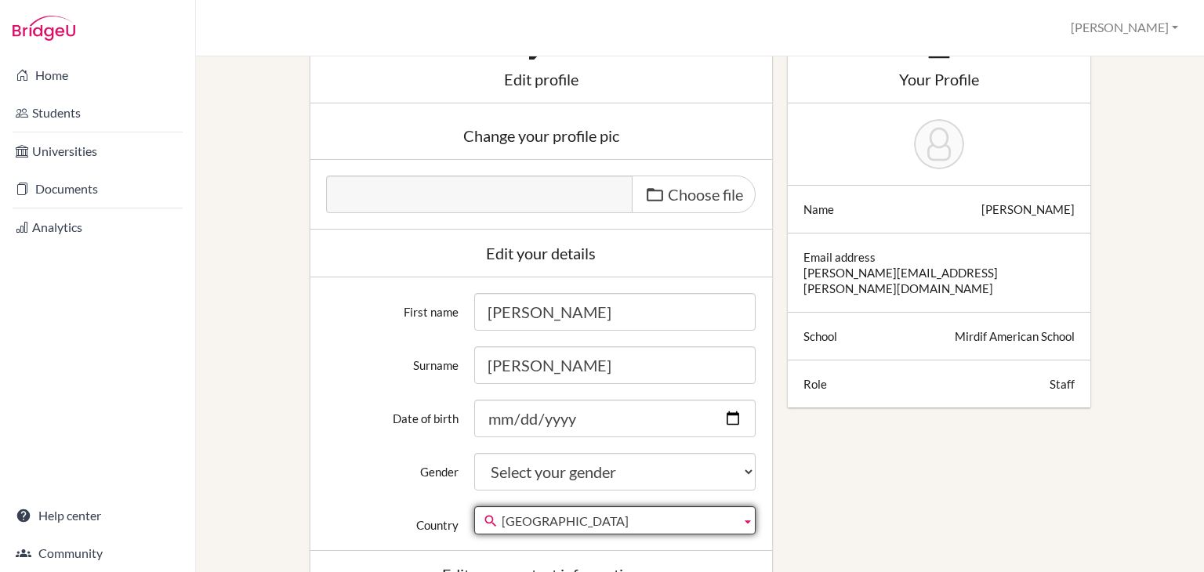
scroll to position [0, 0]
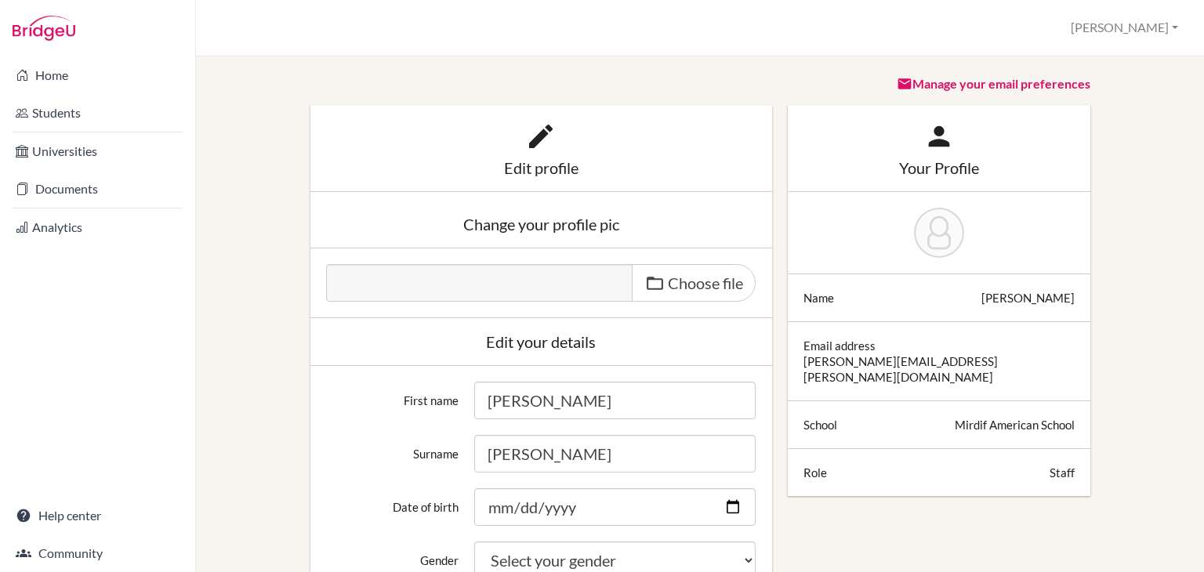
click at [57, 436] on div "Home Students Universities Documents Analytics Help center Community" at bounding box center [97, 314] width 195 height 516
click at [63, 221] on link "Analytics" at bounding box center [97, 227] width 189 height 31
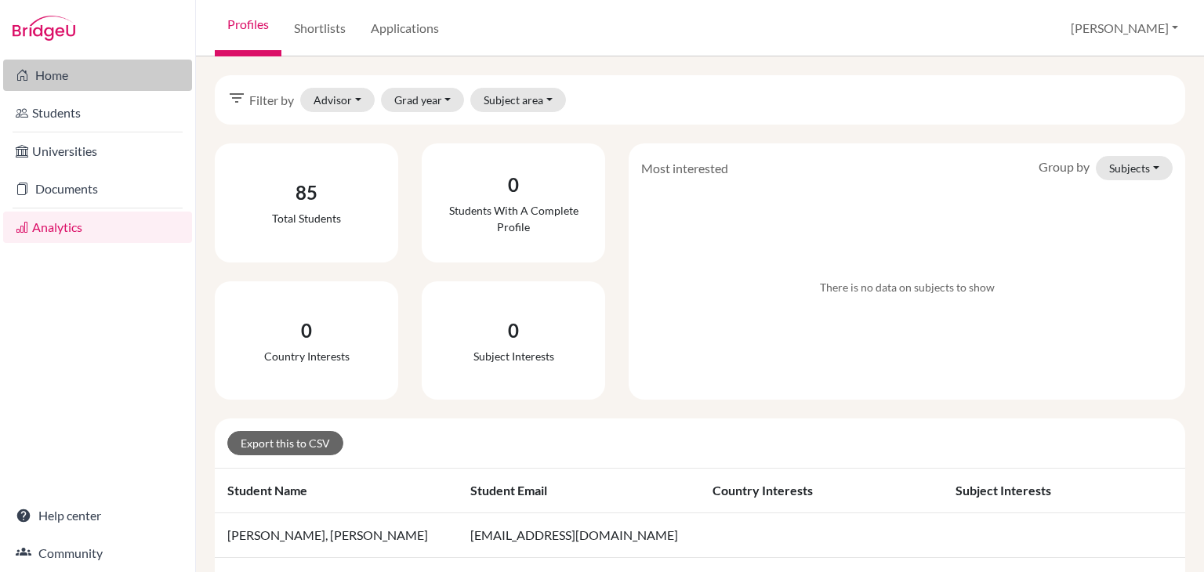
click at [54, 70] on link "Home" at bounding box center [97, 75] width 189 height 31
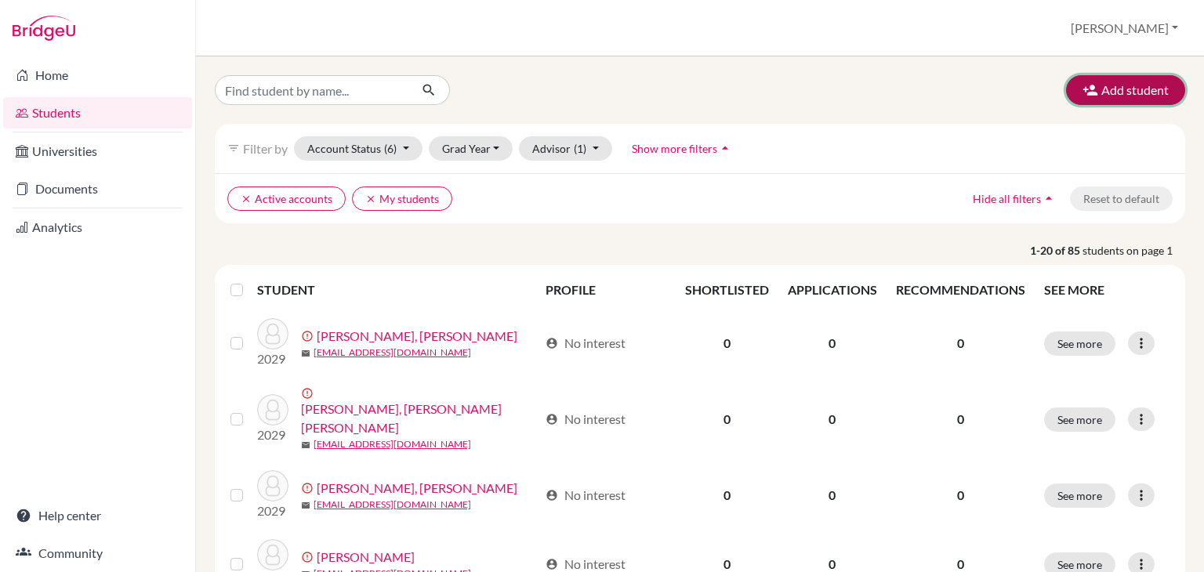
click at [1087, 98] on button "Add student" at bounding box center [1125, 90] width 119 height 30
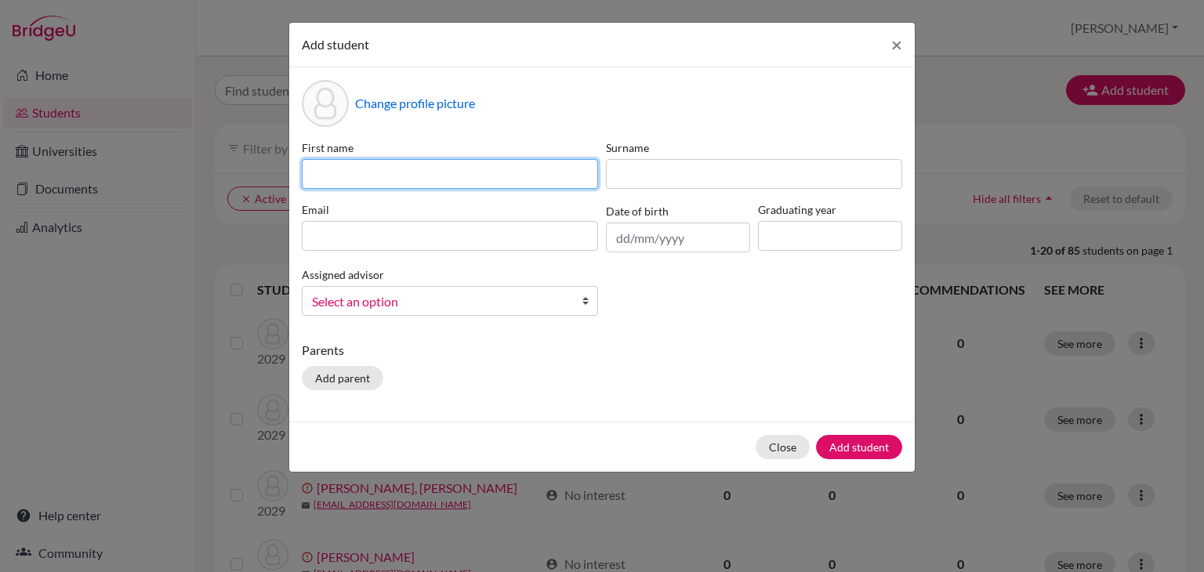
click at [514, 168] on input at bounding box center [450, 174] width 296 height 30
type input "Test"
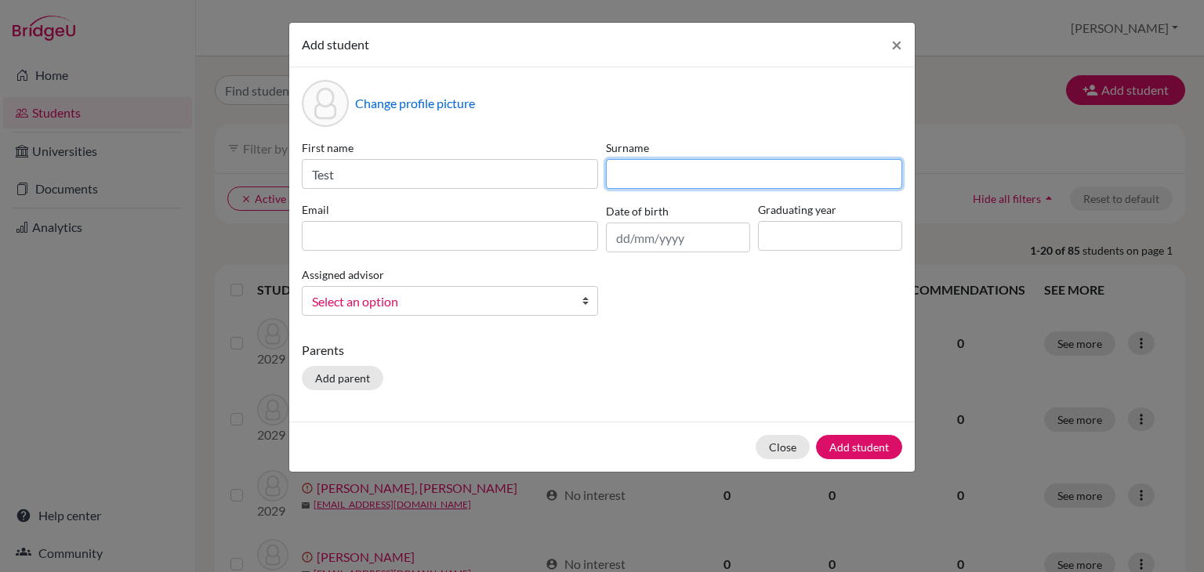
click at [641, 182] on input at bounding box center [754, 174] width 296 height 30
type input "student"
click at [747, 306] on div "First name Test Surname student Email Date of birth Graduating year Assigned ad…" at bounding box center [602, 233] width 608 height 189
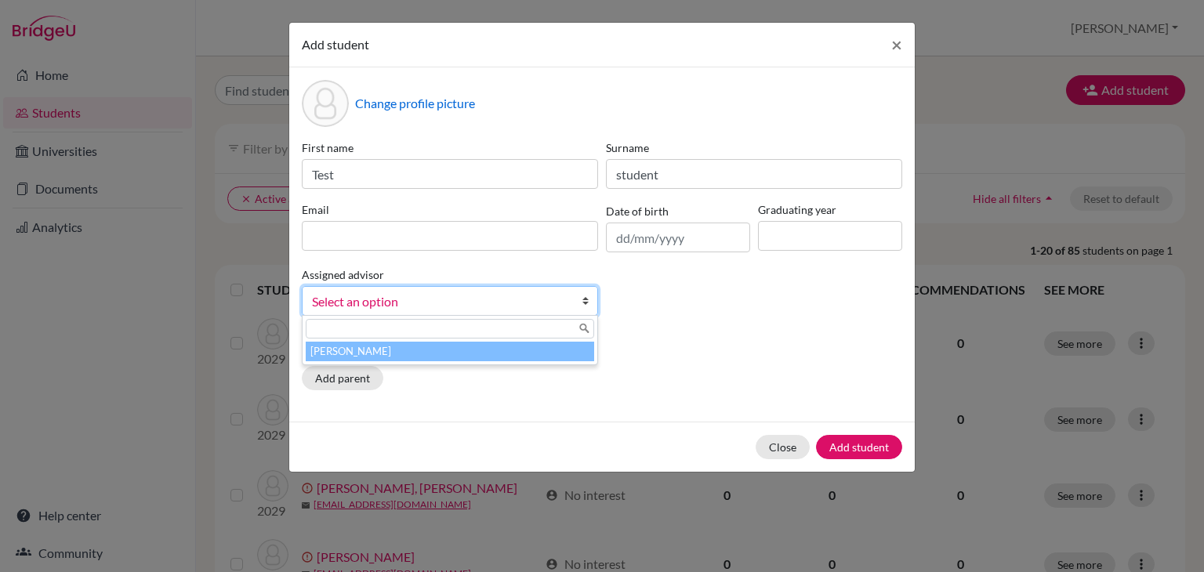
click at [476, 299] on span "Select an option" at bounding box center [439, 302] width 255 height 20
click at [457, 355] on li "[PERSON_NAME]" at bounding box center [450, 352] width 288 height 20
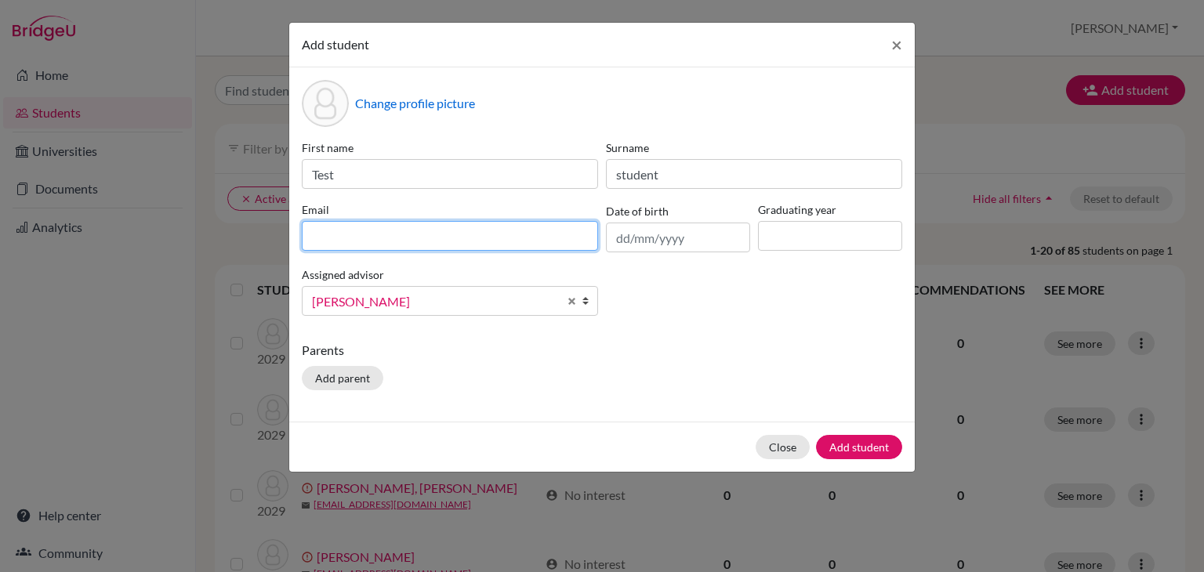
click at [403, 237] on input at bounding box center [450, 236] width 296 height 30
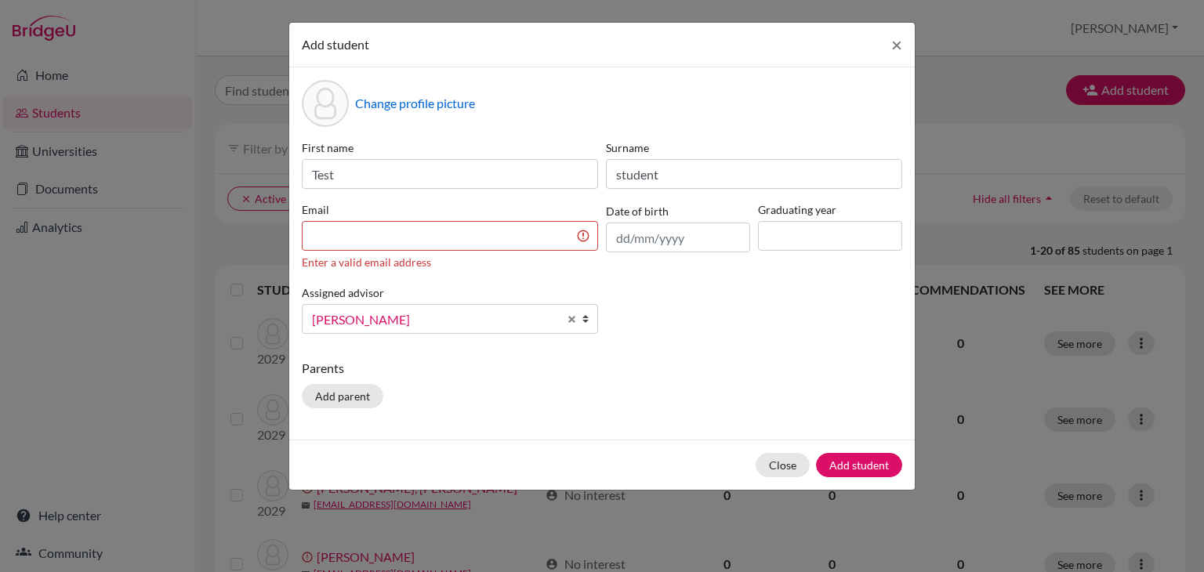
click at [761, 316] on div "First name Test Surname student Email Enter a valid email address Date of birth…" at bounding box center [602, 242] width 608 height 207
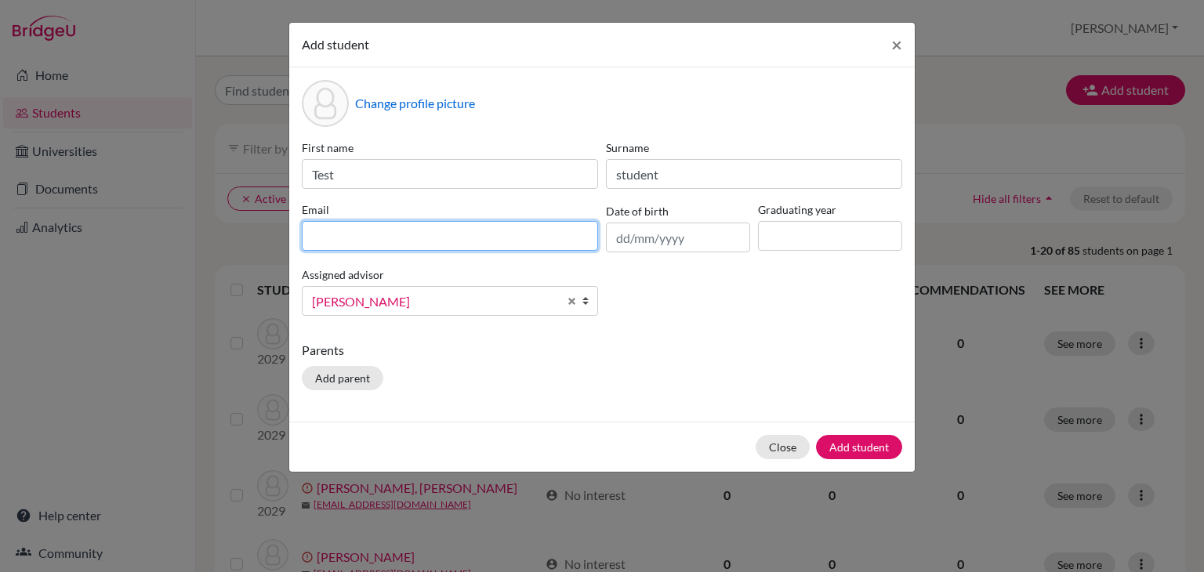
click at [397, 234] on input at bounding box center [450, 236] width 296 height 30
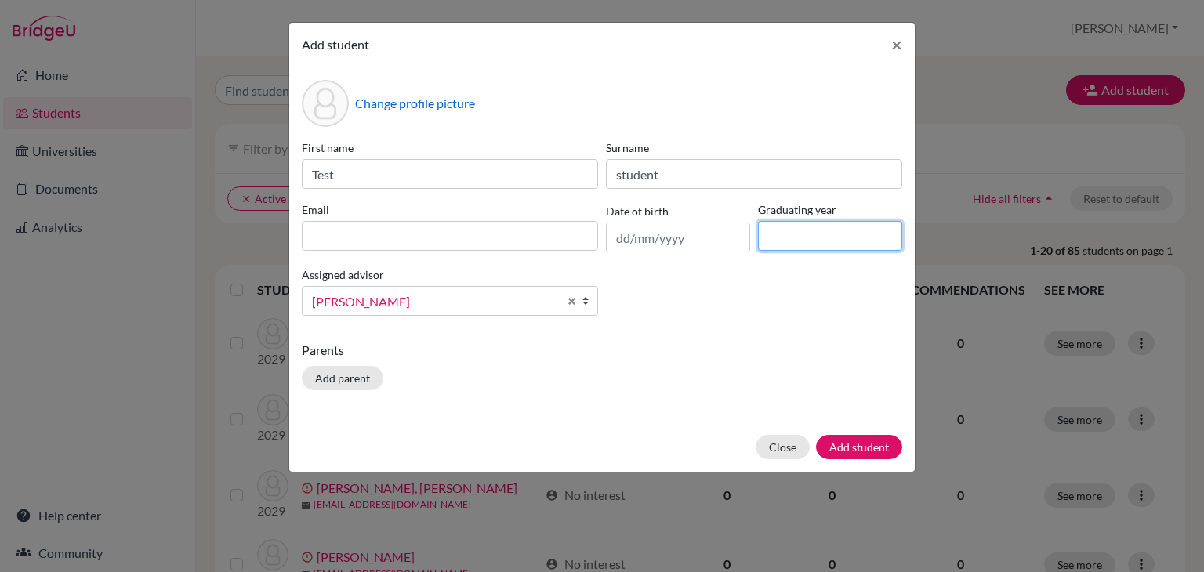
click at [838, 240] on input at bounding box center [830, 236] width 144 height 30
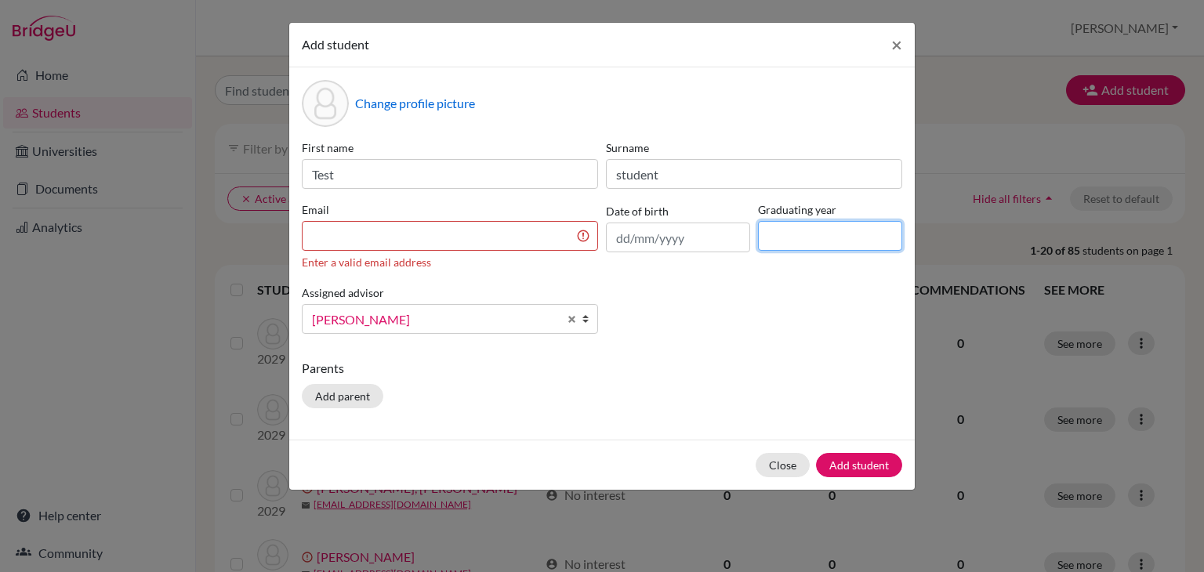
type input "2028"
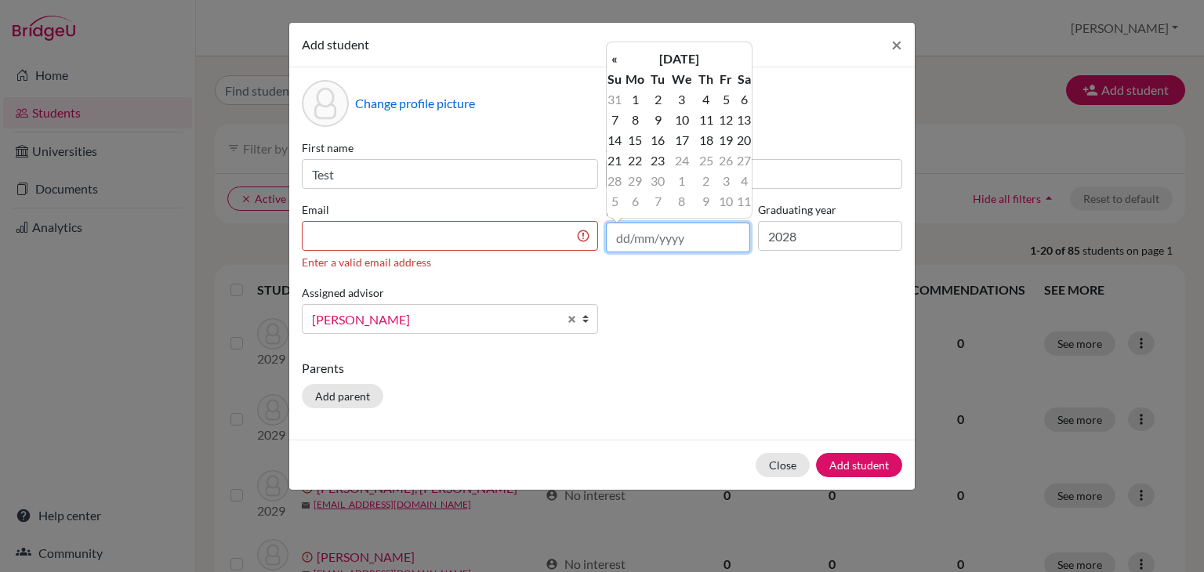
click at [646, 243] on input "text" at bounding box center [678, 238] width 144 height 30
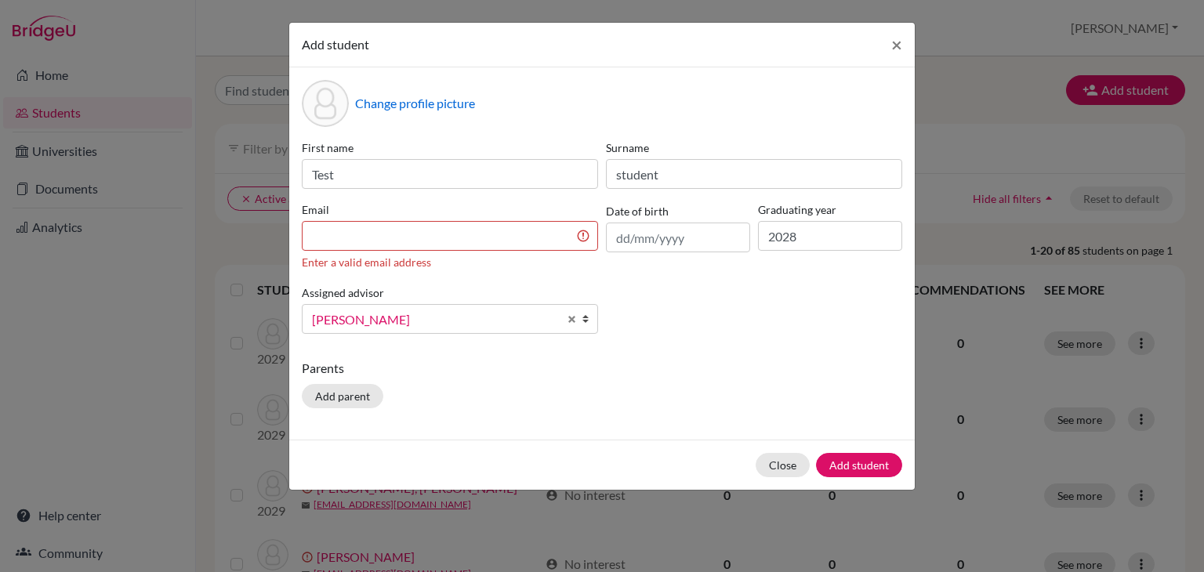
click at [627, 342] on div "First name Test Surname student Email Enter a valid email address Date of birth…" at bounding box center [602, 242] width 608 height 207
click at [488, 219] on div "Email Enter a valid email address" at bounding box center [450, 235] width 304 height 69
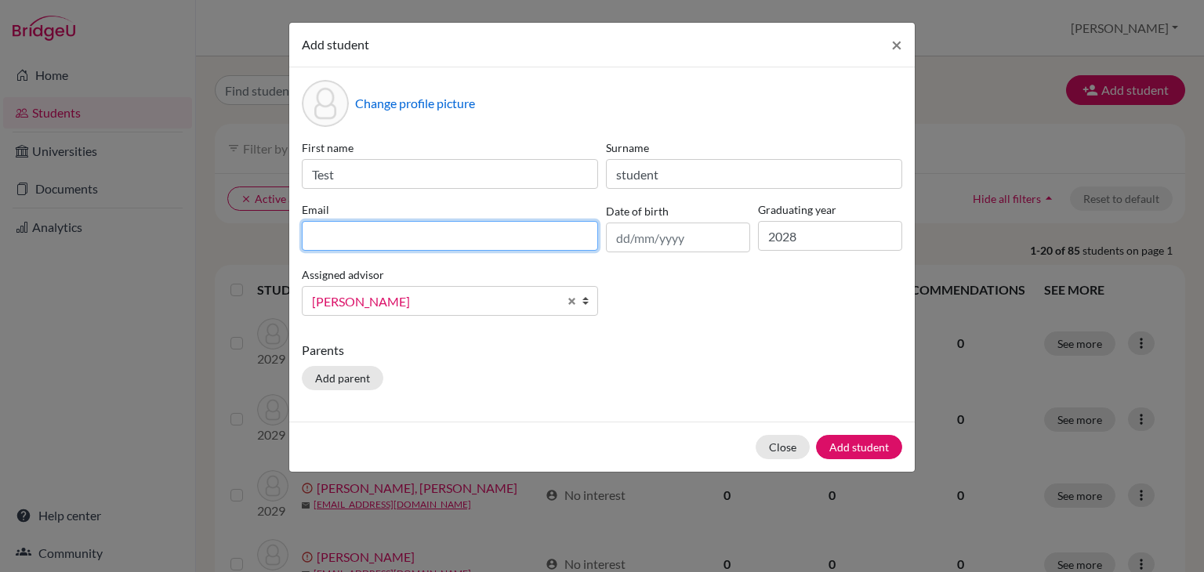
click at [488, 241] on input at bounding box center [450, 236] width 296 height 30
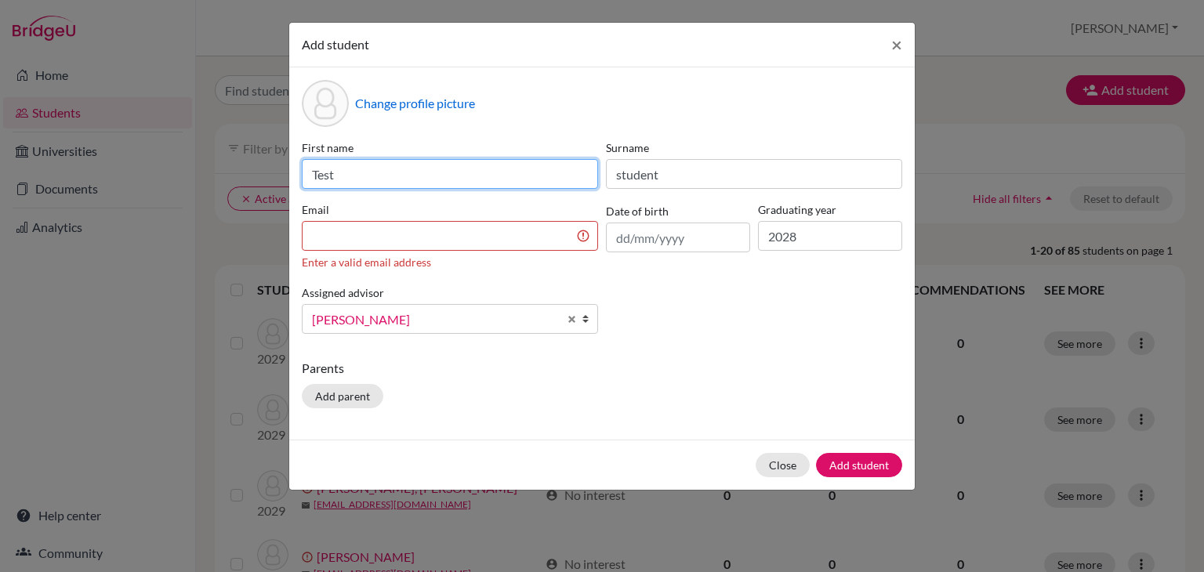
click at [425, 165] on input "Test" at bounding box center [450, 174] width 296 height 30
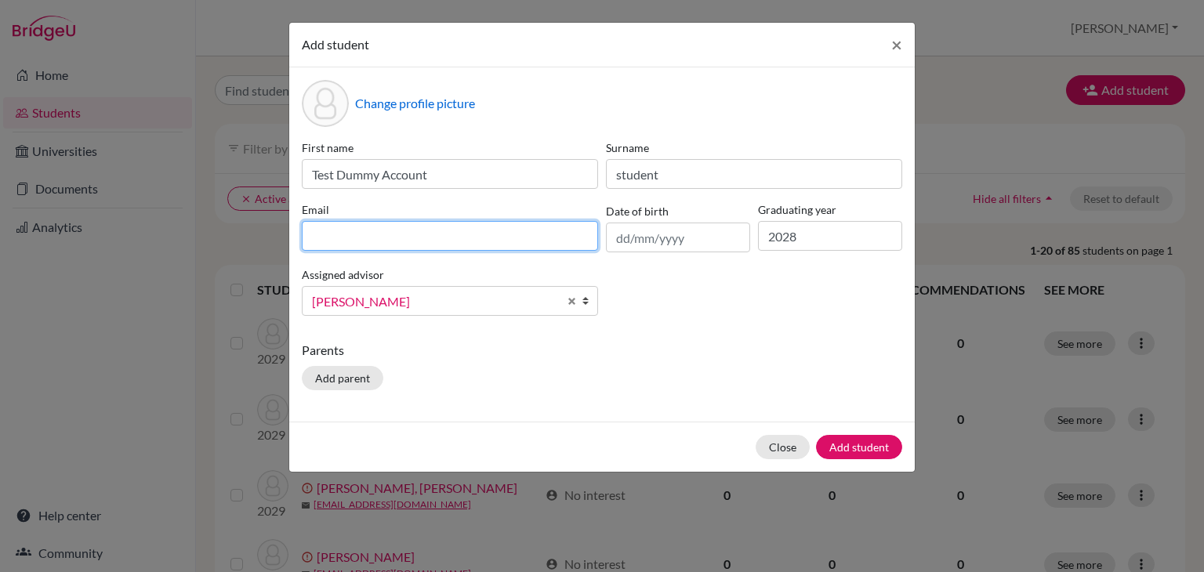
click at [433, 236] on input at bounding box center [450, 236] width 296 height 30
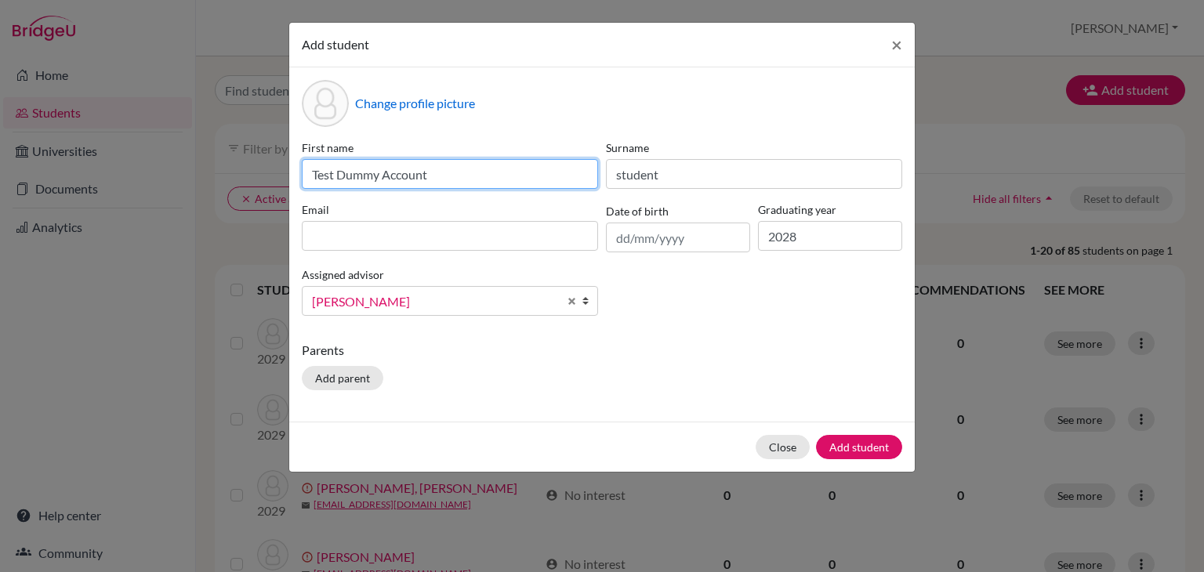
click at [484, 172] on input "Test Dummy Account" at bounding box center [450, 174] width 296 height 30
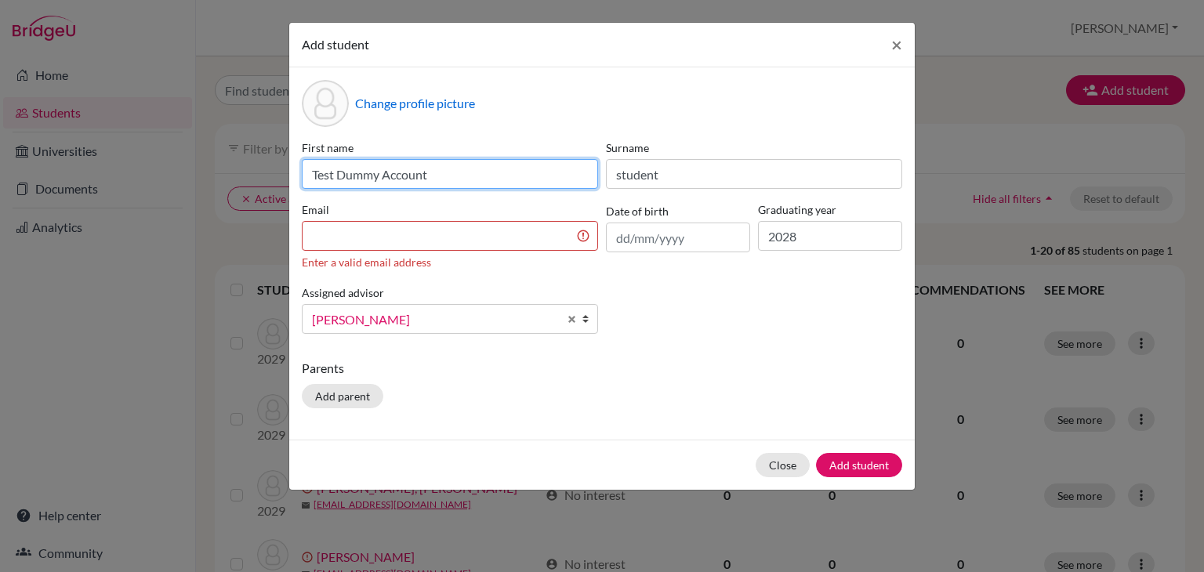
click at [484, 172] on input "Test Dummy Account" at bounding box center [450, 174] width 296 height 30
type input "Test Mirdif"
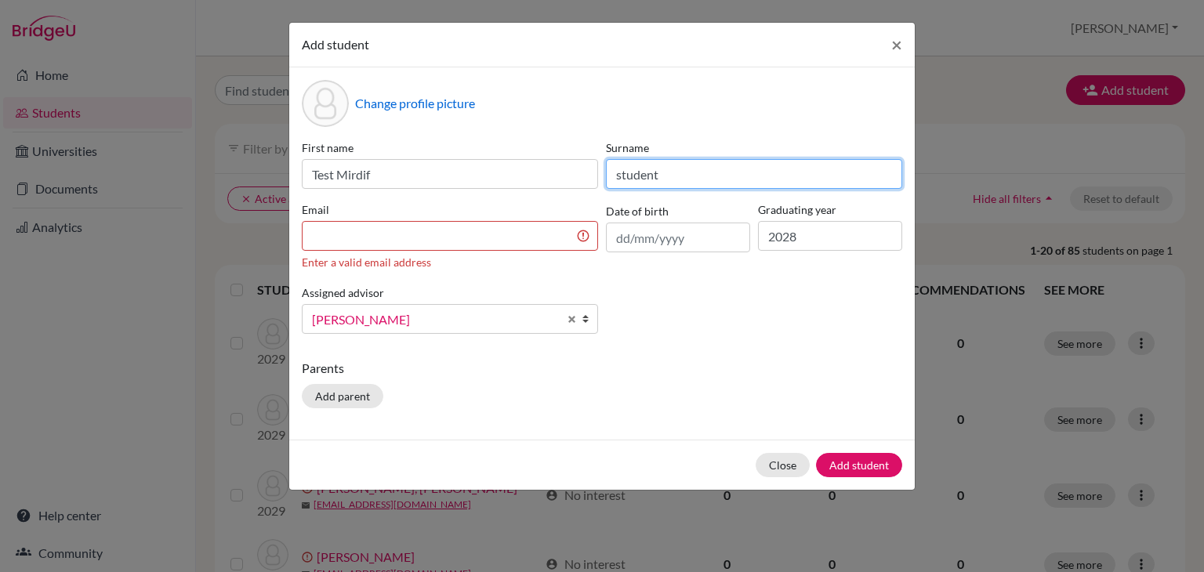
click at [737, 172] on input "student" at bounding box center [754, 174] width 296 height 30
click at [658, 182] on input "student" at bounding box center [754, 174] width 296 height 30
type input "Test American School"
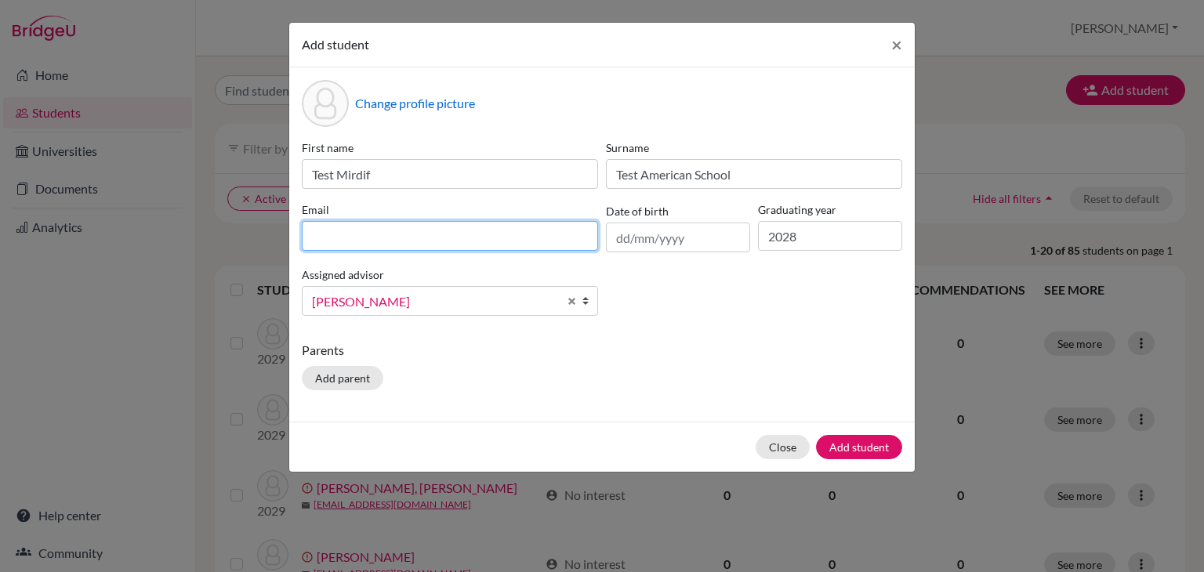
click at [493, 223] on input at bounding box center [450, 236] width 296 height 30
click at [400, 236] on input at bounding box center [450, 236] width 296 height 30
type input "[PERSON_NAME][DOMAIN_NAME][EMAIL_ADDRESS][PERSON_NAME][DOMAIN_NAME]"
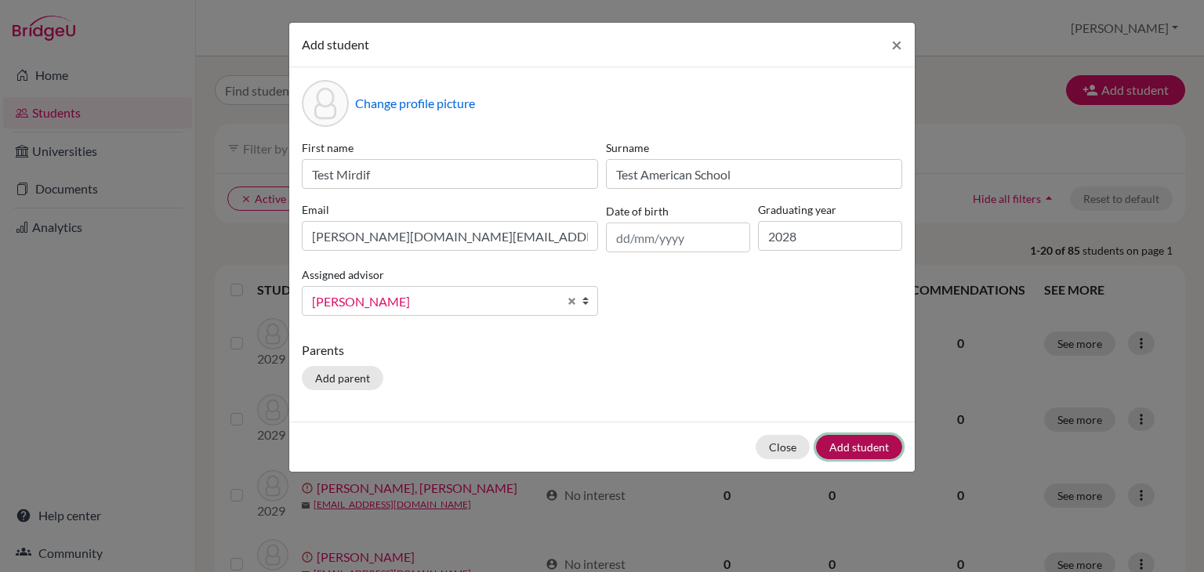
click at [875, 441] on button "Add student" at bounding box center [859, 447] width 86 height 24
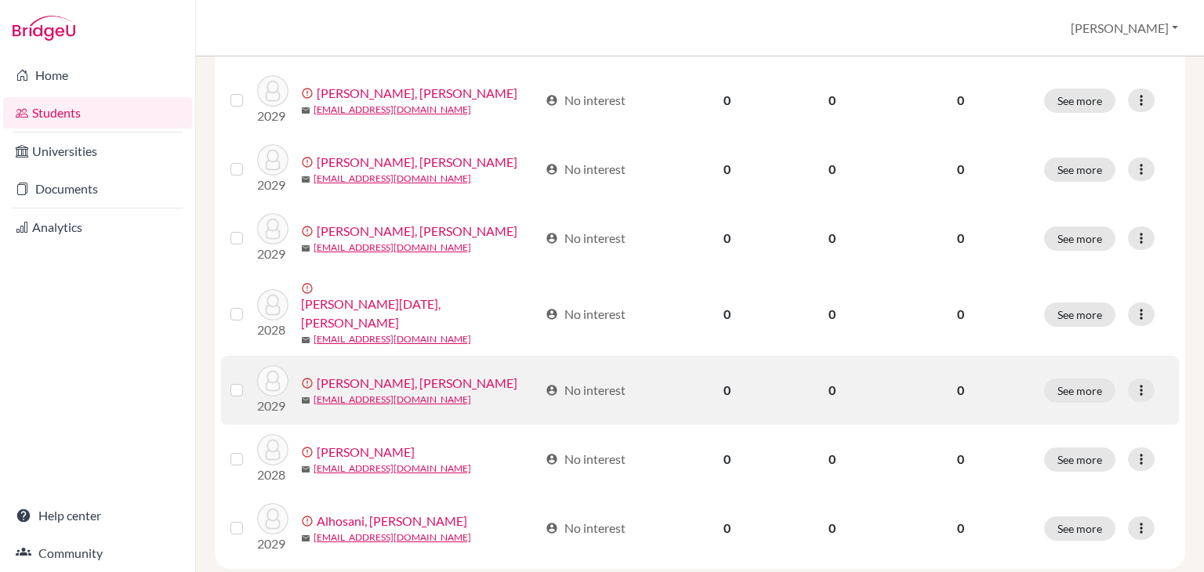
scroll to position [1374, 0]
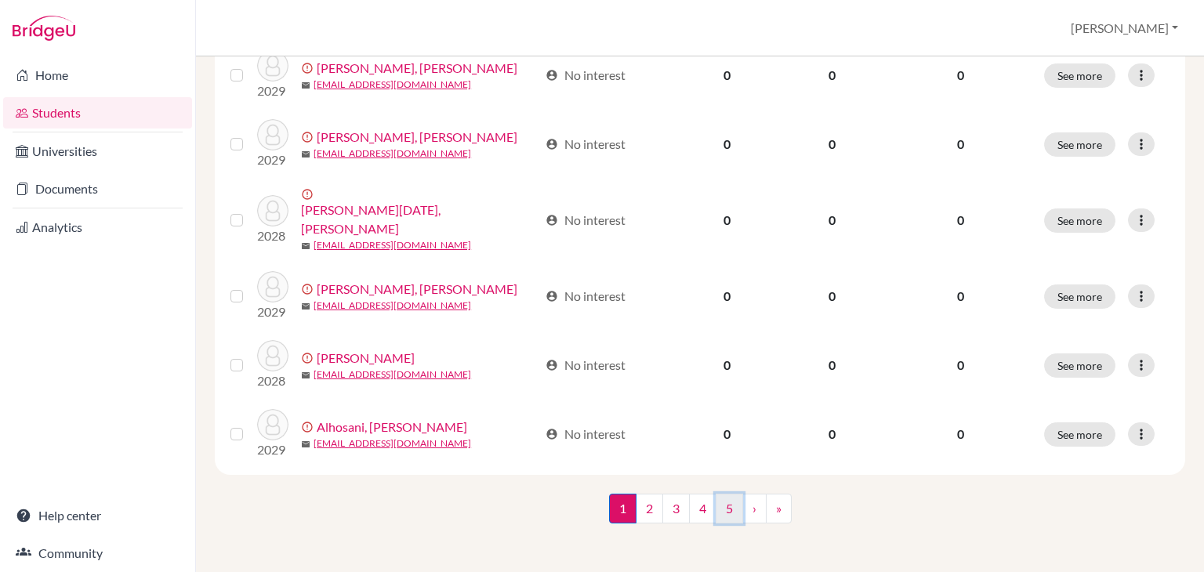
click at [719, 508] on link "5" at bounding box center [728, 509] width 27 height 30
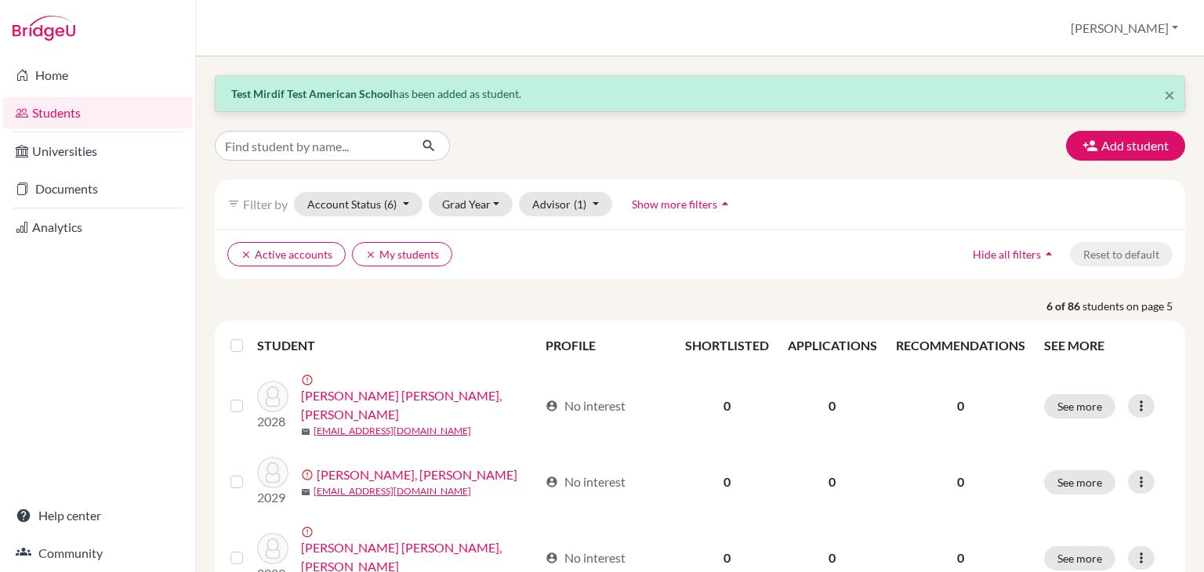
scroll to position [324, 0]
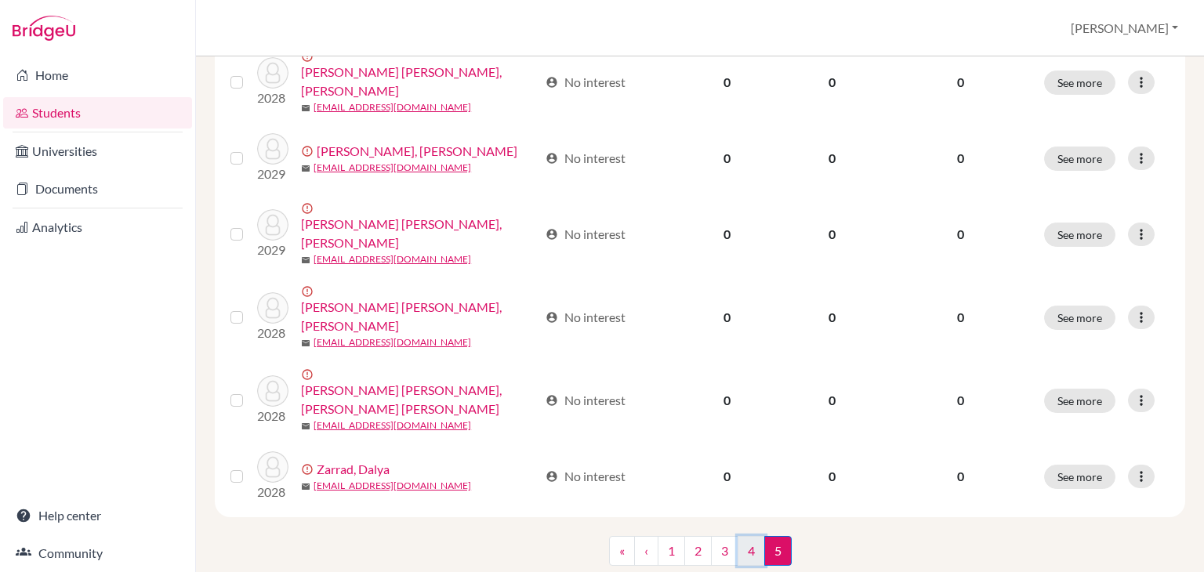
click at [741, 536] on link "4" at bounding box center [750, 551] width 27 height 30
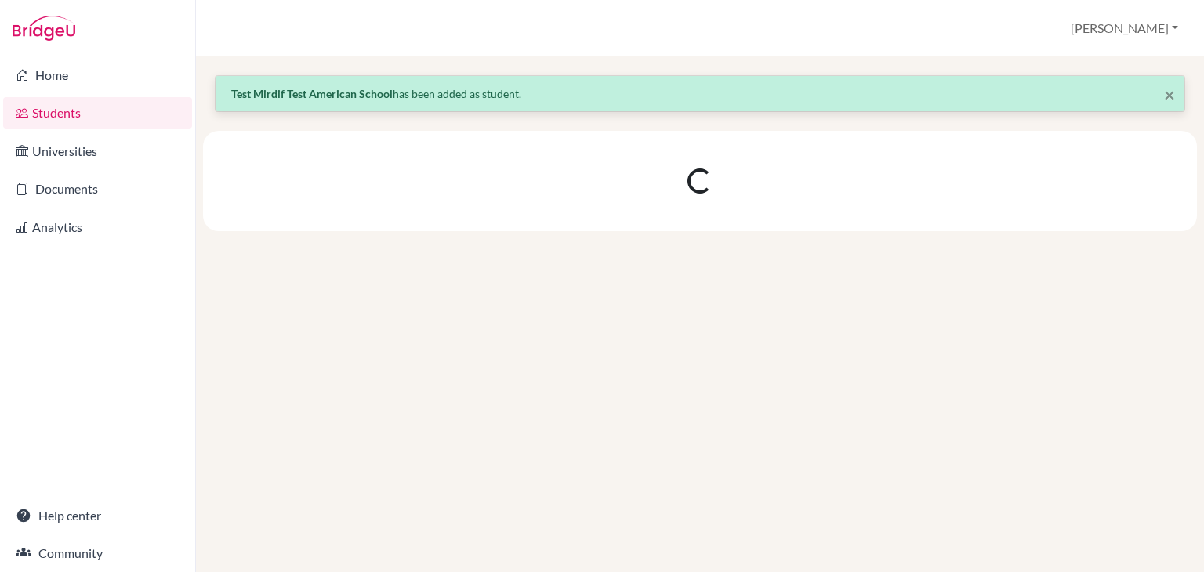
scroll to position [0, 0]
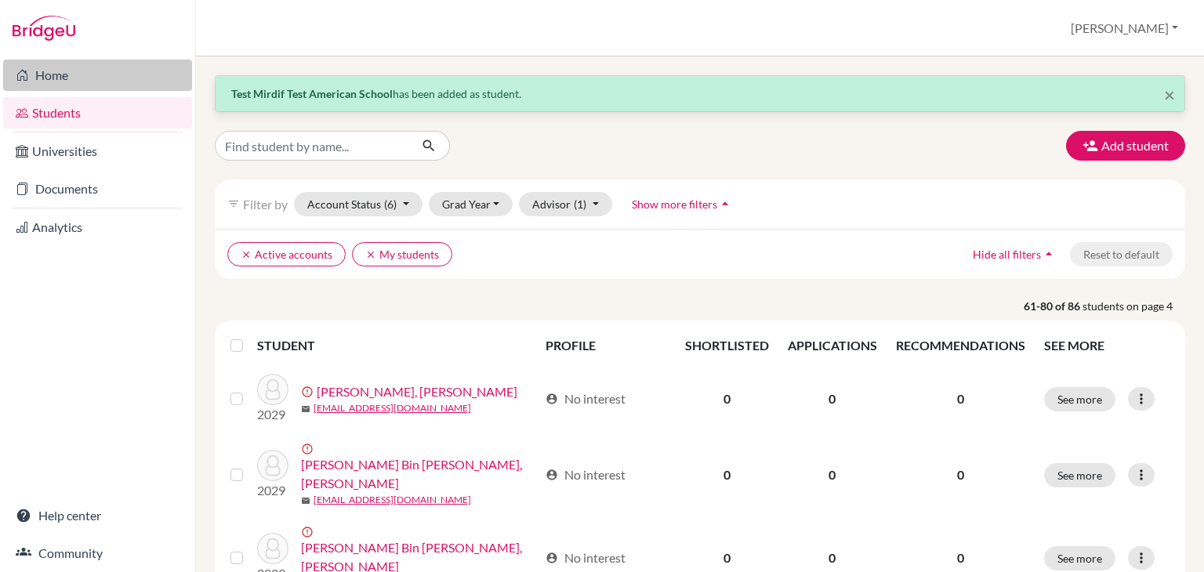
click at [48, 66] on link "Home" at bounding box center [97, 75] width 189 height 31
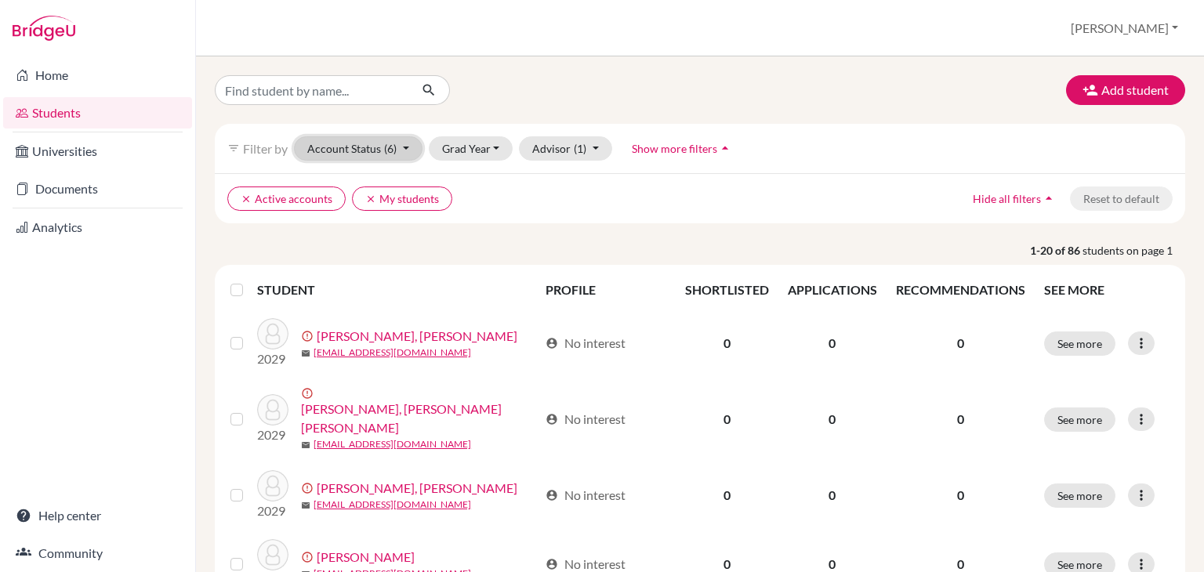
click at [370, 152] on button "Account Status (6)" at bounding box center [358, 148] width 129 height 24
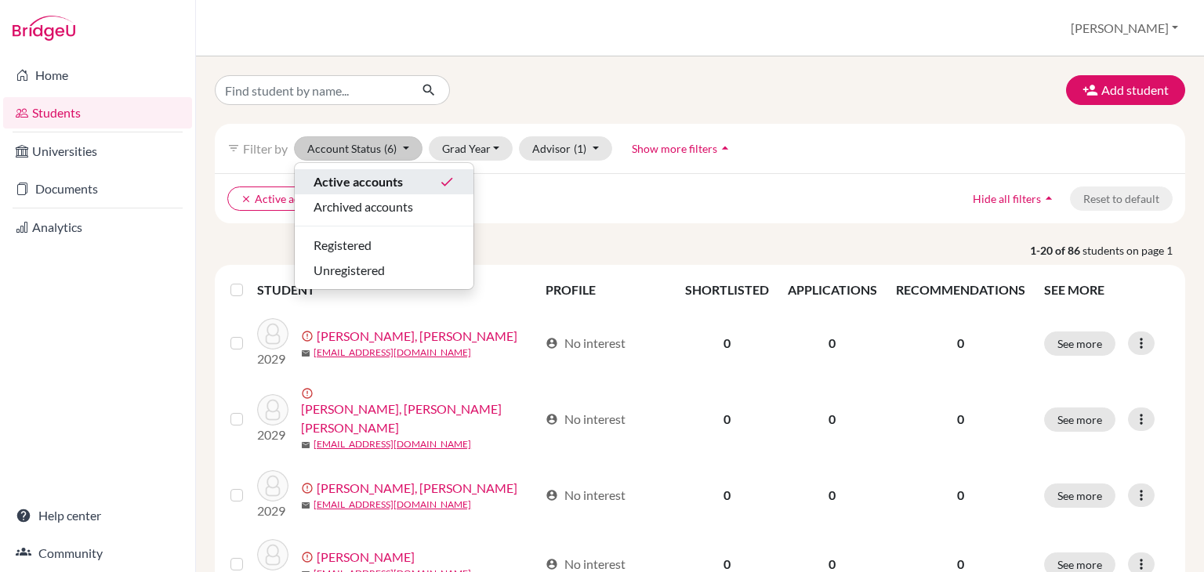
click at [357, 181] on span "Active accounts" at bounding box center [357, 181] width 89 height 19
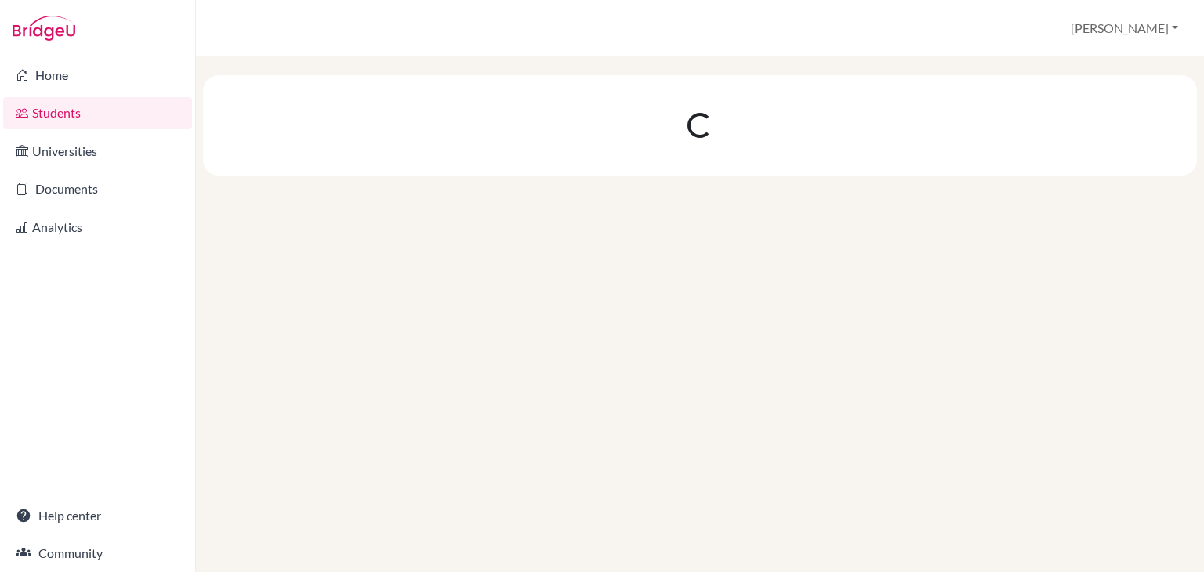
click at [77, 110] on link "Students" at bounding box center [97, 112] width 189 height 31
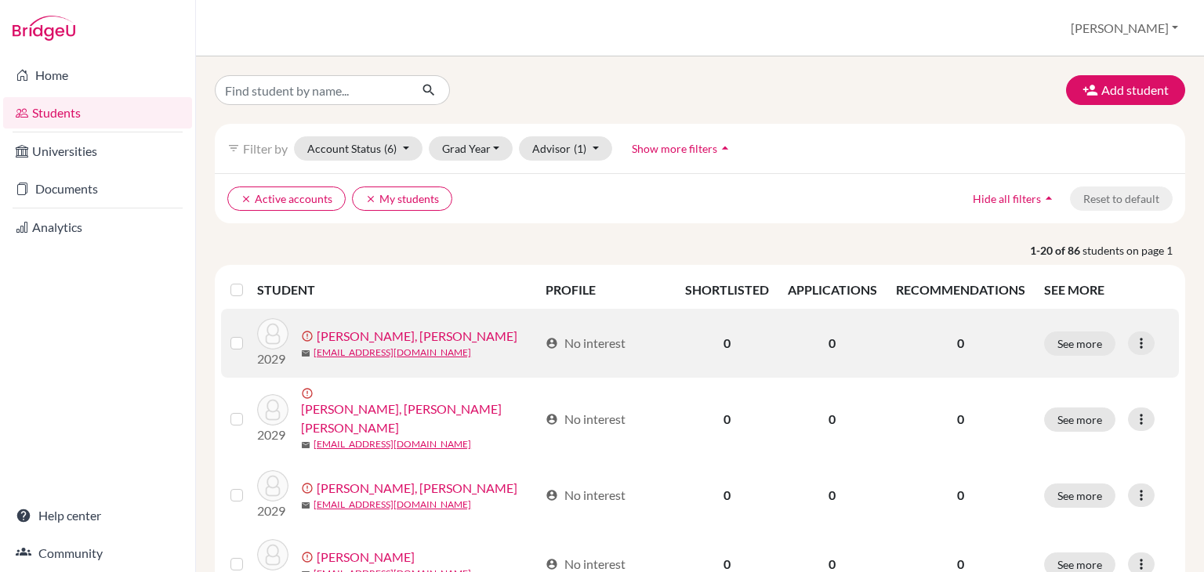
scroll to position [3, 0]
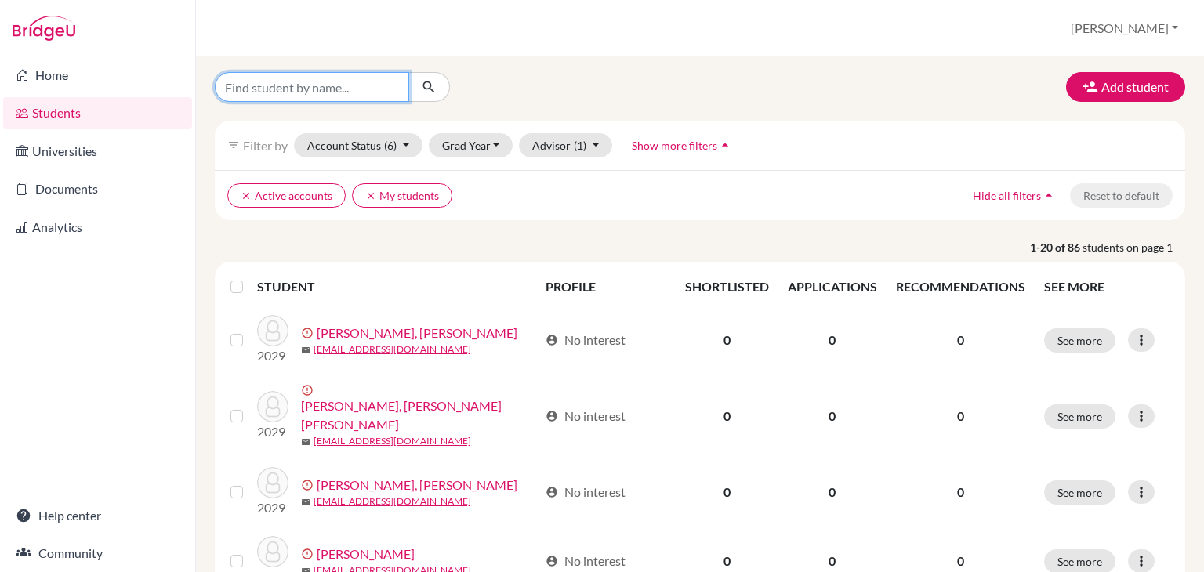
click at [340, 73] on input "Find student by name..." at bounding box center [312, 87] width 194 height 30
type input "test"
click button "submit" at bounding box center [429, 87] width 42 height 30
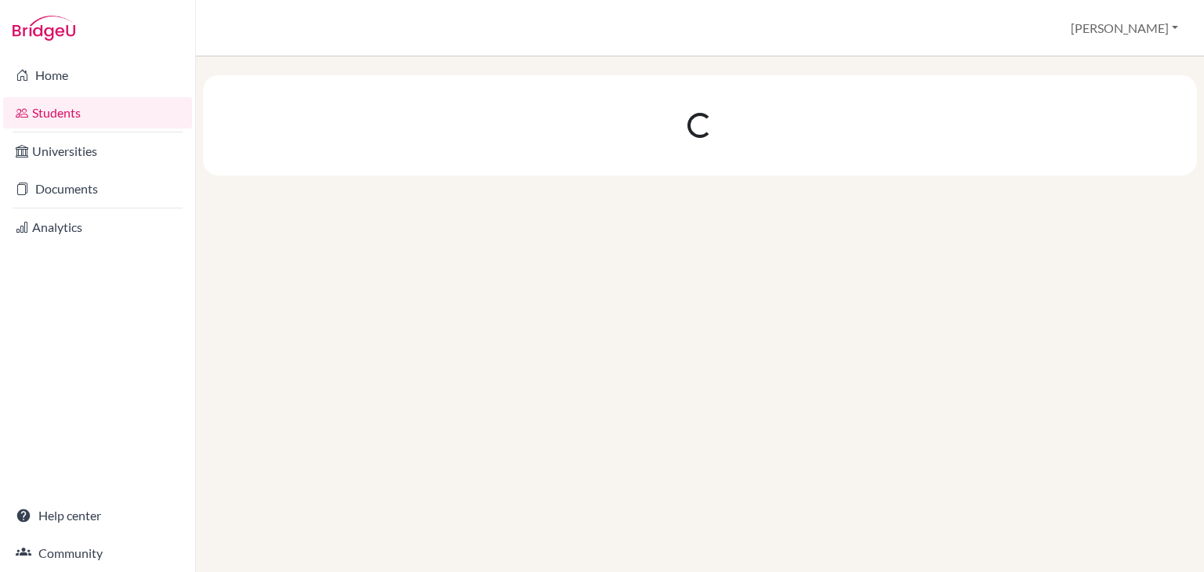
scroll to position [0, 0]
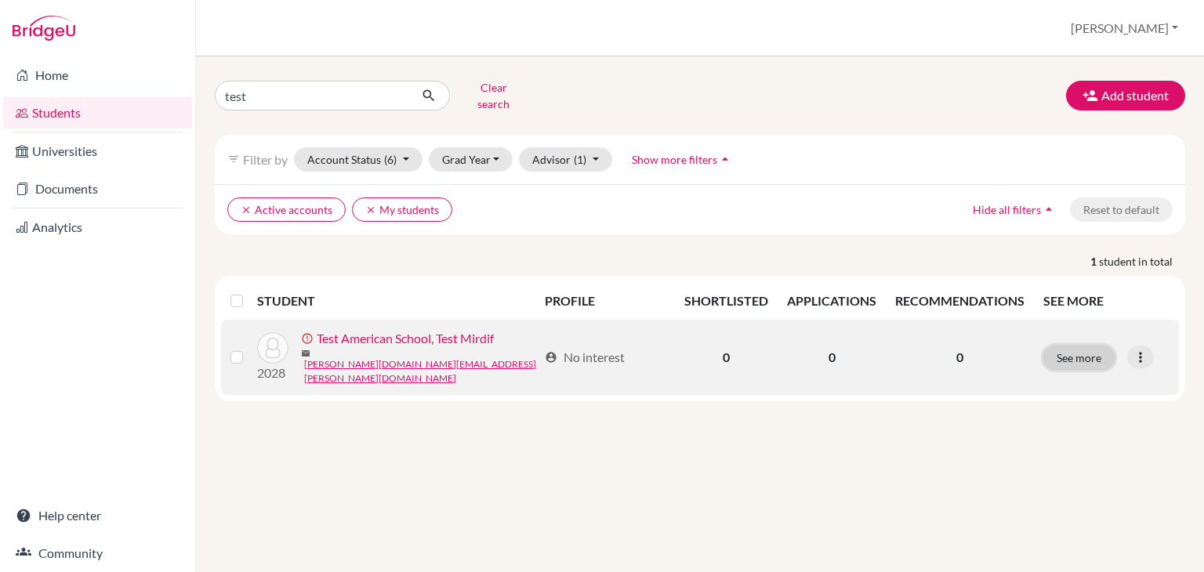
click at [1063, 346] on button "See more" at bounding box center [1078, 358] width 71 height 24
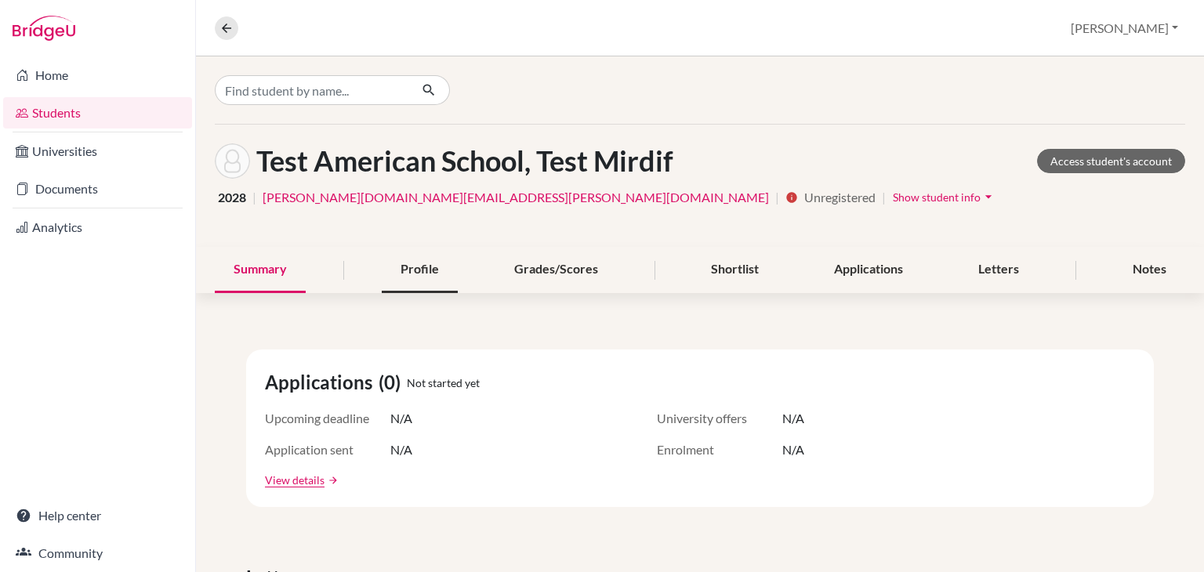
click at [395, 263] on div "Profile" at bounding box center [420, 270] width 76 height 46
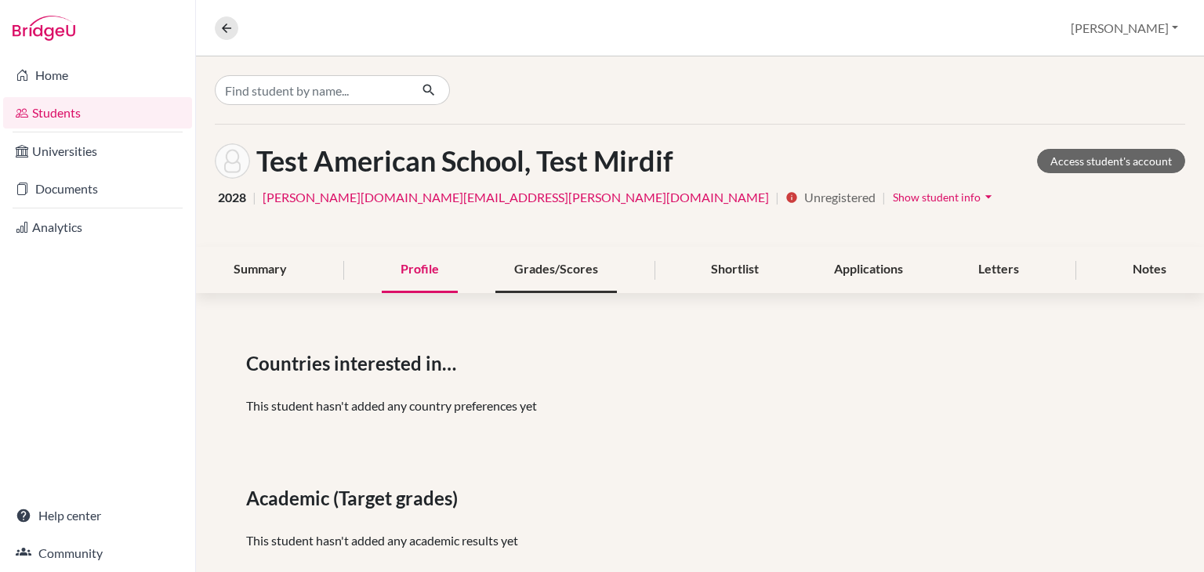
click at [527, 248] on div "Grades/Scores" at bounding box center [555, 270] width 121 height 46
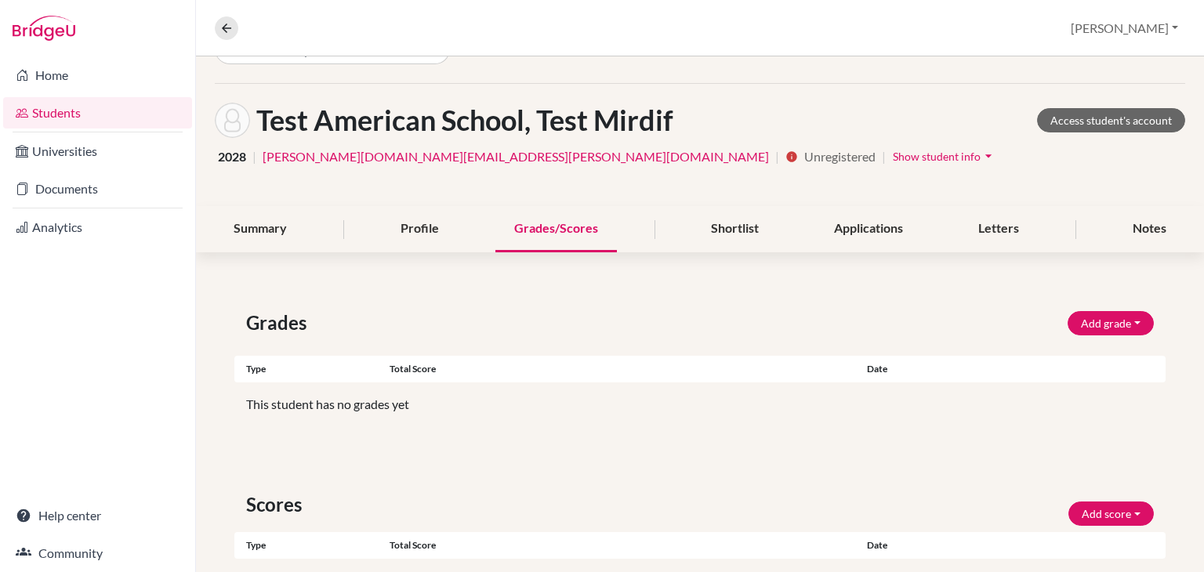
scroll to position [38, 0]
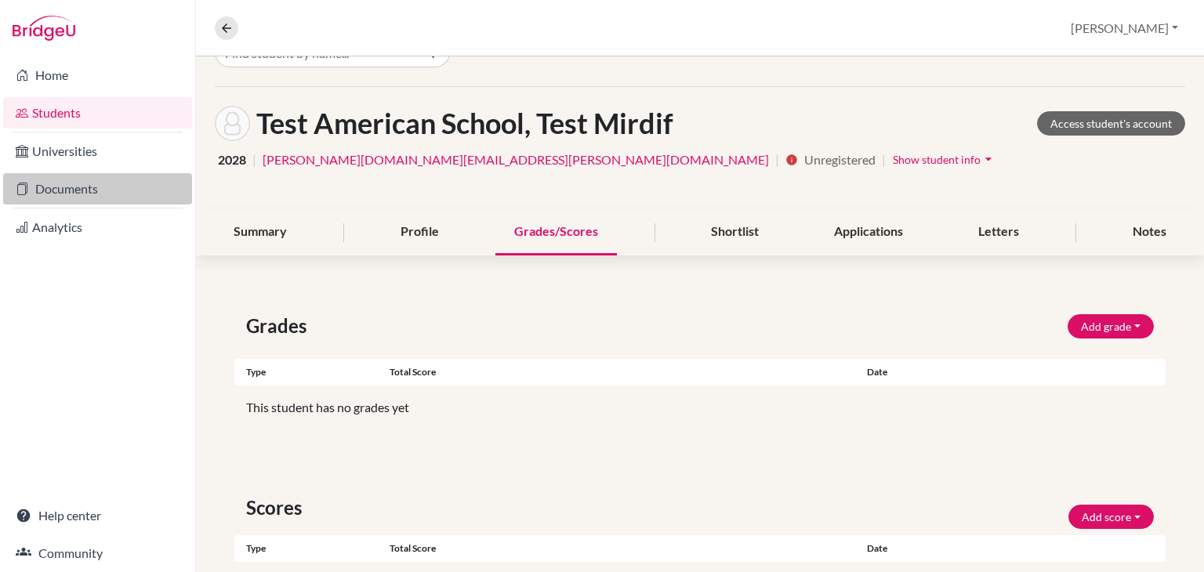
click at [84, 182] on link "Documents" at bounding box center [97, 188] width 189 height 31
